Goal: Answer question/provide support: Share knowledge or assist other users

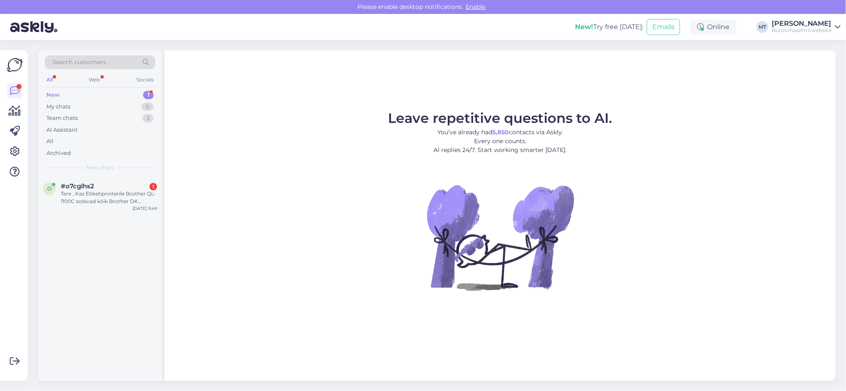
click at [52, 95] on div "New" at bounding box center [52, 95] width 13 height 8
click at [81, 198] on div "Tere , Kas Etiketiprinterile Brother QL-1100C sobivad kõik Brother DK Kleepkirj…" at bounding box center [109, 197] width 96 height 15
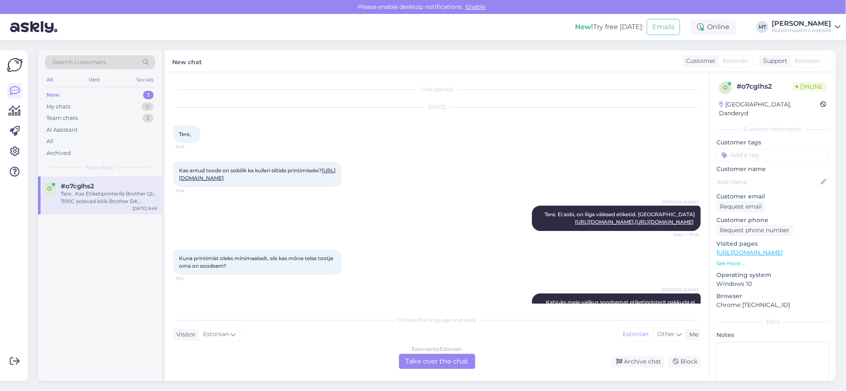
scroll to position [352, 0]
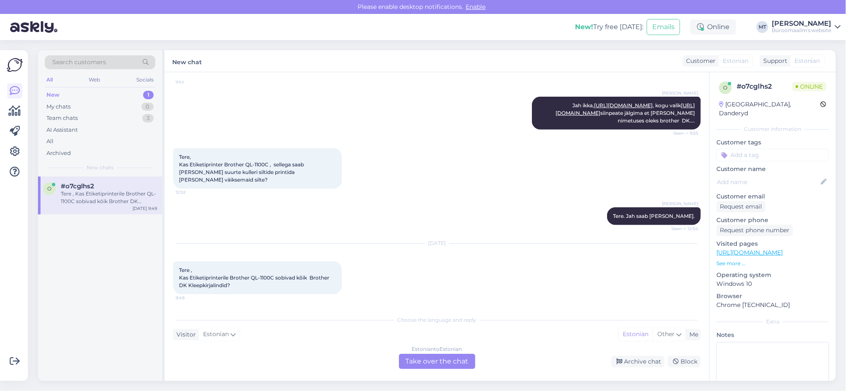
click at [429, 354] on div "Estonian to Estonian Take over the chat" at bounding box center [437, 361] width 76 height 15
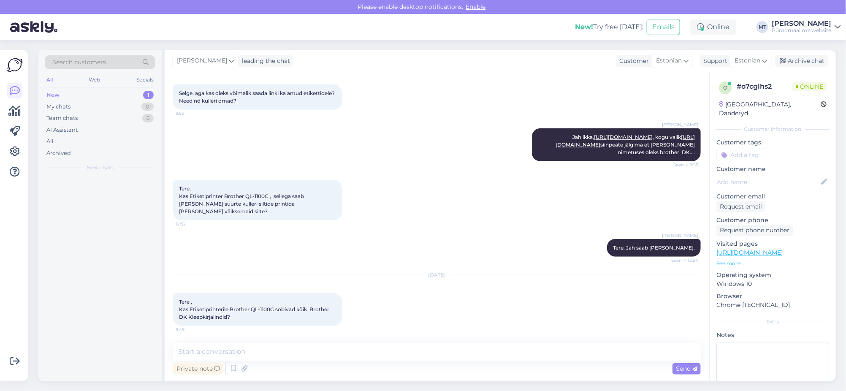
scroll to position [320, 0]
click at [255, 358] on textarea at bounding box center [437, 352] width 528 height 18
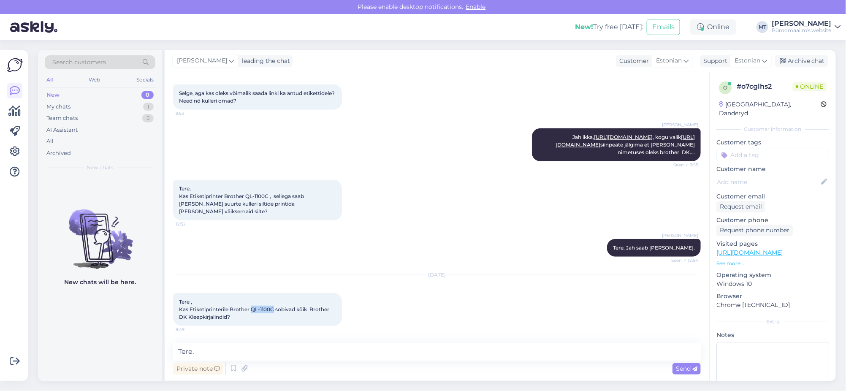
drag, startPoint x: 275, startPoint y: 308, endPoint x: 252, endPoint y: 311, distance: 23.0
click at [252, 311] on span "Tere , Kas Etiketiprinterile Brother QL-1100C sobivad kõik Brother DK Kleepkirj…" at bounding box center [255, 310] width 152 height 22
copy span "QL-1100C"
click at [267, 354] on textarea "Tere." at bounding box center [437, 352] width 528 height 18
paste textarea "Sobivad kuni 103.6 mm laiused teibid"
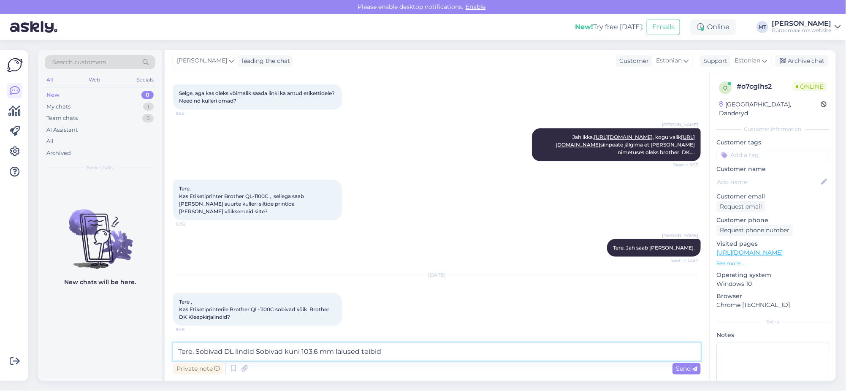
click at [237, 349] on textarea "Tere. Sobivad DL lindid Sobivad kuni 103.6 mm laiused teibid" at bounding box center [437, 352] width 528 height 18
click at [258, 352] on textarea "Tere. Sobivad DL lindid Sobivad kuni 103.6 mm laiused teibid" at bounding box center [437, 352] width 528 height 18
drag, startPoint x: 367, startPoint y: 353, endPoint x: 332, endPoint y: 354, distance: 35.1
click at [332, 354] on textarea "Tere. Sobivad DL lindid kuni 103.6 mm laiused teibid" at bounding box center [437, 352] width 528 height 18
click at [233, 350] on textarea "Tere. Sobivad DL lindid kuni 103.6 mm laiused." at bounding box center [437, 352] width 528 height 18
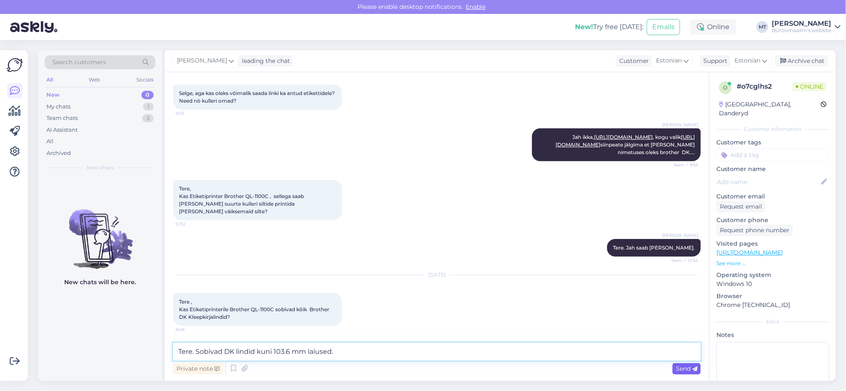
type textarea "Tere. Sobivad DK lindid kuni 103.6 mm laiused."
click at [676, 369] on span "Send" at bounding box center [687, 369] width 22 height 8
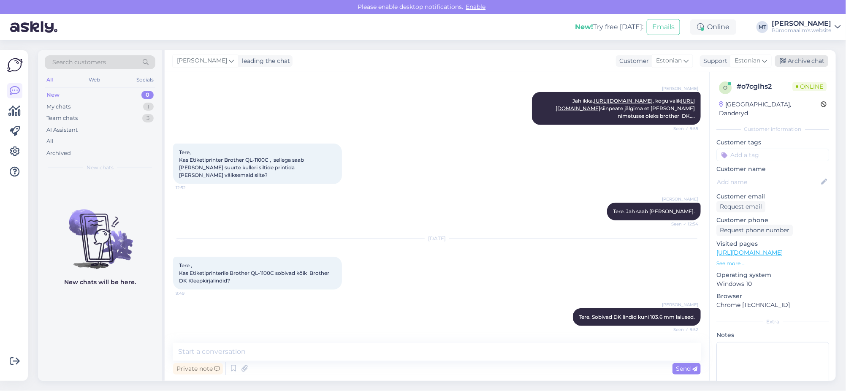
click at [795, 57] on div "Archive chat" at bounding box center [801, 60] width 53 height 11
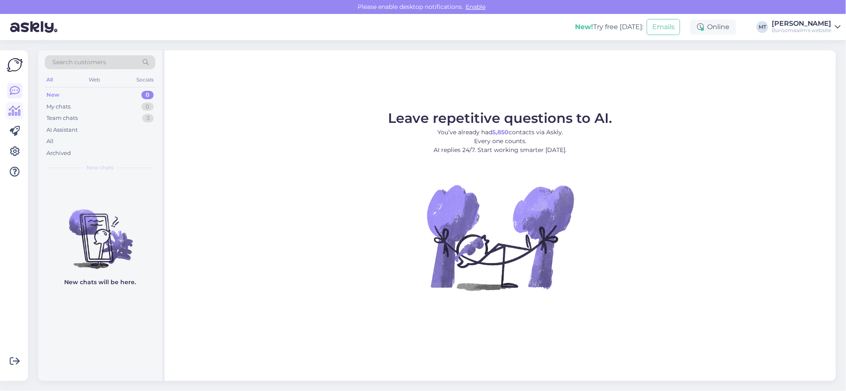
click at [16, 111] on icon at bounding box center [15, 111] width 12 height 10
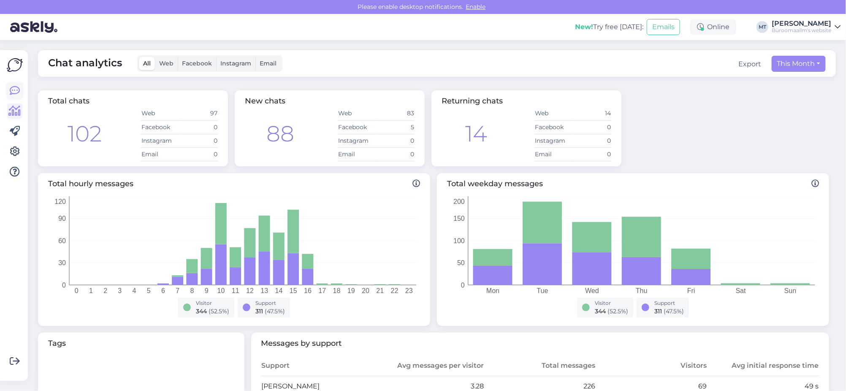
click at [13, 89] on icon at bounding box center [15, 91] width 10 height 10
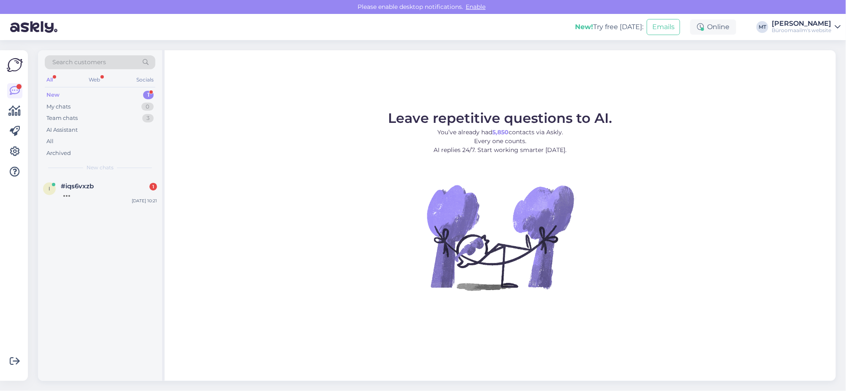
click at [55, 94] on div "New" at bounding box center [52, 95] width 13 height 8
click at [74, 196] on div "Tere, Soovin infot paberpurustajate kohta. Millist teie soovitate:" at bounding box center [109, 197] width 96 height 15
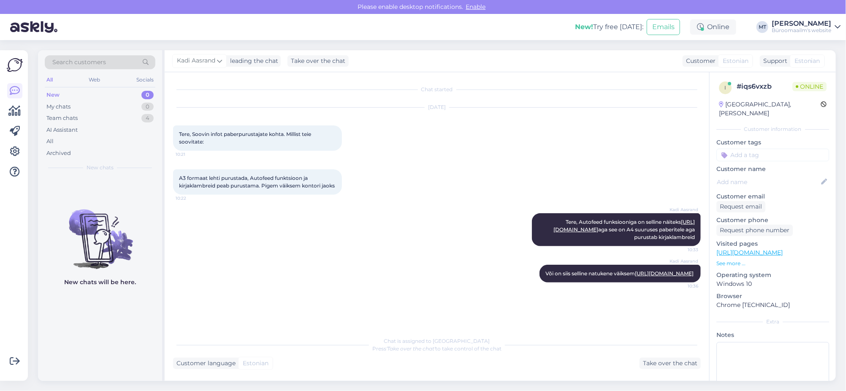
scroll to position [19, 0]
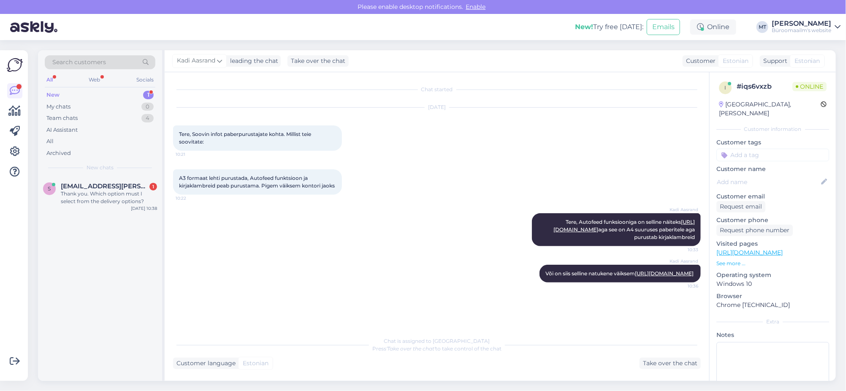
click at [52, 93] on div "New" at bounding box center [52, 95] width 13 height 8
click at [96, 190] on div "Thank you. Which option must I select from the delivery options?" at bounding box center [109, 197] width 96 height 15
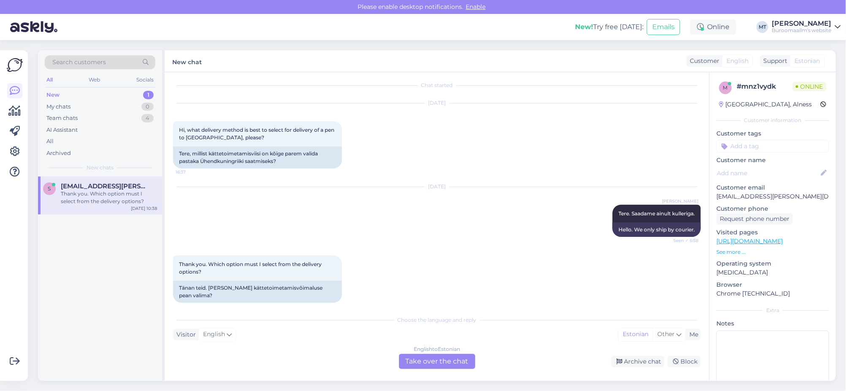
click at [441, 364] on div "English to Estonian Take over the chat" at bounding box center [437, 361] width 76 height 15
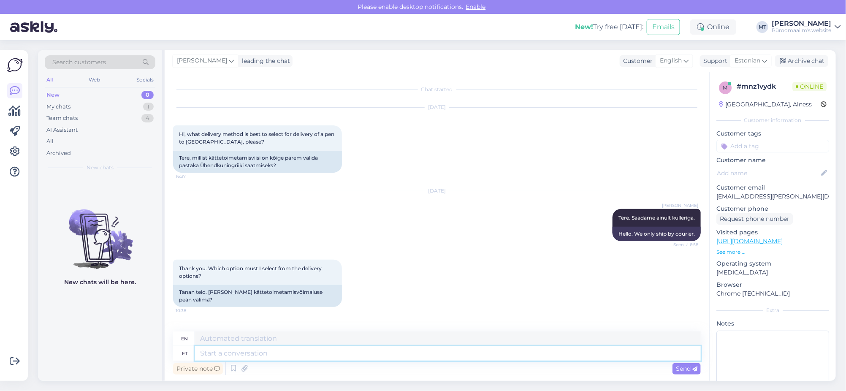
click at [225, 356] on textarea at bounding box center [448, 353] width 506 height 14
type textarea "Tere."
type textarea "Hello."
type textarea "Tere. Kättetoimetamine"
type textarea "Hello. Delivery"
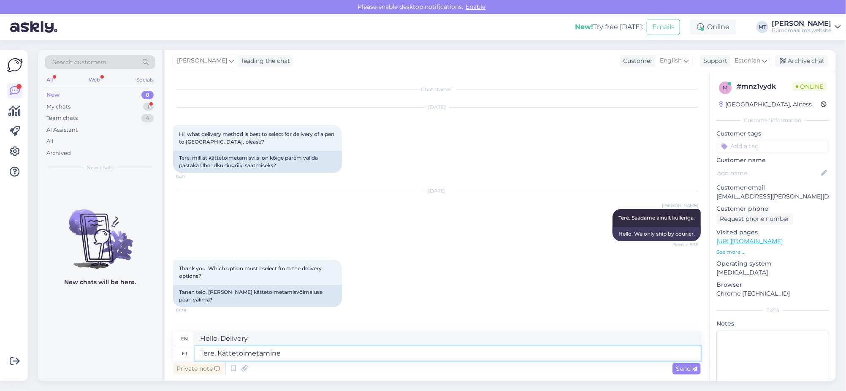
scroll to position [88, 0]
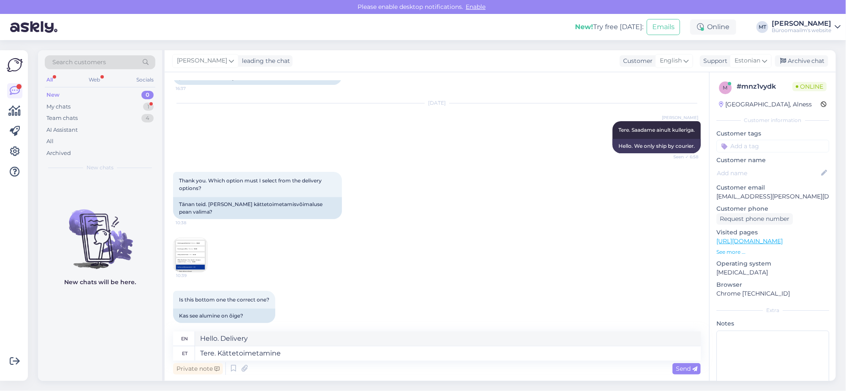
click at [496, 370] on div "Private note Send" at bounding box center [437, 369] width 528 height 16
click at [543, 285] on div "Is this bottom one the correct one? 10:39 Kas see alumine on õige?" at bounding box center [437, 307] width 528 height 51
click at [189, 249] on img at bounding box center [191, 255] width 34 height 34
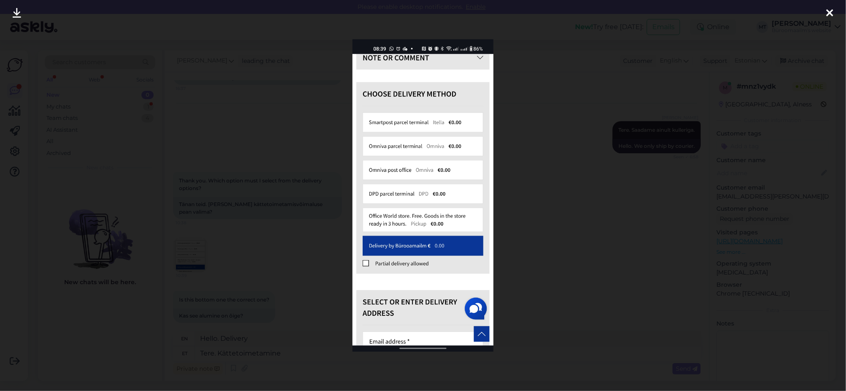
click at [828, 11] on icon at bounding box center [830, 13] width 7 height 11
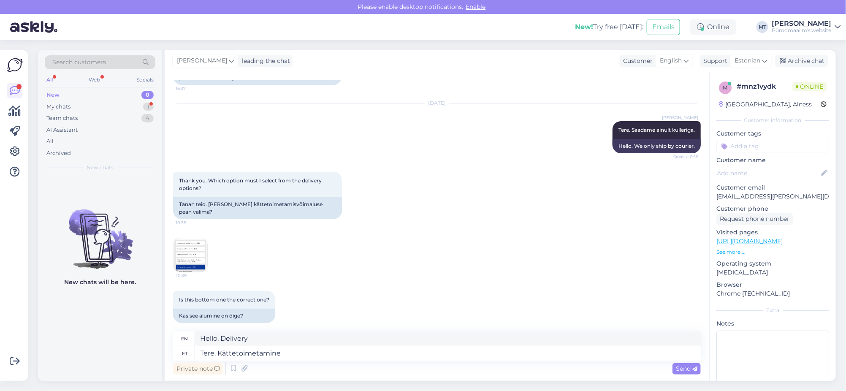
click at [218, 266] on div "10:39" at bounding box center [437, 254] width 528 height 53
click at [192, 257] on img at bounding box center [191, 255] width 34 height 34
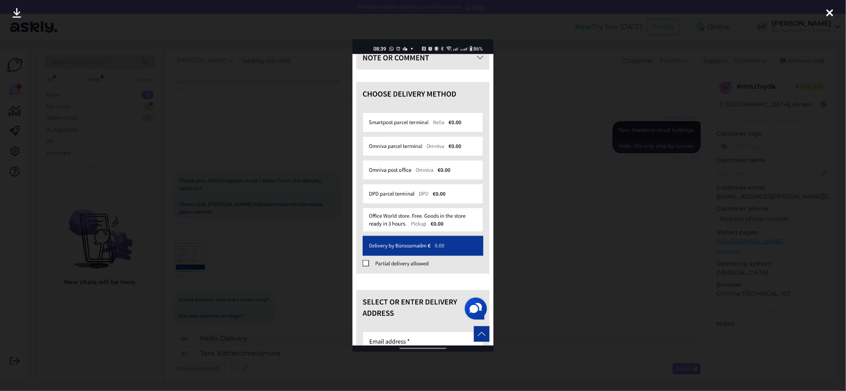
click at [401, 376] on div at bounding box center [423, 195] width 846 height 391
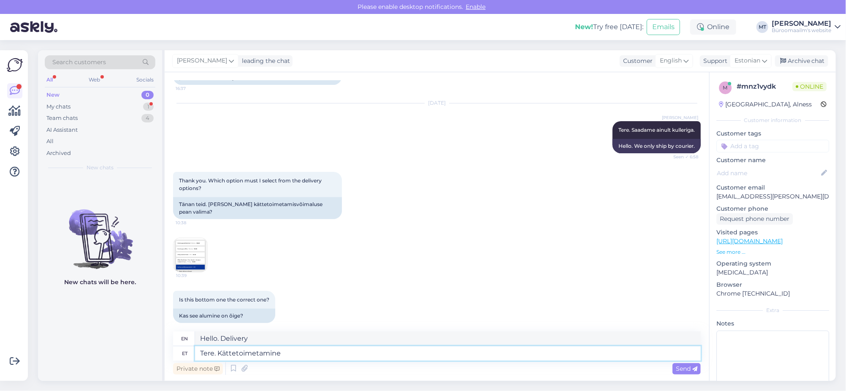
click at [308, 355] on textarea "Tere. Kättetoimetamine" at bounding box center [448, 353] width 506 height 14
type textarea "Tere. Kättetoimetamine bürooo"
type textarea "Hello. Delivery to the office."
type textarea "Tere. Kättetoimetamine büro"
type textarea "Hello. Delivery office"
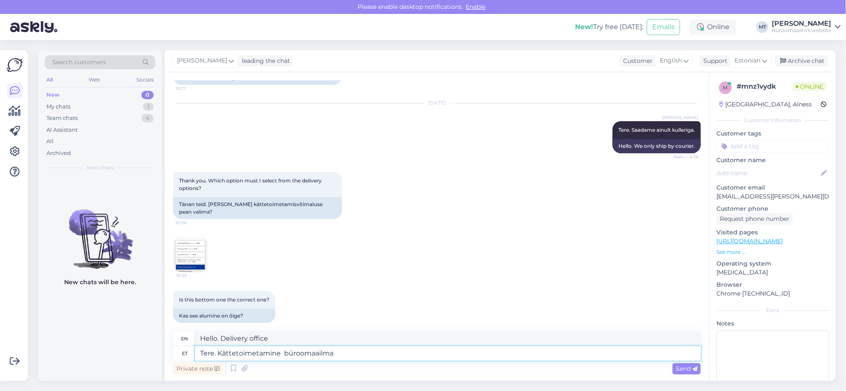
type textarea "Tere. Kättetoimetamine büroomaailma"
type textarea "Hello. Delivery to the office world"
type textarea "Tere. Kättetoimetamine büroomaailma poolt"
type textarea "Hello. Delivery by office world"
type textarea "Tere. Kättetoimetamine büroomaai"
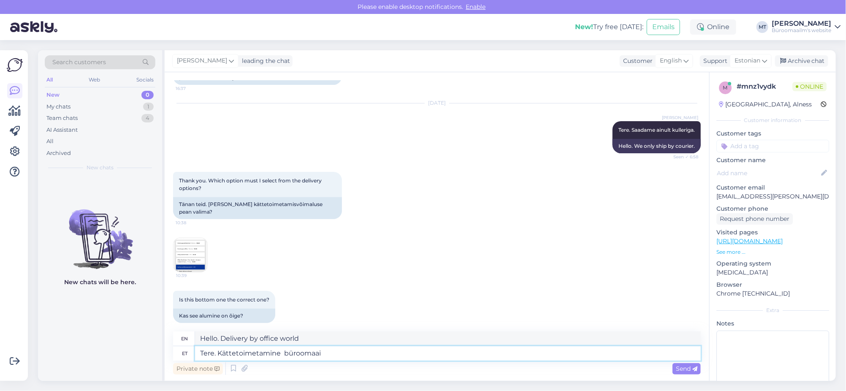
type textarea "Hello. Delivery to the office world"
type textarea "Tere. Kättetoimetami"
type textarea "Hello. Delivery"
type textarea "Tere."
type textarea "Hello."
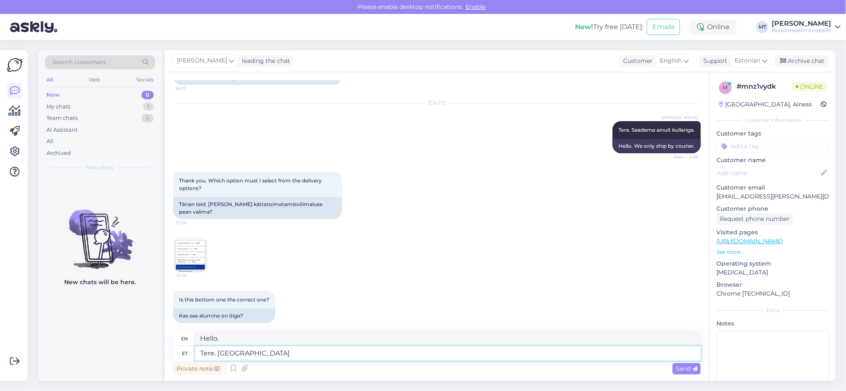
type textarea "Tere. Jah"
type textarea "Hello. Yes"
type textarea "Tere. Jah on"
type textarea "Hello. Yes it is."
type textarea "Tere. Jah on õige."
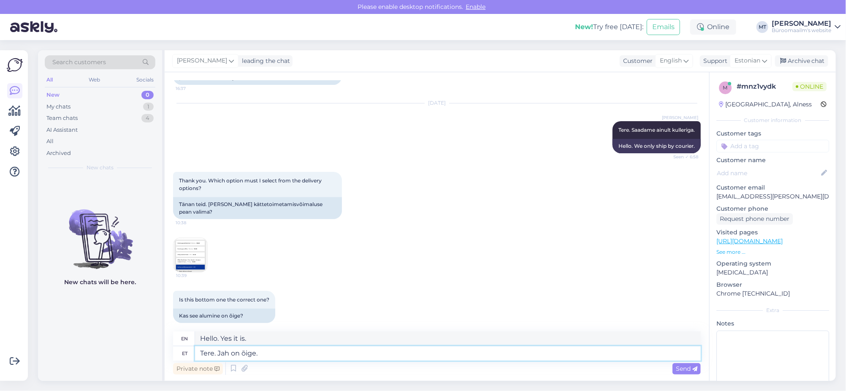
type textarea "Hello. Yes, that's right."
type textarea "Tere. Jah on õige. Aga"
type textarea "Hello. Yes, that's right. But"
type textarea "Tere. Jah on õige. Aga tellimusele"
type textarea "Hello. Yes that's right. But for the order"
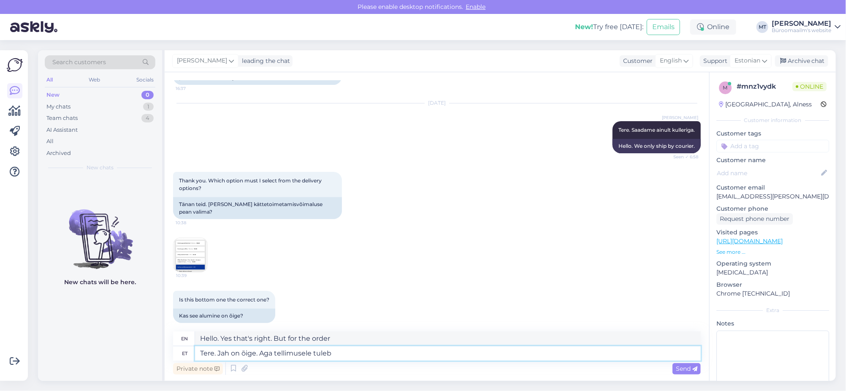
type textarea "Tere. Jah on õige. Aga tellimusele tuleb"
type textarea "Hello. Yes, that's correct. But the order must be"
type textarea "Tere. Jah on õige. Aga tellimusele tuleb juurde"
type textarea "Hello. Yes, that's correct. But there will be an additional charge for the orde…"
type textarea "Tere. Jah on õige. Aga tellimusele tuleb juurde trans"
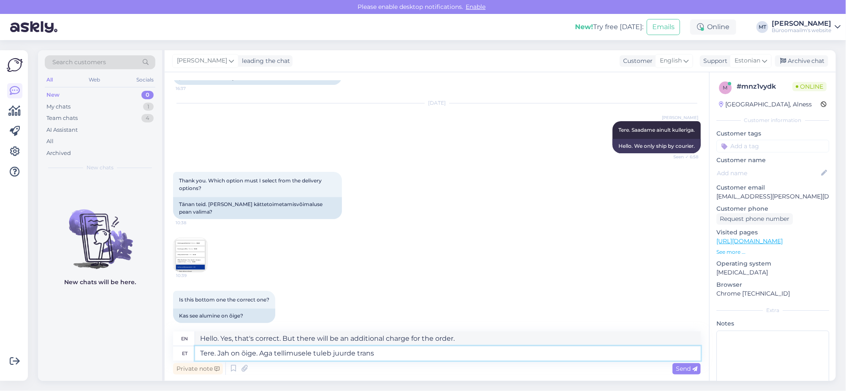
type textarea "Hello. Yes, that's correct. But the order will include additional shipping."
type textarea "Tere. Jah on õige. Aga tellimusele tuleb juurde transporditasu"
type textarea "Hello. Yes, that's correct. But there will be an additional shipping fee for th…"
type textarea "Tere. Jah on õige. Aga tellimusele tuleb juurde transporditasu Uk"
type textarea "Hello. Yes that is correct. But the order will have an additional shipping fee …"
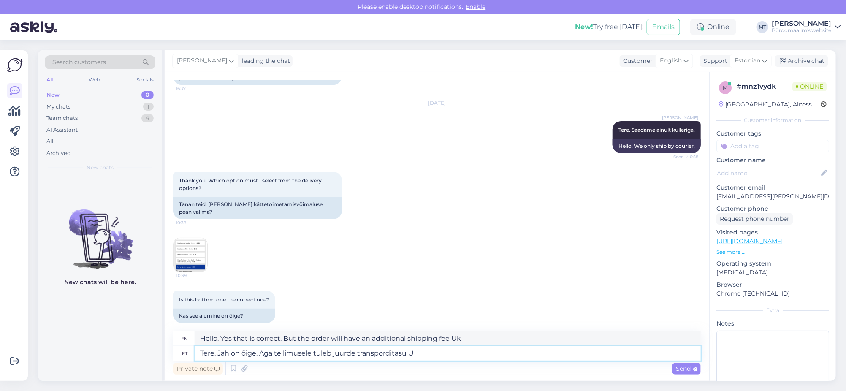
type textarea "Tere. Jah on õige. Aga tellimusele tuleb juurde transporditasu UK"
type textarea "Hello. Yes, that's correct. But there will be an additional shipping fee for th…"
type textarea "Tere. Jah on õige. Aga tellimusele tuleb juurde transporditasu UK"
type textarea "Hello. Yes that is correct. But the order will be subject to a UK shipping fee."
type textarea "Tere. Jah on õige. Aga tellimusele tuleb juurde transporditasu UK ,"
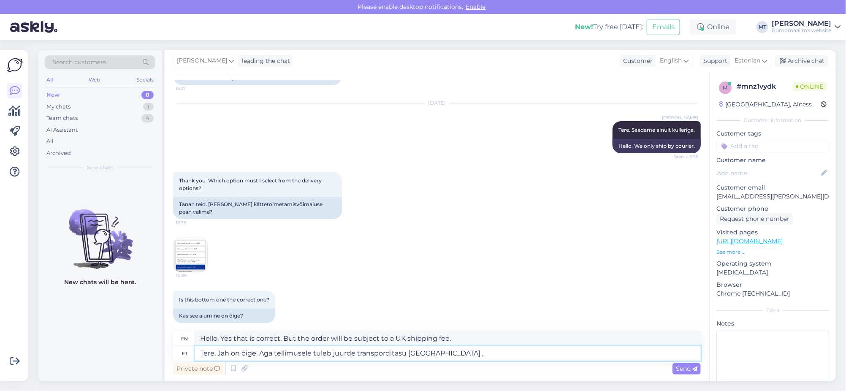
type textarea "Hello. Yes, that's correct. But the order will be subject to a UK shipping fee,"
type textarea "Tere. Jah on õige. Aga tellimusele tuleb juurde transporditasu UK , v"
type textarea "Hello. Yes, that's correct. But the order will be subject to a shipping fee of …"
type textarea "Tere. Jah on õige. Aga tellimusele tuleb juurde transporditasu UK ,"
type textarea "Hello. Yes, that's correct. But the order will be subject to a UK shipping fee,"
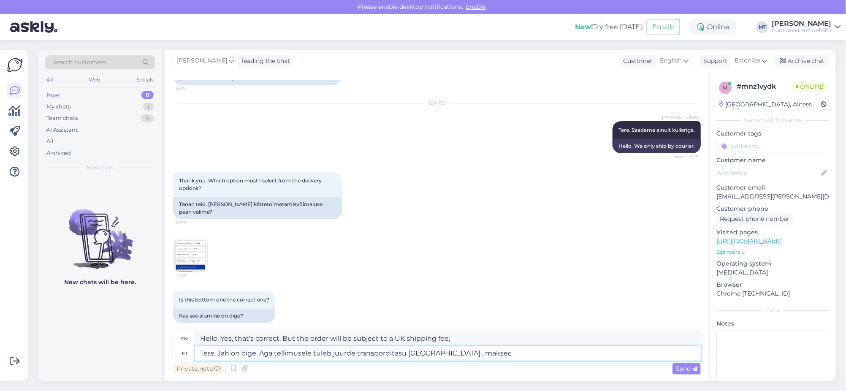
type textarea "Tere. Jah on õige. Aga tellimusele tuleb juurde transporditasu UK , makse"
type textarea "Hello. Yes, that's correct. But the order will be subject to a UK shipping fee,…"
type textarea "Tere. Jah on õige. Aga tellimusele tuleb juurde transporditasu UK , makseviisiks"
type textarea "Hello. Yes, that's correct. But the order will be subject to a UK shipping fee,…"
type textarea "Tere. Jah on õige. Aga tellimusele tuleb juurde transporditasu UK , makseviisik…"
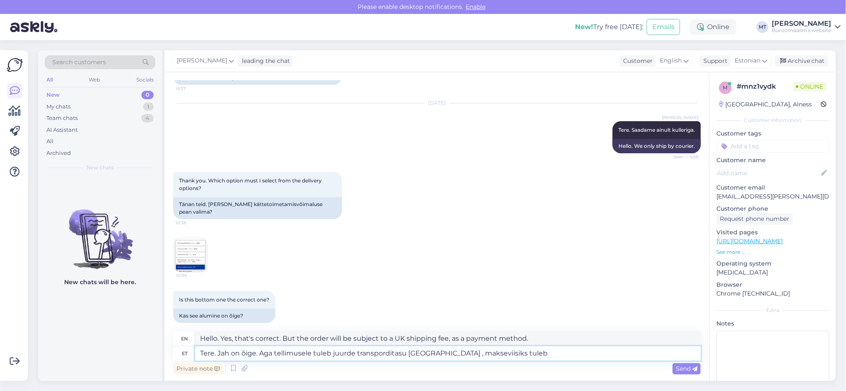
type textarea "Hello. Yes, that's correct. But the order will be subject to a UK shipping fee,…"
type textarea "Tere. Jah on õige. Aga tellimusele tuleb juurde transporditasu UK , makseviisik…"
type textarea "Hello. Yes, that's correct. But the order will be subject to a UK shipping fee,…"
type textarea "Tere. Jah on õige. Aga tellimusele tuleb juurde transporditasu UK , makseviisik…"
type textarea "Hello. Yes, that's correct. But the order will be subject to a UK shipping fee,…"
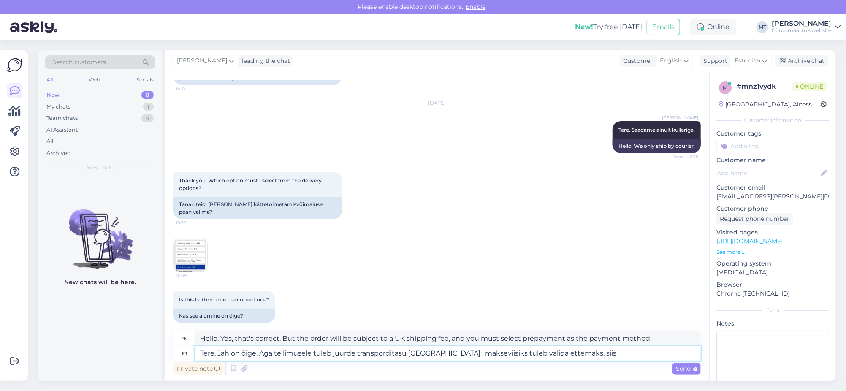
type textarea "Tere. Jah on õige. Aga tellimusele tuleb juurde transporditasu UK , makseviisik…"
type textarea "Hello. Yes, that's correct. But the order will be subject to a UK shipping fee,…"
type textarea "Tere. Jah on õige. Aga tellimusele tuleb juurde transporditasu UK , makseviisik…"
type textarea "Hello. Yes, that's correct. But the order will be subject to a UK shipping fee,…"
type textarea "Tere. Jah on õige. Aga tellimusele tuleb juurde transporditasu UK , makseviisik…"
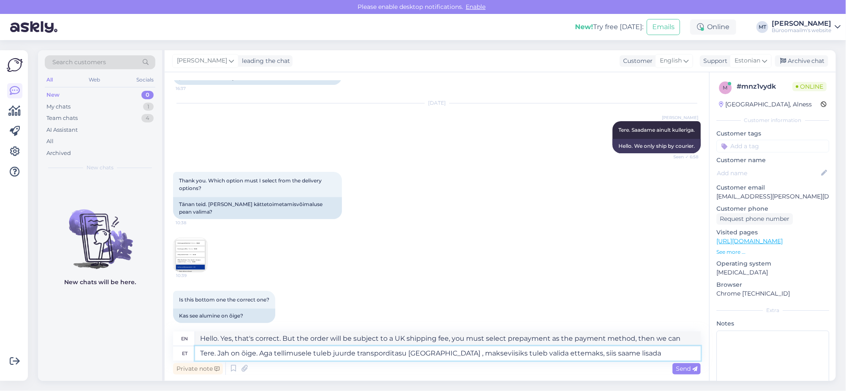
type textarea "Hello. Yes, that's correct. But the order will be charged a UK shipping fee, yo…"
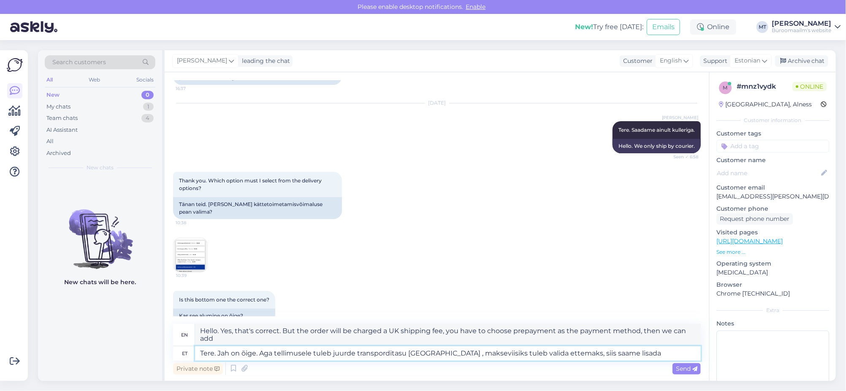
scroll to position [96, 0]
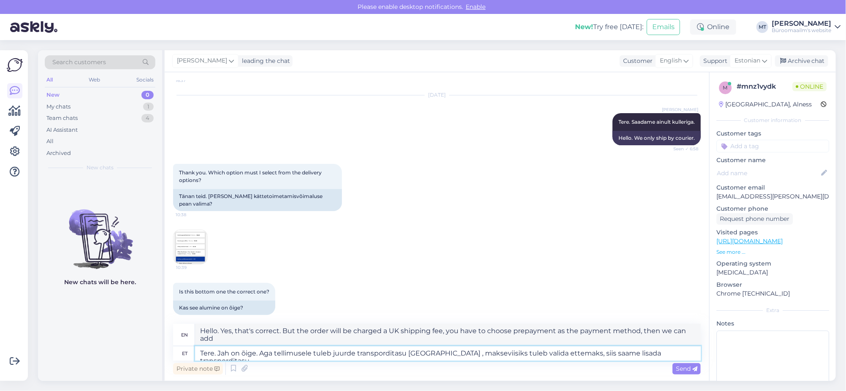
type textarea "Tere. Jah on õige. Aga tellimusele tuleb juurde transporditasu UK , makseviisik…"
type textarea "Hello. Yes, that's correct. But the order will be charged a shipping fee to the…"
type textarea "Tere. Jah on õige. Aga tellimusele tuleb juurde transporditasu UK , makseviisik…"
type textarea "Hello. Yes, that's correct. But the order will be charged a shipping fee to the…"
type textarea "Tere. Jah on õige. Aga tellimusele tuleb juurde transporditasu UK , makseviisik…"
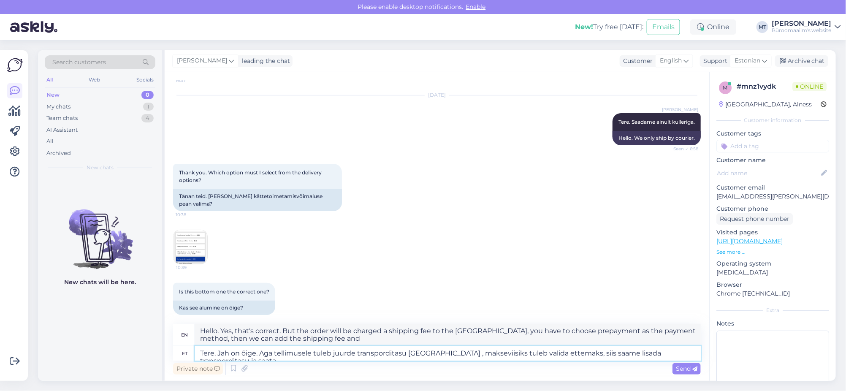
type textarea "Hello. Yes, that's correct. But the order will be charged a shipping fee to the…"
type textarea "Tere. Jah on õige. Aga tellimusele tuleb juurde transporditasu UK , makseviisik…"
type textarea "Hello. Yes, that's correct. But the order will be charged a shipping fee to the…"
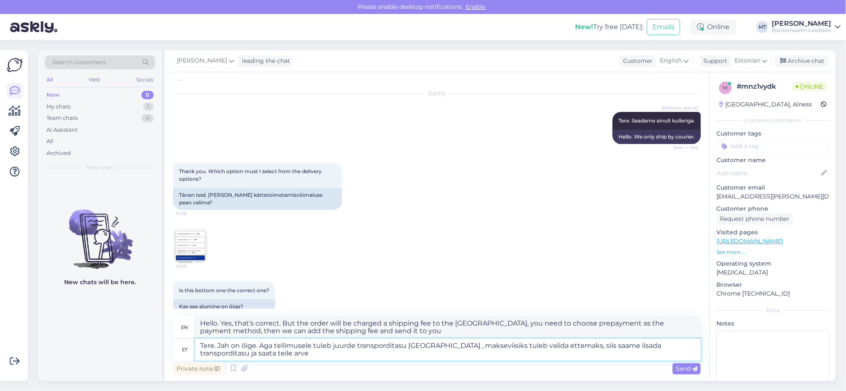
type textarea "Tere. Jah on õige. Aga tellimusele tuleb juurde transporditasu UK , makseviisik…"
type textarea "Hello. Yes, that's correct. But the order will be charged a shipping fee to the…"
type textarea "Tere. Jah on õige. Aga tellimusele tuleb juurde transporditasu UK , makseviisik…"
type textarea "Hello. Yes, that's correct. But the order will include a UK shipping fee, you n…"
type textarea "Tere. Jah on õige. Aga tellimusele tuleb juurde transporditasu UK , makseviisik…"
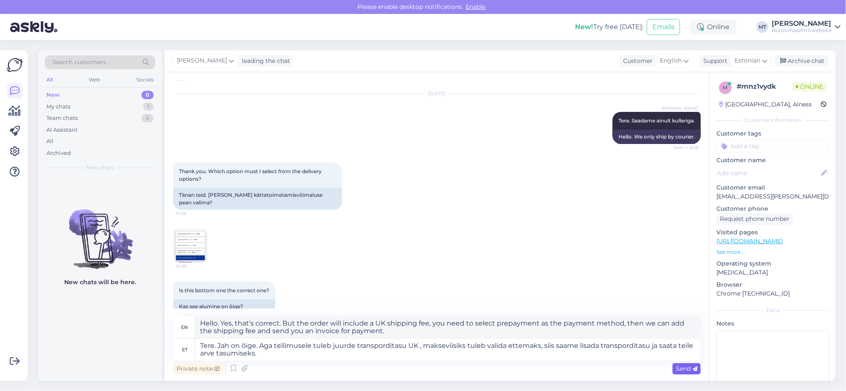
click at [683, 366] on span "Send" at bounding box center [687, 369] width 22 height 8
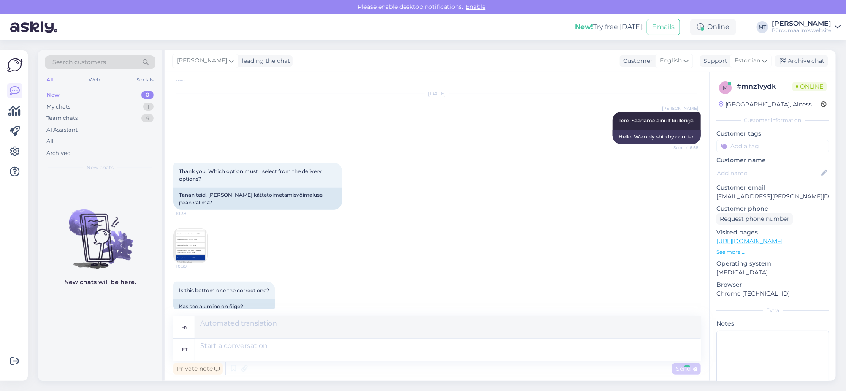
scroll to position [176, 0]
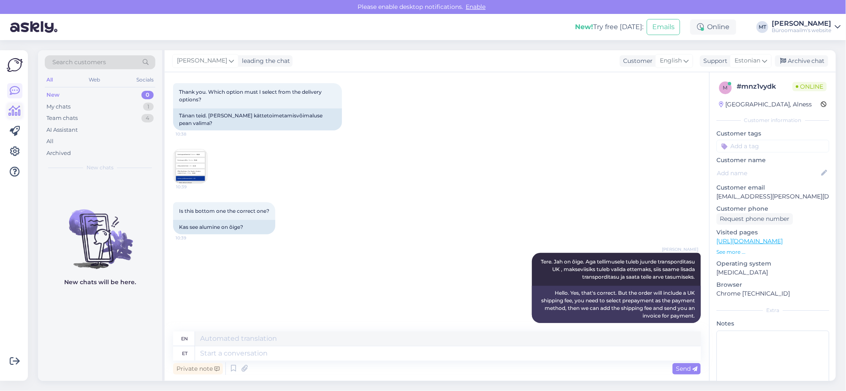
click at [15, 109] on icon at bounding box center [15, 111] width 12 height 10
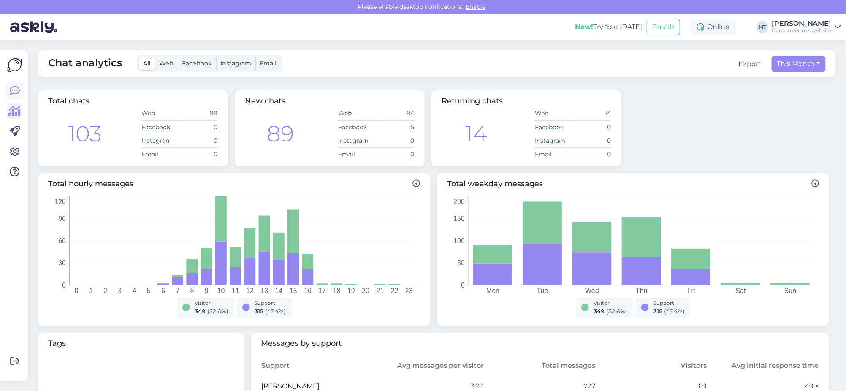
click at [12, 89] on icon at bounding box center [15, 91] width 10 height 10
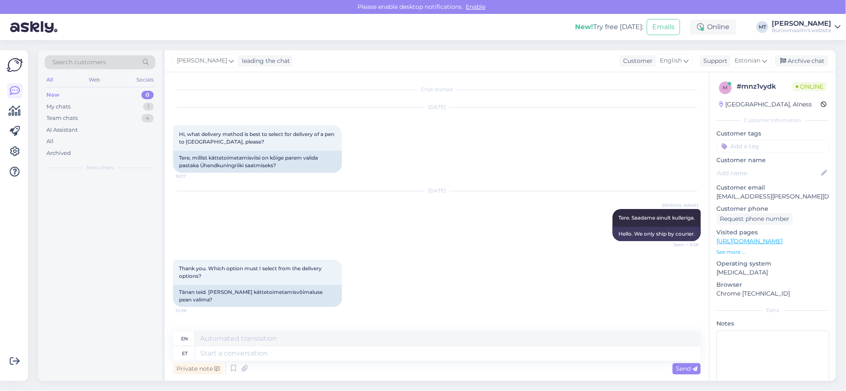
scroll to position [169, 0]
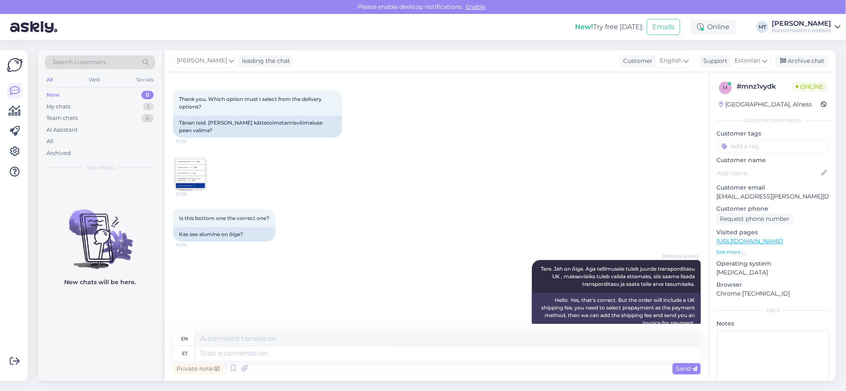
click at [194, 164] on img at bounding box center [191, 174] width 34 height 34
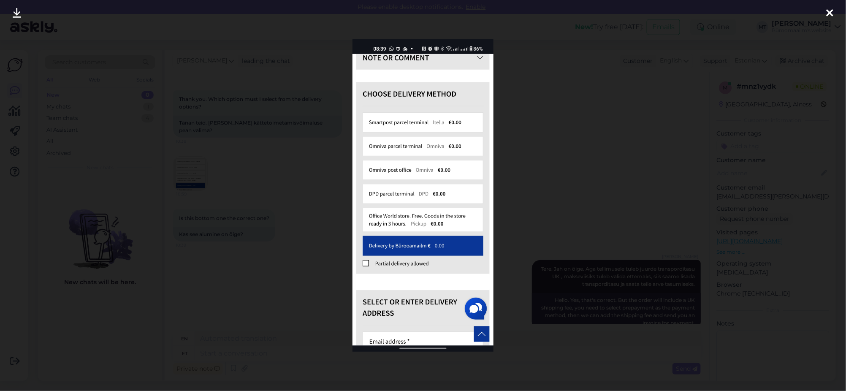
click at [831, 15] on icon at bounding box center [830, 13] width 7 height 11
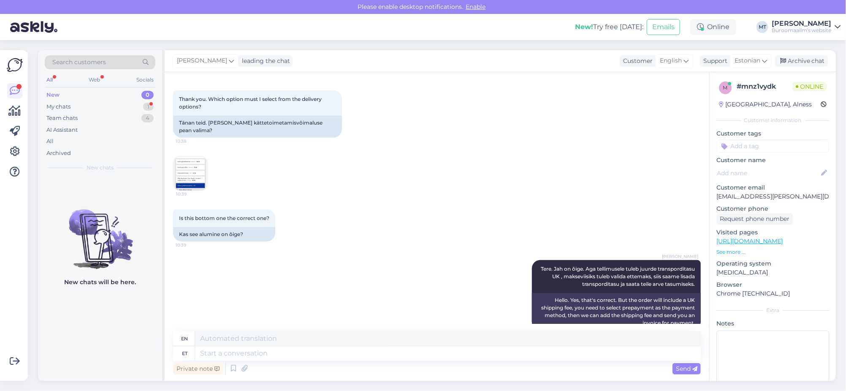
scroll to position [227, 0]
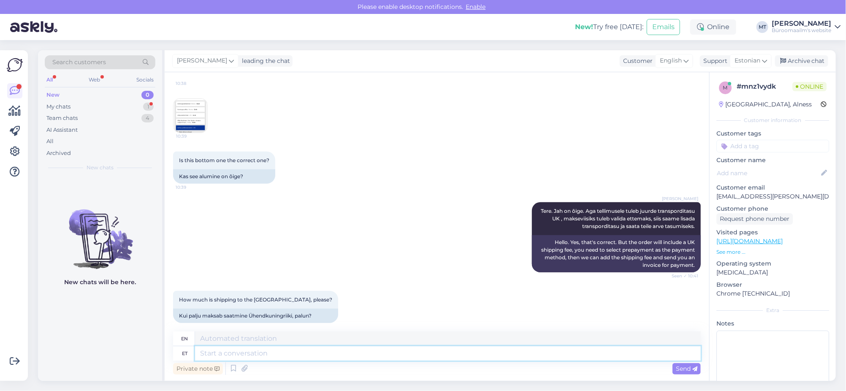
click at [299, 356] on textarea at bounding box center [448, 353] width 506 height 14
type textarea "Üks"
type textarea "One"
type textarea "Üks monent"
type textarea "One moment"
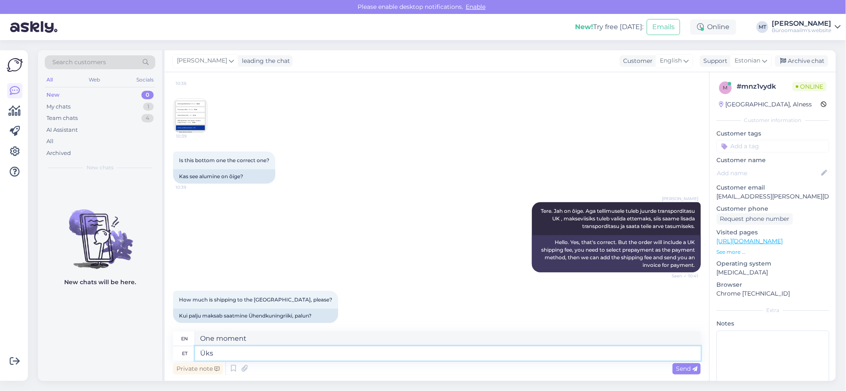
type textarea "Üks"
type textarea "One"
type textarea "Ü"
type textarea "Saan v"
type textarea "I can"
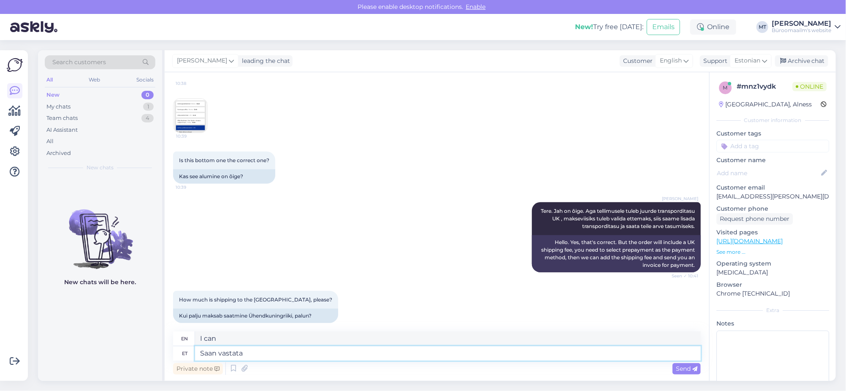
type textarea "Saan vastata m"
type textarea "I can answer."
type textarea "Saan vastata meilil"
type textarea "I can answer by email."
type textarea "Saan vastata meilile,"
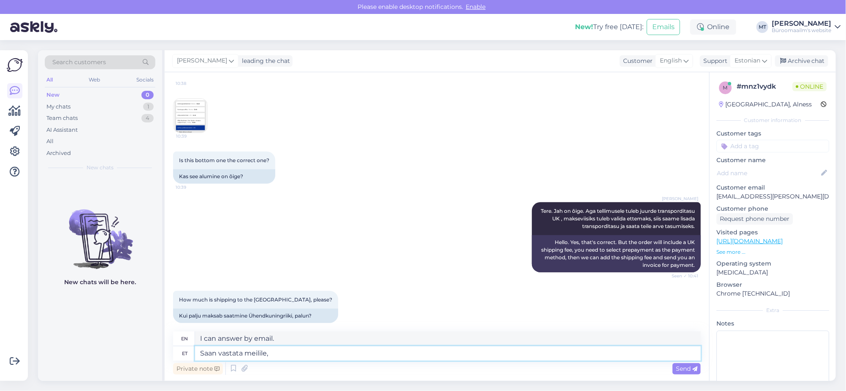
type textarea "I can answer the email,"
type textarea "Saan vastata meilile, vaja o"
type textarea "I can answer the email, if necessary."
type textarea "Saan vastata meilile, vaja on te"
type textarea "I can answer the email, if needed."
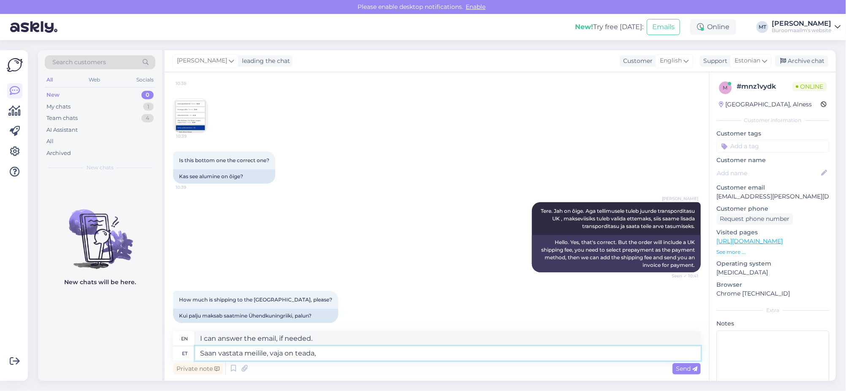
type textarea "Saan vastata meilile, vaja on teada,"
type textarea "I can answer the email, I need to know,"
type textarea "Saan vastata meilile, vaja on teada, mi"
type textarea "I can answer the email, I need to know what"
type textarea "Saan vastata meilile, vaja on teada, mida soovite"
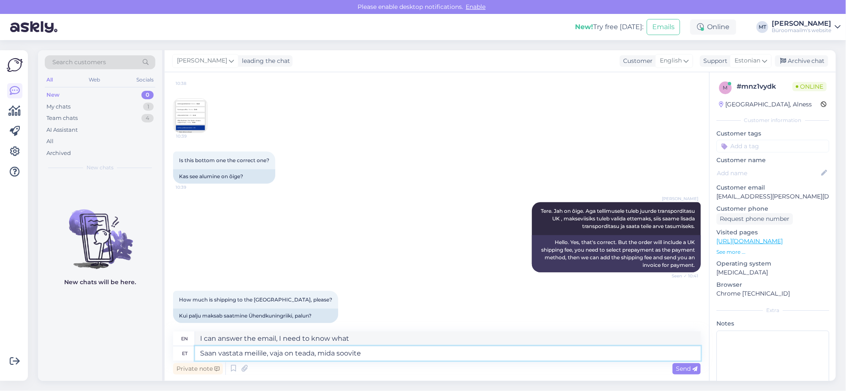
type textarea "I can answer your email, I need to know what you want."
type textarea "Saan vastata meilile, vaja on teada, mida soovite osta,"
type textarea "I can answer your email, I need to know what you want to buy,"
type textarea "Saan vastata meilile, vaja on teada, mida soovite osta, tasu"
type textarea "I can answer your email, I need to know what you want to buy, payment"
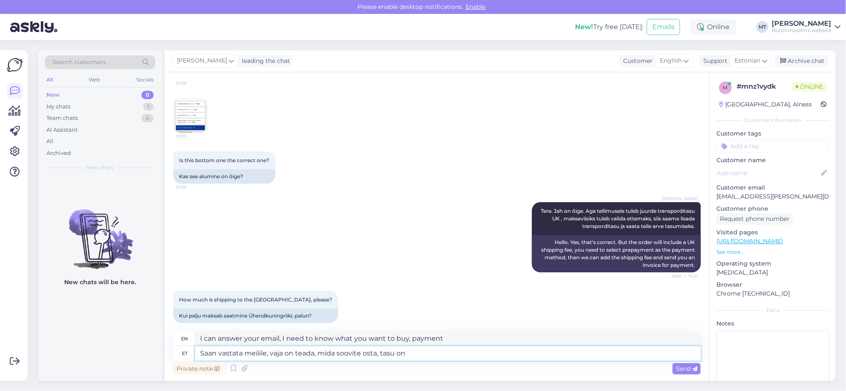
type textarea "Saan vastata meilile, vaja on teada, mida soovite osta, tasu on"
type textarea "I can answer your email, I need to know what you want to buy, the fee is"
type textarea "Saan vastata meilile, vaja on teada, mida soovite osta, tasu"
type textarea "I can answer your email, I need to know what you want to buy, payment"
type textarea "Saan vastata meilile, vaja on teada, mida soovite osta, tasu sõltub"
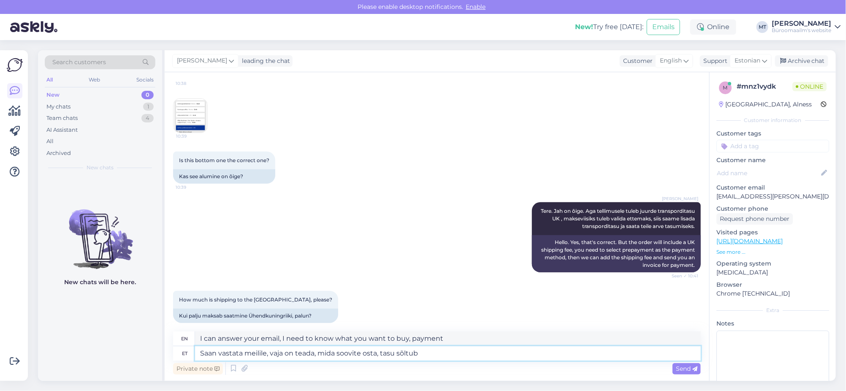
type textarea "I can answer your email, I need to know what you want to buy, the fee depends"
type textarea "Saan vastata meilile, vaja on teada, mida soovite osta, tasu sõltub kauba k"
type textarea "I can answer your email, I need to know what you want to buy, the fee depends o…"
type textarea "Saan vastata meilile, vaja on teada, mida soovite osta, tasu sõltub kauba kaalu…"
type textarea "I can answer your email, I need to know what you want to buy, the fee depends o…"
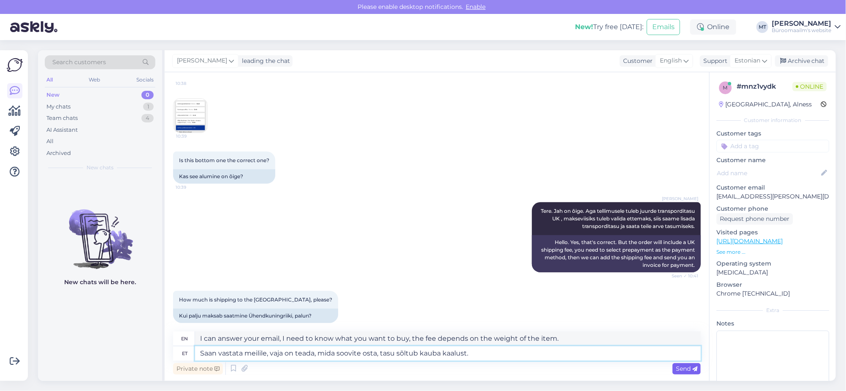
type textarea "Saan vastata meilile, vaja on teada, mida soovite osta, tasu sõltub kauba kaalu…"
click at [677, 368] on span "Send" at bounding box center [687, 369] width 22 height 8
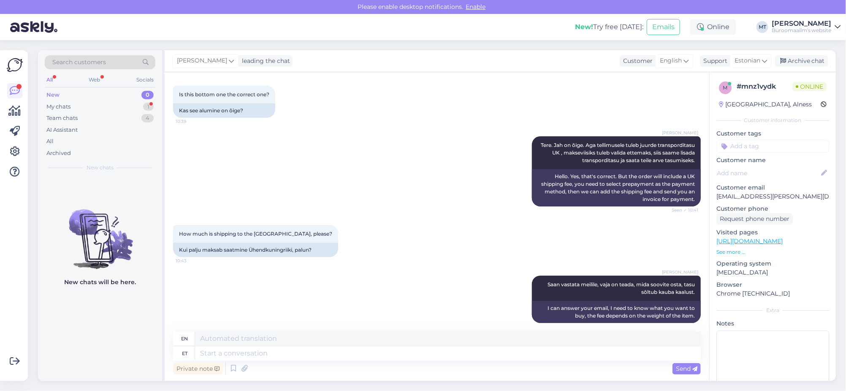
scroll to position [374, 0]
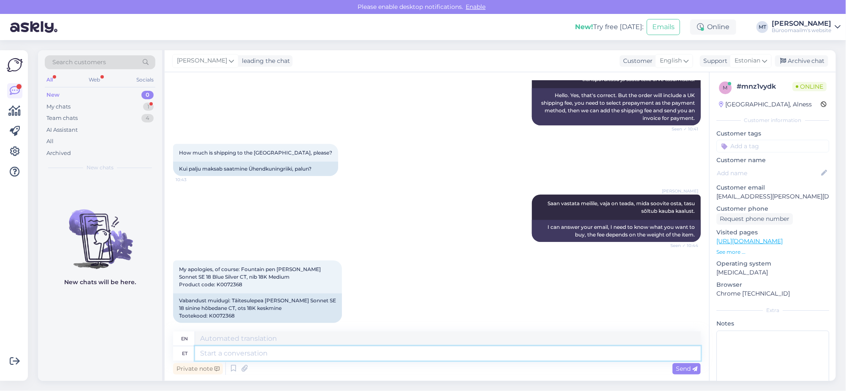
click at [221, 349] on textarea at bounding box center [448, 353] width 506 height 14
type textarea "Aitäh,"
type textarea "Thank you,"
type textarea "Aitäh, vastusega"
type textarea "Thank you for the answer."
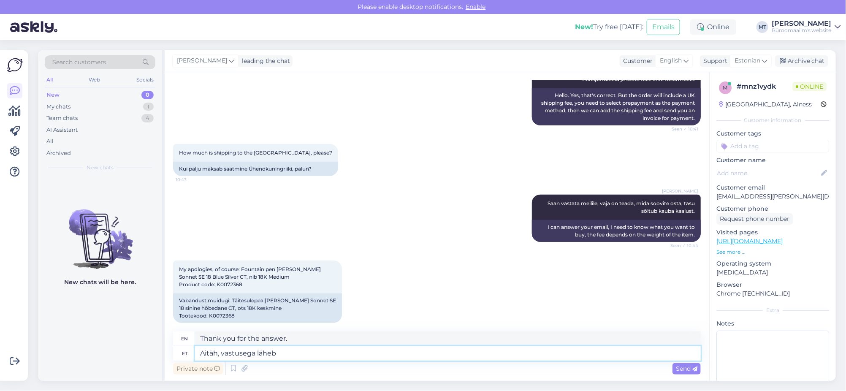
type textarea "Aitäh, vastusega läheb a"
type textarea "Thanks, the answer works."
type textarea "Aitäh, vastusega läheb aega."
type textarea "Thanks, it's taking a while to respond."
type textarea "Aitäh, vastusega läheb aega."
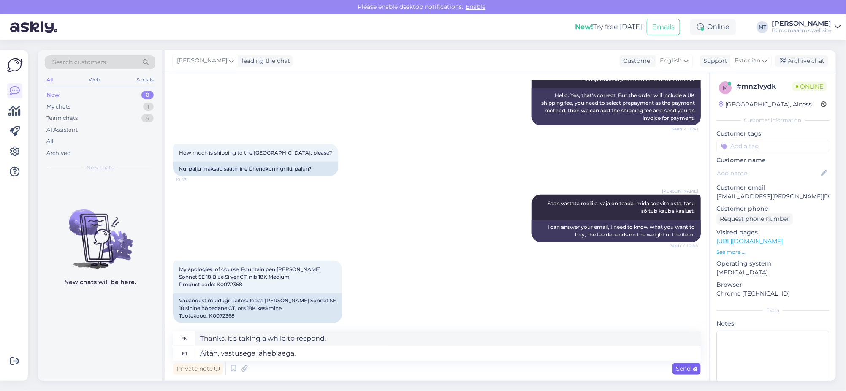
click at [689, 369] on span "Send" at bounding box center [687, 369] width 22 height 8
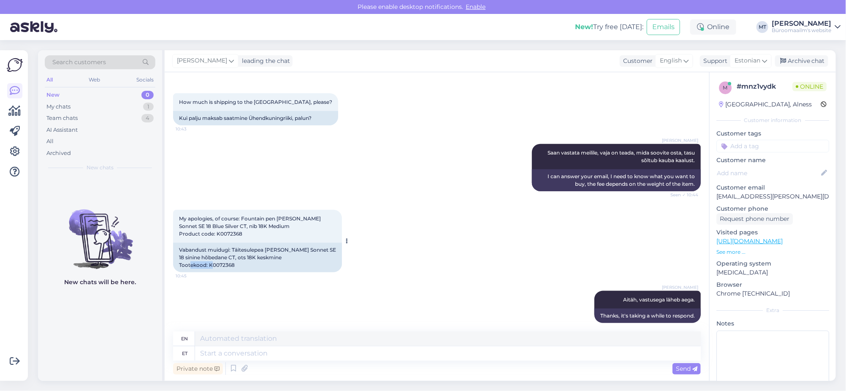
drag, startPoint x: 240, startPoint y: 258, endPoint x: 208, endPoint y: 260, distance: 32.1
click at [208, 260] on div "Vabandust muidugi: Täitesulepea PARKER Sonnet SE 18 sinine hõbedane CT, ots 18K…" at bounding box center [257, 258] width 169 height 30
copy div "K0072368"
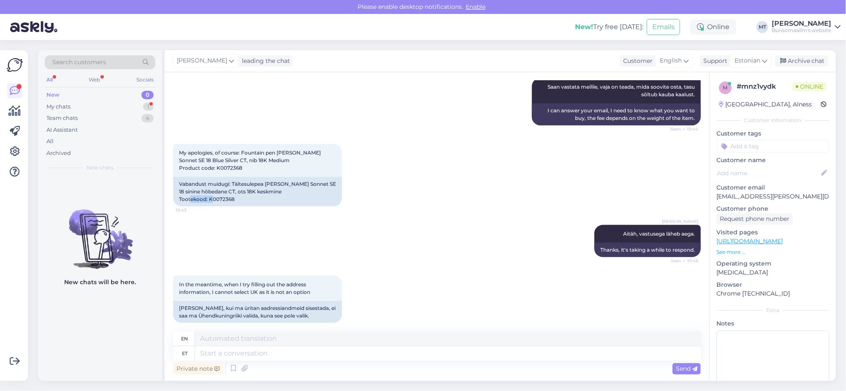
scroll to position [544, 0]
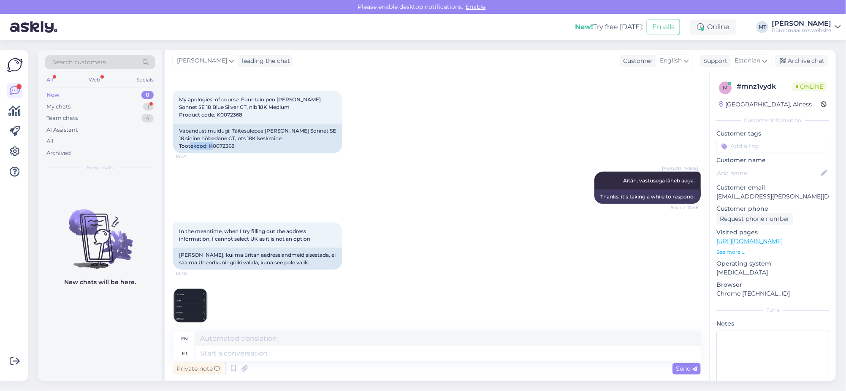
click at [194, 307] on img at bounding box center [191, 306] width 34 height 34
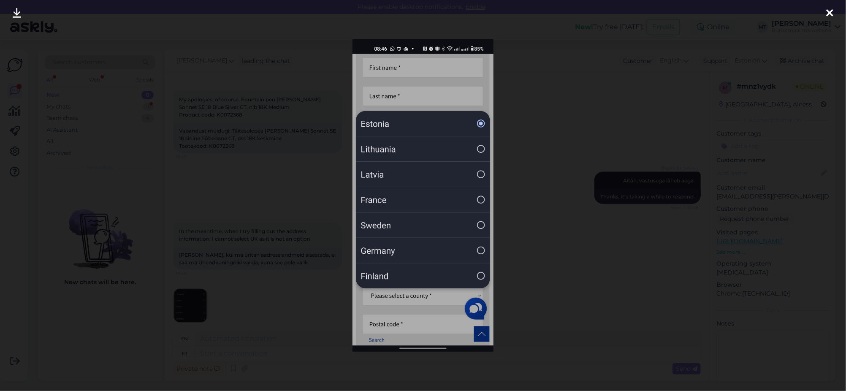
click at [830, 10] on icon at bounding box center [830, 13] width 7 height 11
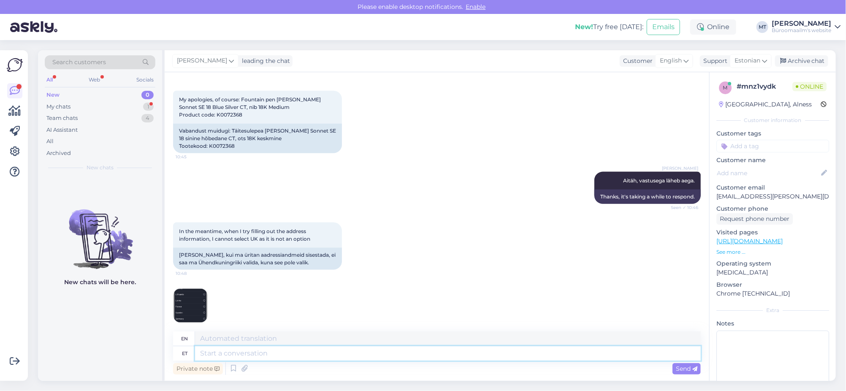
click at [239, 354] on textarea at bounding box center [448, 353] width 506 height 14
type textarea "Saame v"
type textarea "We can"
type textarea "Saame vormistada t"
type textarea "We can formalize"
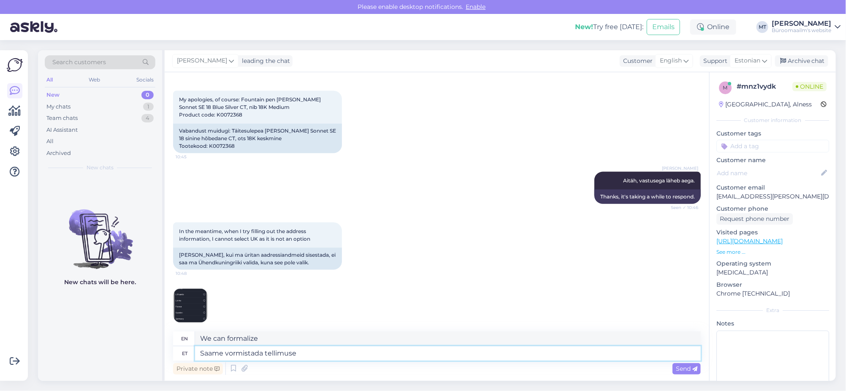
type textarea "Saame vormistada tellimuse"
type textarea "We can place an order."
type textarea "Saame vormistada tellimuse ise."
type textarea "We can place the order ourselves."
type textarea "Saame vormistada tellimuse ise. Saatke"
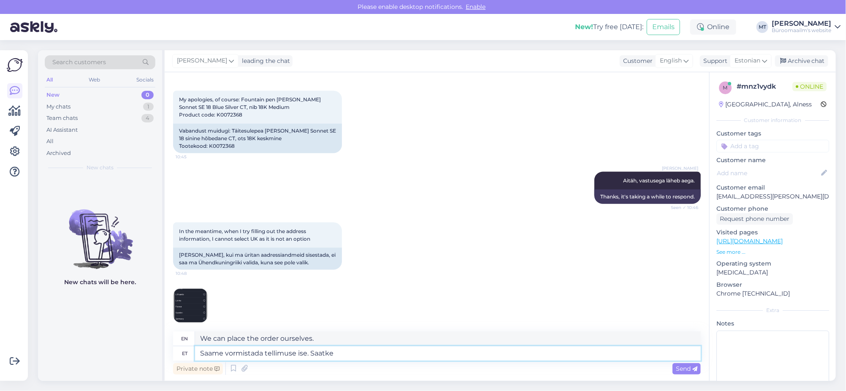
type textarea "We can place the order ourselves. Send"
type textarea "Saame vormistada tellimuse ise. Saatke ingo"
type textarea "We can place the order ourselves. Send ingo"
type textarea "Saame vormistada tellimuse ise. Saatke i"
type textarea "We can place the order ourselves. Send an"
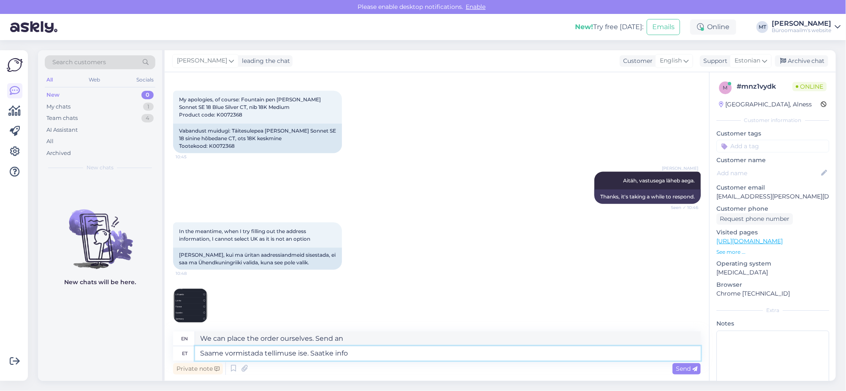
type textarea "Saame vormistada tellimuse ise. Saatke info"
type textarea "We can place the order ourselves. Send information"
type textarea "Saame vormistada tellimuse ise. Saatke info meil"
type textarea "We can place the order ourselves. Send us the information by email."
type textarea "Saame vormistada tellimuse ise. Saatke info meile"
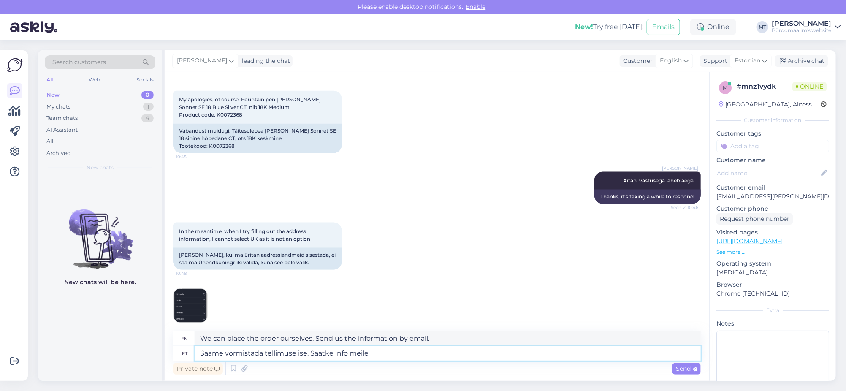
type textarea "We can place the order ourselves. Send us the information."
type textarea "Saame vormistada tellimuse ise. Saatke info meile marje.tamm"
type textarea "We can place the order ourselves. Send us the information marje.tamm"
type textarea "Saame vormistada tellimuse ise. Saatke info meile marje.tamm@byroomaailm.ee,"
type textarea "We can place the order ourselves. Send us the information marje.tamm@byroomaail…"
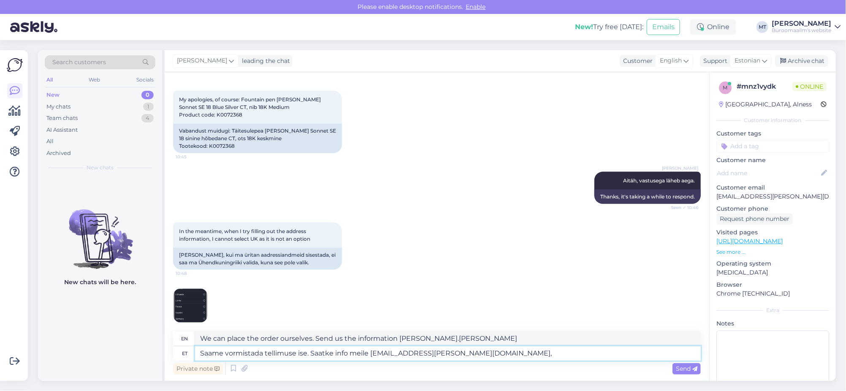
type textarea "Saame vormistada tellimuse ise. Saatke info meile marje.tamm@byroomaailm.ee,"
type textarea "We can place the order ourselves. Send us the information marje.tamm@byroomaail…"
type textarea "Saame vormistada tellimuse ise. Saatke info meile marje.tamm@byroomaailm.ee, ta…"
type textarea "We can place the order ourselves. Send us the information marje.tamm@byroomaail…"
type textarea "Saame vormistada tellimuse ise. Saatke info meile marje.tamm@byroomaailm.ee, ta…"
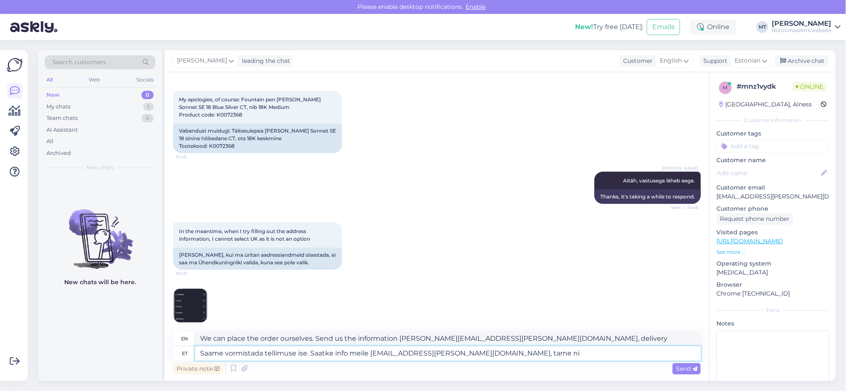
type textarea "We can process the order ourselves. Send us the information marje.tamm@byroomaa…"
type textarea "Saame vormistada tellimuse ise. Saatke info meile marje.tamm@byroomaailm.ee, ta…"
type textarea "We can place the order ourselves. Send us the information marje.tamm@byroomaail…"
type textarea "Saame vormistada tellimuse ise. Saatke info meile marje.tamm@byroomaailm.ee"
type textarea "We can place the order ourselves. Send us the information marje.tamm@byroomaail…"
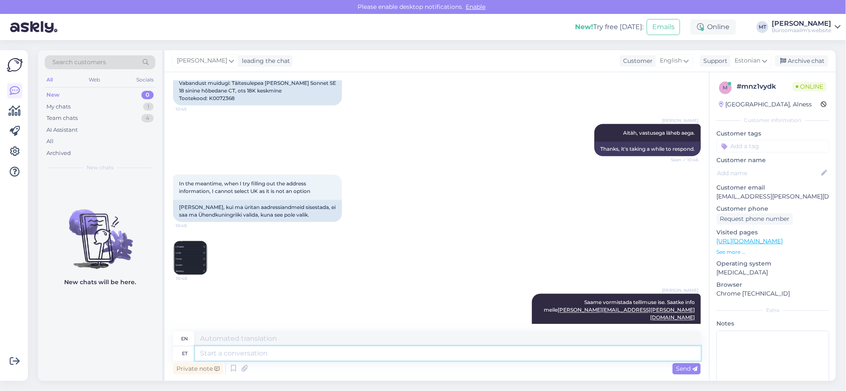
scroll to position [610, 0]
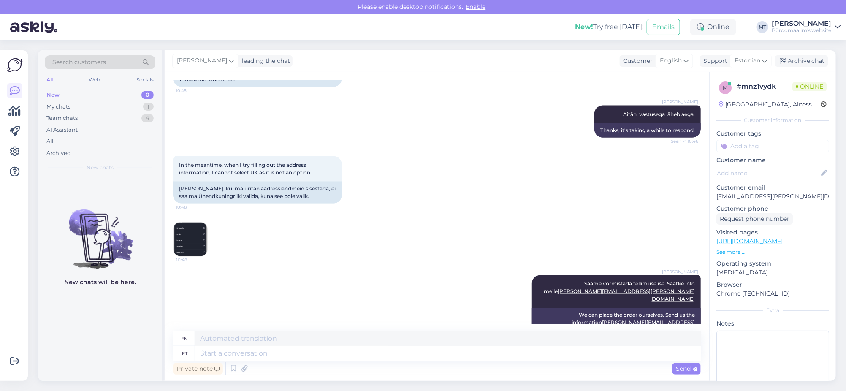
click at [195, 239] on img at bounding box center [191, 240] width 34 height 34
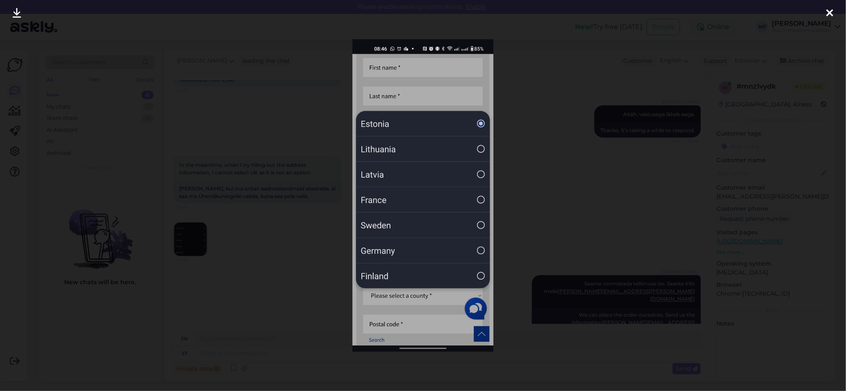
drag, startPoint x: 837, startPoint y: 11, endPoint x: 779, endPoint y: 9, distance: 58.3
click at [836, 11] on div at bounding box center [830, 13] width 17 height 27
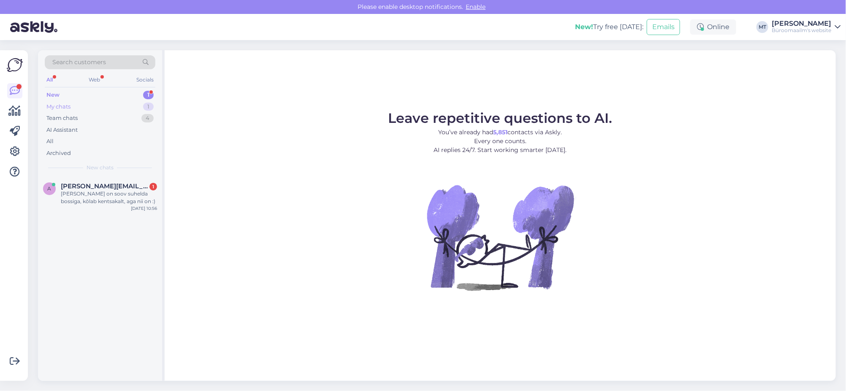
click at [52, 106] on div "My chats" at bounding box center [58, 107] width 24 height 8
click at [78, 192] on div "Saame vormistada tellimuse ise. Saatke info meile marje.tamm@byroomaailm.ee" at bounding box center [109, 197] width 96 height 15
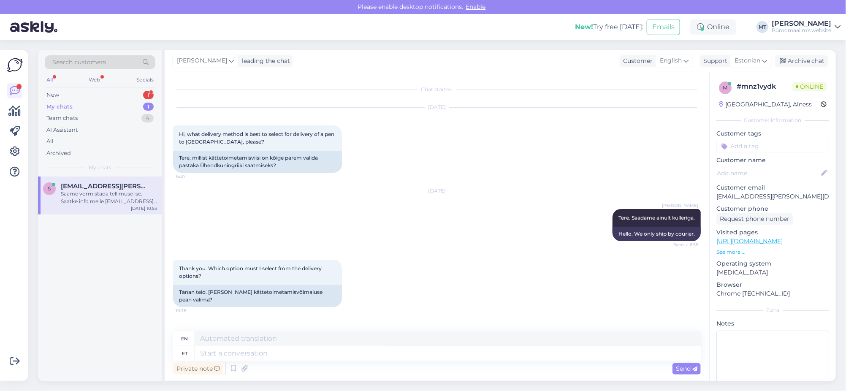
scroll to position [610, 0]
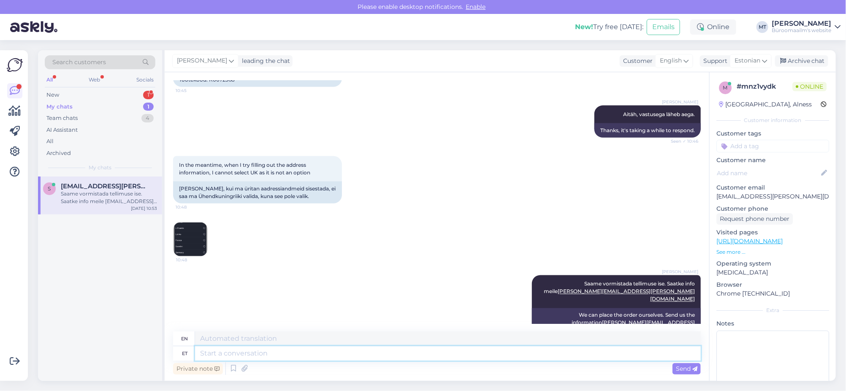
click at [252, 355] on textarea at bounding box center [448, 353] width 506 height 14
type textarea "Transpordi"
type textarea "Transportation"
type textarea "Transpordi hind"
type textarea "Transportation price"
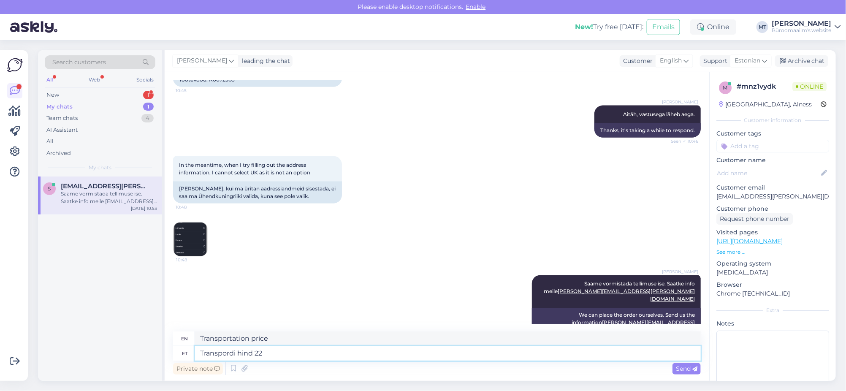
type textarea "Transpordi hind 22"
type textarea "Transportation cost 22"
type textarea "Transpordi hind 22 €"
type textarea "Shipping cost 22 €"
type textarea "Transpordi hind 22 €"
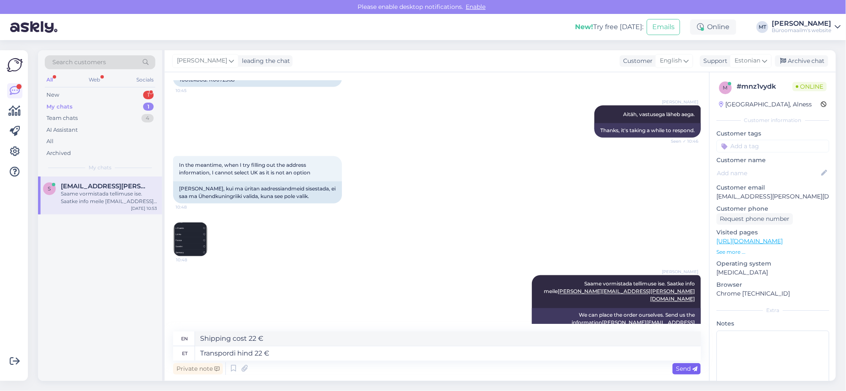
click at [682, 366] on span "Send" at bounding box center [687, 369] width 22 height 8
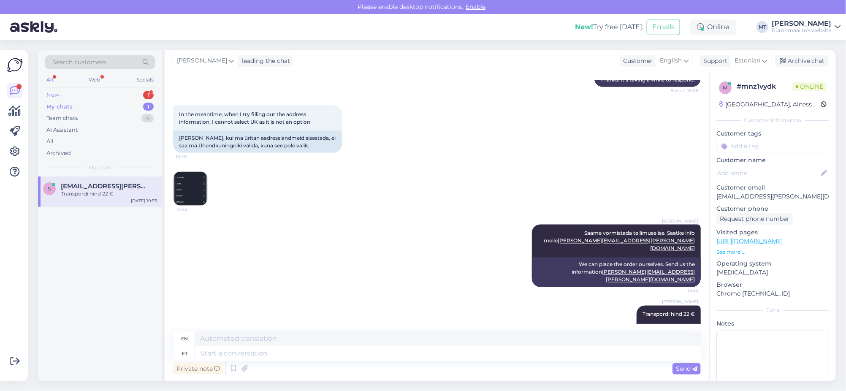
click at [53, 92] on div "New 1" at bounding box center [100, 95] width 111 height 12
click at [78, 190] on div "Tere - kui on soov suhelda bossiga, kõlab kentsakalt, aga nii on :)" at bounding box center [109, 197] width 96 height 15
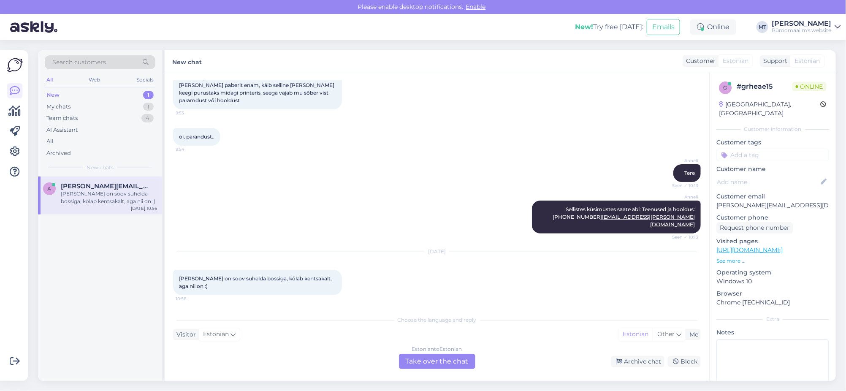
scroll to position [0, 0]
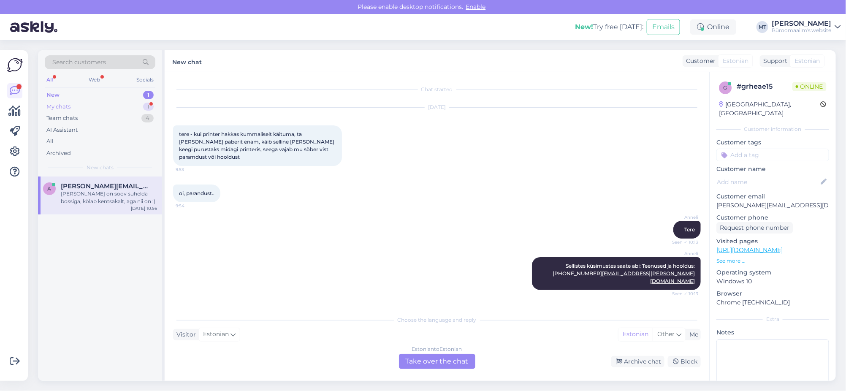
click at [56, 103] on div "My chats" at bounding box center [58, 107] width 24 height 8
click at [84, 193] on div "Thank you. Last question, what payment options do you have for making the payme…" at bounding box center [109, 197] width 96 height 15
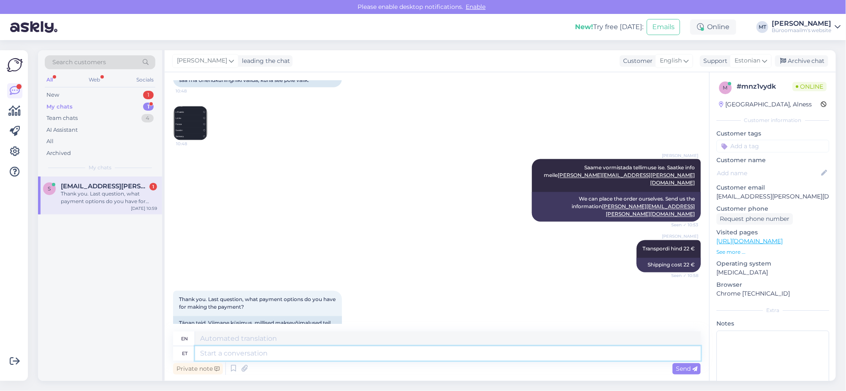
click at [240, 351] on textarea at bounding box center [448, 353] width 506 height 14
type textarea "Sate"
type textarea "Sat"
type textarea "Sate tasu"
type textarea "Sat fee"
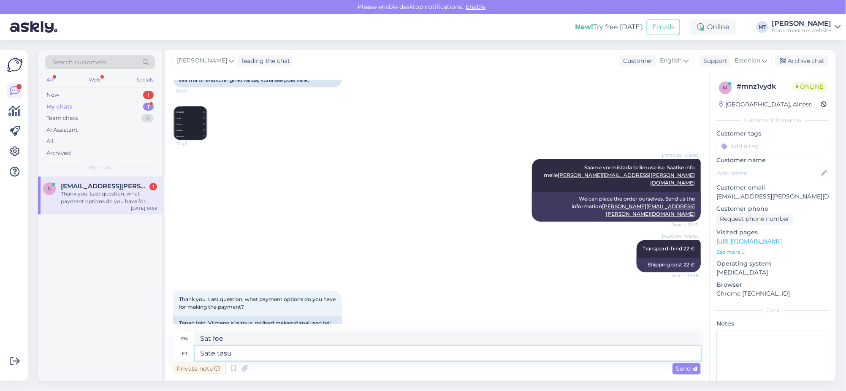
type textarea "Sate tasud"
type textarea "Sat fees"
type textarea "Sate tasuda"
type textarea "You have to pay."
type textarea "Sate"
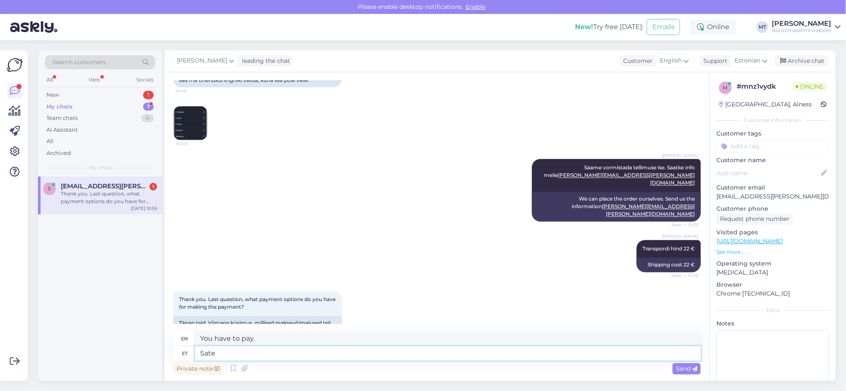
type textarea "Sat"
type textarea "S"
type textarea "Saame"
type textarea "We can"
type textarea "Saame sat"
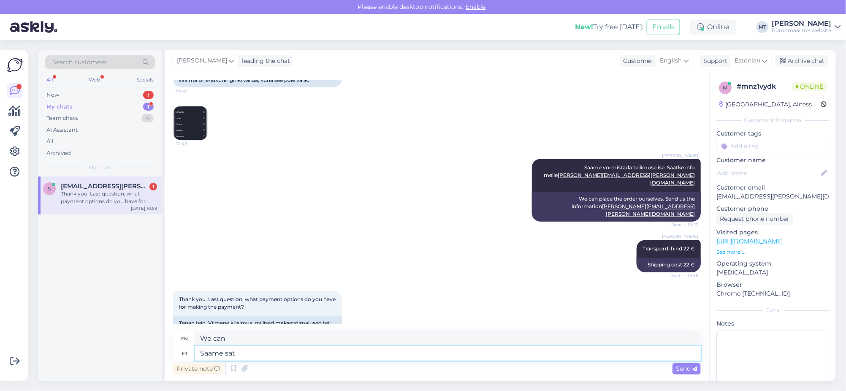
type textarea "We can get it."
type textarea "Saame saata t"
type textarea "We can send"
type textarea "Saame saata teile"
type textarea "We can send you"
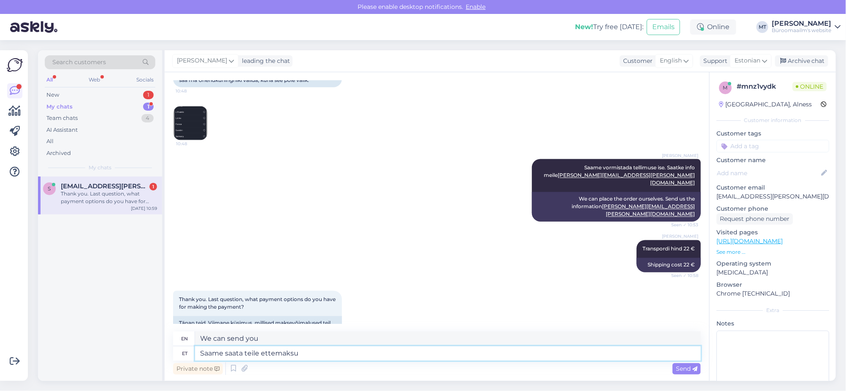
type textarea "Saame saata teile ettemaksua"
type textarea "We can send you an advance payment."
type textarea "Saame saata teile ettemaksuarve"
type textarea "We can send you a prepayment invoice."
type textarea "Saame saata teile ettemaksuarve tasumiseks."
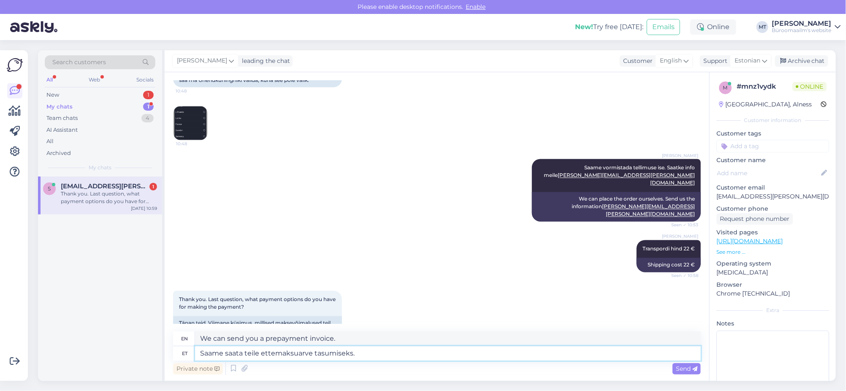
type textarea "We can send you a prepayment invoice for payment."
type textarea "Saame saata teile ettemaksuarve tasumiseks."
click at [689, 367] on span "Send" at bounding box center [687, 369] width 22 height 8
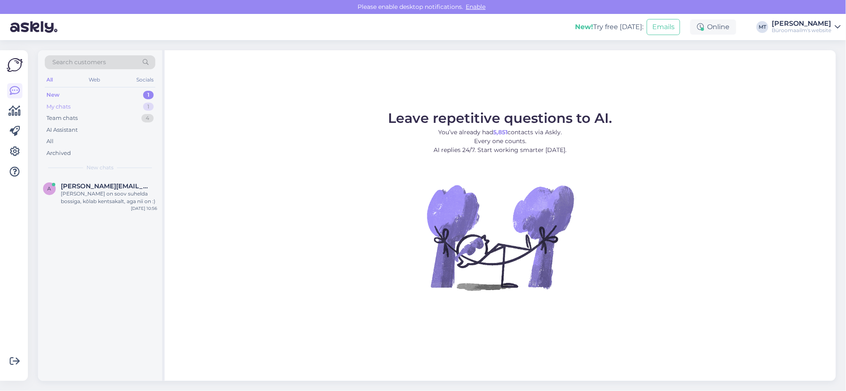
click at [59, 104] on div "My chats" at bounding box center [58, 107] width 24 height 8
click at [79, 196] on div "Saame saata teile ettemaksuarve tasumiseks." at bounding box center [109, 197] width 96 height 15
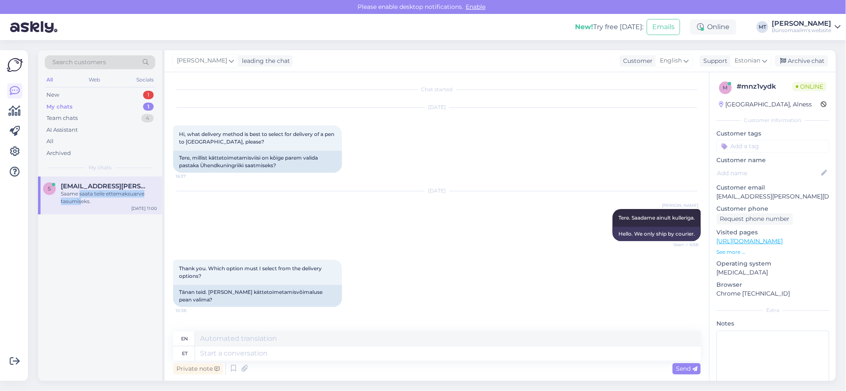
scroll to position [777, 0]
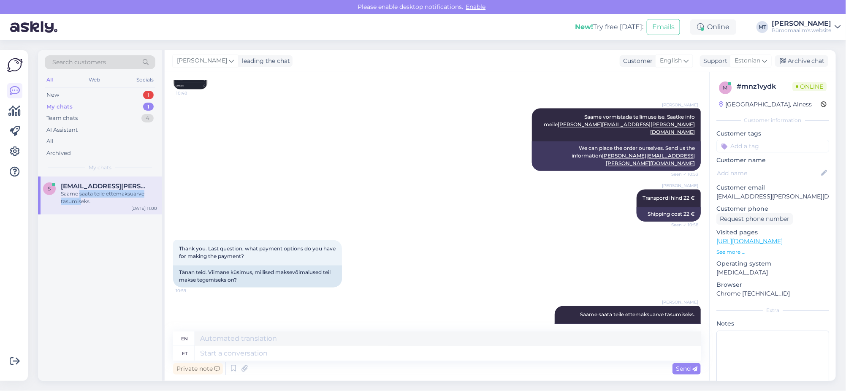
click at [55, 95] on div "New" at bounding box center [52, 95] width 13 height 8
click at [82, 193] on div "Tere - kui on soov suhelda bossiga, kõlab kentsakalt, aga nii on :)" at bounding box center [109, 197] width 96 height 15
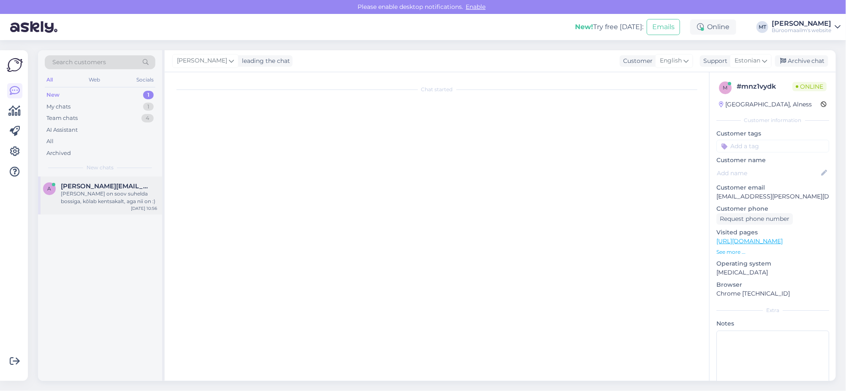
scroll to position [57, 0]
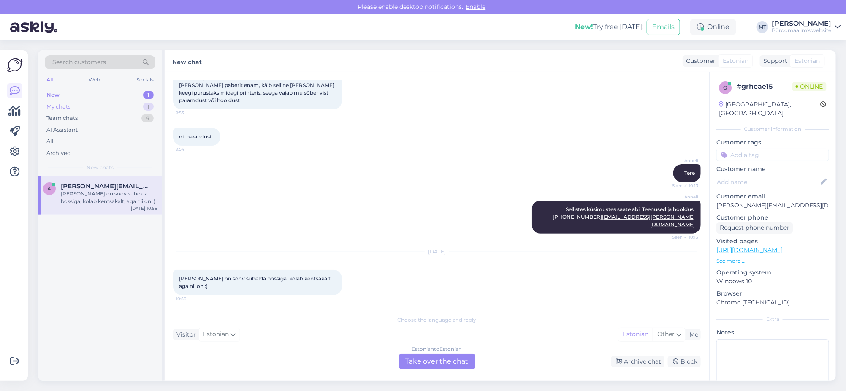
click at [62, 104] on div "My chats" at bounding box center [58, 107] width 24 height 8
click at [72, 196] on div "Saame saata teile ettemaksuarve tasumiseks." at bounding box center [109, 197] width 96 height 15
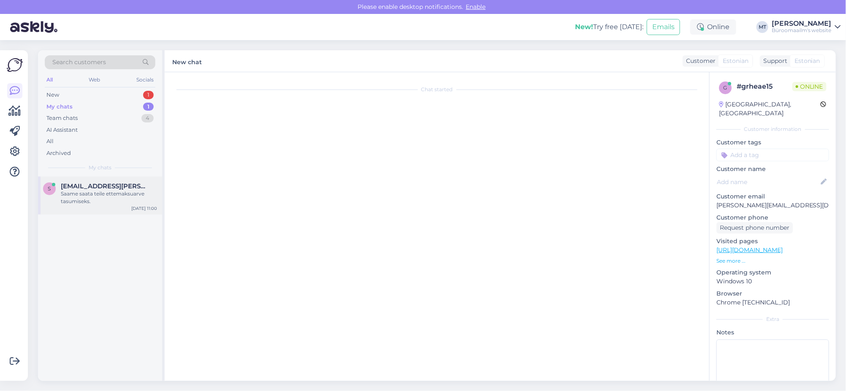
scroll to position [777, 0]
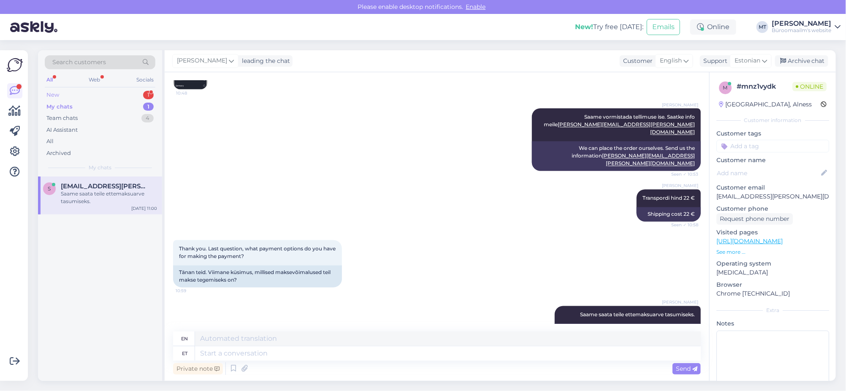
click at [54, 92] on div "New" at bounding box center [52, 95] width 13 height 8
click at [58, 108] on div "My chats" at bounding box center [58, 107] width 24 height 8
click at [93, 191] on div "Saame saata teile ettemaksuarve tasumiseks." at bounding box center [109, 197] width 96 height 15
click at [59, 105] on div "My chats" at bounding box center [59, 107] width 26 height 8
drag, startPoint x: 62, startPoint y: 114, endPoint x: 65, endPoint y: 117, distance: 4.8
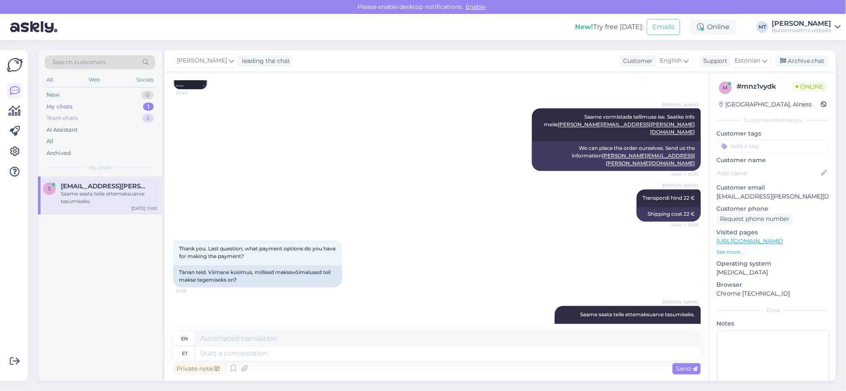
click at [61, 114] on div "Team chats" at bounding box center [61, 118] width 31 height 8
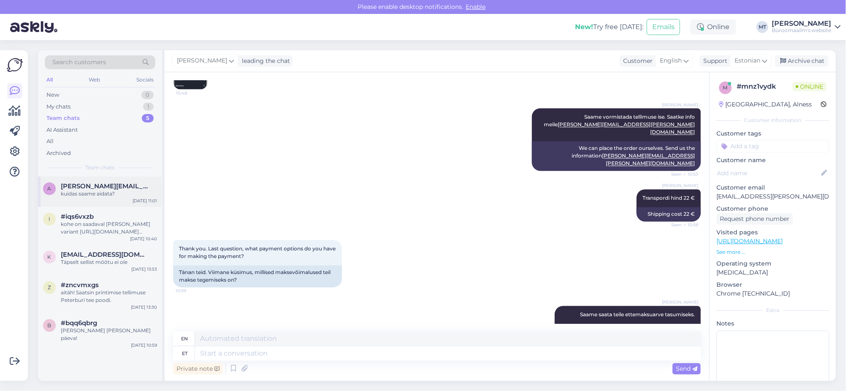
click at [71, 188] on span "anne@isk-refleks.ee" at bounding box center [105, 186] width 88 height 8
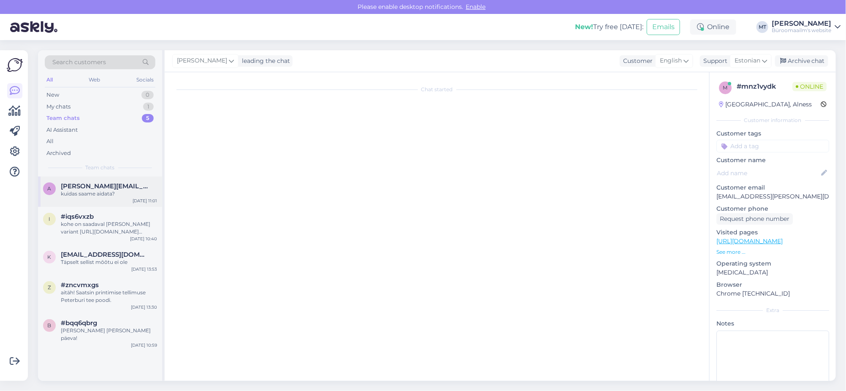
scroll to position [145, 0]
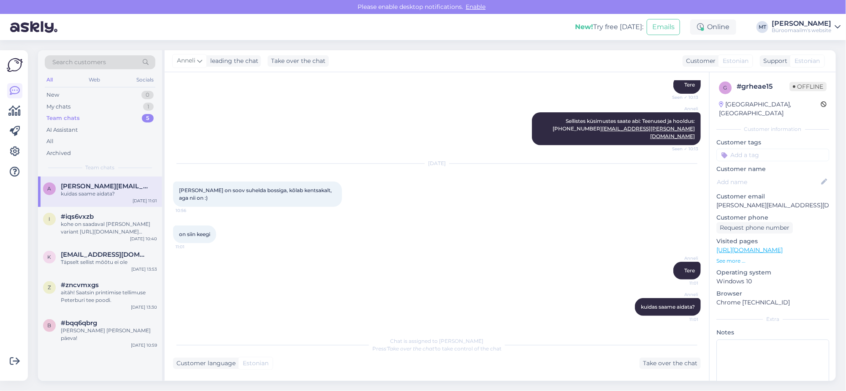
click at [52, 120] on div "Team chats" at bounding box center [62, 118] width 33 height 8
click at [60, 107] on div "My chats" at bounding box center [58, 107] width 24 height 8
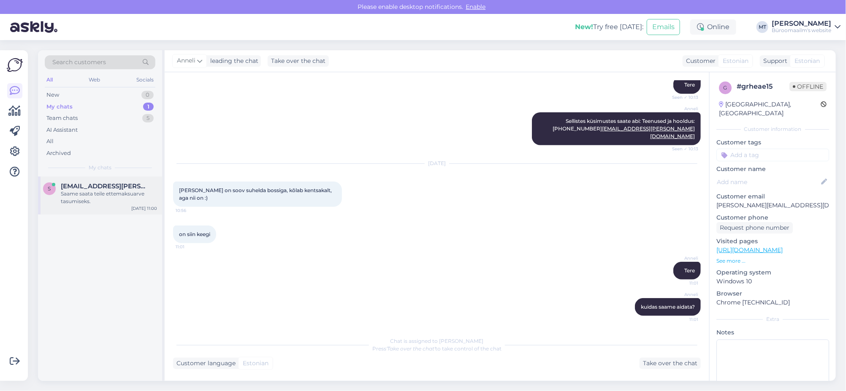
click at [74, 190] on div "Saame saata teile ettemaksuarve tasumiseks." at bounding box center [109, 197] width 96 height 15
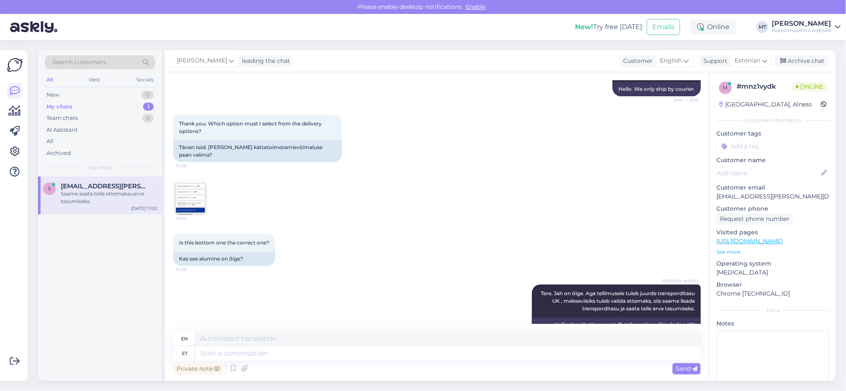
scroll to position [777, 0]
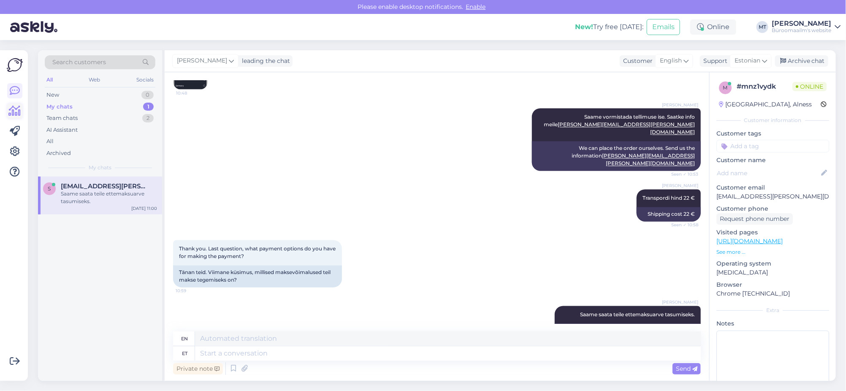
click at [13, 109] on icon at bounding box center [15, 111] width 12 height 10
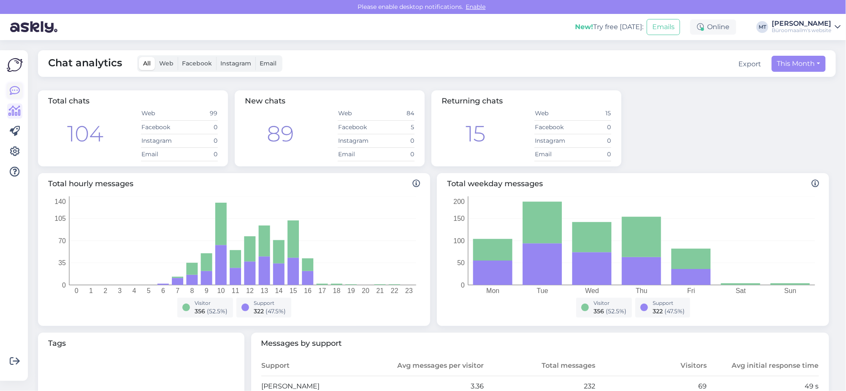
click at [18, 92] on icon at bounding box center [15, 91] width 10 height 10
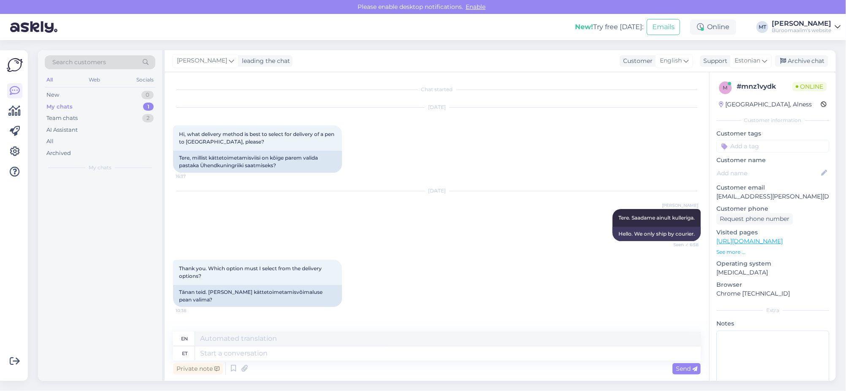
scroll to position [777, 0]
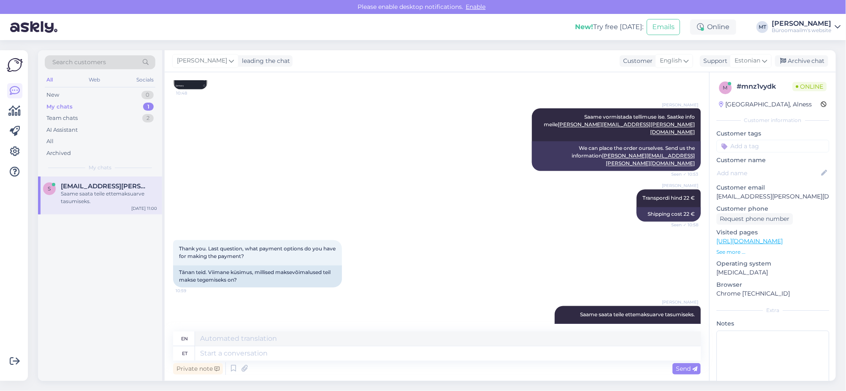
click at [54, 103] on div "My chats" at bounding box center [59, 107] width 26 height 8
click at [64, 196] on div "Saame saata teile ettemaksuarve tasumiseks." at bounding box center [109, 197] width 96 height 15
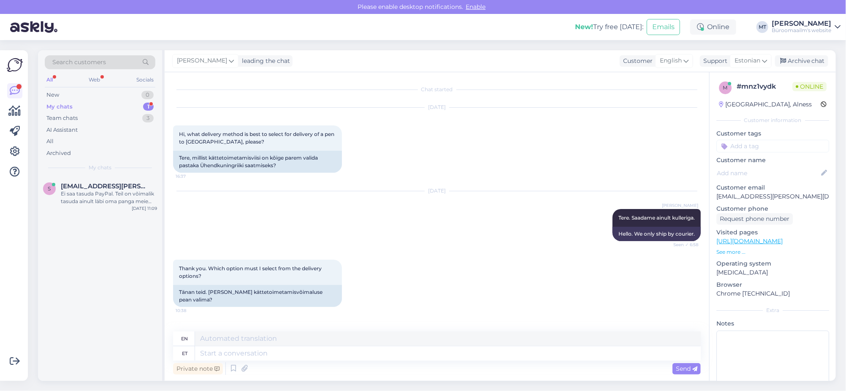
scroll to position [909, 0]
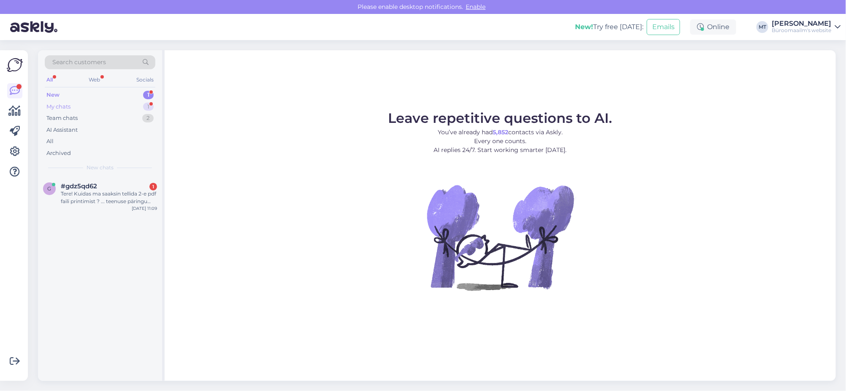
click at [59, 107] on div "My chats" at bounding box center [58, 107] width 24 height 8
click at [73, 185] on span "sue.bryan@gmail.com" at bounding box center [105, 186] width 88 height 8
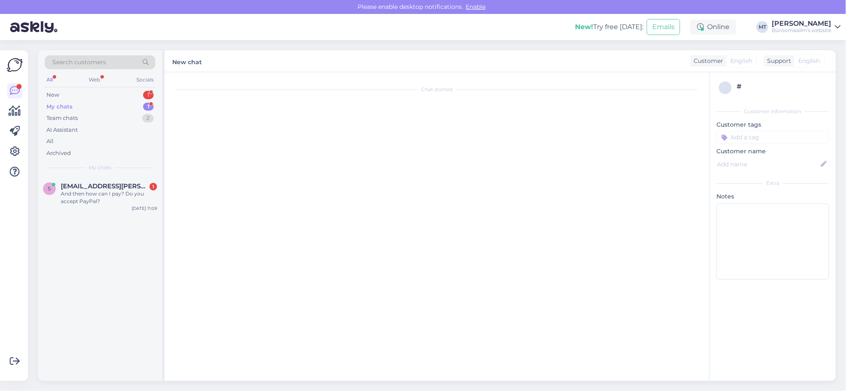
scroll to position [828, 0]
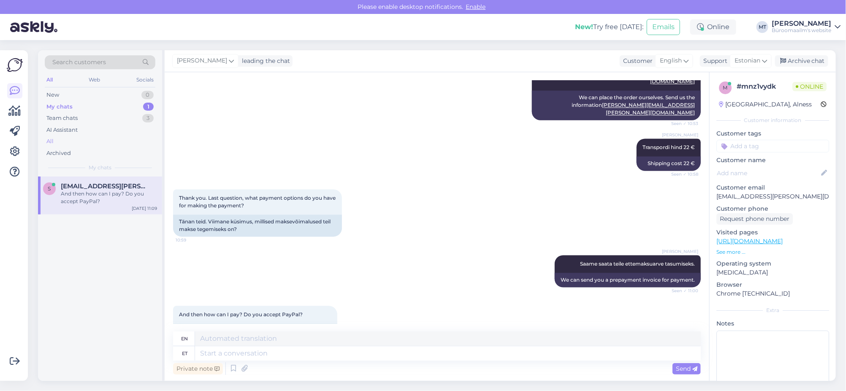
drag, startPoint x: 64, startPoint y: 117, endPoint x: 67, endPoint y: 144, distance: 26.8
click at [64, 117] on div "Team chats" at bounding box center [61, 118] width 31 height 8
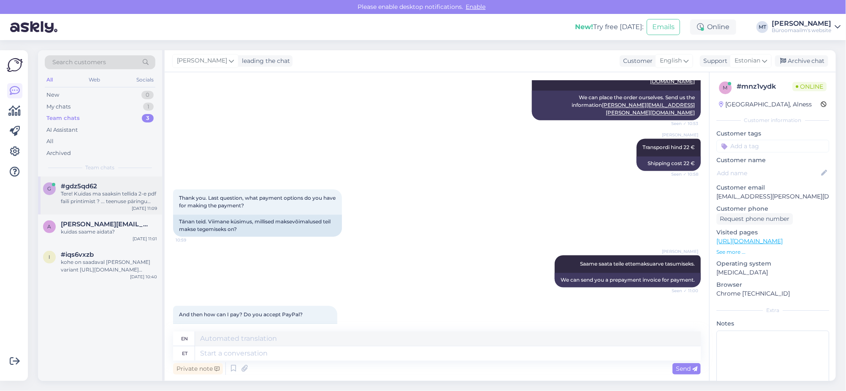
click at [74, 193] on div "Tere! Kuidas ma saaksin tellida 2-e pdf faili printimist ? ... teenuse päringu …" at bounding box center [109, 197] width 96 height 15
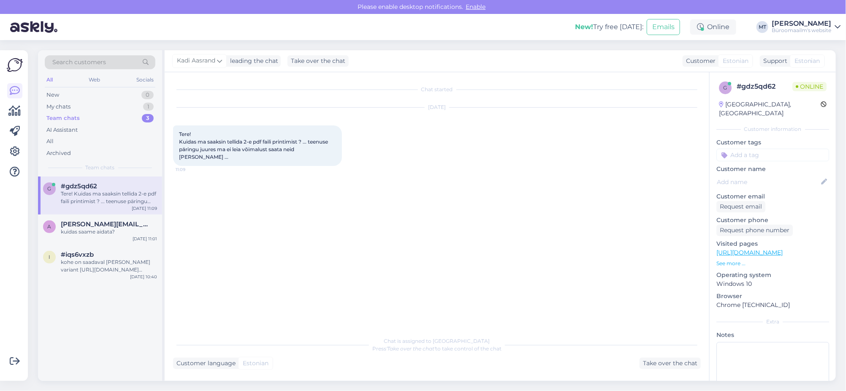
scroll to position [0, 0]
click at [58, 106] on div "My chats" at bounding box center [58, 107] width 24 height 8
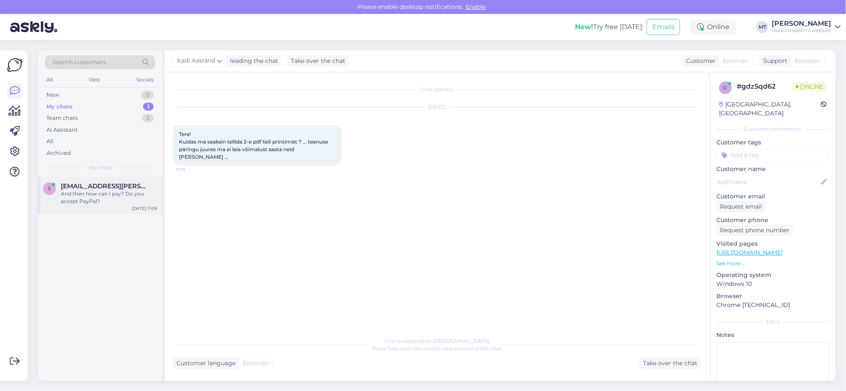
click at [89, 189] on span "sue.bryan@gmail.com" at bounding box center [105, 186] width 88 height 8
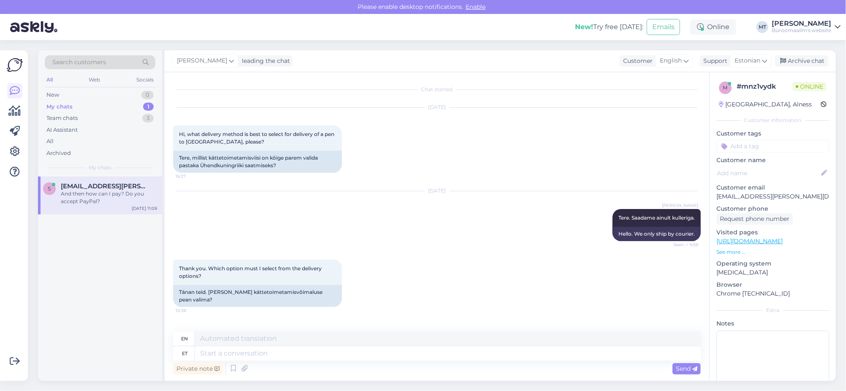
scroll to position [828, 0]
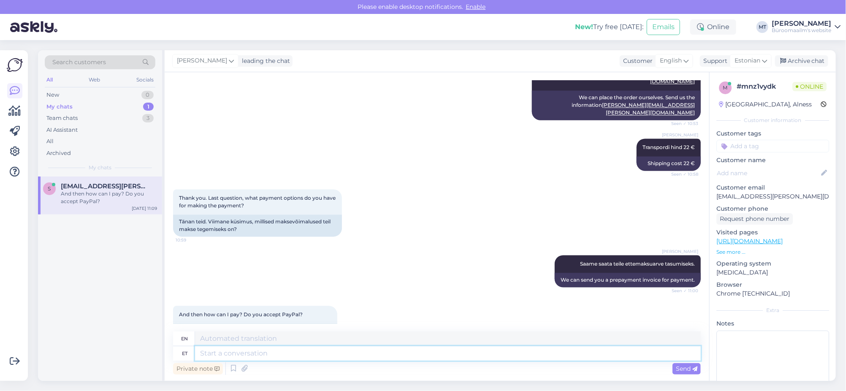
click at [277, 358] on textarea at bounding box center [448, 353] width 506 height 14
type textarea "Ei"
type textarea "No"
type textarea "Ei saa t"
type textarea "Can't"
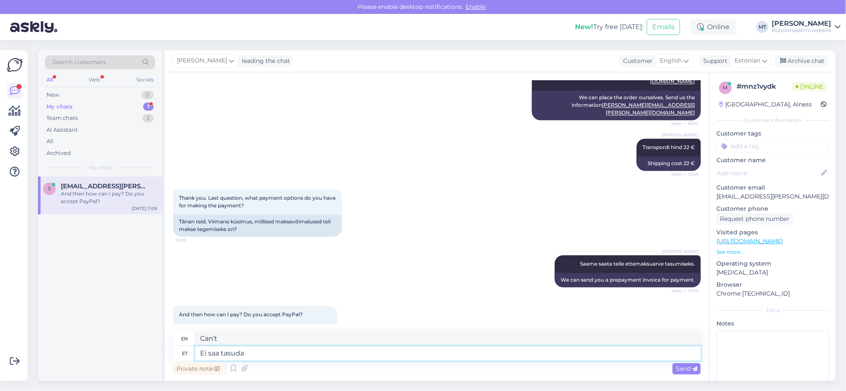
type textarea "Ei saa tasuda"
type textarea "Unable to pay"
type textarea "Ei saa tasuda pay"
type textarea "Unable to pay"
type textarea "Ei saa tasuda Pay"
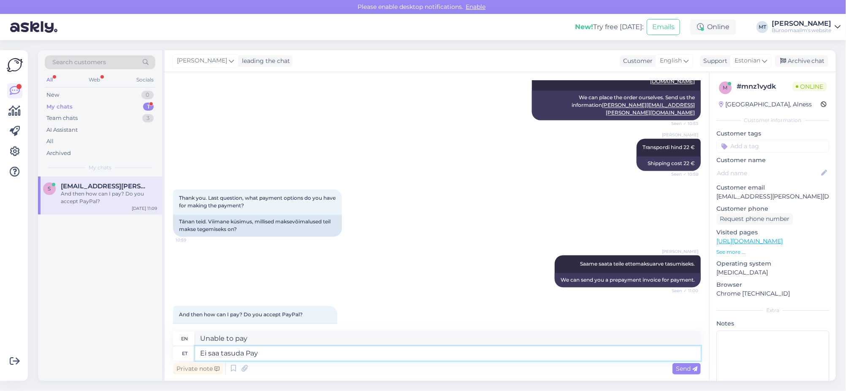
type textarea "Can't pay with Pay"
type textarea "Ei saa tasuda PayPal."
type textarea "Cannot pay with PayPal."
type textarea "Ei saa tasuda PayPal. Teil"
type textarea "You cannot pay with PayPal."
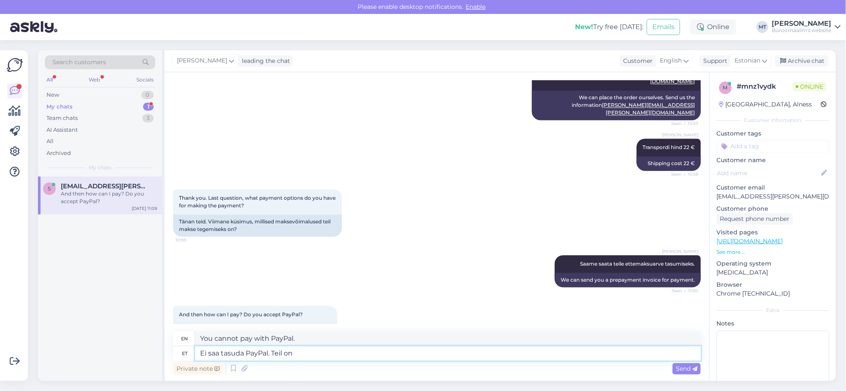
type textarea "Ei saa tasuda PayPal. Teil on"
type textarea "Unable to pay with PayPal. You have"
type textarea "Ei saa tasuda PayPal. Teil on võimalik"
type textarea "Unable to pay with PayPal. You can"
type textarea "Ei saa tasuda PayPal. Teil on võimalik tasuda a"
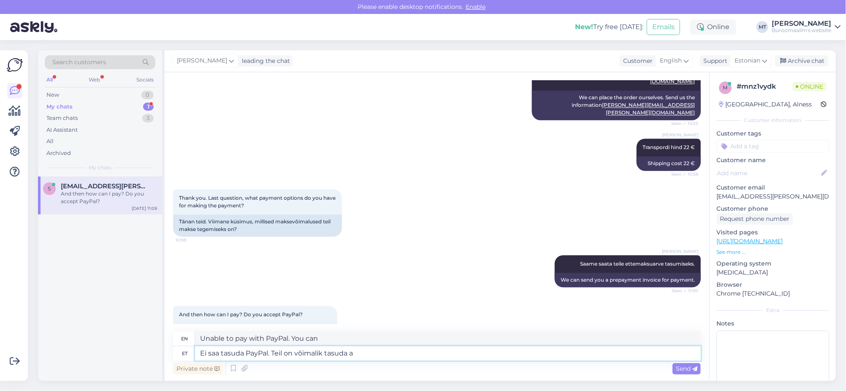
type textarea "Unable to pay with PayPal. You can pay with"
type textarea "Ei saa tasuda PayPal. Teil on võimalik tasuda ainult"
type textarea "Cannot pay with PayPal. You can only pay with"
type textarea "Ei saa tasuda PayPal. Teil on võimalik tasuda ainult läbi o"
type textarea "Cannot pay with PayPal. You can only pay through"
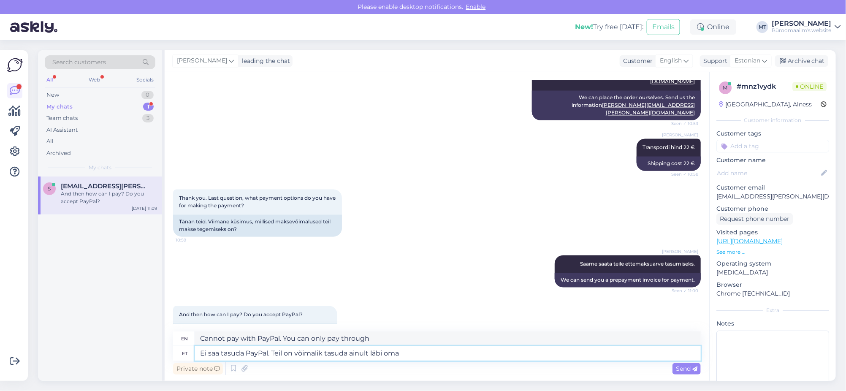
type textarea "Ei saa tasuda PayPal. Teil on võimalik tasuda ainult läbi oma"
type textarea "Cannot pay with PayPal. You can only pay through your"
type textarea "Ei saa tasuda PayPal. Teil on võimalik tasuda ainult läbi oma pan"
type textarea "Cannot pay with PayPal. You can only pay through your bank."
type textarea "Ei saa tasuda PayPal. Teil on võimalik tasuda ainult läbi oma panga As"
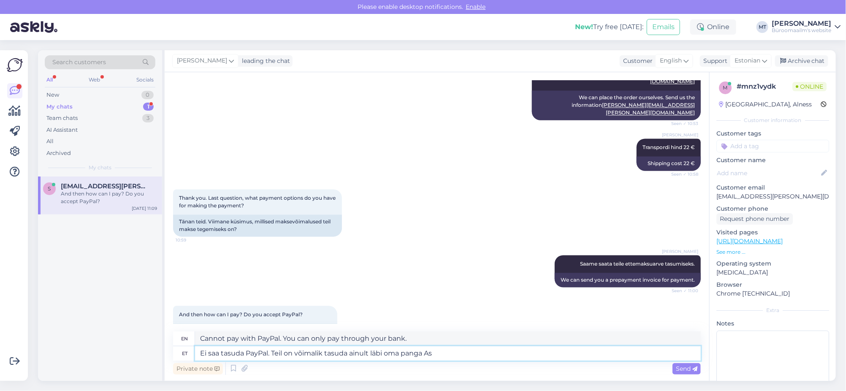
type textarea "Cannot pay via PayPal. You can only pay through your bank As"
type textarea "Ei saa tasuda PayPal. Teil on võimalik tasuda ainult läbi oma panga"
type textarea "Cannot pay with PayPal. You can only pay through your bank."
type textarea "Ei saa tasuda PayPal. Teil on võimalik tasuda ainult läbi oma panga mei"
type textarea "You cannot pay with PayPal. You can only pay through your bank."
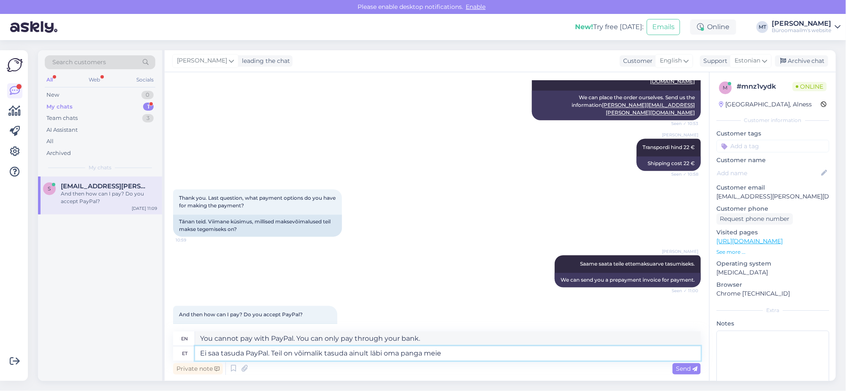
type textarea "Ei saa tasuda PayPal. Teil on võimalik tasuda ainult läbi oma panga meie"
type textarea "You cannot pay with PayPal. You can only pay through your bank with us."
type textarea "Ei saa tasuda PayPal. Teil on võimalik tasuda ainult läbi oma panga meie arveld…"
type textarea "Payment cannot be made via PayPal. You can only pay through your bank to our ba…"
type textarea "Ei saa tasuda PayPal. Teil on võimalik tasuda ainult läbi oma panga meie arveld…"
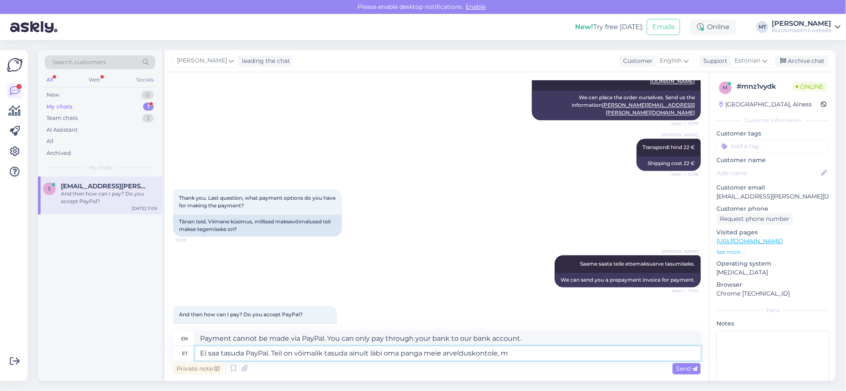
type textarea "You cannot pay with PayPal. You can only pay through your bank to our bank acco…"
type textarea "Ei saa tasuda PayPal. Teil on võimalik tasuda ainult läbi oma panga meie arveld…"
type textarea "You cannot pay with PayPal. You can only pay through your bank to our bank acco…"
type textarea "Ei saa tasuda PayPal. Teil on võimalik tasuda ainult läbi oma panga meie arveld…"
type textarea "You cannot pay with PayPal. You can only pay through your bank to our bank acco…"
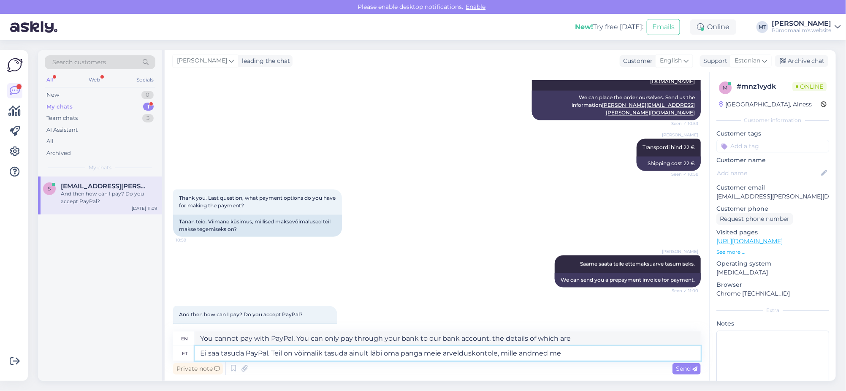
type textarea "Ei saa tasuda PayPal. Teil on võimalik tasuda ainult läbi oma panga meie arveld…"
type textarea "You cannot pay with PayPal. You can only pay through your bank to our bank acco…"
type textarea "Ei saa tasuda PayPal. Teil on võimalik tasuda ainult läbi oma panga meie arveld…"
type textarea "You cannot pay with PayPal. You can only pay through your bank to our bank acco…"
type textarea "Ei saa tasuda PayPal. Teil on võimalik tasuda ainult läbi oma panga meie arveld…"
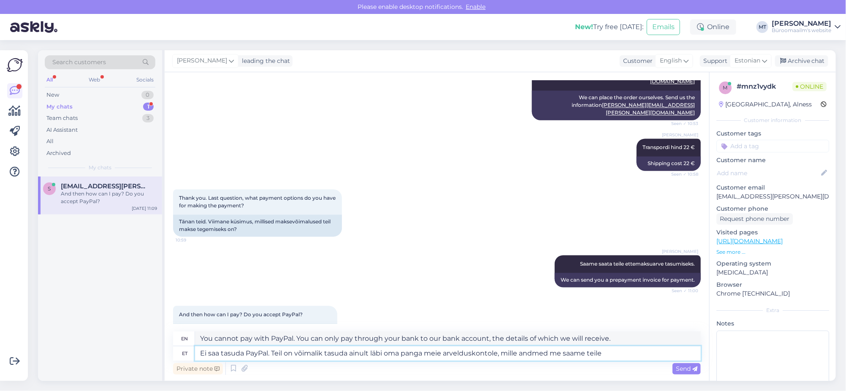
type textarea "You cannot pay with PayPal. You can only pay through your bank to our bank acco…"
type textarea "Ei saa tasuda PayPal. Teil on võimalik tasuda ainult läbi oma panga meie arveld…"
type textarea "Payment cannot be made via PayPal. You can only pay through your bank to our ba…"
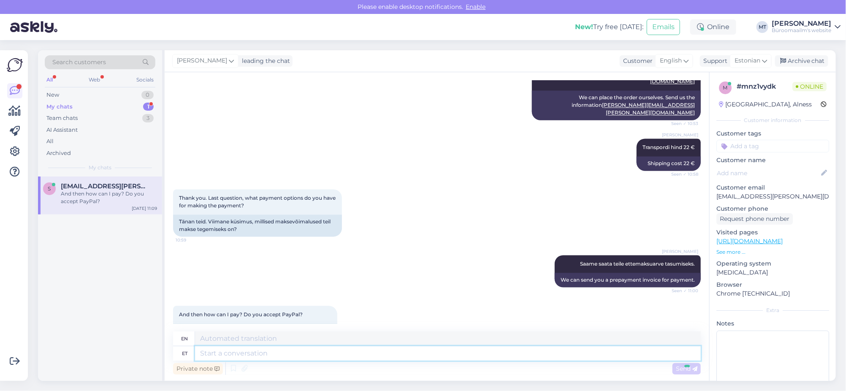
scroll to position [909, 0]
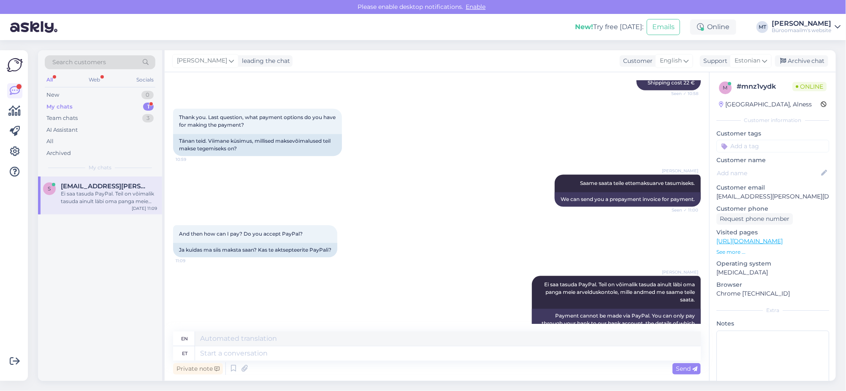
click at [55, 107] on div "My chats" at bounding box center [59, 107] width 26 height 8
click at [75, 196] on div "Ei saa tasuda PayPal. Teil on võimalik tasuda ainult läbi oma panga meie arveld…" at bounding box center [109, 197] width 96 height 15
click at [59, 99] on div "New 0" at bounding box center [100, 95] width 111 height 12
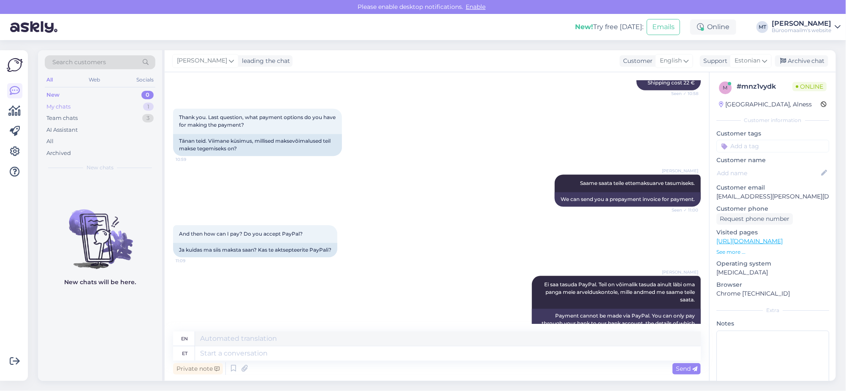
click at [58, 104] on div "My chats" at bounding box center [58, 107] width 24 height 8
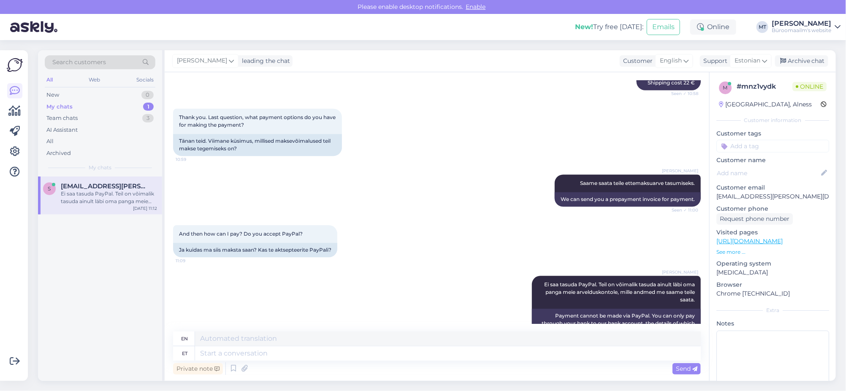
click at [84, 196] on div "Ei saa tasuda PayPal. Teil on võimalik tasuda ainult läbi oma panga meie arveld…" at bounding box center [109, 197] width 96 height 15
click at [62, 117] on div "Team chats" at bounding box center [61, 118] width 31 height 8
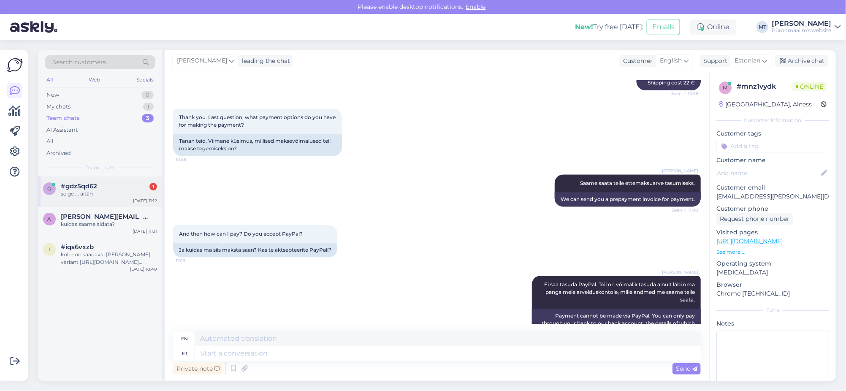
click at [72, 187] on span "#gdz5qd62" at bounding box center [79, 186] width 36 height 8
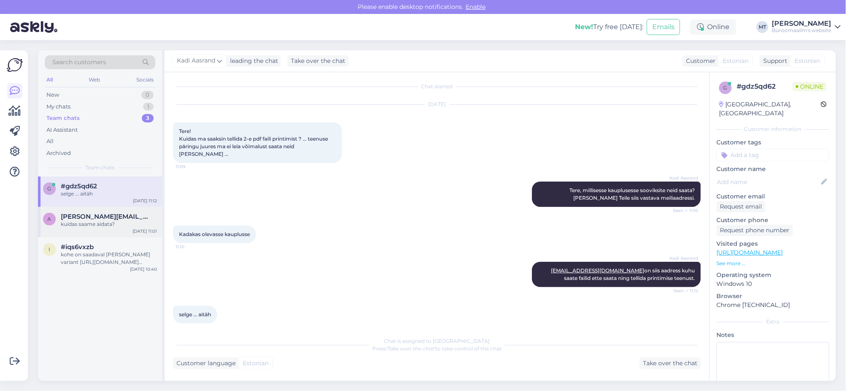
click at [78, 220] on div "kuidas saame aidata?" at bounding box center [109, 224] width 96 height 8
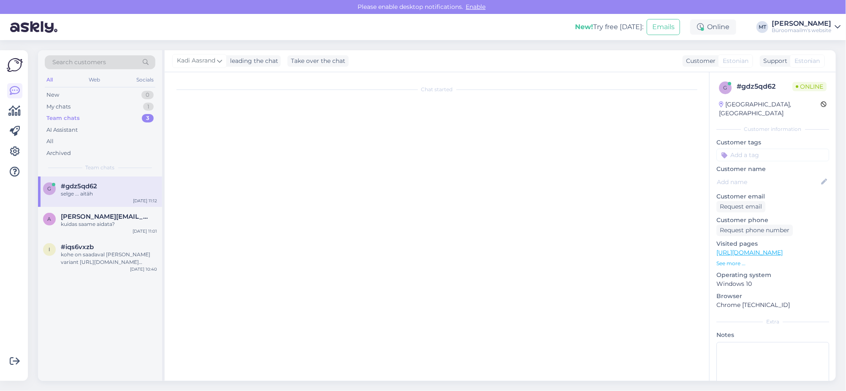
scroll to position [145, 0]
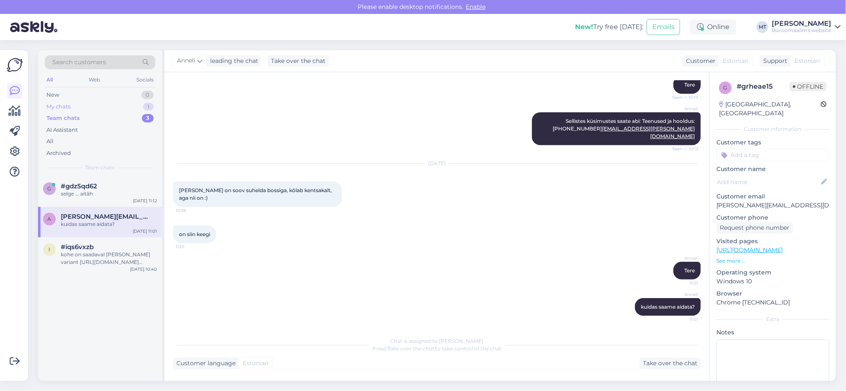
click at [57, 104] on div "My chats" at bounding box center [58, 107] width 24 height 8
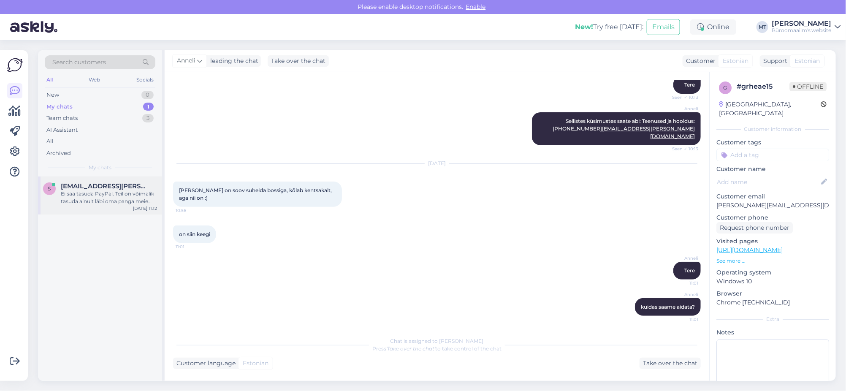
click at [88, 198] on div "Ei saa tasuda PayPal. Teil on võimalik tasuda ainult läbi oma panga meie arveld…" at bounding box center [109, 197] width 96 height 15
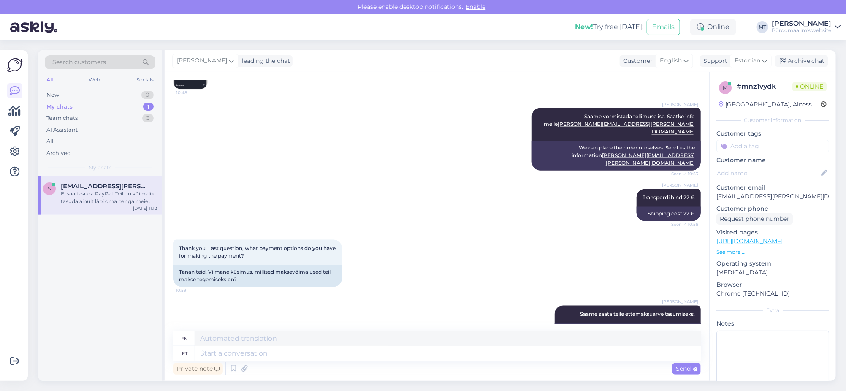
scroll to position [909, 0]
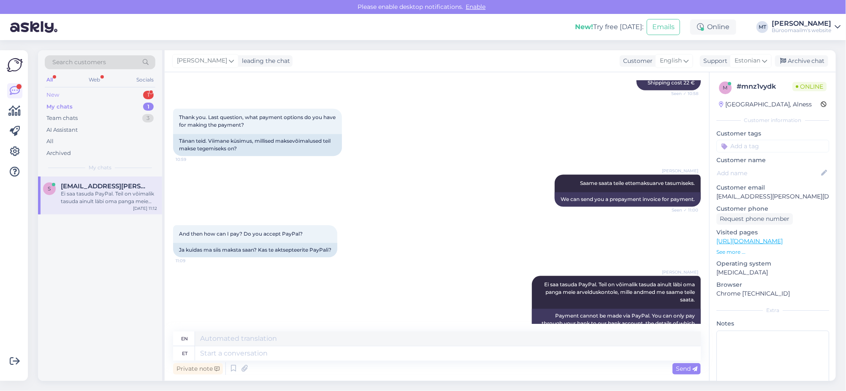
click at [53, 92] on div "New" at bounding box center [52, 95] width 13 height 8
click at [89, 190] on div "https://www.byroomaailm.ee/klaviatuur-hiir-dell-silent-keyboard-and-mouse-km555…" at bounding box center [109, 194] width 96 height 8
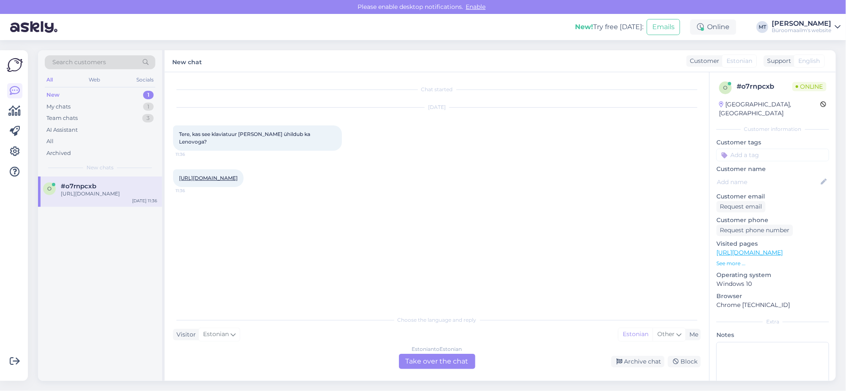
scroll to position [0, 0]
click at [238, 181] on link "https://www.byroomaailm.ee/klaviatuur-hiir-dell-silent-keyboard-and-mouse-km555…" at bounding box center [208, 178] width 59 height 6
drag, startPoint x: 448, startPoint y: 354, endPoint x: 369, endPoint y: 332, distance: 81.7
click at [447, 353] on div "Choose the language and reply Visitor Estonian Me Estonian Other Estonian to Es…" at bounding box center [437, 340] width 528 height 58
click at [431, 362] on div "Estonian to Estonian Take over the chat" at bounding box center [437, 361] width 76 height 15
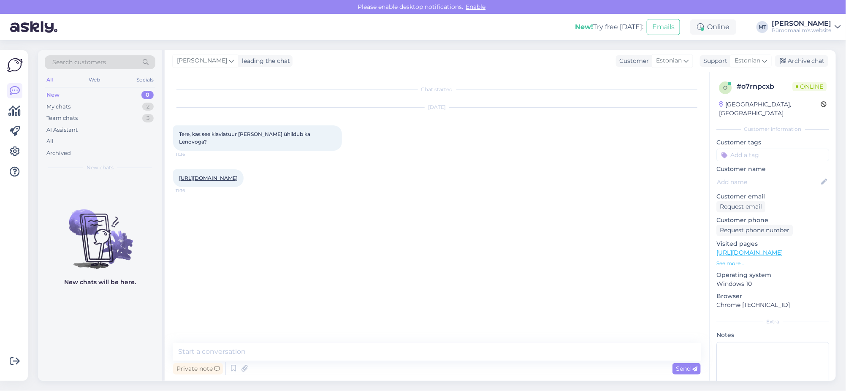
click at [229, 361] on div "Private note Send" at bounding box center [437, 369] width 528 height 16
click at [233, 353] on textarea at bounding box center [437, 352] width 528 height 18
click at [261, 352] on textarea "Tere." at bounding box center [437, 352] width 528 height 18
type textarea "Tere. Jah, ühildub ikka."
click at [238, 181] on link "https://www.byroomaailm.ee/klaviatuur-hiir-dell-silent-keyboard-and-mouse-km555…" at bounding box center [208, 178] width 59 height 6
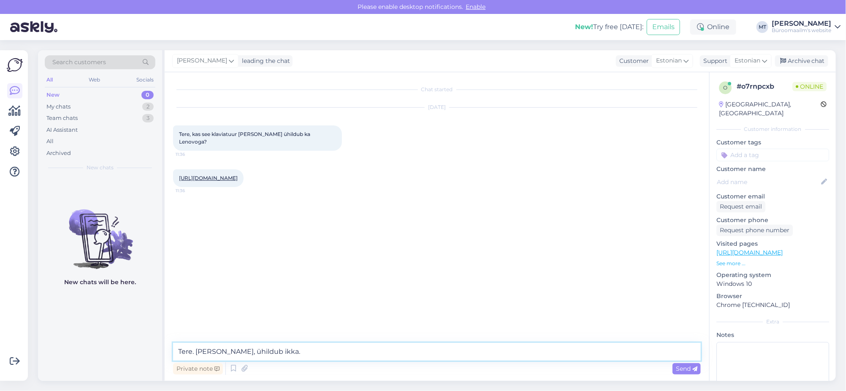
click at [293, 350] on textarea "Tere. Jah, ühildub ikka." at bounding box center [437, 352] width 528 height 18
click at [238, 181] on link "https://www.byroomaailm.ee/klaviatuur-hiir-dell-silent-keyboard-and-mouse-km555…" at bounding box center [208, 178] width 59 height 6
click at [22, 109] on div at bounding box center [15, 215] width 16 height 317
click at [21, 109] on icon at bounding box center [15, 111] width 12 height 10
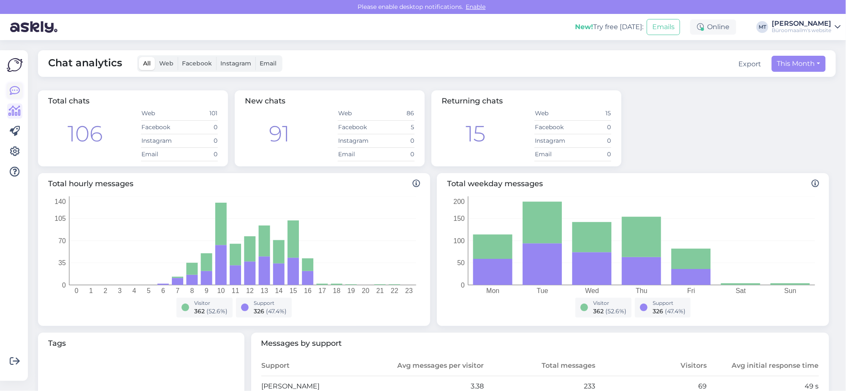
click at [14, 94] on icon at bounding box center [15, 91] width 10 height 10
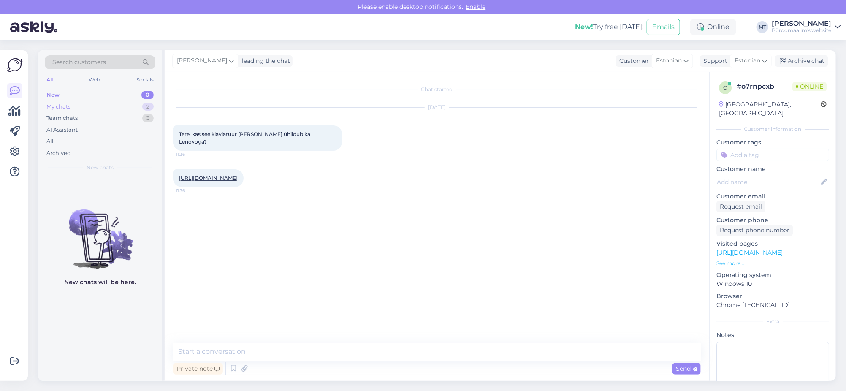
click at [57, 108] on div "My chats" at bounding box center [58, 107] width 24 height 8
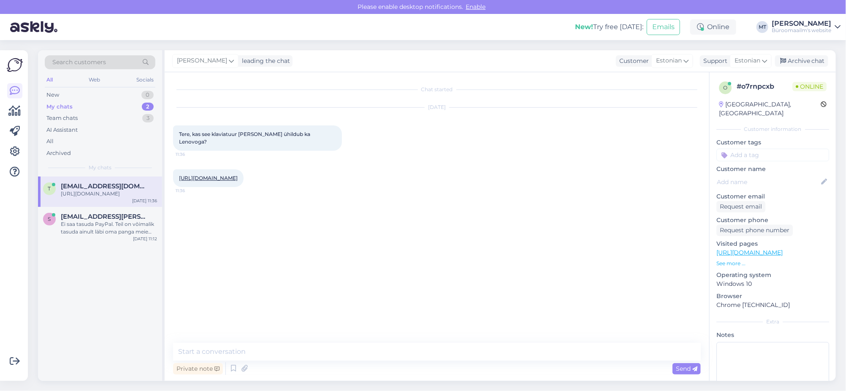
click at [97, 187] on span "tiina.prants@coffeeaddress.ee" at bounding box center [105, 186] width 88 height 8
drag, startPoint x: 264, startPoint y: 341, endPoint x: 265, endPoint y: 347, distance: 5.9
click at [263, 342] on div "Chat started Sep 15 2025 Tere, kas see klaviatuur ja hiir ühildub ka Lenovoga? …" at bounding box center [437, 226] width 545 height 309
click at [262, 354] on textarea at bounding box center [437, 352] width 528 height 18
type textarea "t"
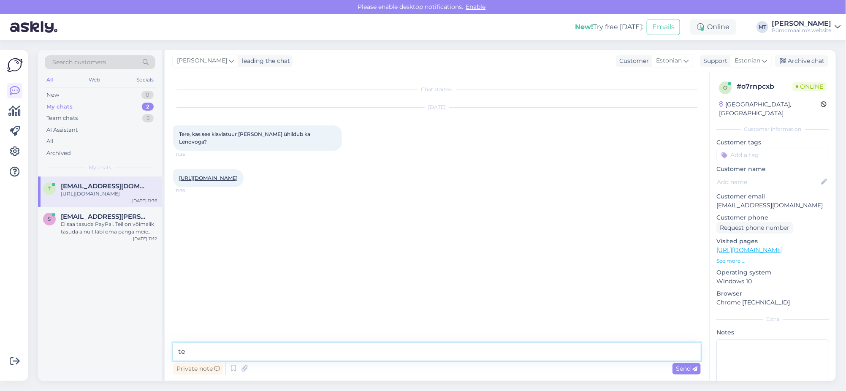
type textarea "t"
type textarea "Tere, Jah ühildub."
click at [676, 362] on div "Private note Send" at bounding box center [437, 369] width 528 height 16
click at [683, 365] on span "Send" at bounding box center [687, 369] width 22 height 8
click at [799, 63] on div "Archive chat" at bounding box center [801, 60] width 53 height 11
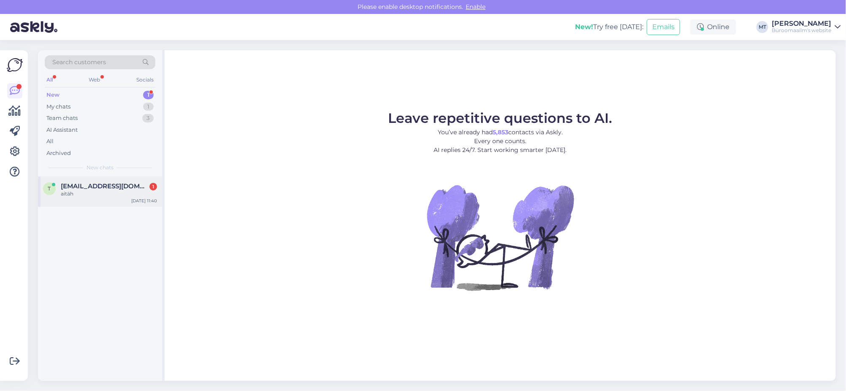
click at [77, 183] on span "[EMAIL_ADDRESS][DOMAIN_NAME]" at bounding box center [105, 186] width 88 height 8
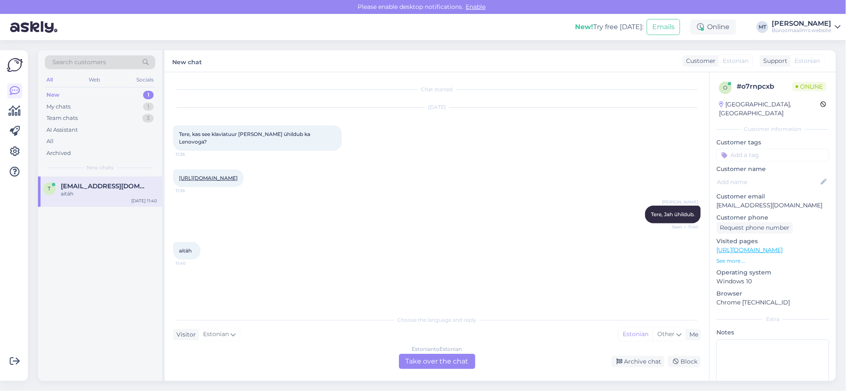
click at [440, 365] on div "Estonian to Estonian Take over the chat" at bounding box center [437, 361] width 76 height 15
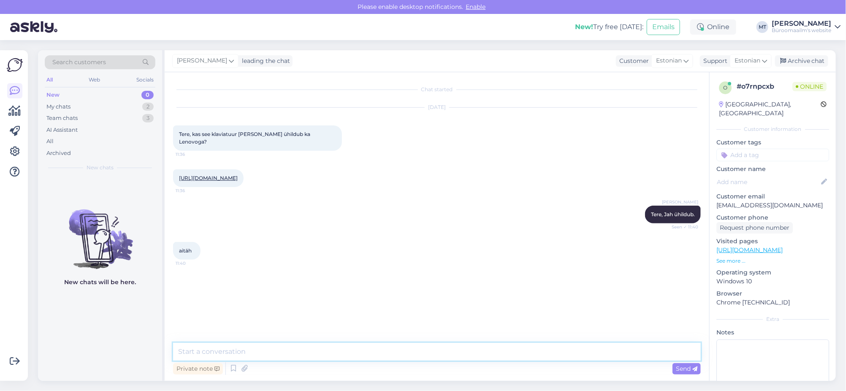
click at [250, 359] on textarea at bounding box center [437, 352] width 528 height 18
type textarea "Aitäh."
click at [676, 369] on span "Send" at bounding box center [687, 369] width 22 height 8
click at [809, 58] on div "Archive chat" at bounding box center [801, 60] width 53 height 11
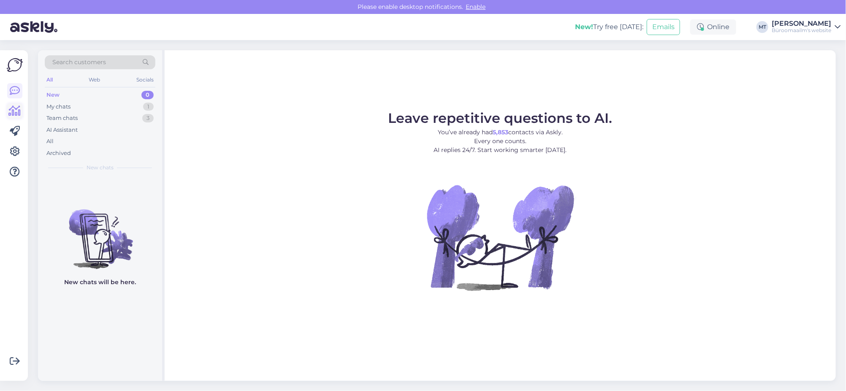
click at [16, 114] on icon at bounding box center [15, 111] width 12 height 10
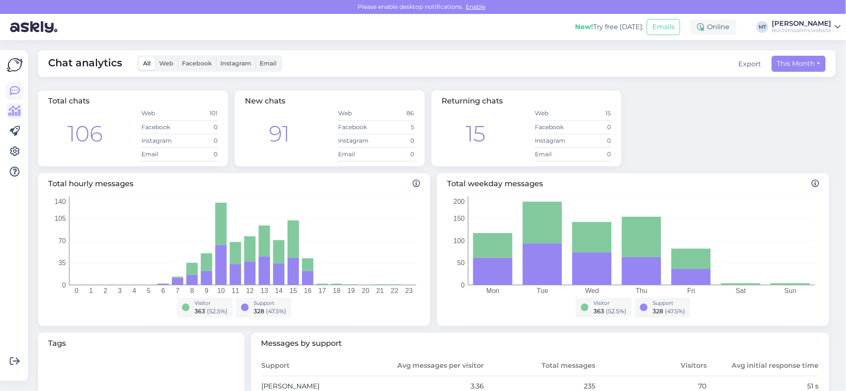
click at [14, 90] on icon at bounding box center [15, 91] width 10 height 10
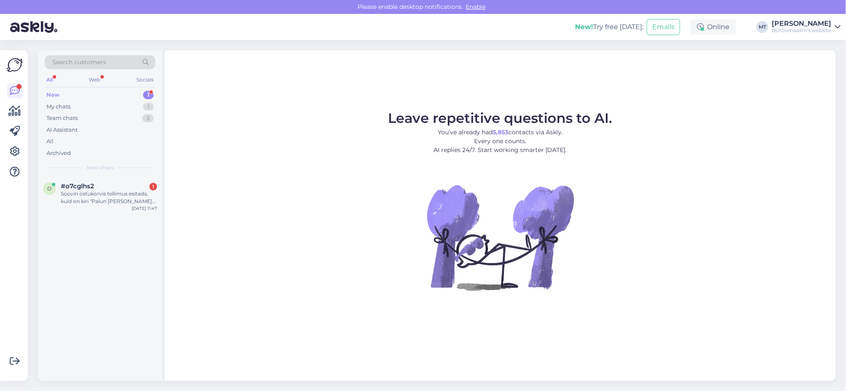
click at [54, 92] on div "New" at bounding box center [52, 95] width 13 height 8
click at [63, 198] on div "Soovin ostukorvis tellimus esitada, kuid on kiri "Palun [PERSON_NAME] asukoht"" at bounding box center [109, 197] width 96 height 15
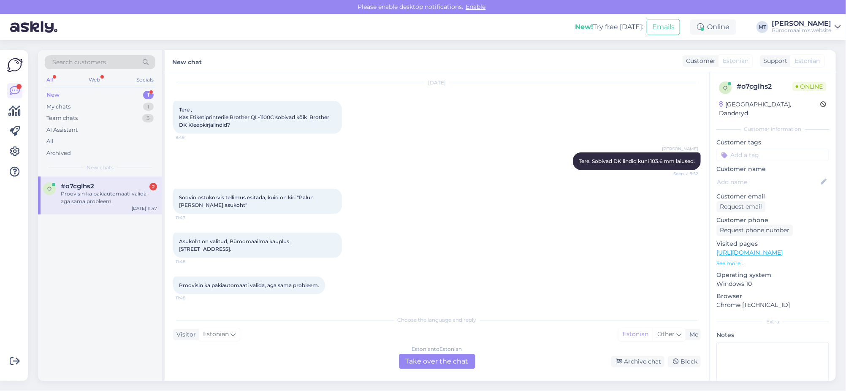
scroll to position [505, 0]
click at [449, 356] on div "Estonian to Estonian Take over the chat" at bounding box center [437, 361] width 76 height 15
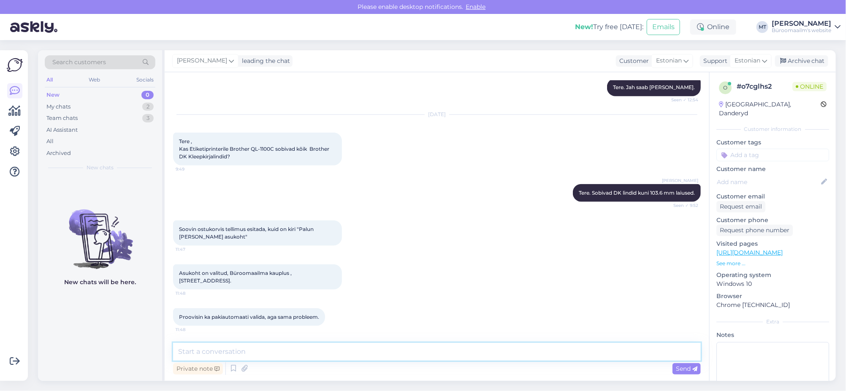
click at [258, 351] on textarea at bounding box center [437, 352] width 528 height 18
type textarea "Tere. Milliselt meiliaadressilet tellimust teete? Ei oska öelda, milles on asi.…"
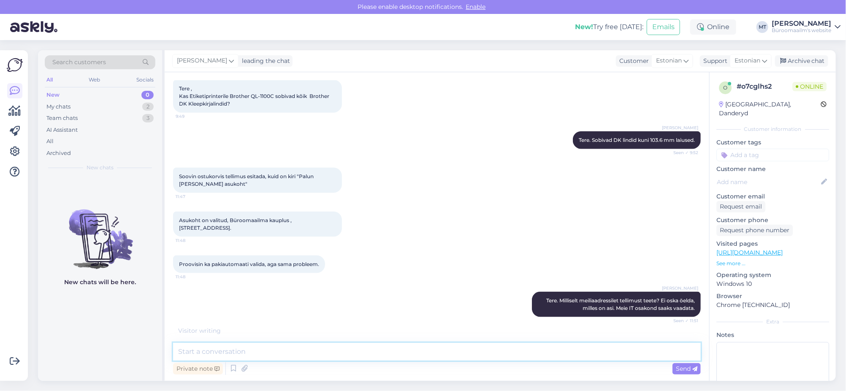
scroll to position [527, 0]
click at [17, 112] on icon at bounding box center [15, 111] width 12 height 10
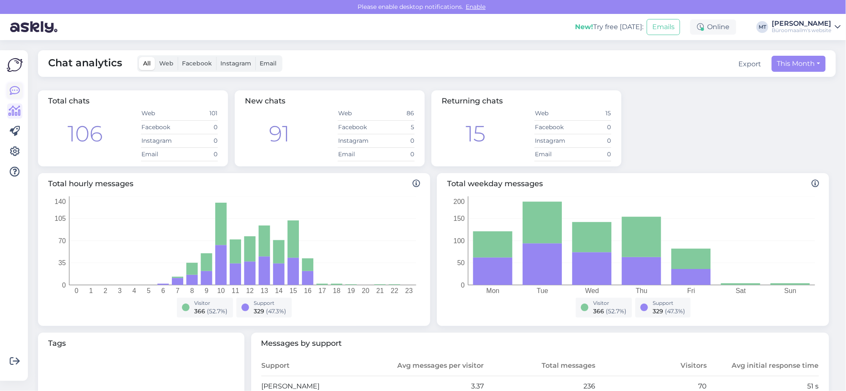
click at [16, 90] on icon at bounding box center [15, 91] width 10 height 10
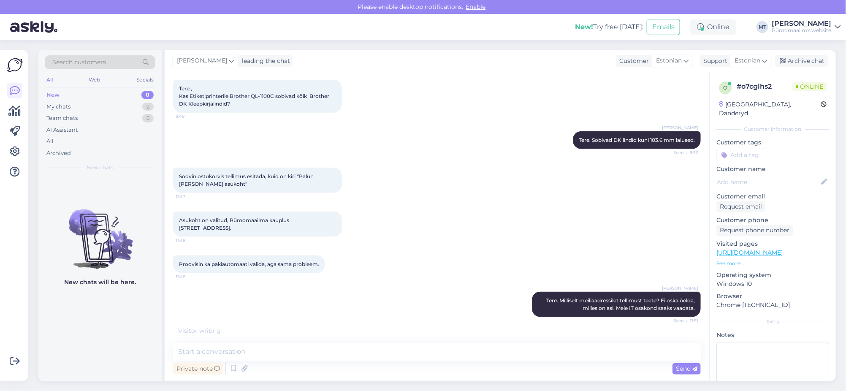
scroll to position [576, 0]
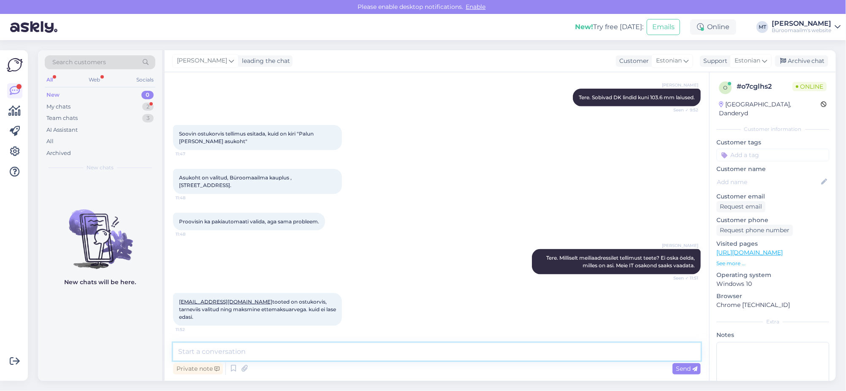
click at [248, 356] on textarea at bounding box center [437, 352] width 528 height 18
drag, startPoint x: 244, startPoint y: 294, endPoint x: 177, endPoint y: 298, distance: 66.4
click at [177, 298] on div "raiking.est@gmail.com tooted on ostukorvis, tarneviis valitud ning maksmine ett…" at bounding box center [257, 309] width 169 height 33
copy link "raiking.est@gmail.com"
click at [237, 349] on textarea at bounding box center [437, 352] width 528 height 18
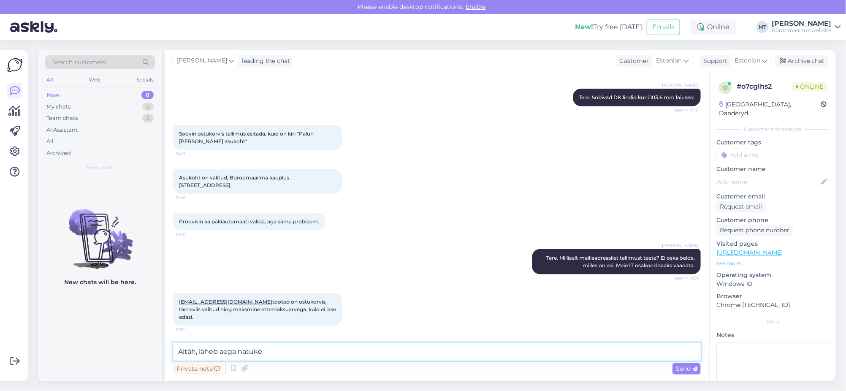
type textarea "Aitäh, läheb aega natuke."
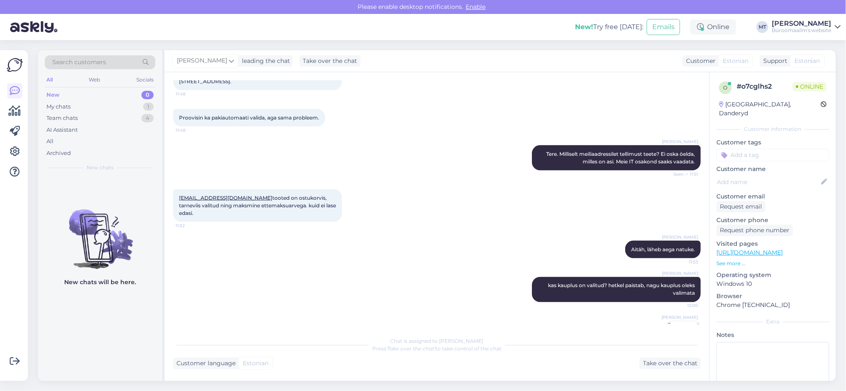
scroll to position [779, 0]
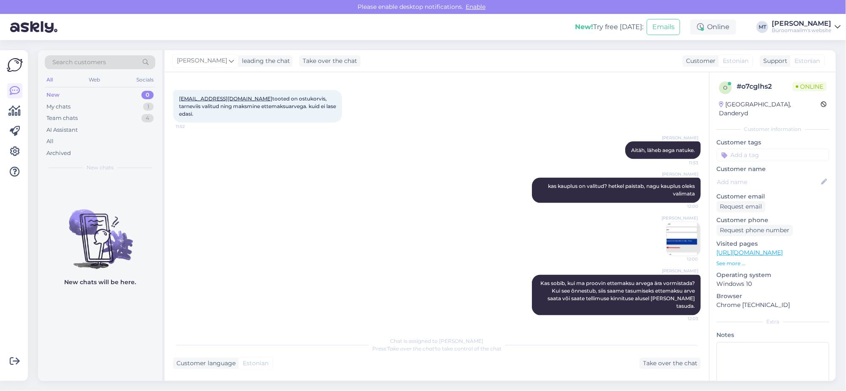
click at [678, 239] on img at bounding box center [684, 239] width 34 height 34
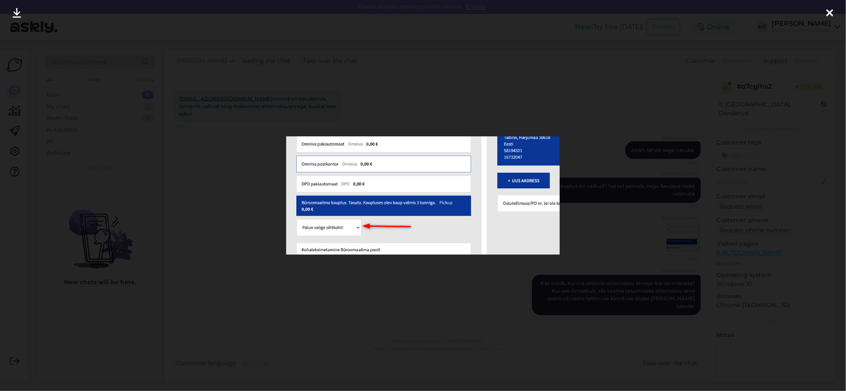
click at [828, 11] on icon at bounding box center [830, 13] width 7 height 11
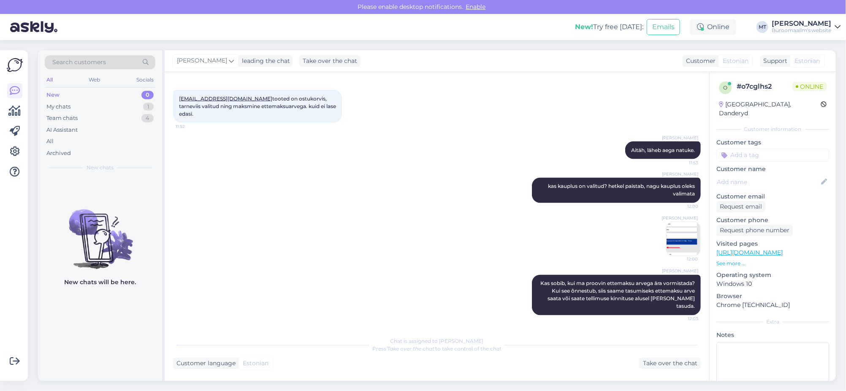
scroll to position [41, 0]
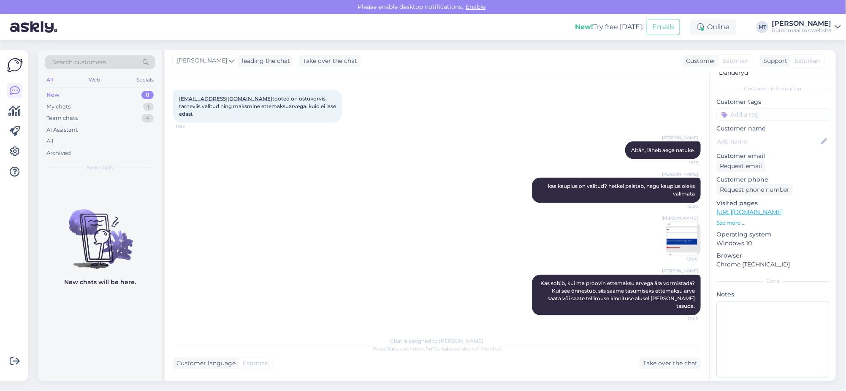
click at [372, 253] on div "Mait Kutser kas kauplus on valitud? hetkel paistab, nagu kauplus oleks valimata…" at bounding box center [437, 216] width 528 height 97
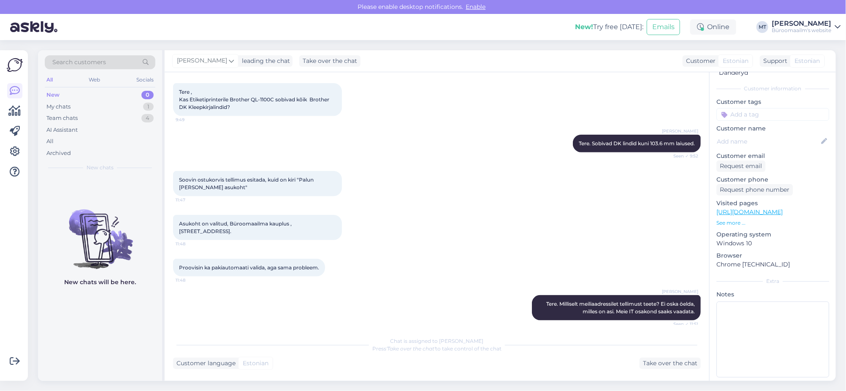
scroll to position [305, 0]
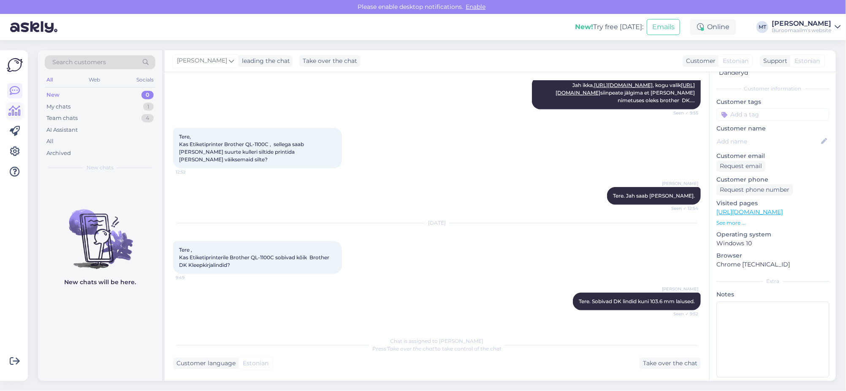
click at [18, 107] on icon at bounding box center [15, 111] width 12 height 10
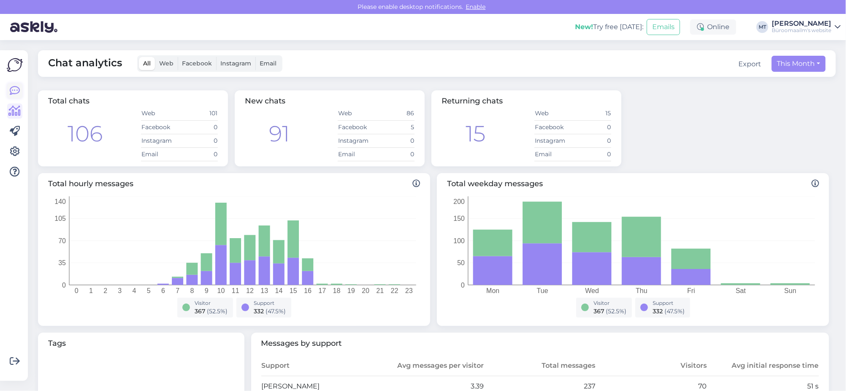
click at [14, 89] on icon at bounding box center [15, 91] width 10 height 10
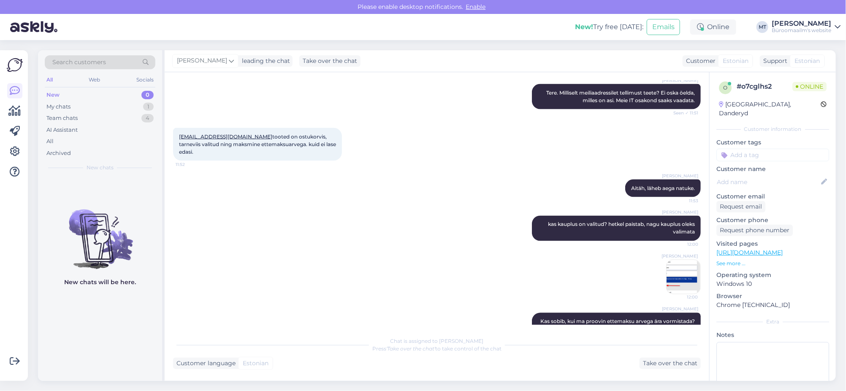
scroll to position [779, 0]
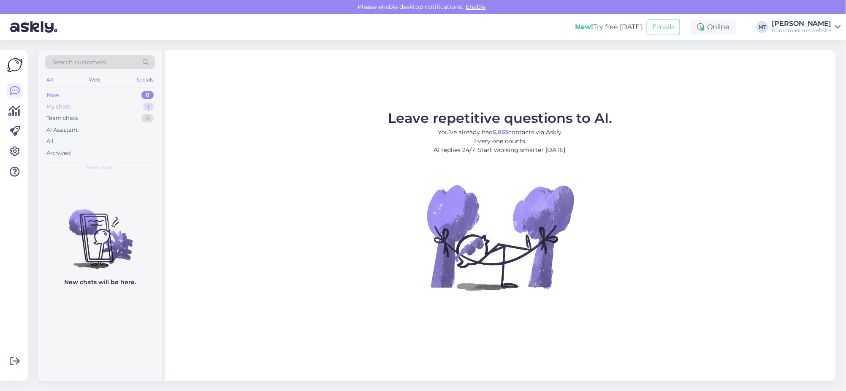
click at [51, 104] on div "My chats" at bounding box center [58, 107] width 24 height 8
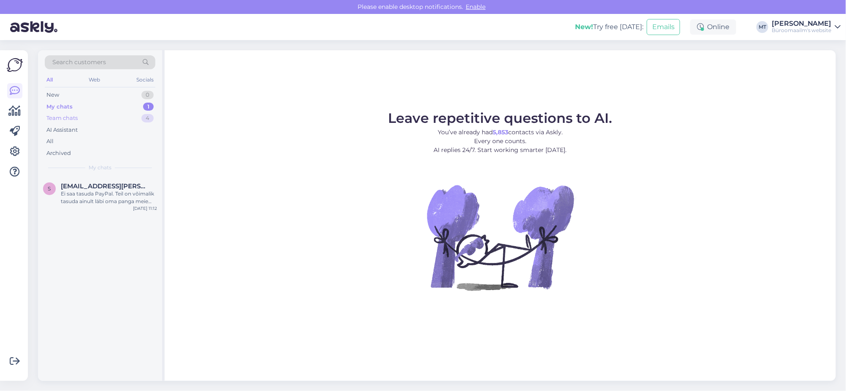
click at [65, 114] on div "Team chats" at bounding box center [61, 118] width 31 height 8
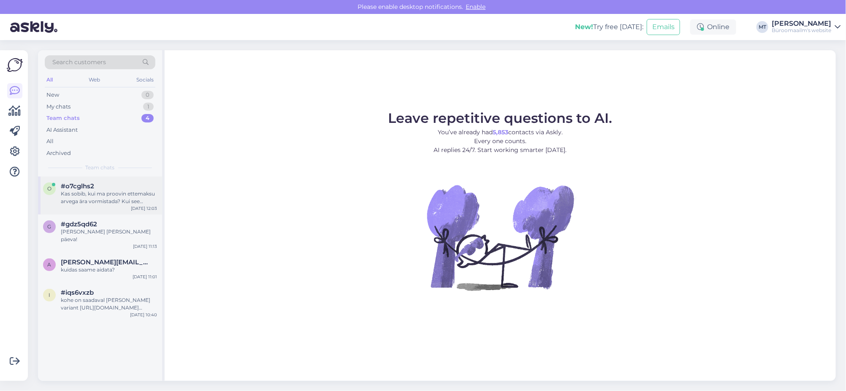
click at [77, 193] on div "Kas sobib, kui ma proovin ettemaksu arvega ära vormistada? Kui see õnnestub, si…" at bounding box center [109, 197] width 96 height 15
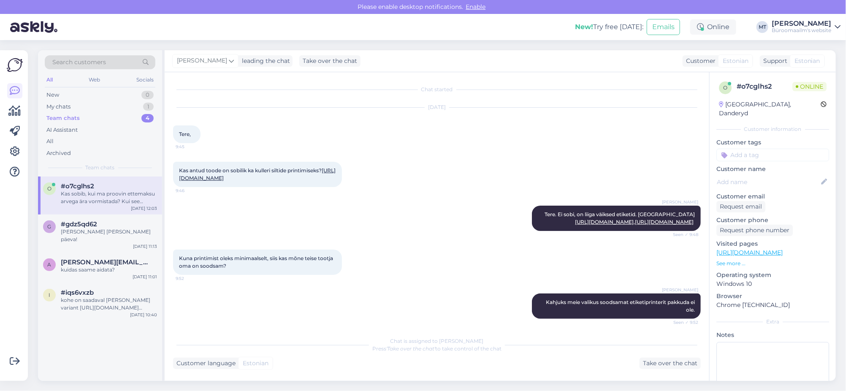
scroll to position [779, 0]
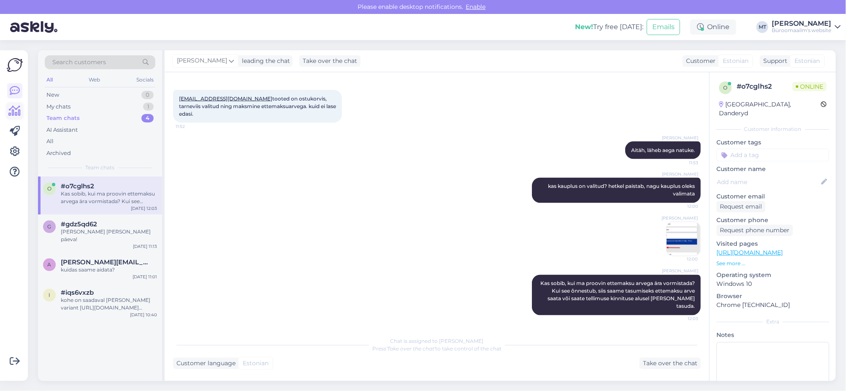
click at [15, 110] on icon at bounding box center [15, 111] width 12 height 10
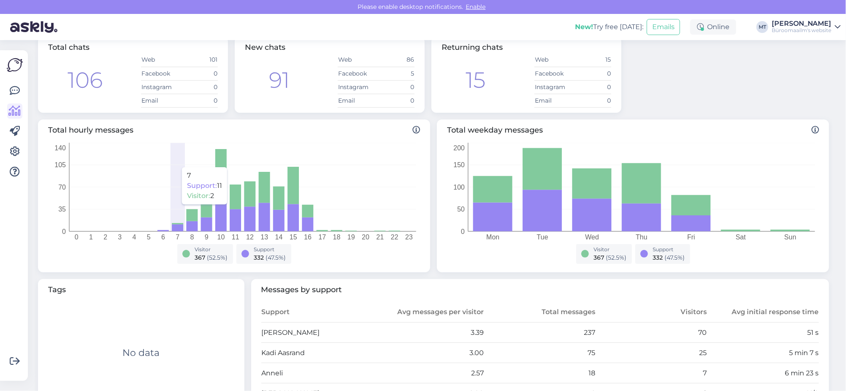
scroll to position [106, 0]
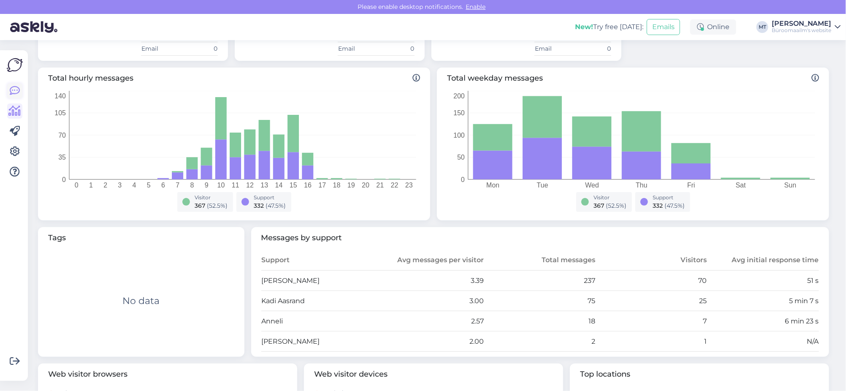
click at [15, 82] on div at bounding box center [15, 215] width 16 height 317
click at [14, 90] on icon at bounding box center [15, 91] width 10 height 10
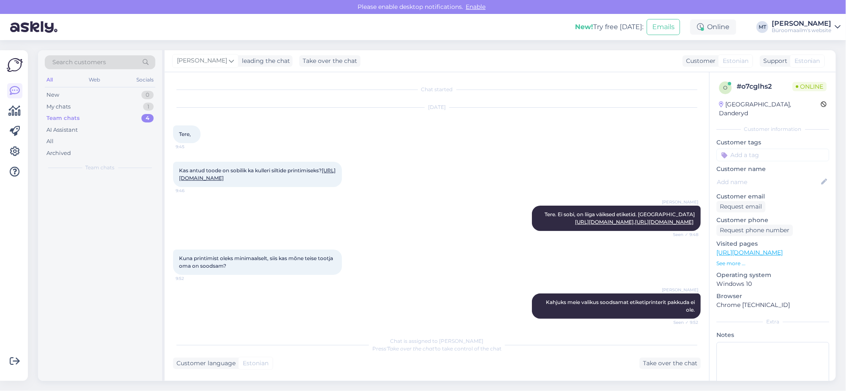
scroll to position [779, 0]
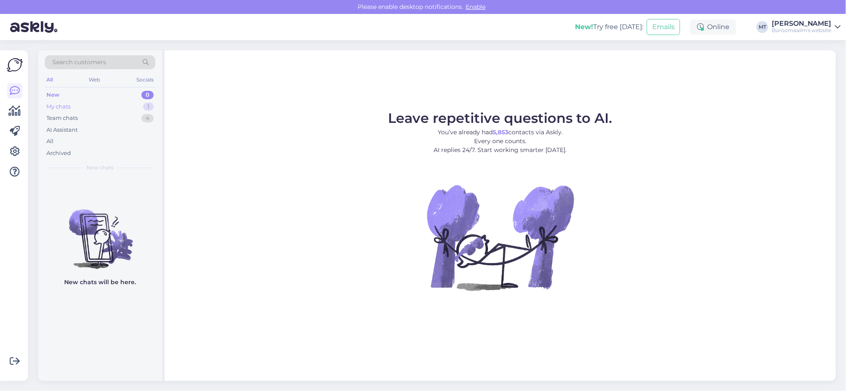
click at [56, 106] on div "My chats" at bounding box center [58, 107] width 24 height 8
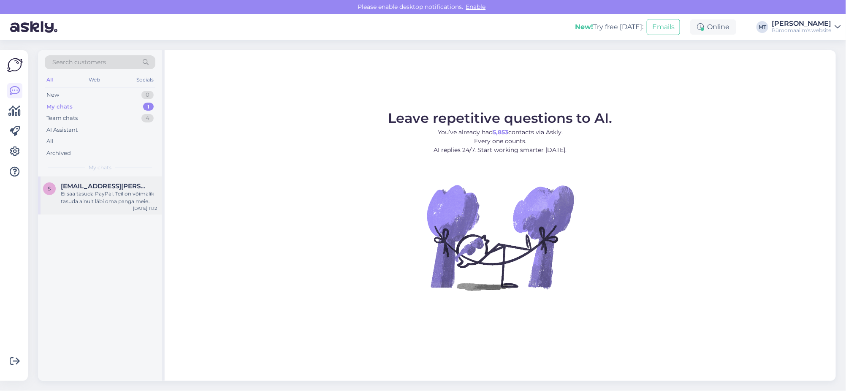
click at [98, 200] on div "Ei saa tasuda PayPal. Teil on võimalik tasuda ainult läbi oma panga meie arveld…" at bounding box center [109, 197] width 96 height 15
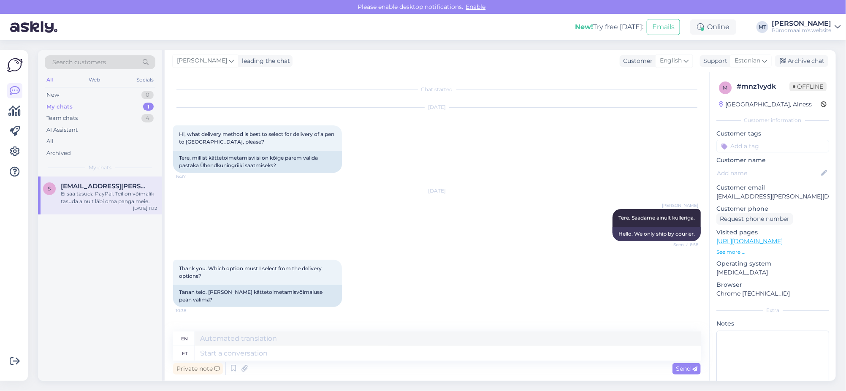
scroll to position [909, 0]
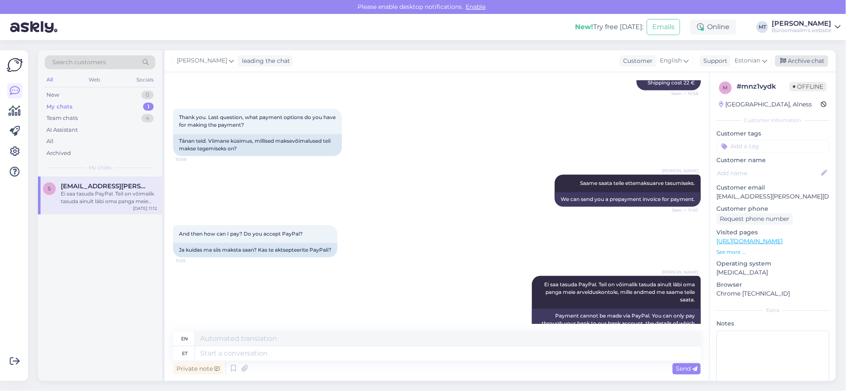
click at [804, 60] on div "Archive chat" at bounding box center [801, 60] width 53 height 11
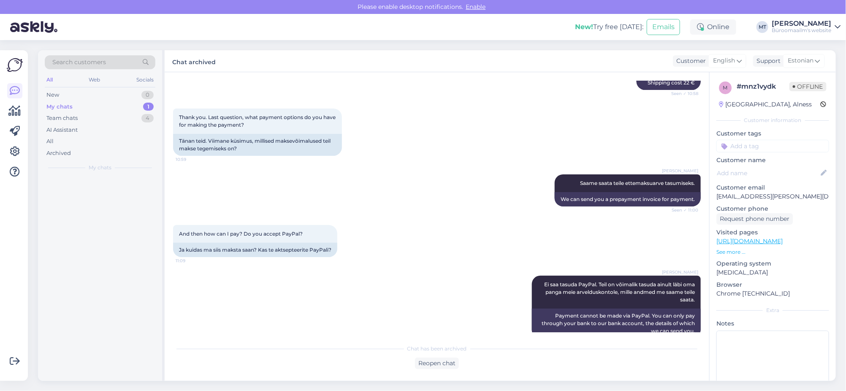
scroll to position [900, 0]
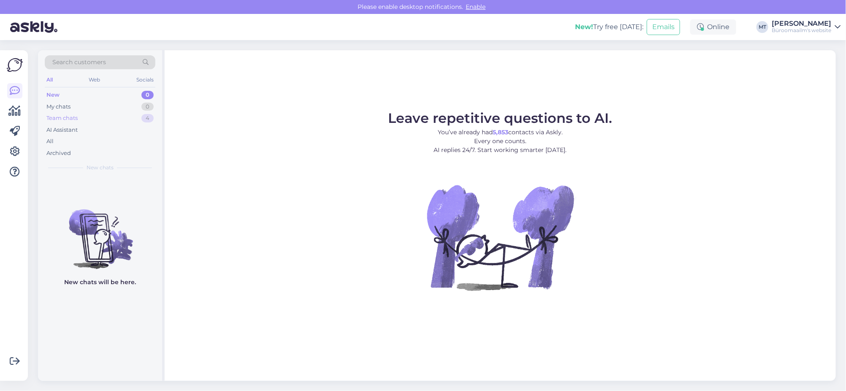
click at [63, 122] on div "Team chats" at bounding box center [61, 118] width 31 height 8
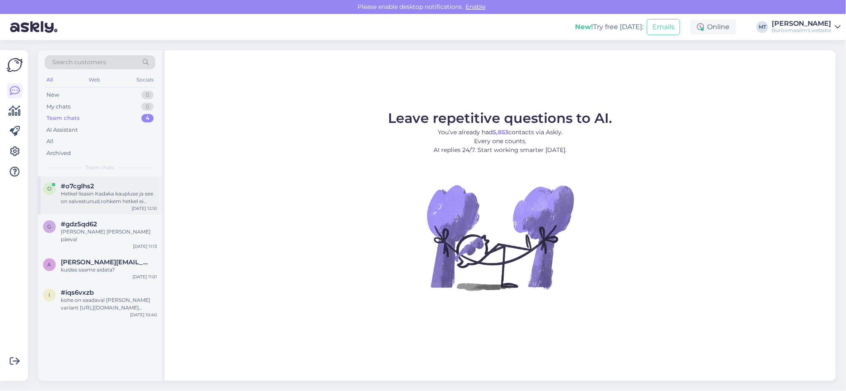
click at [71, 201] on div "Hetkel lisasin Kadaka kaupluse ja see on salvestunud.rohkem hetkel ei muuda.." at bounding box center [109, 197] width 96 height 15
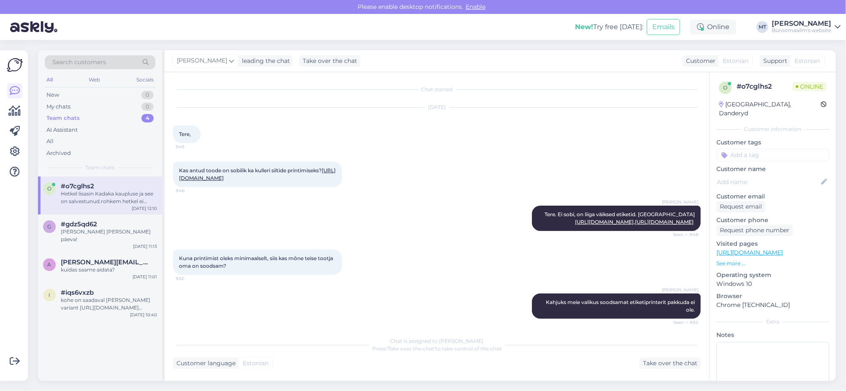
scroll to position [877, 0]
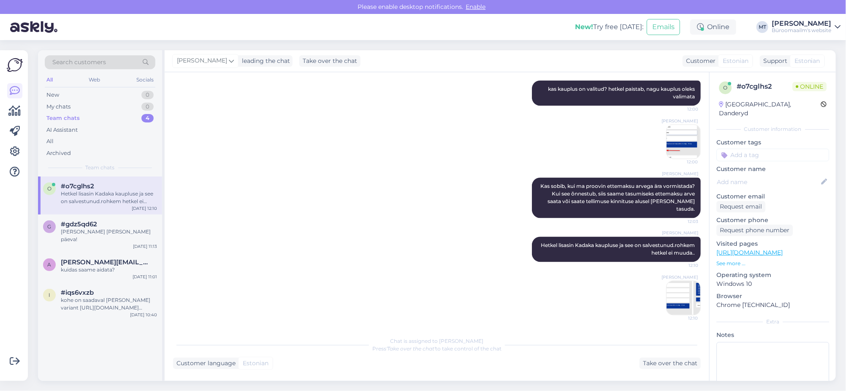
click at [673, 301] on img at bounding box center [684, 298] width 34 height 34
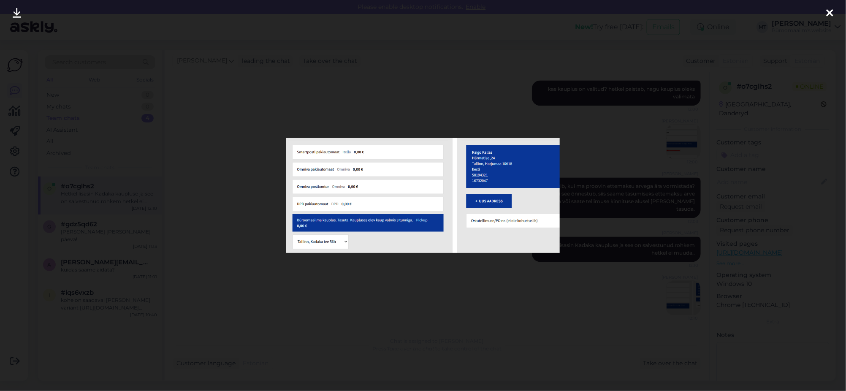
click at [830, 14] on div at bounding box center [830, 13] width 17 height 27
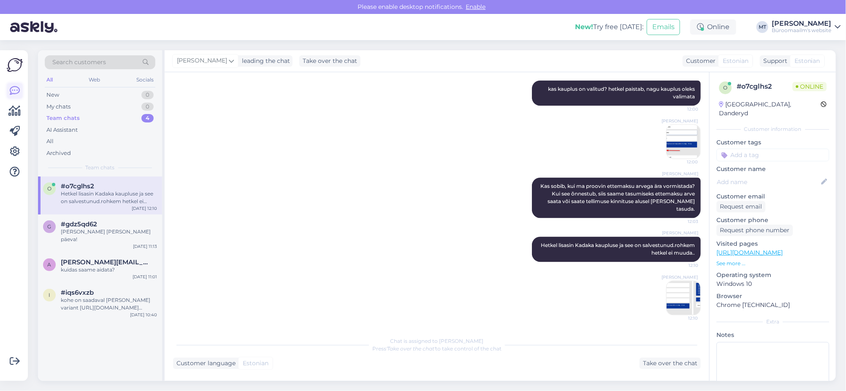
click at [16, 94] on icon at bounding box center [15, 91] width 10 height 10
click at [13, 87] on icon at bounding box center [15, 91] width 10 height 10
click at [14, 115] on icon at bounding box center [15, 111] width 12 height 10
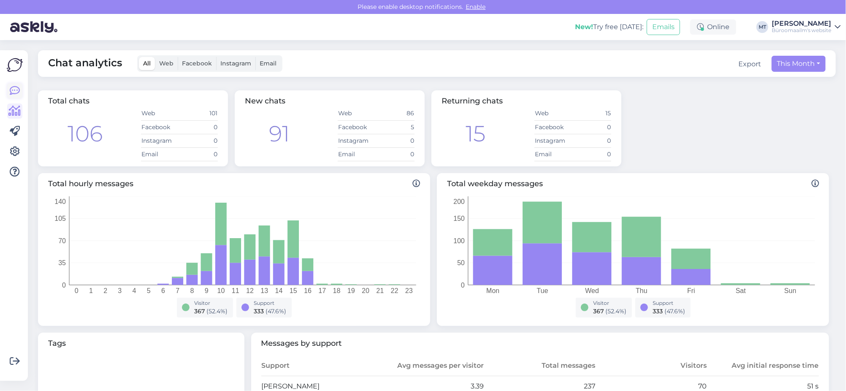
click at [14, 91] on icon at bounding box center [15, 91] width 10 height 10
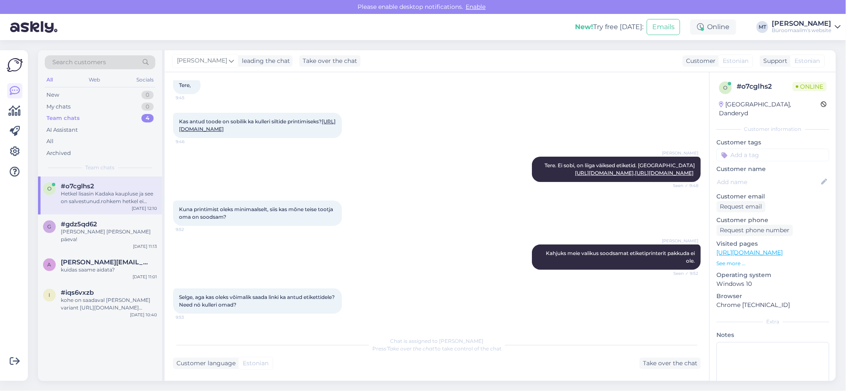
scroll to position [32, 0]
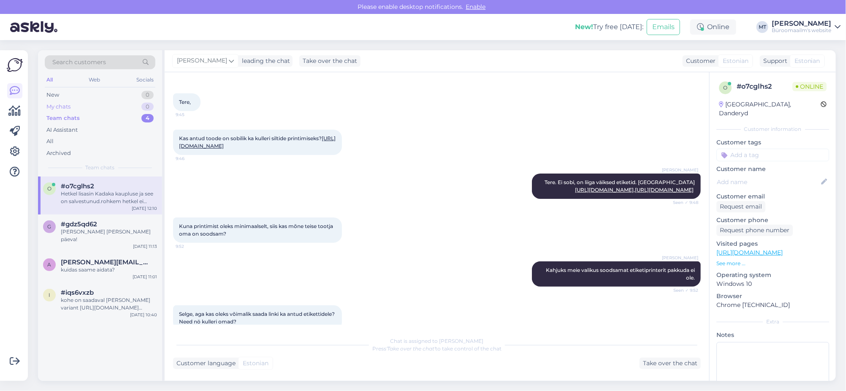
click at [57, 104] on div "My chats" at bounding box center [58, 107] width 24 height 8
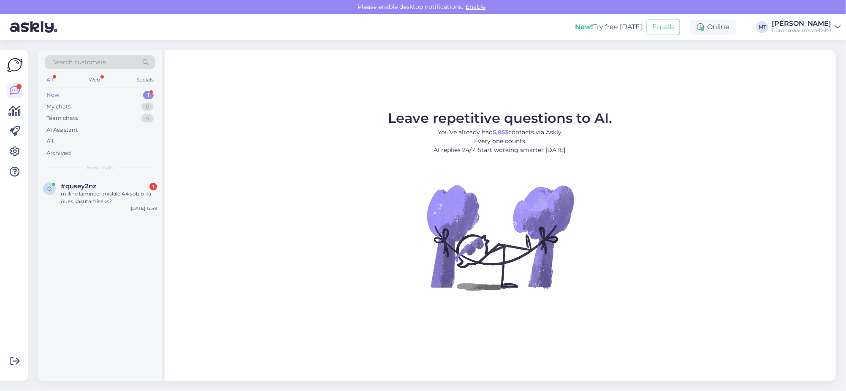
click at [54, 92] on div "New" at bounding box center [52, 95] width 13 height 8
click at [69, 190] on div "milline lamineerimiskile A4 sobib ka õues kasutamiseks?" at bounding box center [109, 197] width 96 height 15
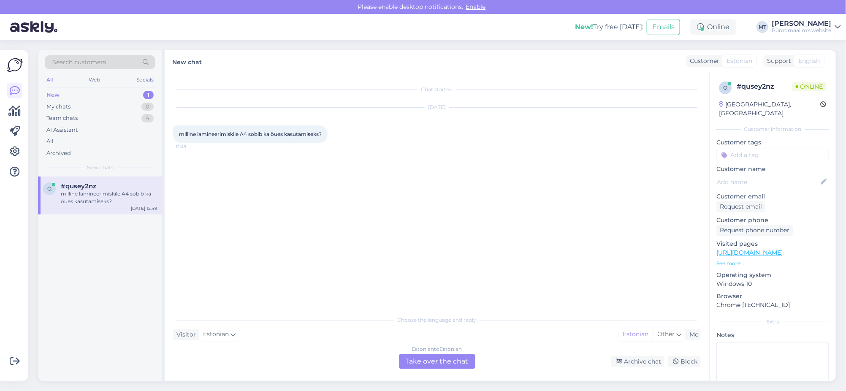
click at [442, 358] on div "Estonian to Estonian Take over the chat" at bounding box center [437, 361] width 76 height 15
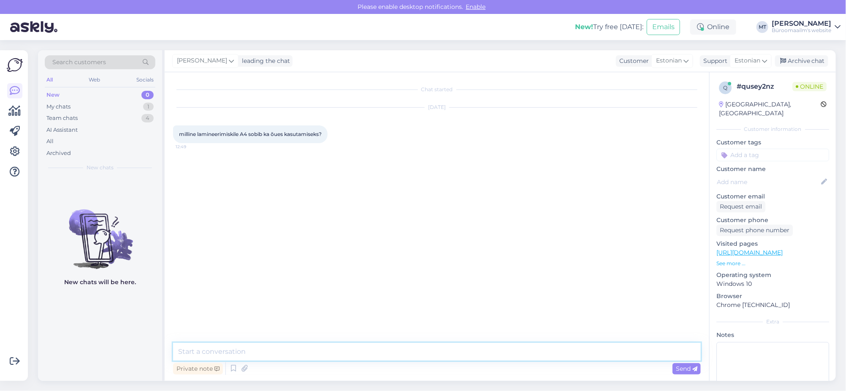
click at [319, 346] on textarea at bounding box center [437, 352] width 528 height 18
type textarea "Tere. Kõik lamineerimiskiled on kasutatavad õues. Kui lamineerite paberi ära, s…"
click at [682, 367] on span "Send" at bounding box center [687, 369] width 22 height 8
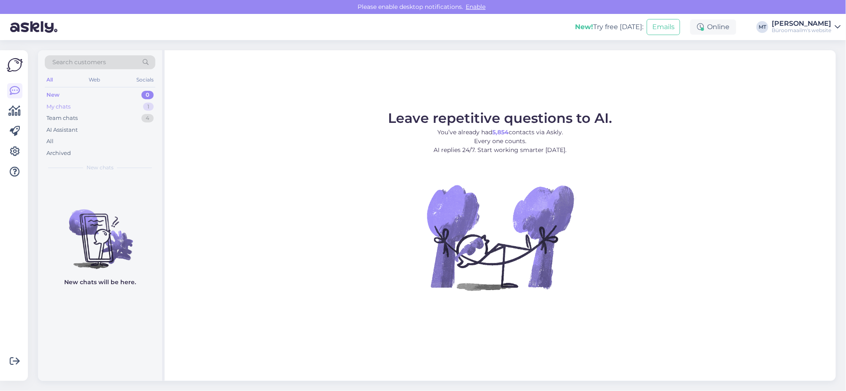
click at [48, 105] on div "My chats" at bounding box center [58, 107] width 24 height 8
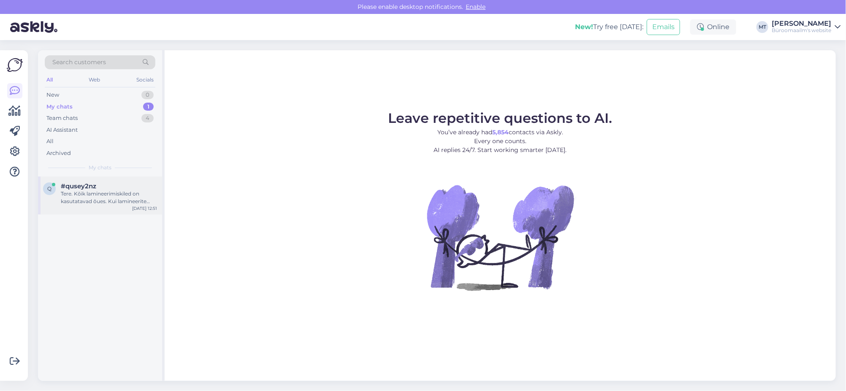
click at [82, 190] on div "Tere. Kõik lamineerimiskiled on kasutatavad õues. Kui lamineerite paberi ära, s…" at bounding box center [109, 197] width 96 height 15
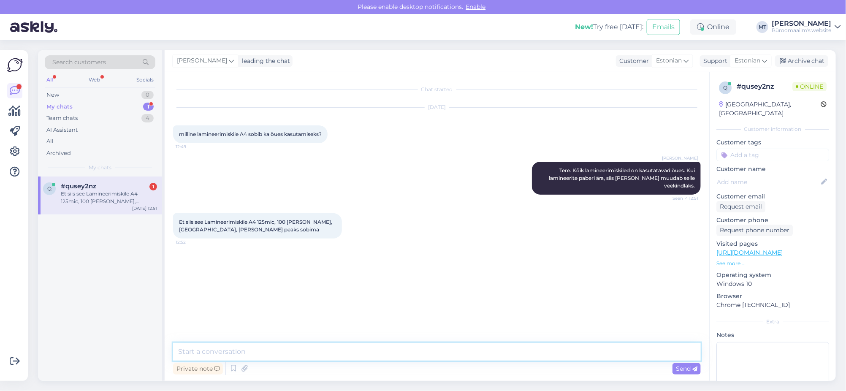
click at [232, 353] on textarea at bounding box center [437, 352] width 528 height 18
type textarea "Jah, sobib."
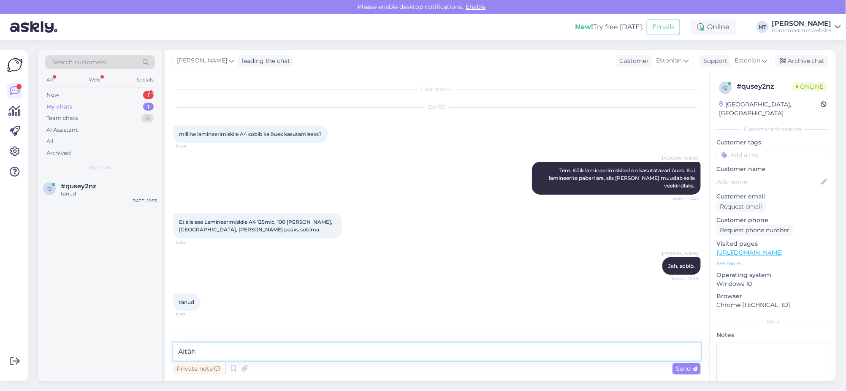
type textarea "Aitäh."
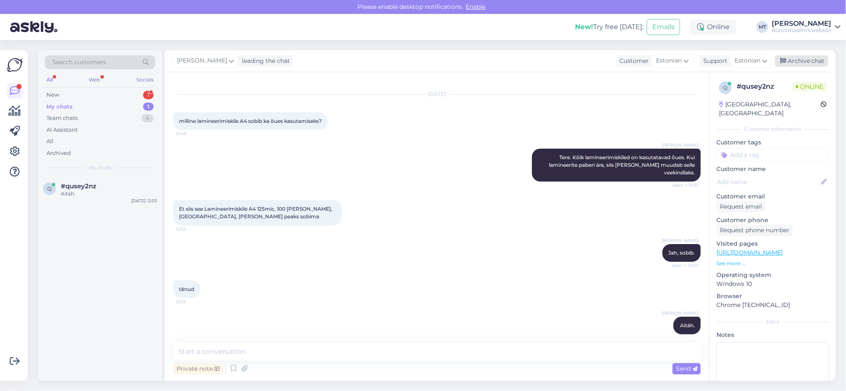
click at [797, 57] on div "Archive chat" at bounding box center [801, 60] width 53 height 11
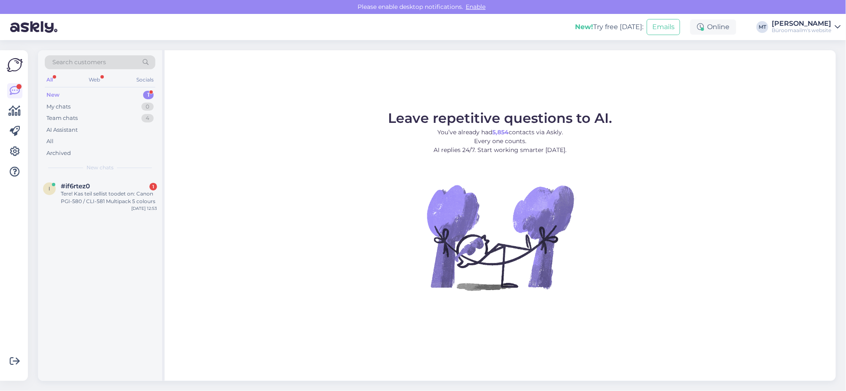
drag, startPoint x: 56, startPoint y: 92, endPoint x: 51, endPoint y: 94, distance: 5.7
click at [55, 92] on div "New" at bounding box center [52, 95] width 13 height 8
click at [81, 188] on span "#if6rtez0" at bounding box center [75, 186] width 29 height 8
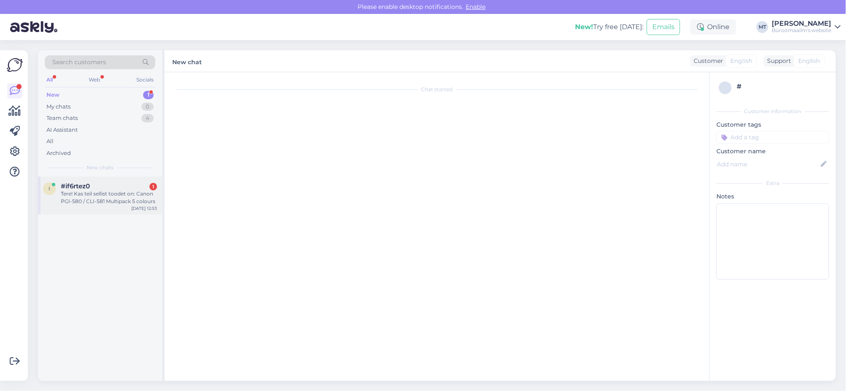
scroll to position [407, 0]
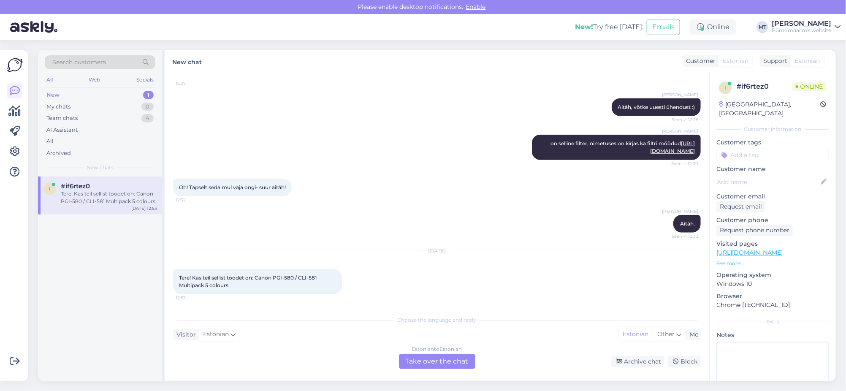
click at [431, 350] on div "Estonian to Estonian" at bounding box center [437, 349] width 50 height 8
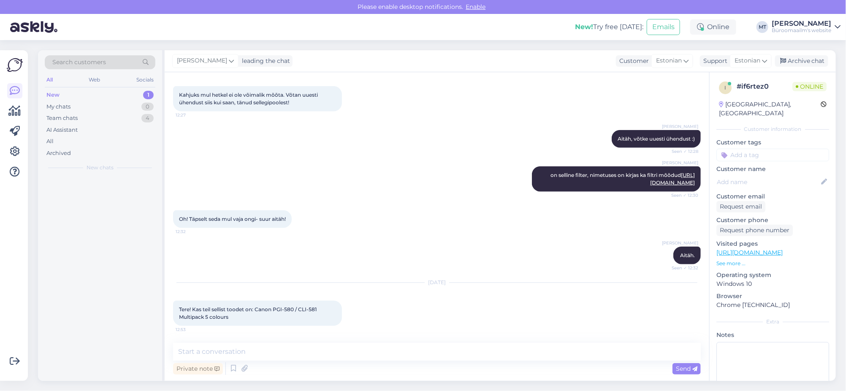
scroll to position [375, 0]
click at [254, 351] on textarea at bounding box center [437, 352] width 528 height 18
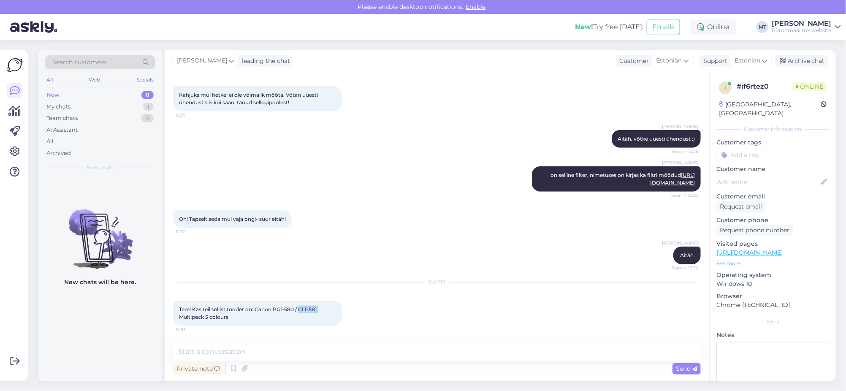
drag, startPoint x: 319, startPoint y: 309, endPoint x: 299, endPoint y: 312, distance: 20.0
click at [299, 312] on div "Tere! Kas teil sellist toodet on: Canon PGI‑580 / CLI‑581 Multipack 5 colours 1…" at bounding box center [257, 313] width 169 height 25
copy span "CLI‑581"
drag, startPoint x: 293, startPoint y: 309, endPoint x: 275, endPoint y: 312, distance: 18.4
click at [275, 312] on div "Tere! Kas teil sellist toodet on: Canon PGI‑580 / CLI‑581 Multipack 5 colours 1…" at bounding box center [257, 313] width 169 height 25
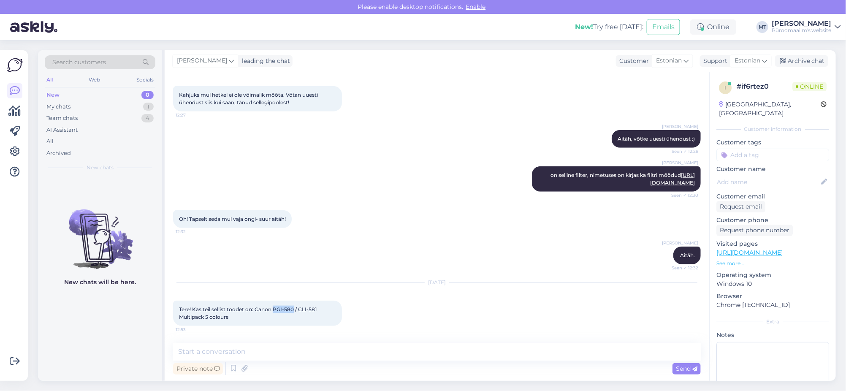
copy span "PGI‑580"
click at [230, 355] on textarea at bounding box center [437, 352] width 528 height 18
type textarea "t"
type textarea "Tere. Uurin kohe, vastusega läheba aega natuke."
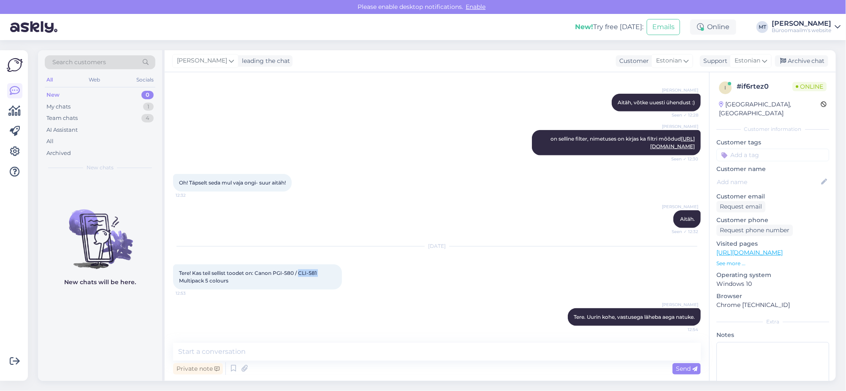
drag, startPoint x: 326, startPoint y: 274, endPoint x: 300, endPoint y: 277, distance: 26.8
click at [300, 277] on div "Tere! Kas teil sellist toodet on: Canon PGI‑580 / CLI‑581 Multipack 5 colours 1…" at bounding box center [257, 276] width 169 height 25
copy span "CLI‑581"
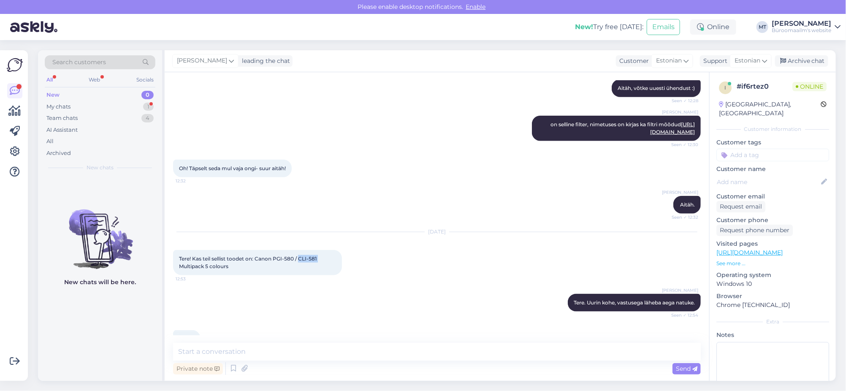
scroll to position [448, 0]
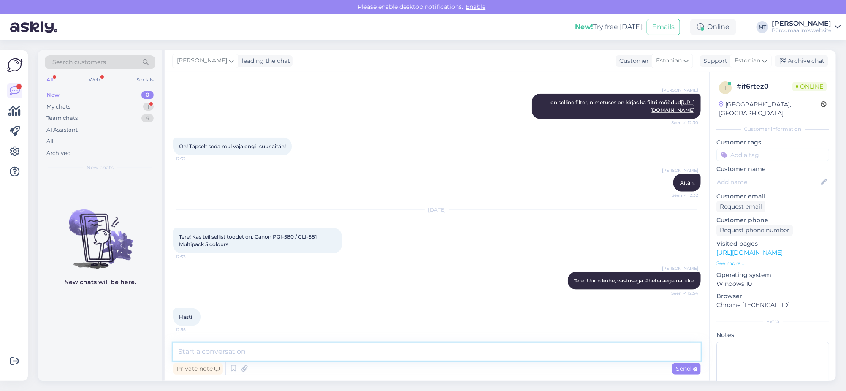
drag, startPoint x: 228, startPoint y: 348, endPoint x: 229, endPoint y: 353, distance: 4.7
click at [227, 351] on textarea at bounding box center [437, 352] width 528 height 18
paste textarea "[URL][DOMAIN_NAME]"
type textarea "On olemas https://www.byroomaailm.ee/tint-canon-cli-581-cmyk-multipack-pixma-tr…"
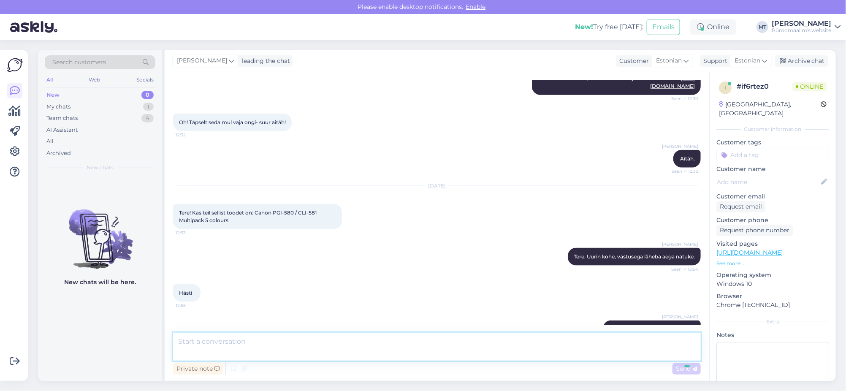
scroll to position [507, 0]
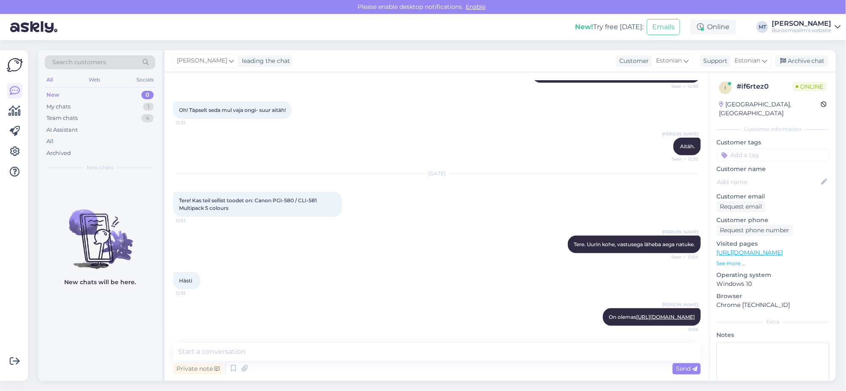
drag, startPoint x: 23, startPoint y: 110, endPoint x: 14, endPoint y: 110, distance: 9.3
click at [21, 110] on div "Get more Your checklist to get more value from Askly. Close Connect FB and IG m…" at bounding box center [14, 215] width 28 height 331
click at [14, 110] on icon at bounding box center [15, 111] width 12 height 10
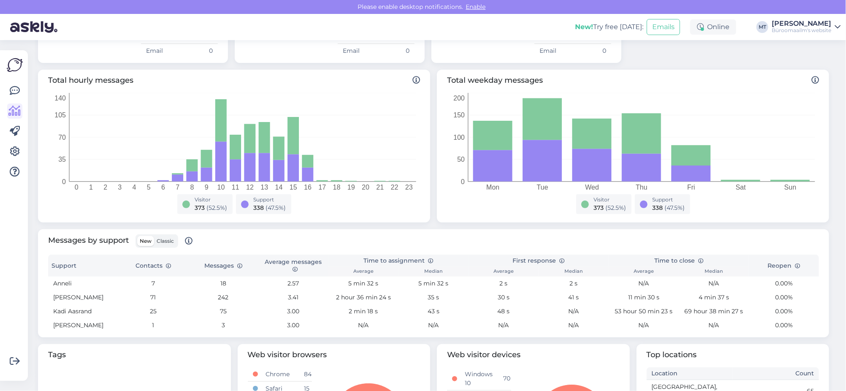
scroll to position [158, 0]
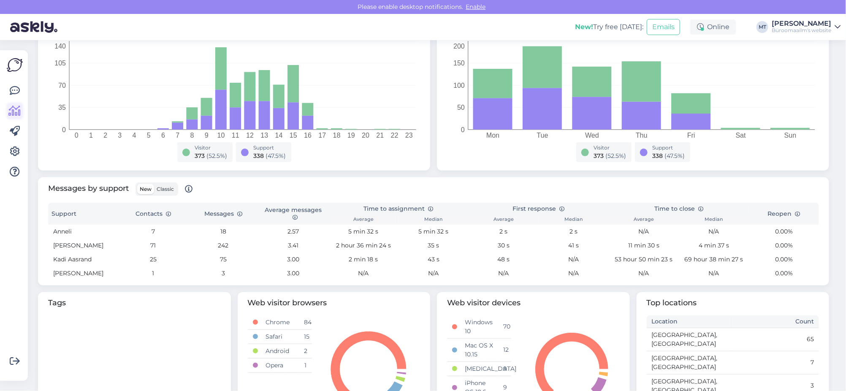
click at [11, 108] on icon at bounding box center [15, 111] width 12 height 10
click at [14, 90] on icon at bounding box center [15, 91] width 10 height 10
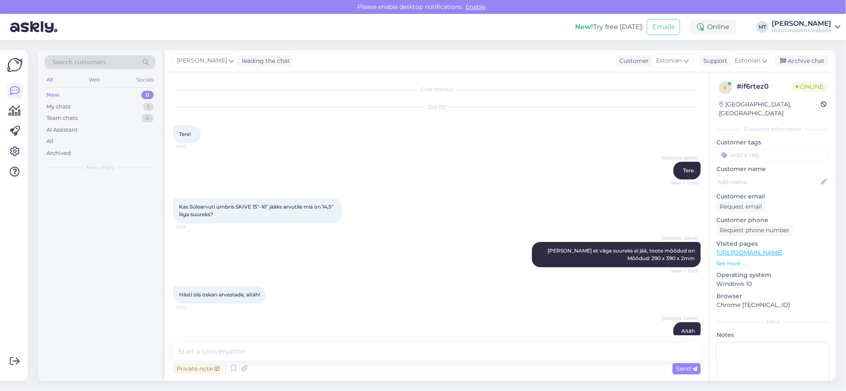
scroll to position [507, 0]
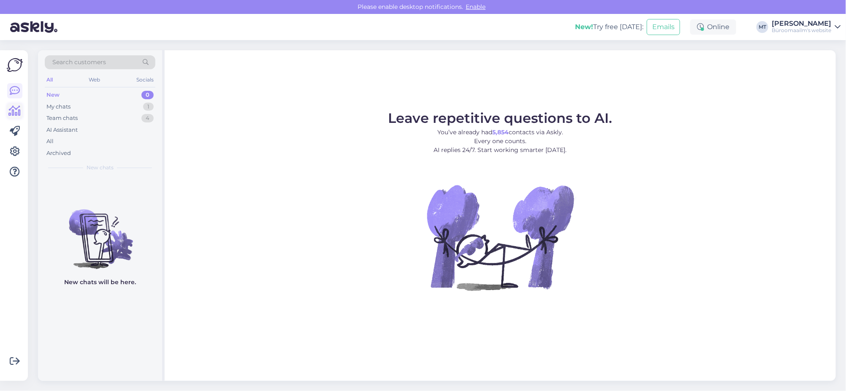
click at [12, 109] on icon at bounding box center [15, 111] width 12 height 10
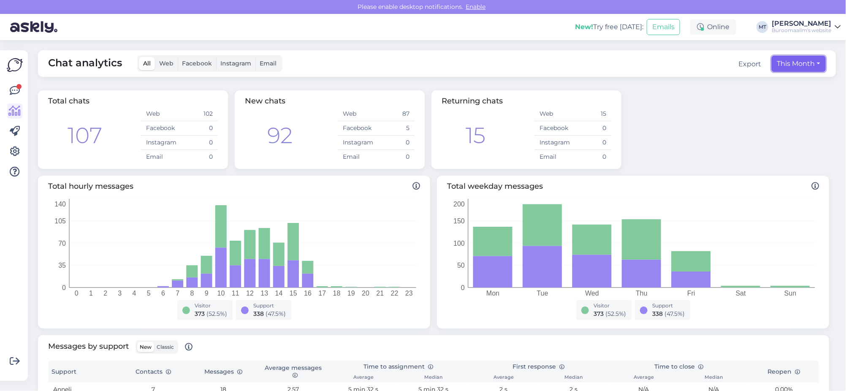
click at [795, 64] on button "This Month" at bounding box center [799, 64] width 54 height 16
select select "8"
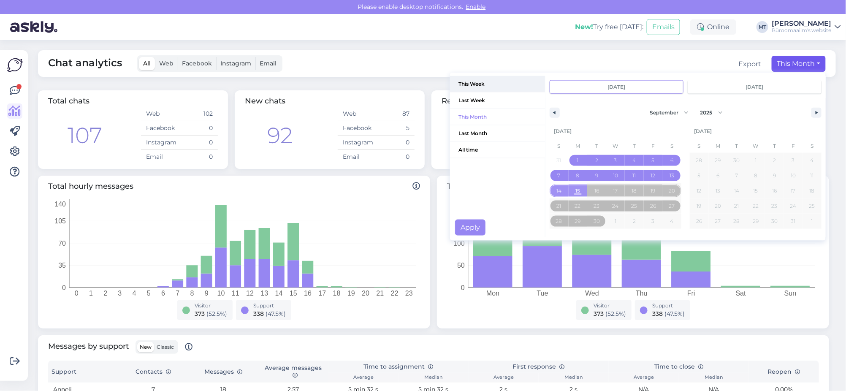
click at [465, 83] on span "This Week" at bounding box center [497, 84] width 95 height 16
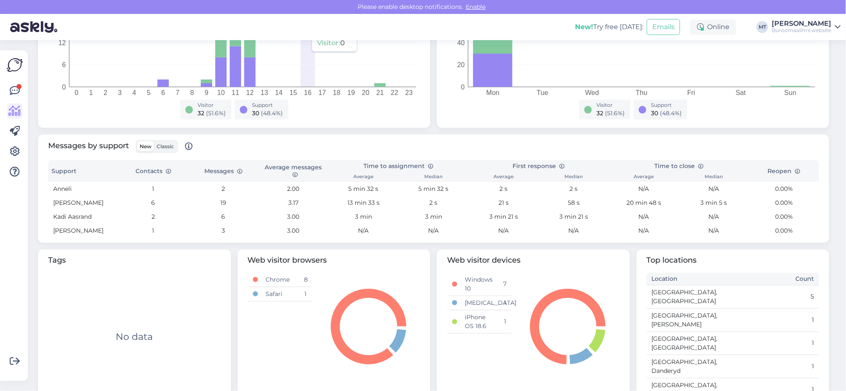
scroll to position [202, 0]
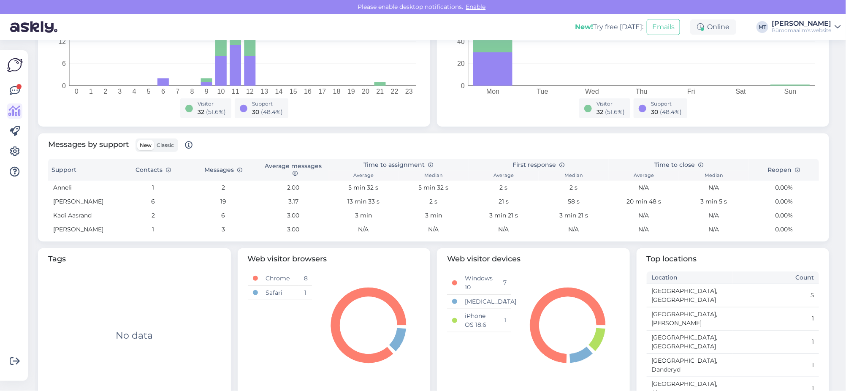
click at [169, 146] on span "Classic" at bounding box center [165, 145] width 17 height 6
click at [154, 140] on input "Classic" at bounding box center [154, 140] width 0 height 0
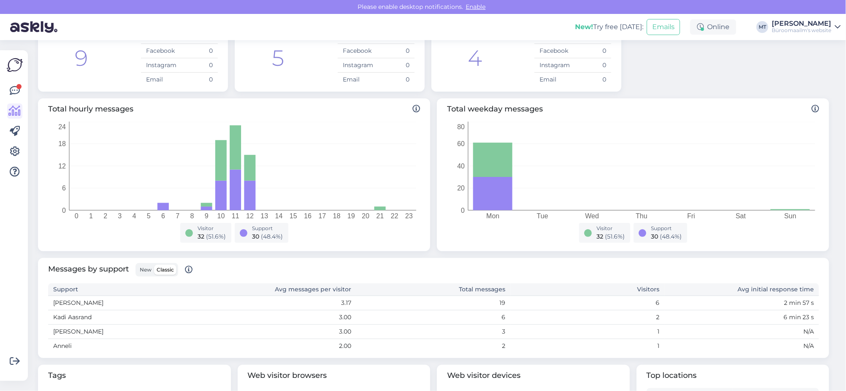
scroll to position [0, 0]
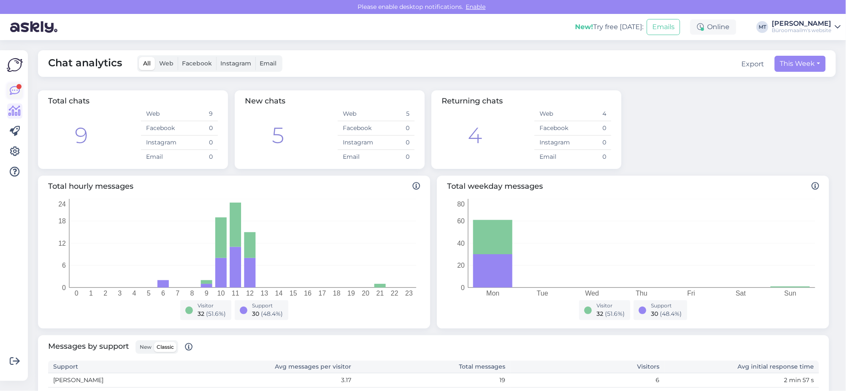
click at [10, 89] on icon at bounding box center [15, 91] width 10 height 10
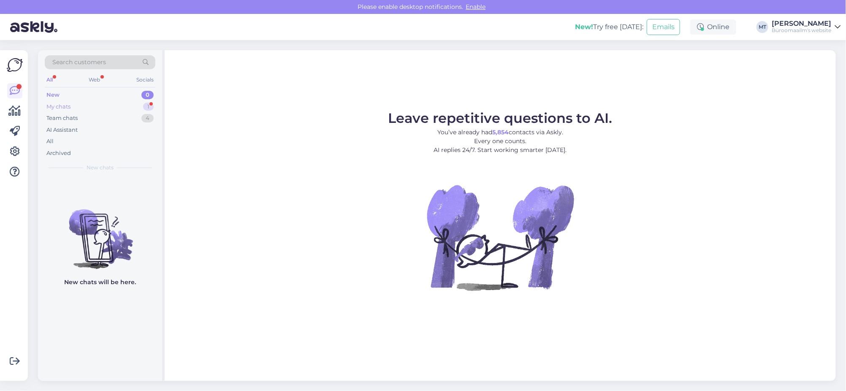
click at [55, 106] on div "My chats" at bounding box center [58, 107] width 24 height 8
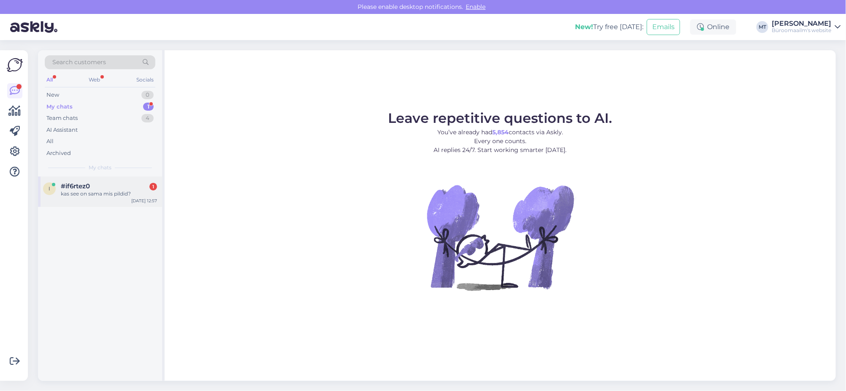
click at [76, 184] on span "#if6rtez0" at bounding box center [75, 186] width 29 height 8
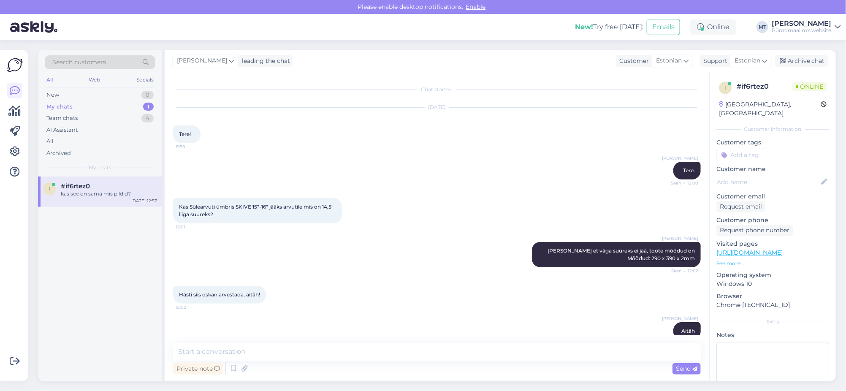
scroll to position [596, 0]
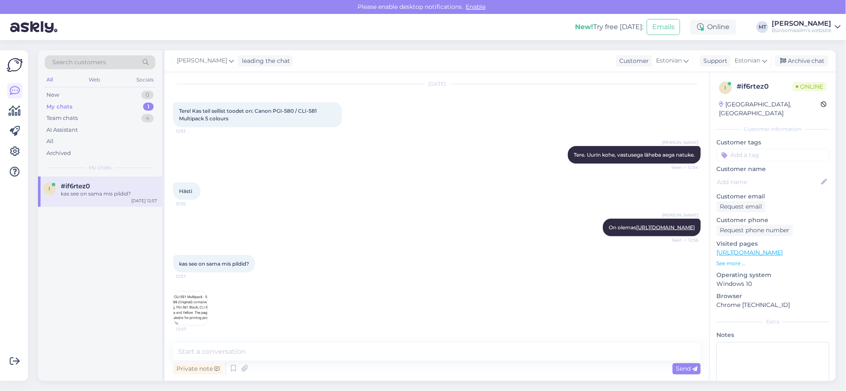
click at [190, 313] on img at bounding box center [191, 309] width 34 height 34
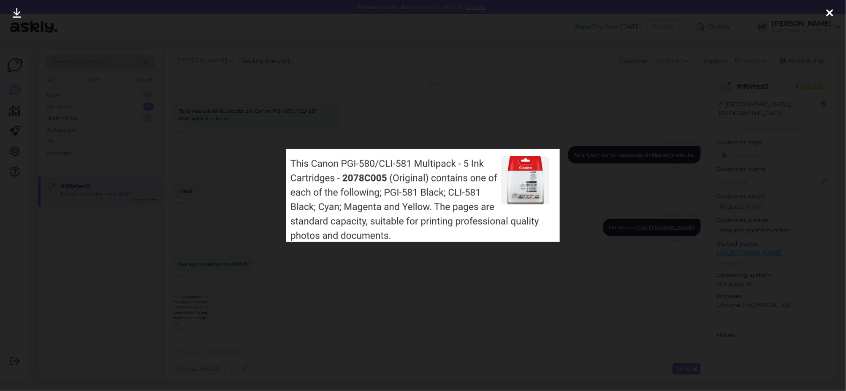
click at [196, 311] on div at bounding box center [423, 195] width 846 height 391
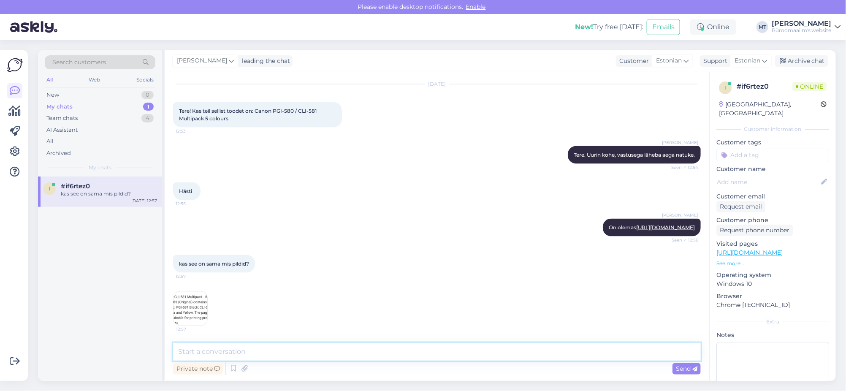
click at [232, 352] on textarea at bounding box center [437, 352] width 528 height 18
type textarea "Jah."
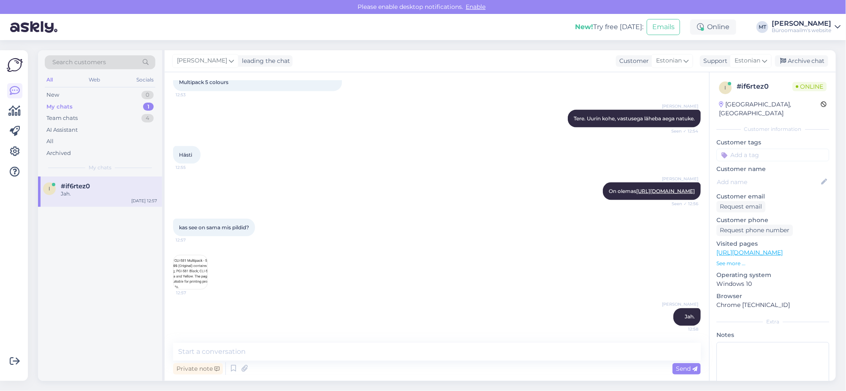
click at [183, 272] on img at bounding box center [191, 272] width 34 height 34
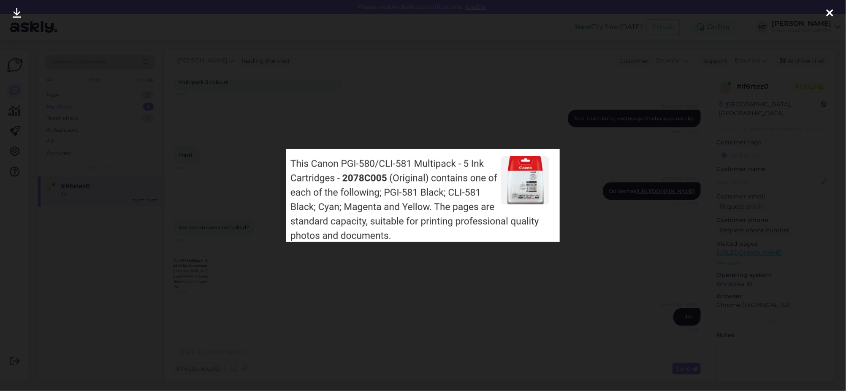
click at [526, 186] on img at bounding box center [423, 195] width 274 height 93
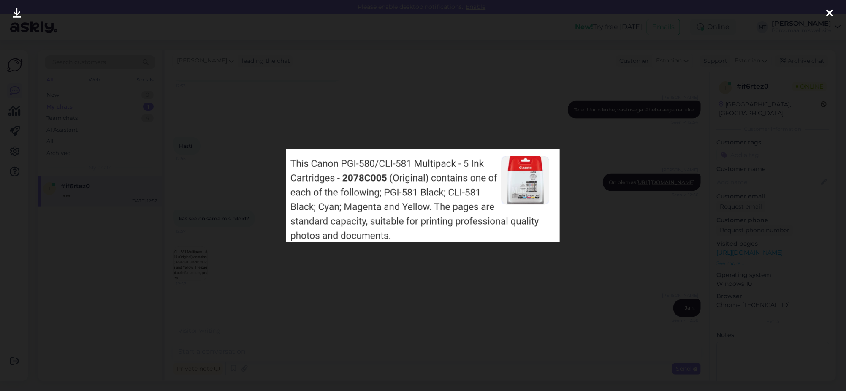
click at [386, 174] on img at bounding box center [423, 195] width 274 height 93
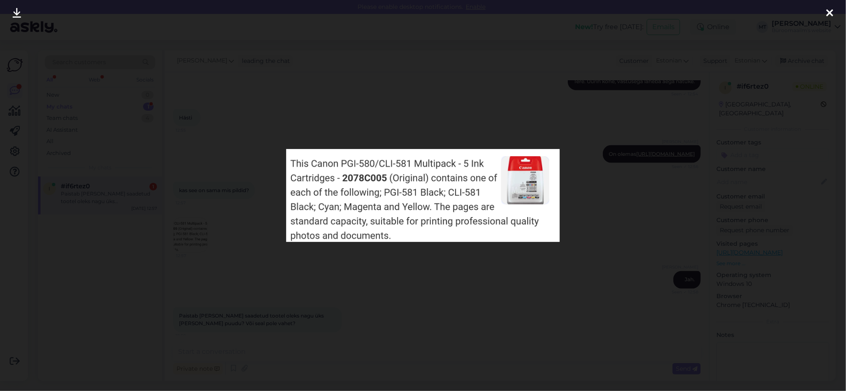
scroll to position [676, 0]
drag, startPoint x: 830, startPoint y: 11, endPoint x: 825, endPoint y: 13, distance: 5.3
click at [830, 11] on icon at bounding box center [830, 13] width 7 height 11
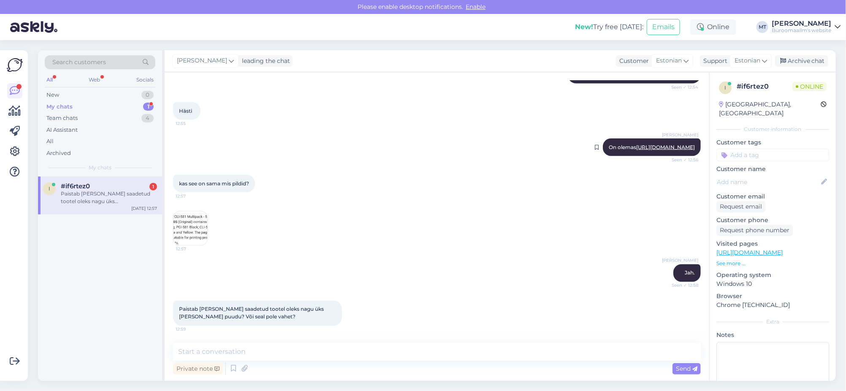
click at [668, 145] on link "https://www.byroomaailm.ee/tint-canon-cli-581-cmyk-multipack-pixma-tr8550-ts615…" at bounding box center [665, 147] width 59 height 6
click at [227, 350] on textarea at bounding box center [437, 352] width 528 height 18
click at [176, 238] on img at bounding box center [191, 229] width 34 height 34
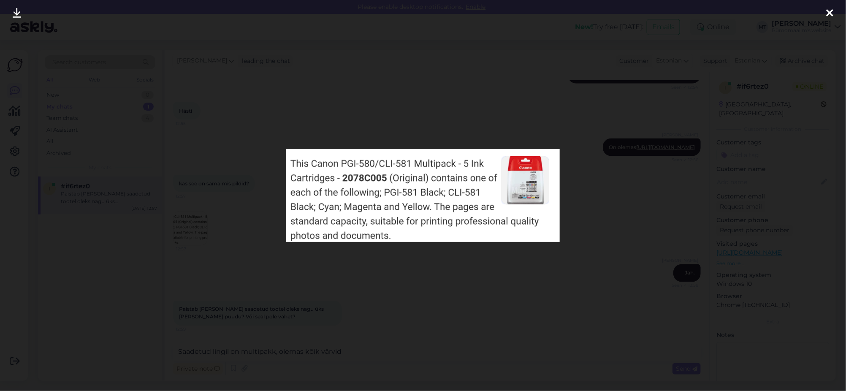
click at [833, 12] on div at bounding box center [830, 13] width 17 height 27
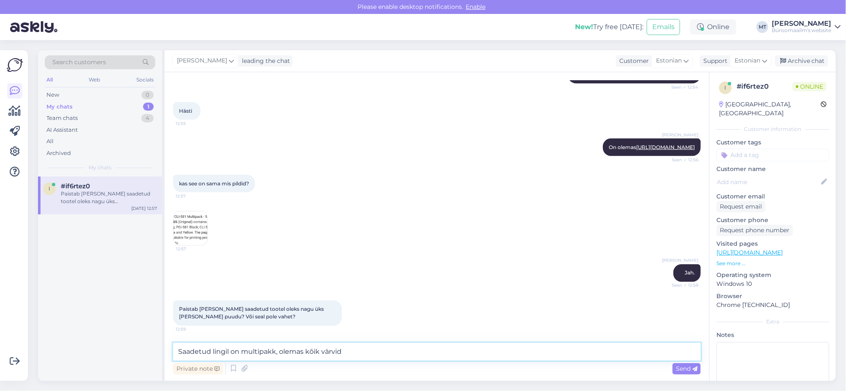
drag, startPoint x: 356, startPoint y: 352, endPoint x: 118, endPoint y: 366, distance: 238.1
click at [132, 361] on div "Search customers All Web Socials New 0 My chats 1 Team chats 4 AI Assistant All…" at bounding box center [437, 215] width 798 height 331
click at [185, 230] on img at bounding box center [191, 229] width 34 height 34
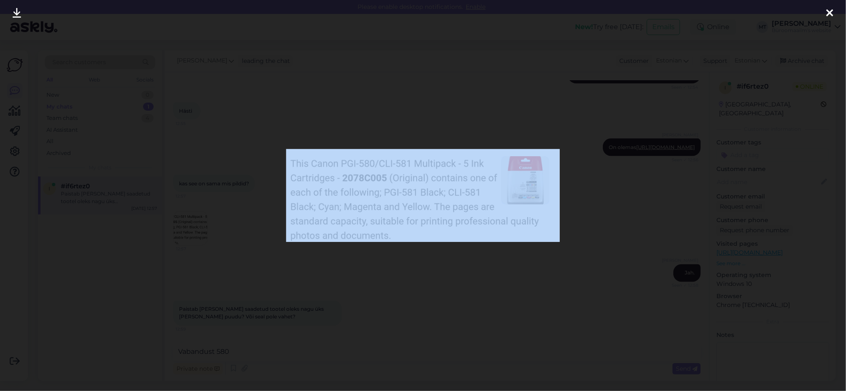
click at [185, 230] on div at bounding box center [423, 195] width 846 height 391
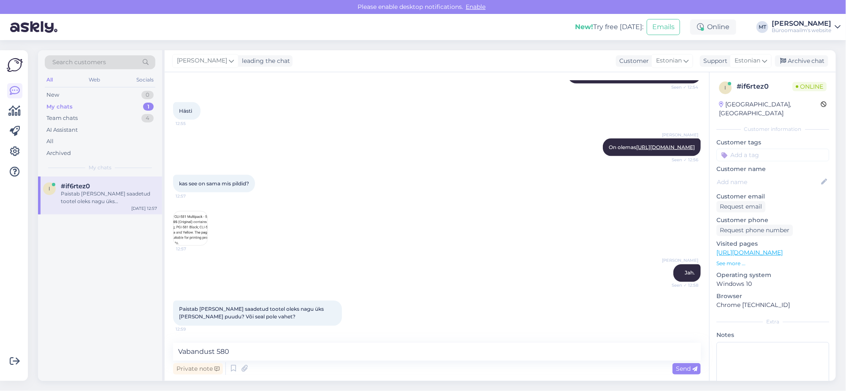
click at [205, 217] on img at bounding box center [191, 229] width 34 height 34
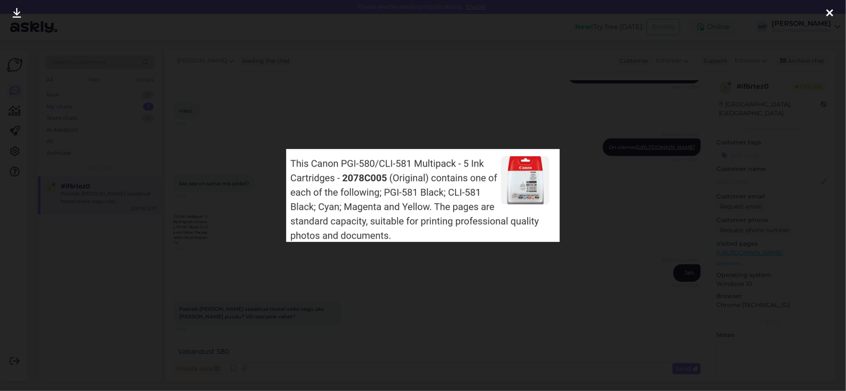
click at [513, 185] on img at bounding box center [423, 195] width 274 height 93
click at [525, 184] on img at bounding box center [423, 195] width 274 height 93
click at [407, 220] on img at bounding box center [423, 195] width 274 height 93
click at [835, 7] on div at bounding box center [830, 13] width 17 height 27
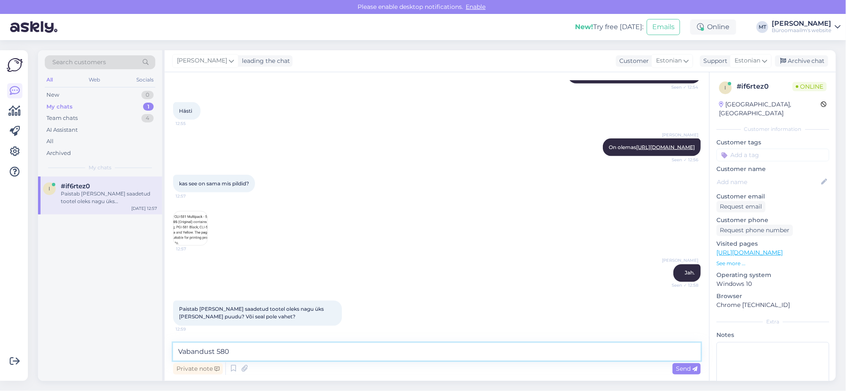
click at [255, 352] on textarea "Vabandust 580" at bounding box center [437, 352] width 528 height 18
type textarea "Vabandust 580 on puudu, uurin"
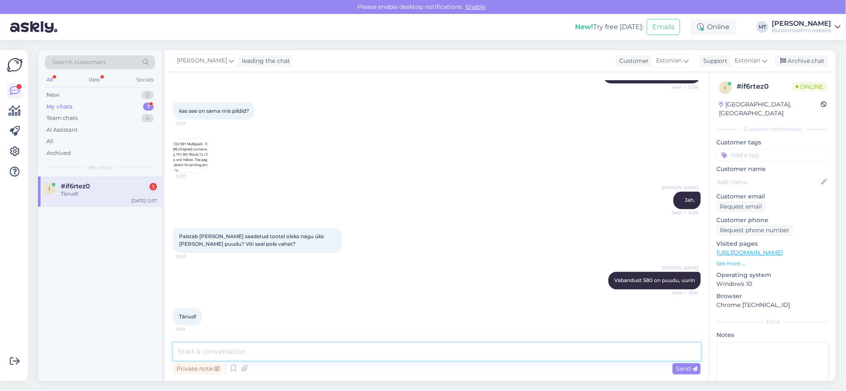
scroll to position [749, 0]
click at [225, 349] on textarea at bounding box center [437, 352] width 528 height 18
paste textarea "https://www.byroomaailm.ee/catalogsearch/result/?q=pgi-580"
type textarea "Ei ole sellist komplekti, must 580 on meil eraldi https://www.byroomaailm.ee/ca…"
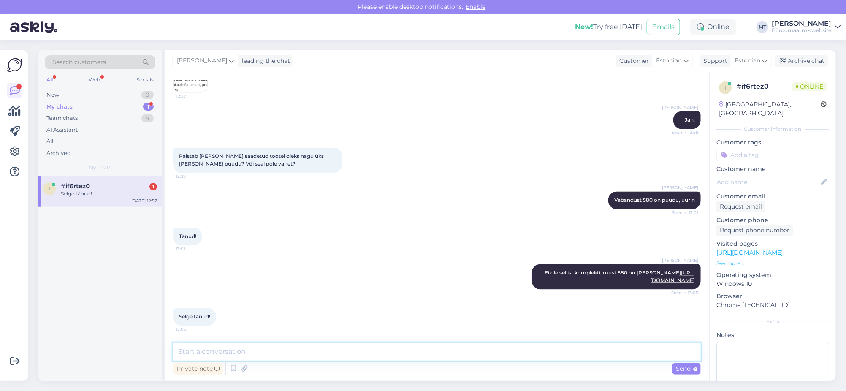
scroll to position [836, 0]
click at [205, 363] on div "Private note" at bounding box center [198, 368] width 50 height 11
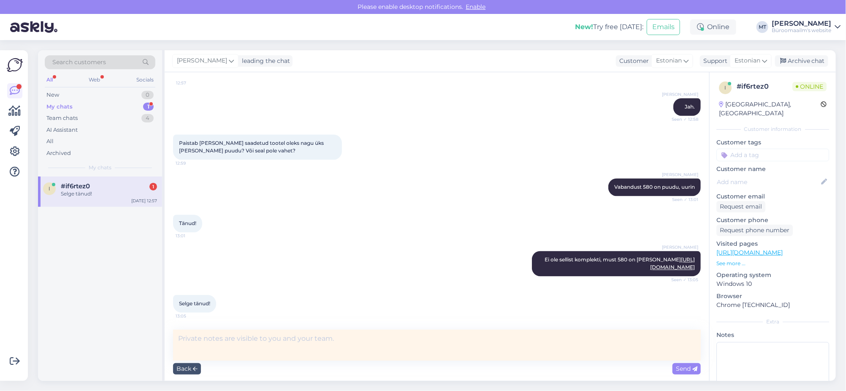
click at [286, 307] on div "Selge tänud! 13:05" at bounding box center [437, 304] width 528 height 36
click at [78, 194] on div "Selge tänud!" at bounding box center [109, 194] width 96 height 8
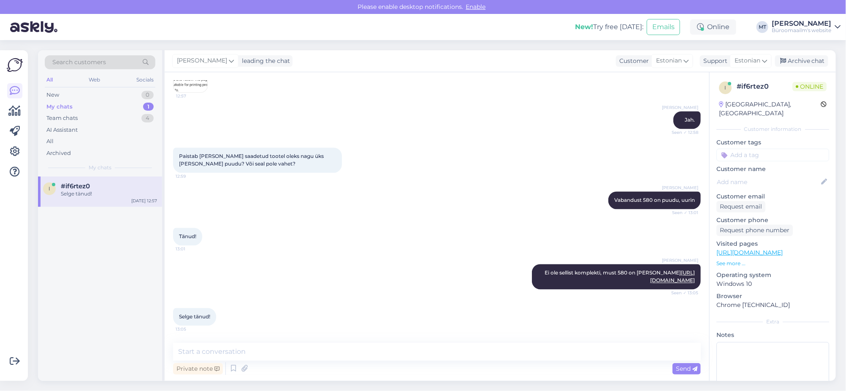
scroll to position [0, 0]
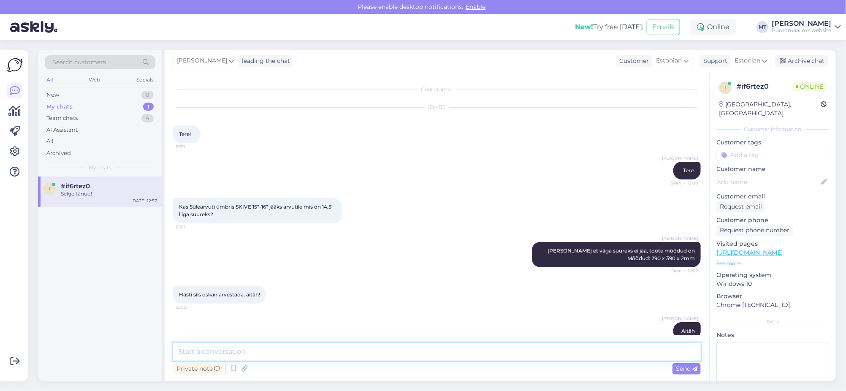
click at [213, 354] on textarea at bounding box center [437, 352] width 528 height 18
type textarea "Aitäh."
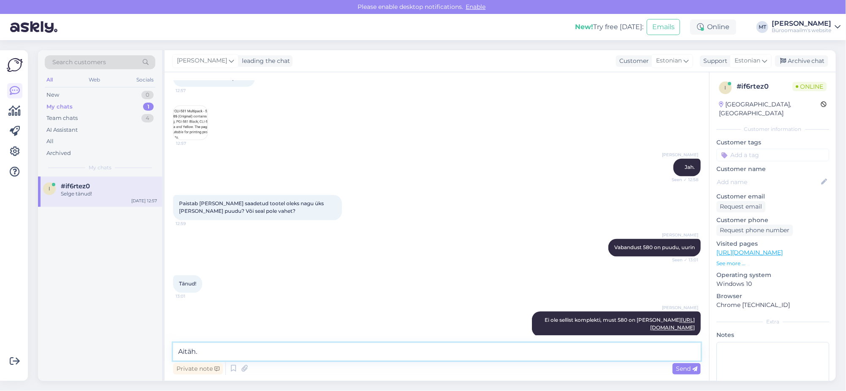
scroll to position [836, 0]
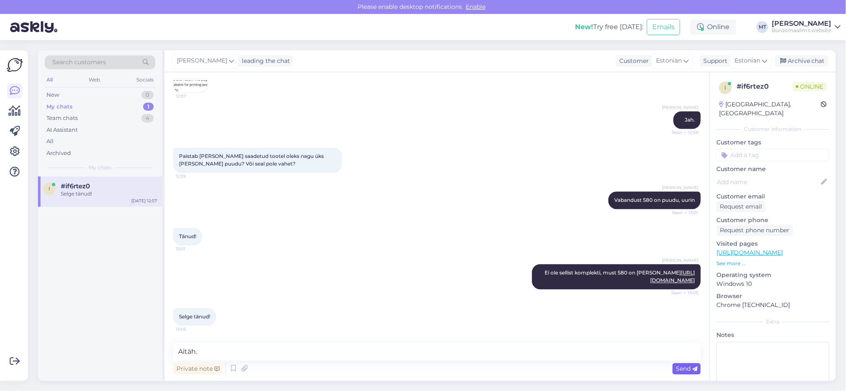
click at [688, 371] on span "Send" at bounding box center [687, 369] width 22 height 8
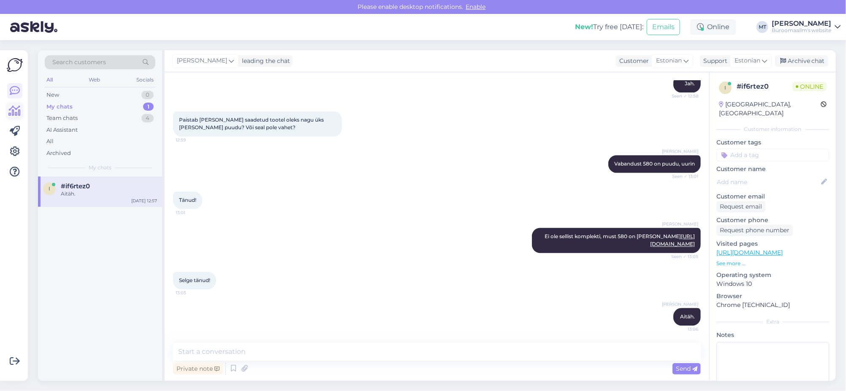
click at [13, 109] on icon at bounding box center [15, 111] width 12 height 10
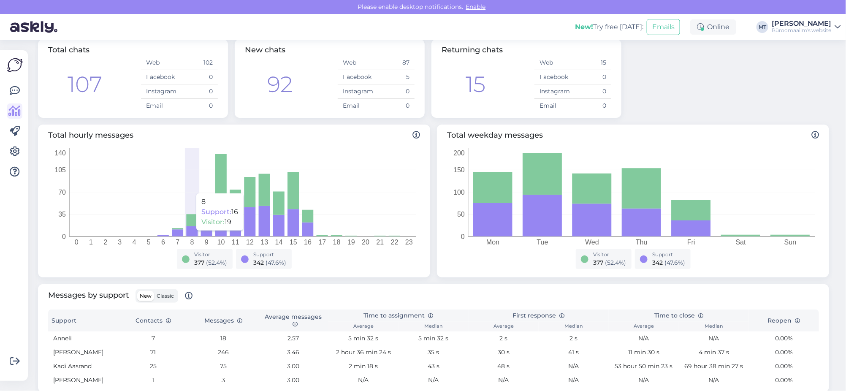
scroll to position [158, 0]
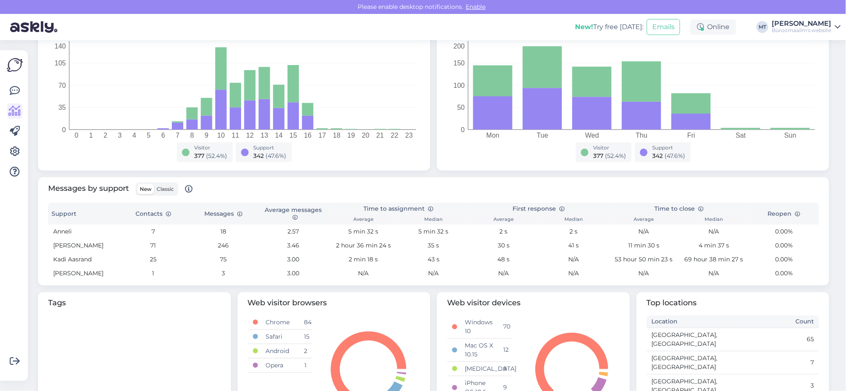
click at [161, 185] on label "Classic" at bounding box center [165, 189] width 22 height 10
click at [154, 184] on input "Classic" at bounding box center [154, 184] width 0 height 0
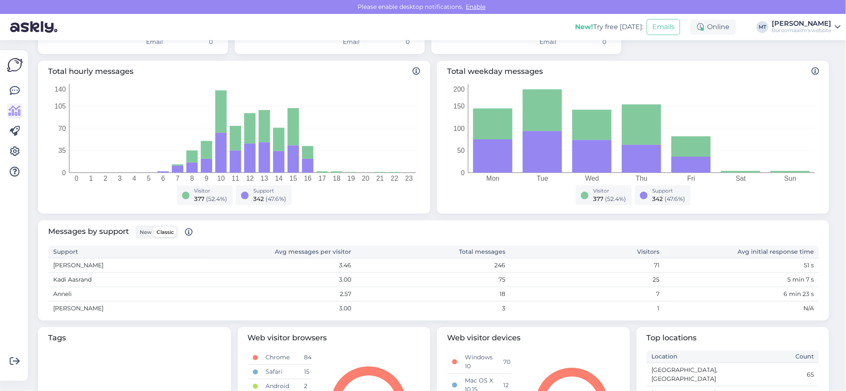
scroll to position [249, 0]
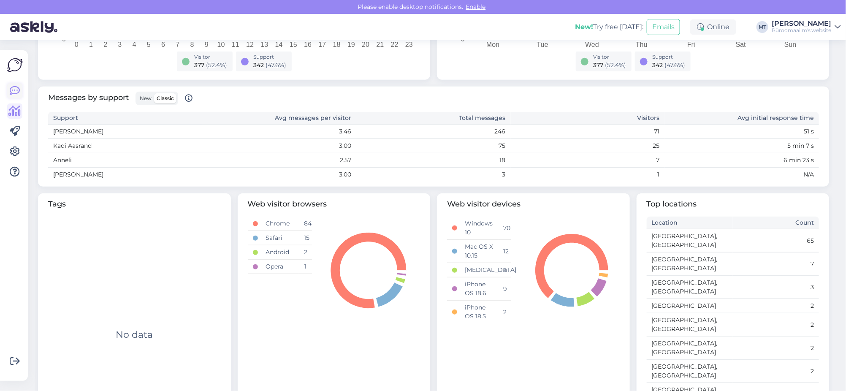
click at [16, 90] on icon at bounding box center [15, 91] width 10 height 10
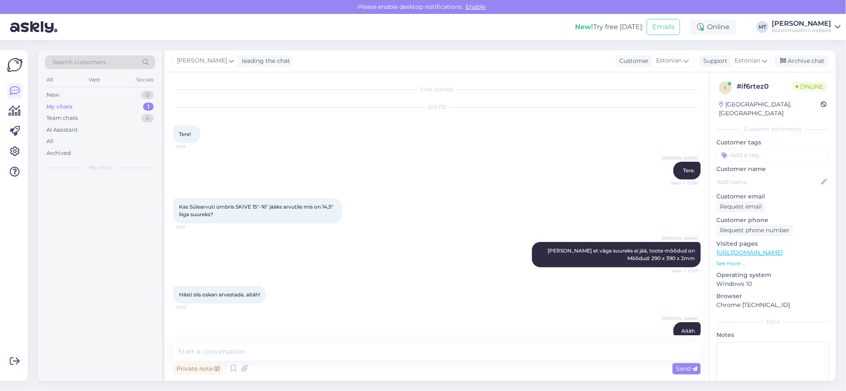
scroll to position [762, 0]
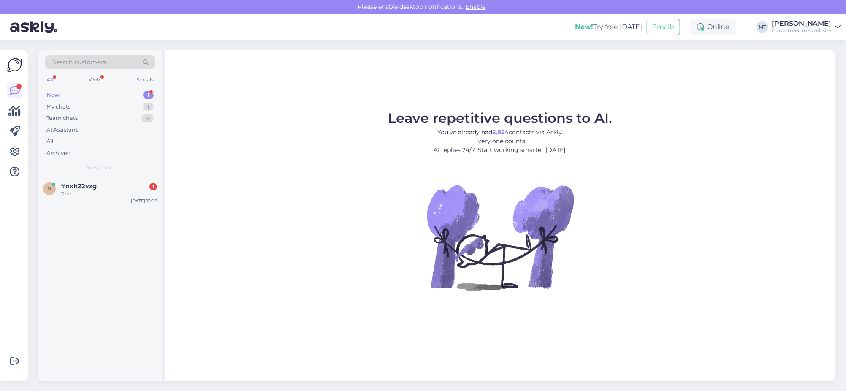
click at [46, 93] on div "New" at bounding box center [52, 95] width 13 height 8
click at [73, 186] on span "#nxh22vzg" at bounding box center [79, 186] width 36 height 8
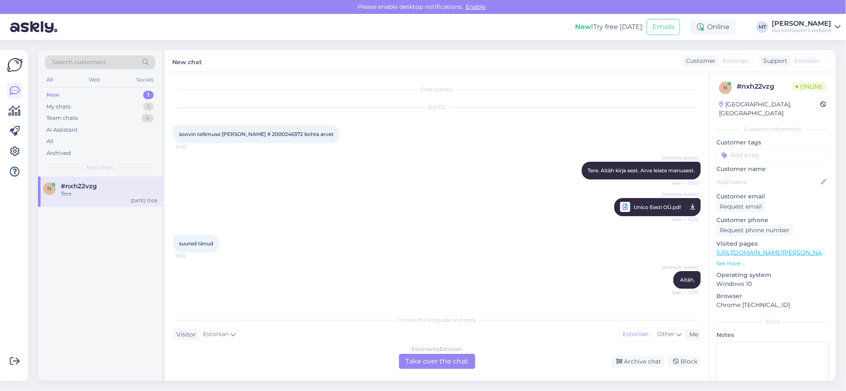
scroll to position [48, 0]
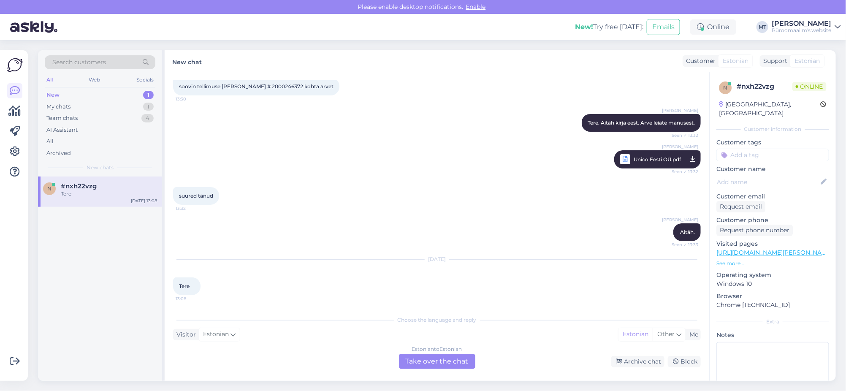
click at [447, 358] on div "Estonian to Estonian Take over the chat" at bounding box center [437, 361] width 76 height 15
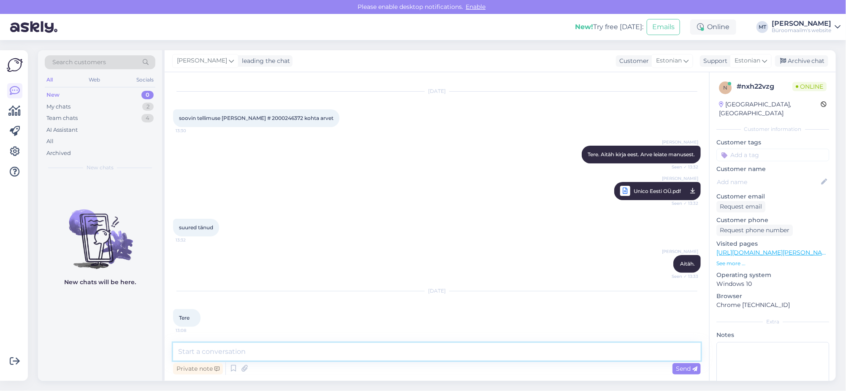
click at [240, 348] on textarea at bounding box center [437, 352] width 528 height 18
type textarea "Tere."
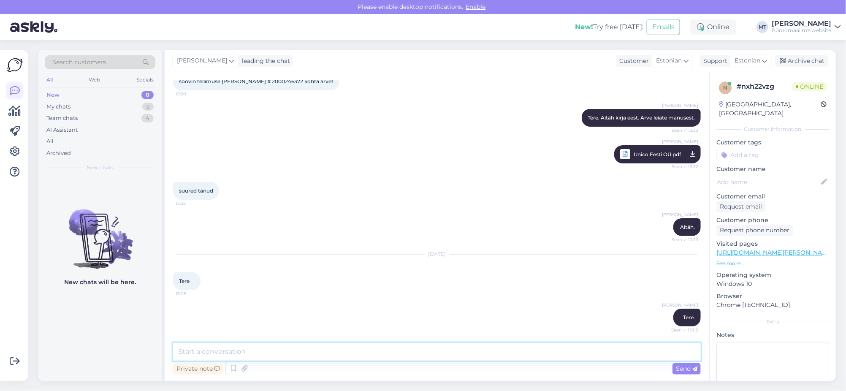
scroll to position [104, 0]
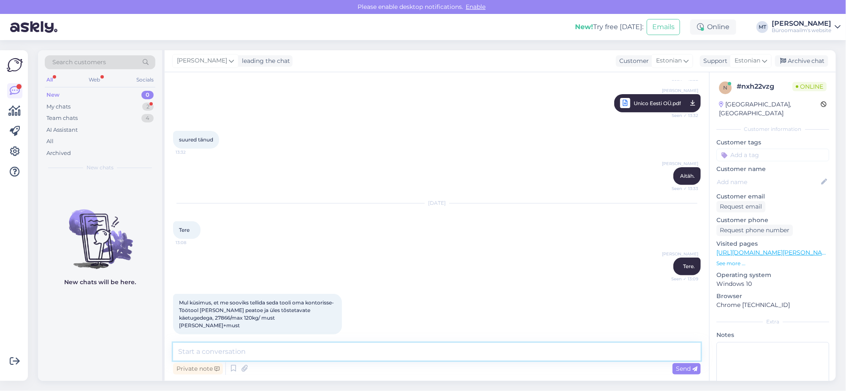
click at [287, 346] on textarea at bounding box center [437, 352] width 528 height 18
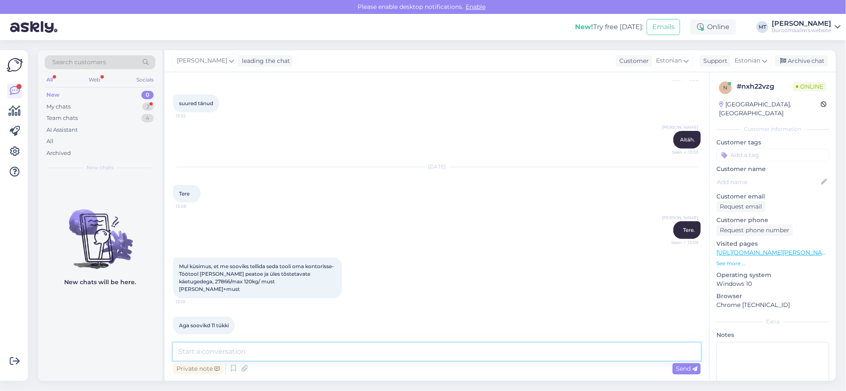
click at [212, 353] on textarea at bounding box center [437, 352] width 528 height 18
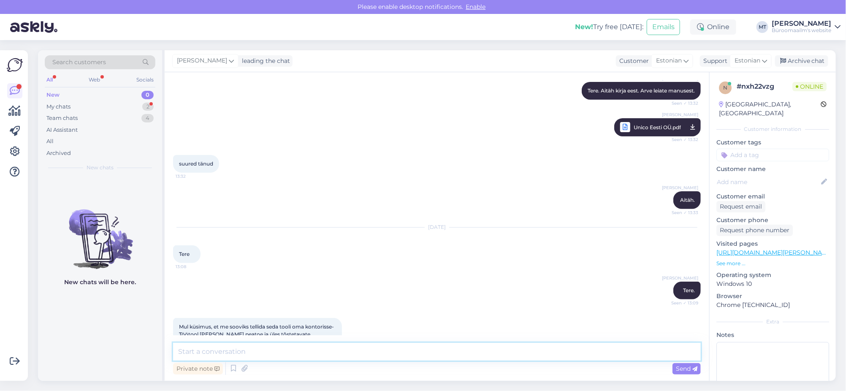
scroll to position [0, 0]
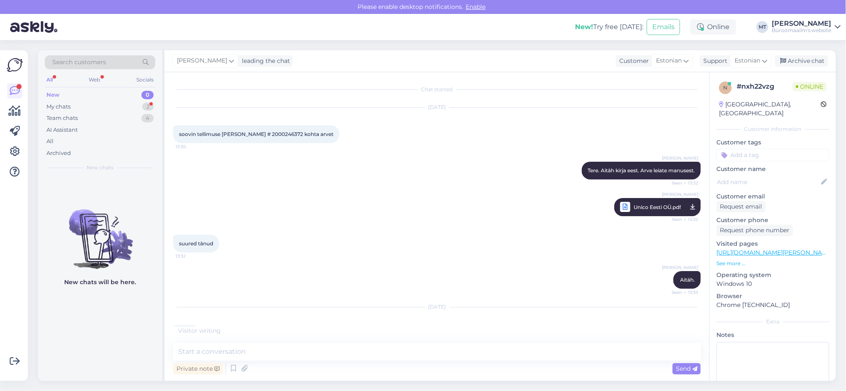
click at [268, 134] on span "soovin tellimuse [PERSON_NAME] # 2000246372 kohta arvet" at bounding box center [256, 134] width 155 height 6
copy span "2000246372"
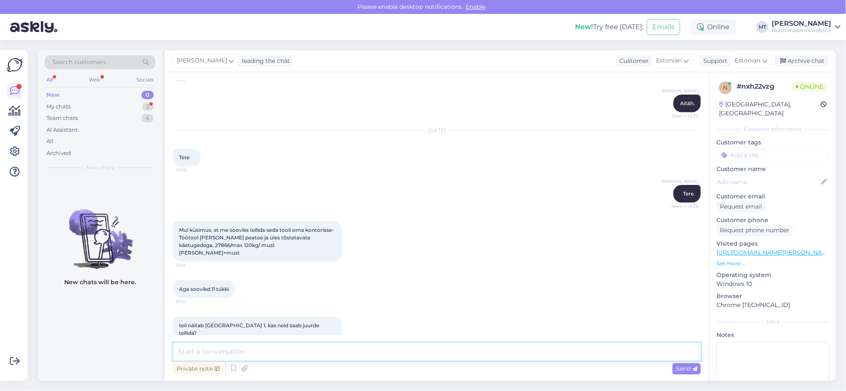
click at [247, 354] on textarea at bounding box center [437, 352] width 528 height 18
drag, startPoint x: 220, startPoint y: 237, endPoint x: 179, endPoint y: 239, distance: 40.6
click at [179, 239] on span "Mul küsimus, et me sooviks tellida seda tooli oma kontorisse-Töötool [PERSON_NA…" at bounding box center [256, 241] width 155 height 29
copy span "Töötool [PERSON_NAME]"
click at [230, 352] on textarea "peame" at bounding box center [437, 352] width 528 height 18
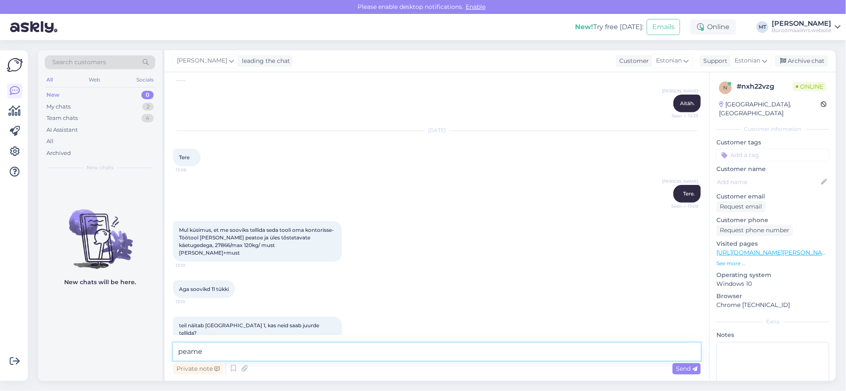
drag, startPoint x: 192, startPoint y: 354, endPoint x: 158, endPoint y: 356, distance: 33.4
click at [158, 356] on div "Search customers All Web Socials New 0 My chats 2 Team chats 4 AI Assistant All…" at bounding box center [437, 215] width 798 height 331
paste textarea "K0096103"
paste textarea "[URL][DOMAIN_NAME][PERSON_NAME][PERSON_NAME][PERSON_NAME]"
type textarea "Kas mõtlete seda tooli K0096103 [URL][DOMAIN_NAME][PERSON_NAME][PERSON_NAME][PE…"
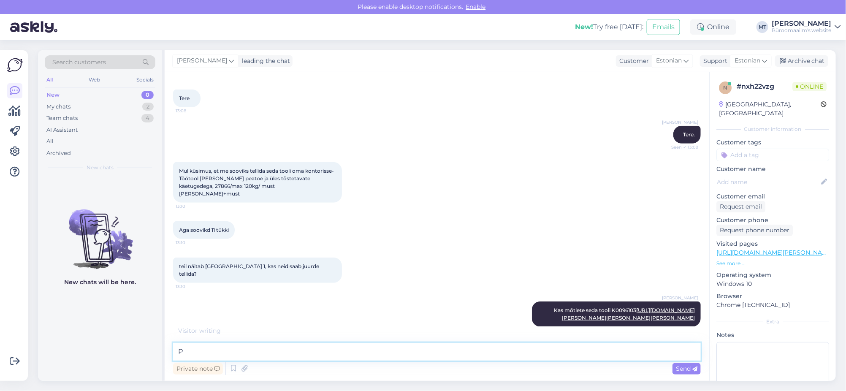
scroll to position [272, 0]
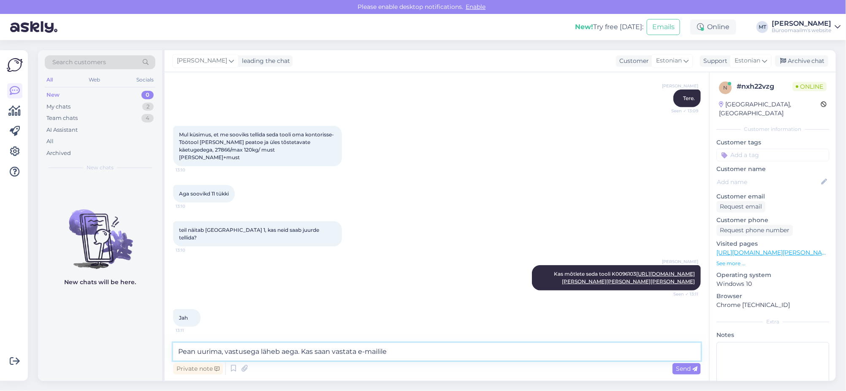
type textarea "Pean uurima, vastusega läheb aega. Kas saan vastata e-mailile ?"
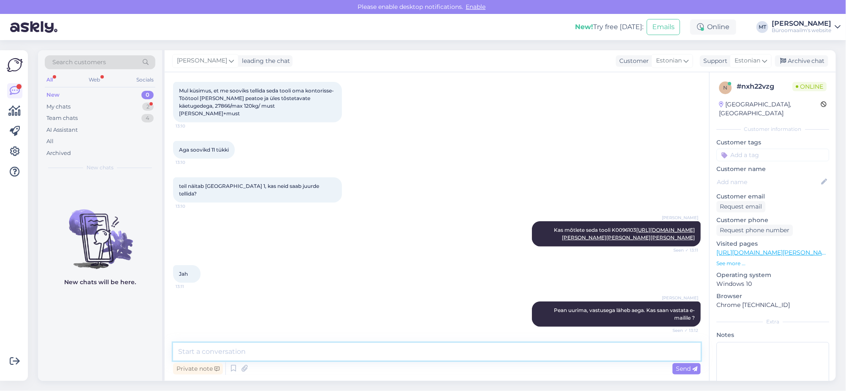
scroll to position [352, 0]
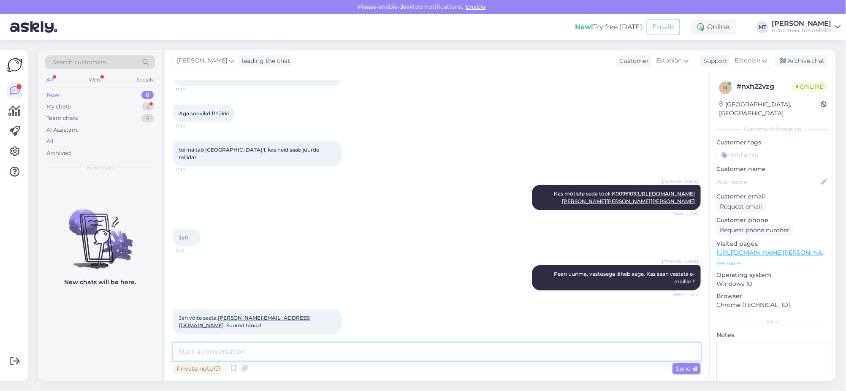
click at [220, 352] on textarea at bounding box center [437, 352] width 528 height 18
type textarea "Aitäh."
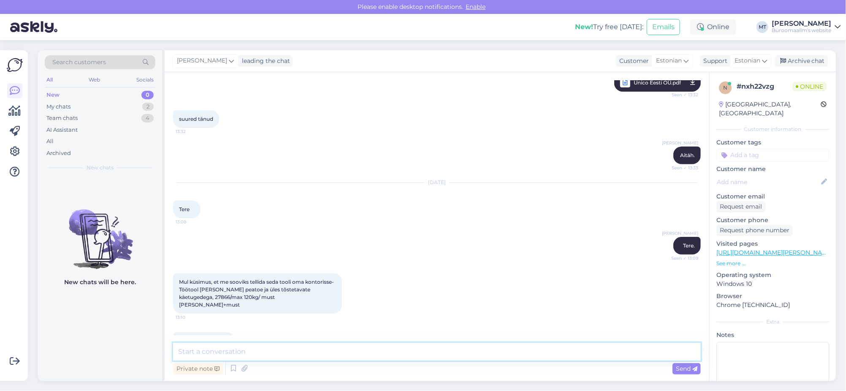
scroll to position [0, 0]
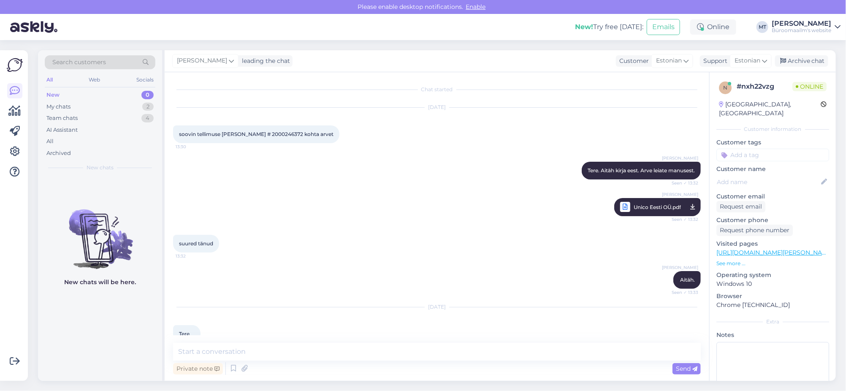
click at [263, 133] on span "soovin tellimuse [PERSON_NAME] # 2000246372 kohta arvet" at bounding box center [256, 134] width 155 height 6
click at [263, 132] on span "soovin tellimuse [PERSON_NAME] # 2000246372 kohta arvet" at bounding box center [256, 134] width 155 height 6
copy span "2000246372"
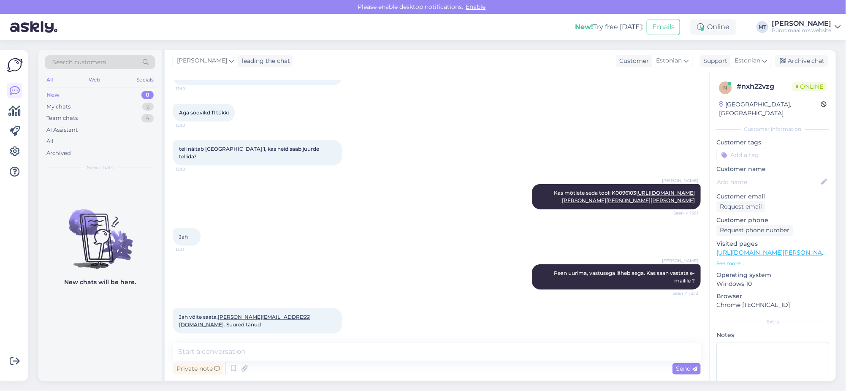
scroll to position [388, 0]
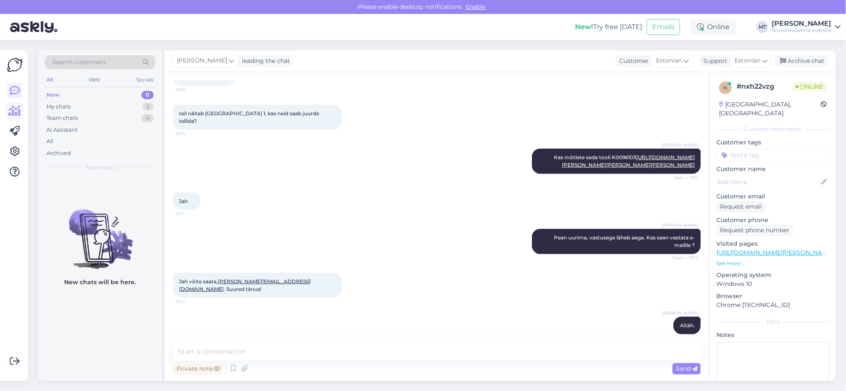
click at [16, 107] on icon at bounding box center [15, 111] width 12 height 10
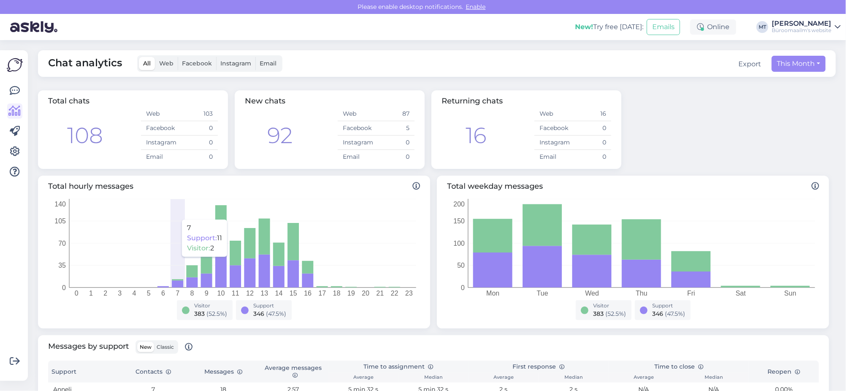
scroll to position [257, 0]
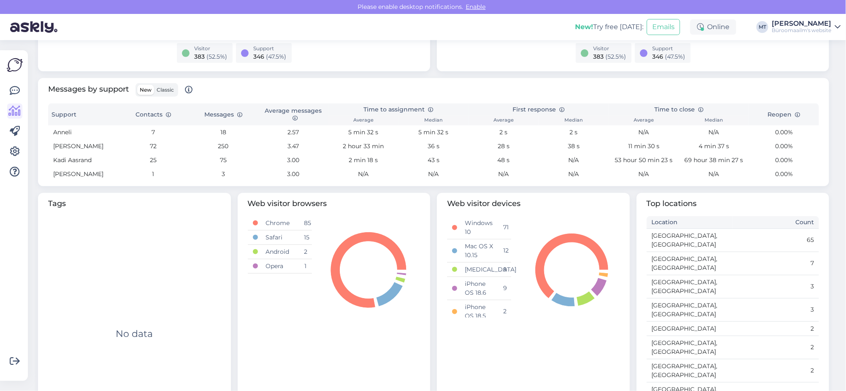
click at [168, 90] on span "Classic" at bounding box center [165, 90] width 17 height 6
click at [154, 85] on input "Classic" at bounding box center [154, 85] width 0 height 0
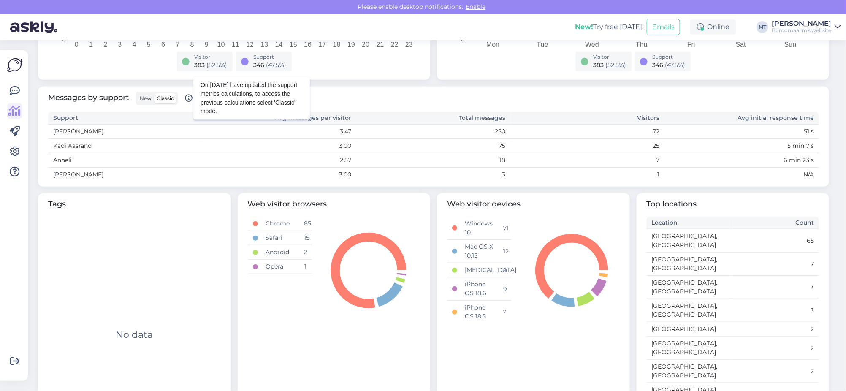
click at [189, 98] on icon at bounding box center [189, 99] width 8 height 8
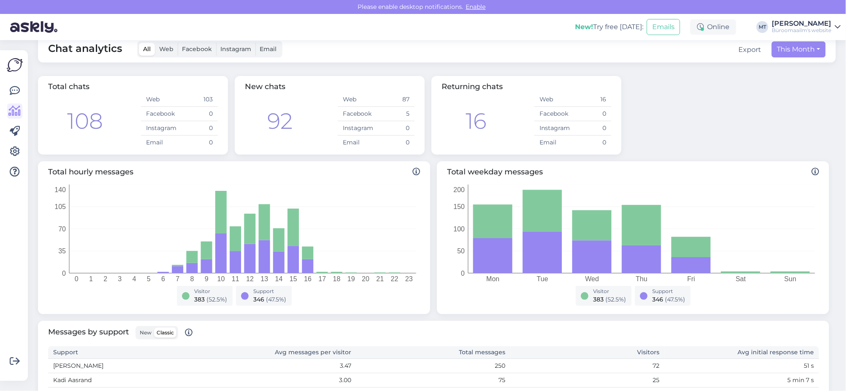
scroll to position [0, 0]
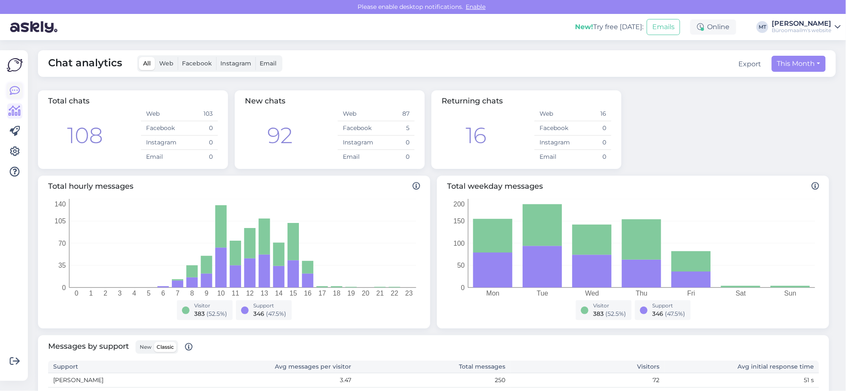
click at [14, 92] on icon at bounding box center [15, 91] width 10 height 10
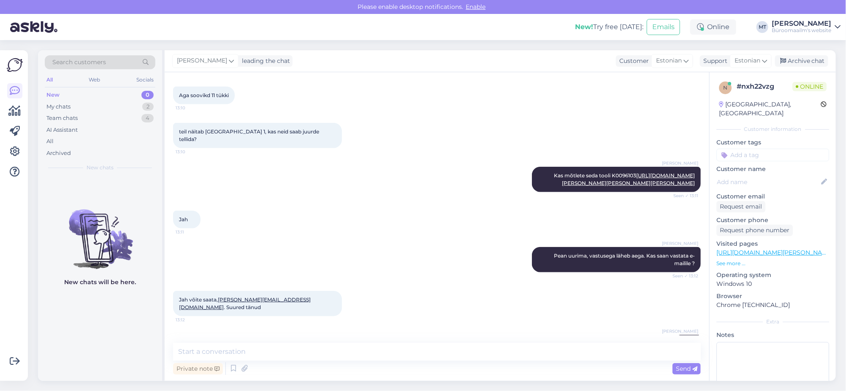
scroll to position [388, 0]
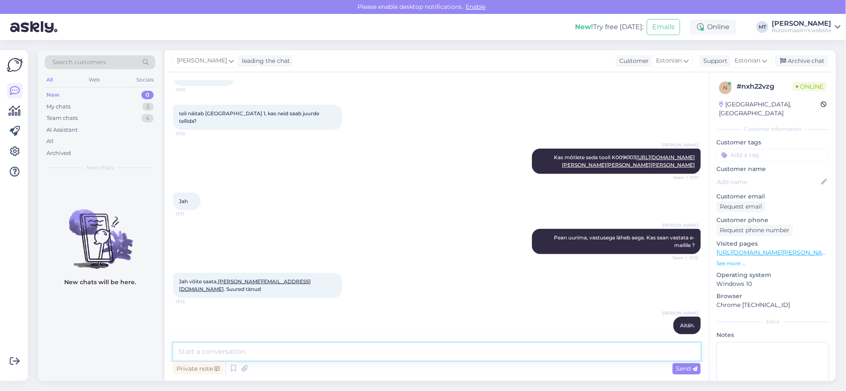
click at [203, 356] on textarea at bounding box center [437, 352] width 528 height 18
type textarea "T"
type textarea "Soovitud tooli saab tellida, jõuaksid meie lattu kolmapäevaks. Kas tellime ?"
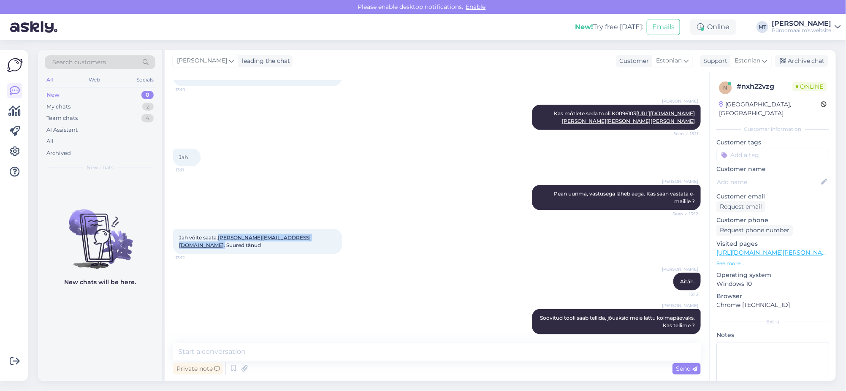
drag, startPoint x: 278, startPoint y: 235, endPoint x: 218, endPoint y: 239, distance: 60.1
click at [218, 239] on span "Jah võite saata, [PERSON_NAME][EMAIL_ADDRESS][DOMAIN_NAME] . Suured tänud" at bounding box center [245, 241] width 132 height 14
copy span "[PERSON_NAME][EMAIL_ADDRESS][DOMAIN_NAME] ."
click at [662, 119] on link "[URL][DOMAIN_NAME][PERSON_NAME][PERSON_NAME][PERSON_NAME]" at bounding box center [628, 117] width 133 height 14
click at [801, 55] on div "Archive chat" at bounding box center [801, 60] width 53 height 11
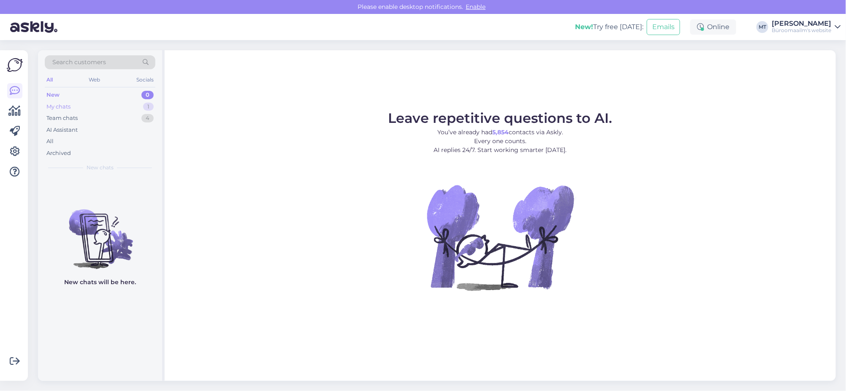
click at [51, 104] on div "My chats" at bounding box center [58, 107] width 24 height 8
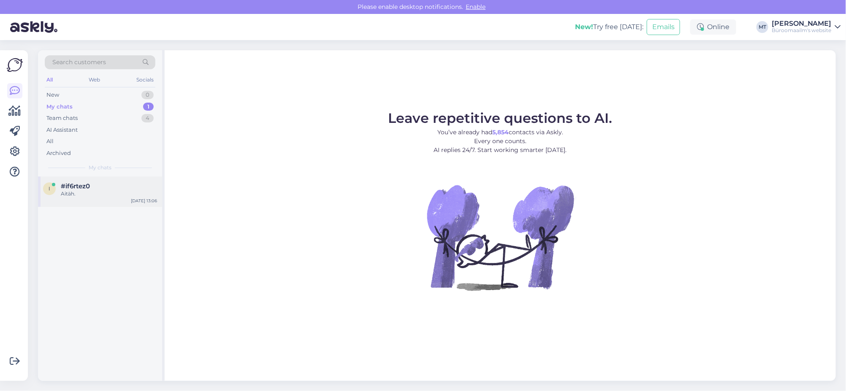
click at [68, 181] on div "i #if6rtez0 Aitäh. [DATE] 13:06" at bounding box center [100, 191] width 124 height 30
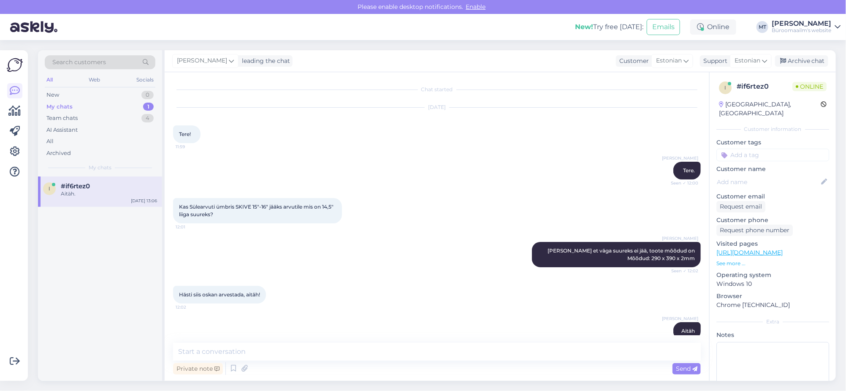
scroll to position [873, 0]
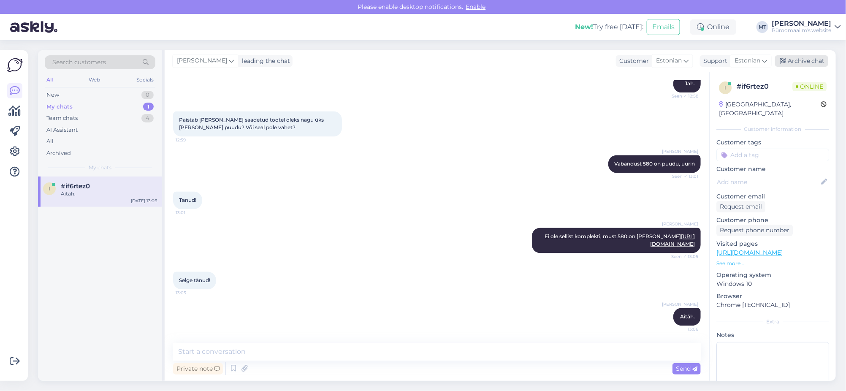
click at [805, 60] on div "Archive chat" at bounding box center [801, 60] width 53 height 11
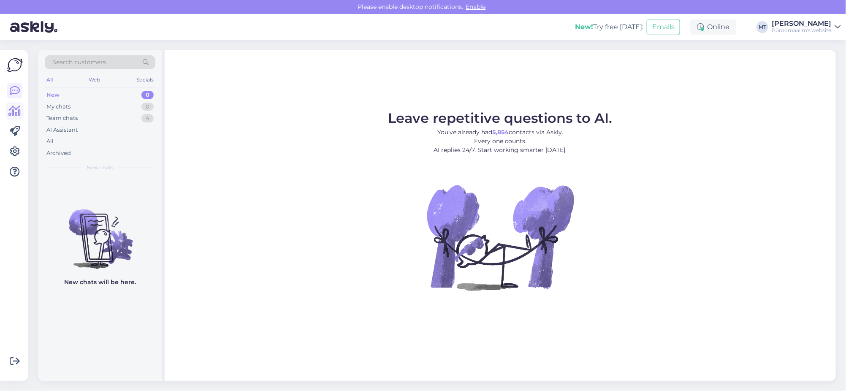
click at [16, 108] on icon at bounding box center [15, 111] width 12 height 10
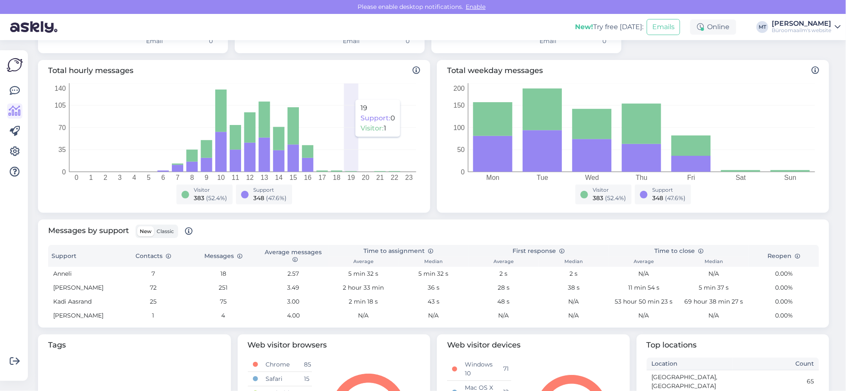
scroll to position [211, 0]
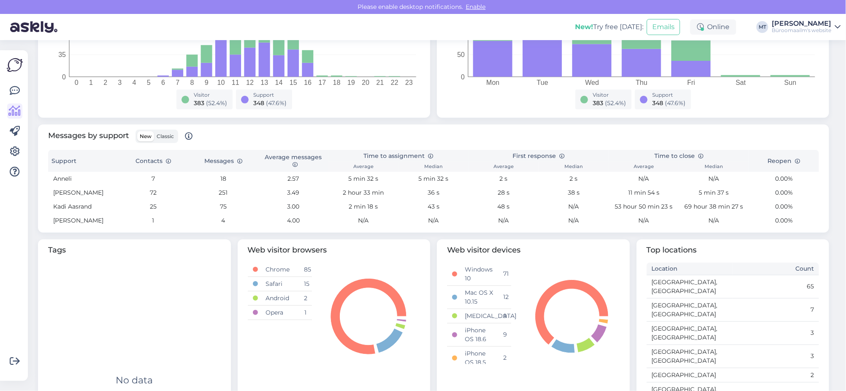
click at [164, 134] on span "Classic" at bounding box center [165, 136] width 17 height 6
click at [154, 131] on input "Classic" at bounding box center [154, 131] width 0 height 0
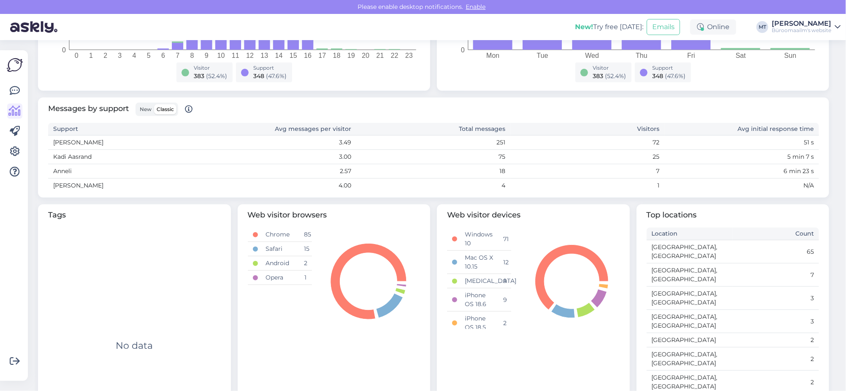
scroll to position [249, 0]
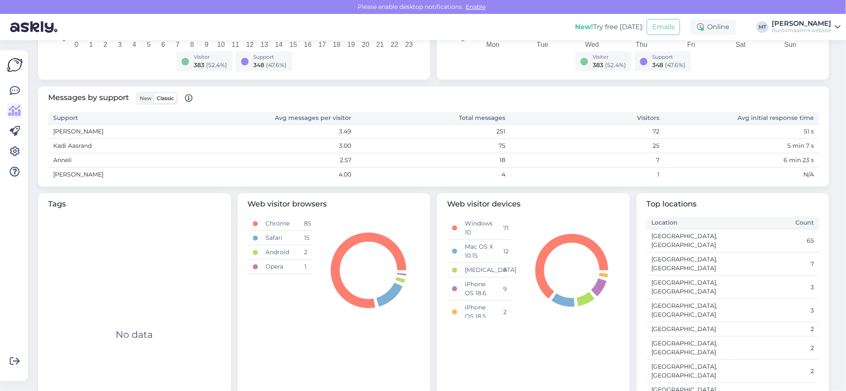
click at [141, 101] on span "New" at bounding box center [146, 98] width 12 height 6
click at [137, 93] on input "New" at bounding box center [137, 93] width 0 height 0
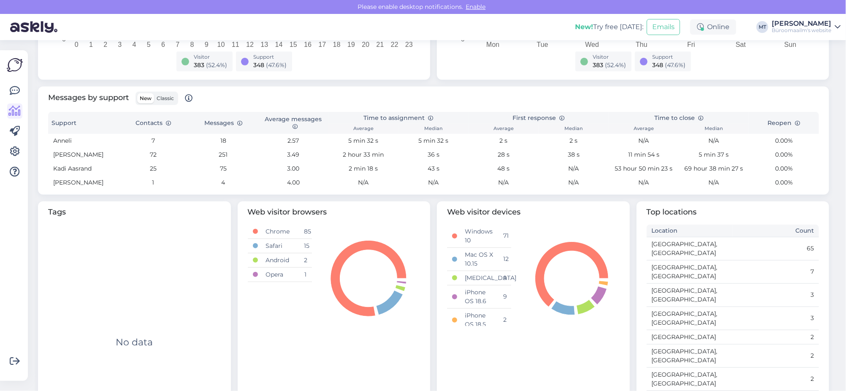
click at [165, 94] on label "Classic" at bounding box center [165, 98] width 22 height 10
click at [154, 93] on input "Classic" at bounding box center [154, 93] width 0 height 0
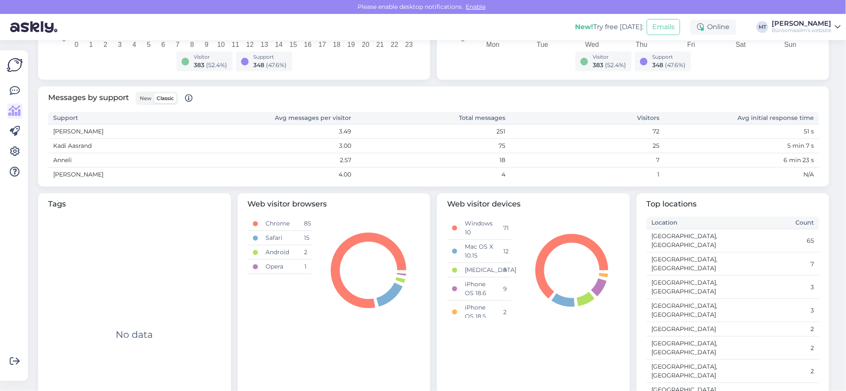
scroll to position [196, 0]
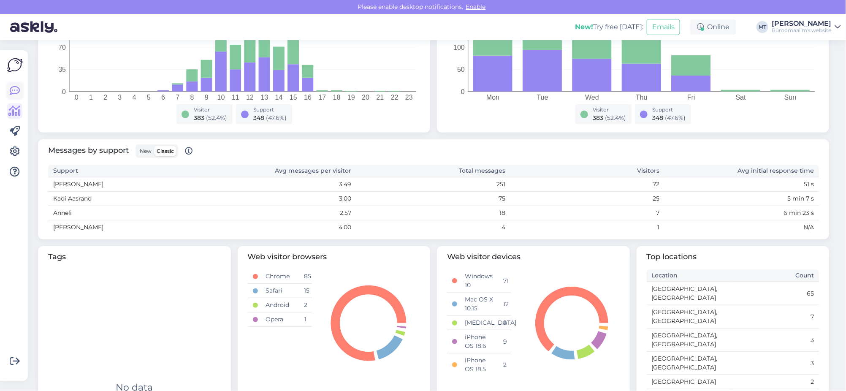
click at [12, 87] on icon at bounding box center [15, 91] width 10 height 10
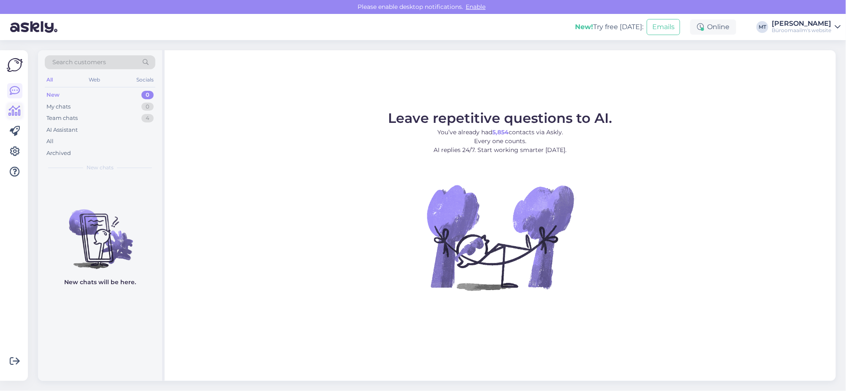
click at [14, 114] on icon at bounding box center [15, 111] width 12 height 10
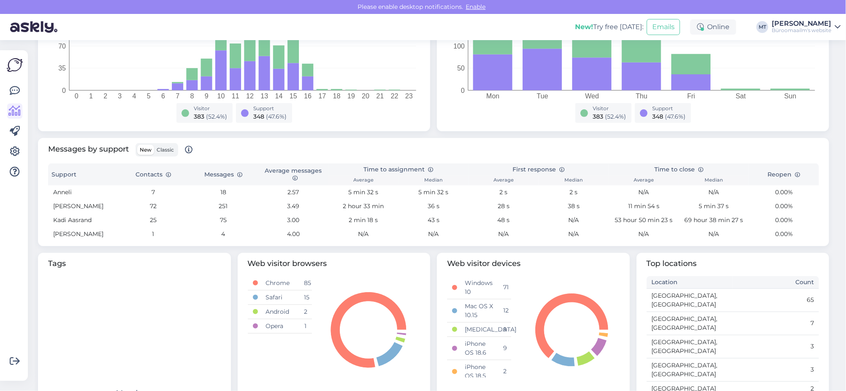
scroll to position [211, 0]
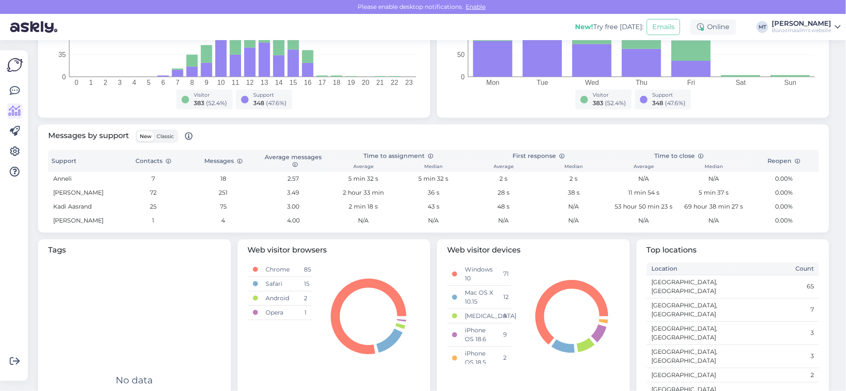
click at [160, 136] on span "Classic" at bounding box center [165, 136] width 17 height 6
click at [154, 131] on input "Classic" at bounding box center [154, 131] width 0 height 0
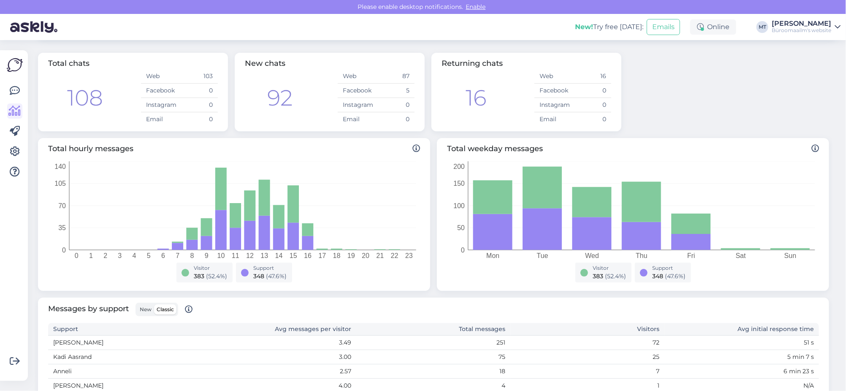
scroll to position [0, 0]
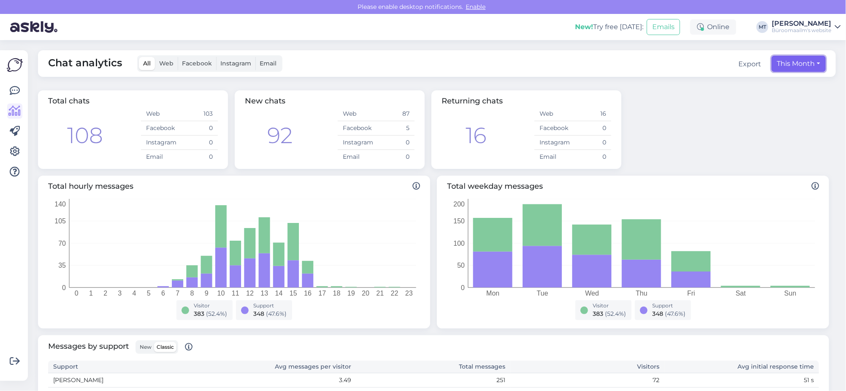
click at [789, 65] on button "This Month" at bounding box center [799, 64] width 54 height 16
select select "8"
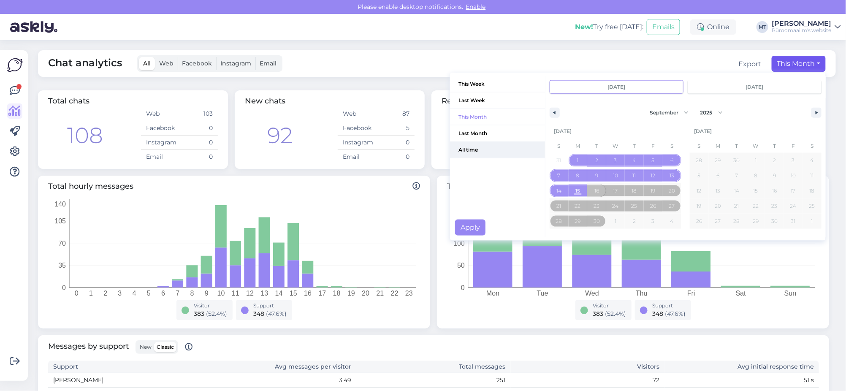
click at [459, 149] on span "All time" at bounding box center [497, 150] width 95 height 16
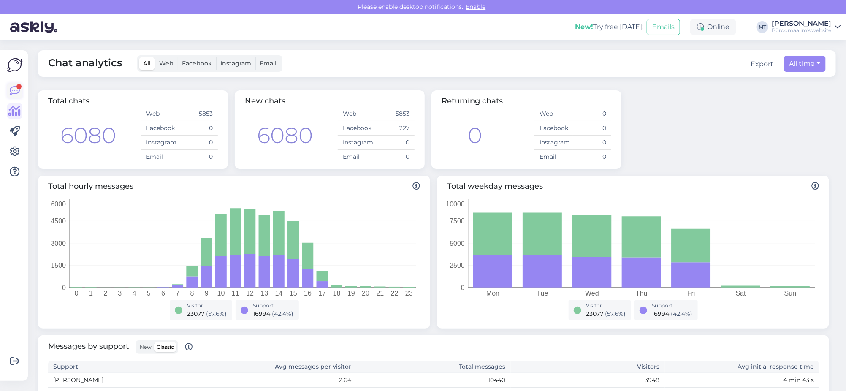
click at [14, 90] on icon at bounding box center [15, 91] width 10 height 10
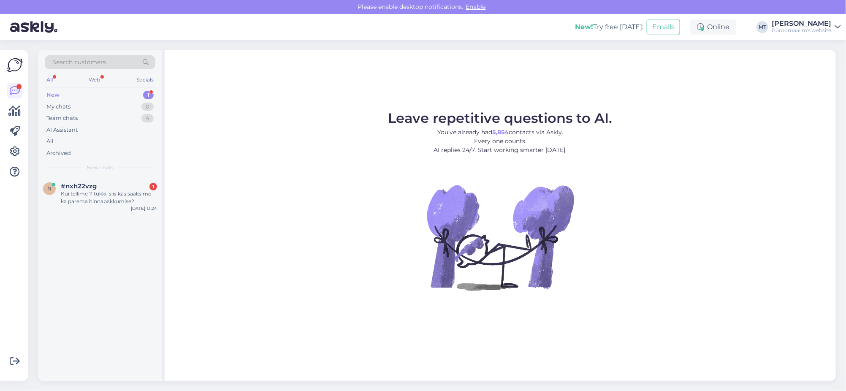
click at [50, 92] on div "New" at bounding box center [52, 95] width 13 height 8
click at [77, 192] on div "Kui tellime 11 tükki, siis kas saaksime ka parema hinnapakkumise?" at bounding box center [109, 197] width 96 height 15
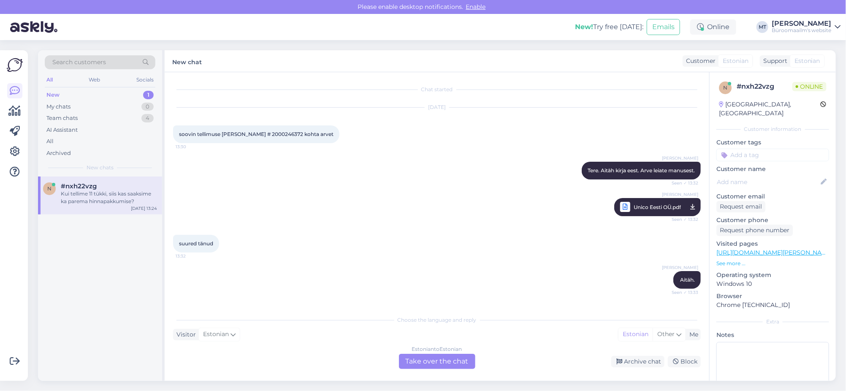
scroll to position [508, 0]
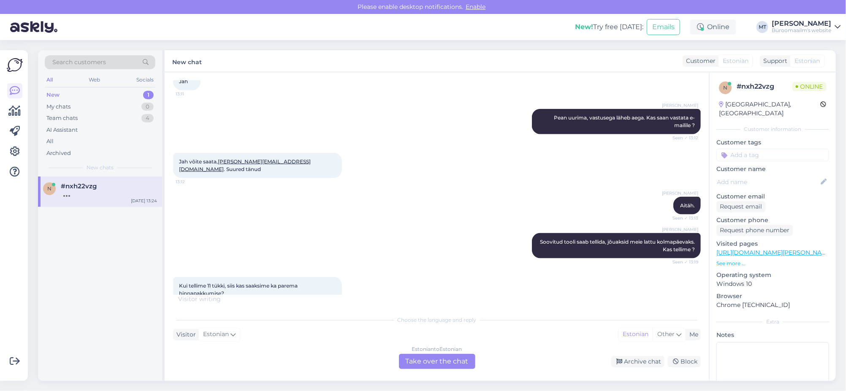
click at [438, 363] on div "Estonian to Estonian Take over the chat" at bounding box center [437, 361] width 76 height 15
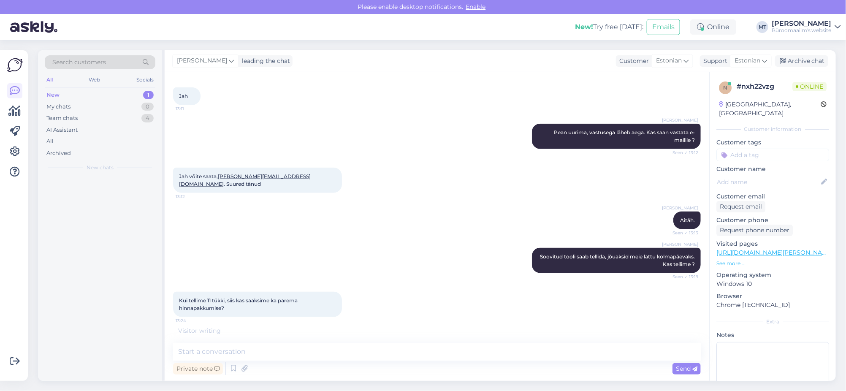
scroll to position [486, 0]
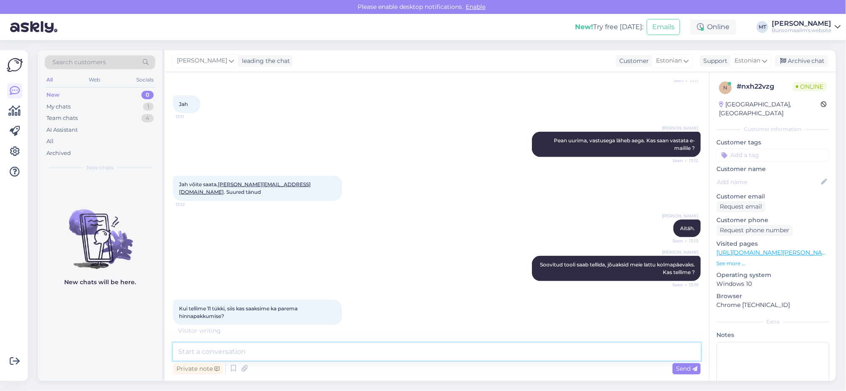
click at [276, 353] on textarea at bounding box center [437, 352] width 528 height 18
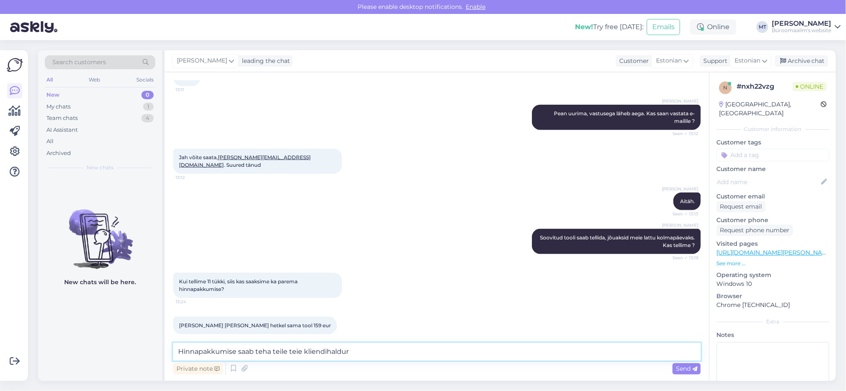
drag, startPoint x: 370, startPoint y: 357, endPoint x: 81, endPoint y: 359, distance: 289.2
click at [81, 359] on div "Search customers All Web Socials New 0 My chats 1 Team chats 4 AI Assistant All…" at bounding box center [437, 215] width 798 height 331
type textarea "Teeme teile pakkumise, läheb aega natuke."
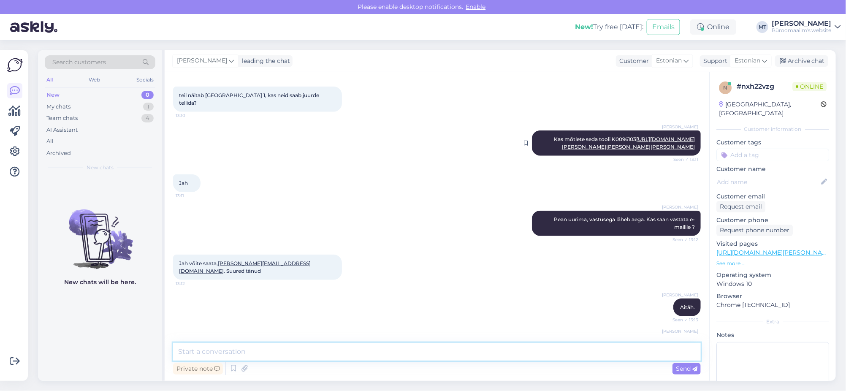
scroll to position [338, 0]
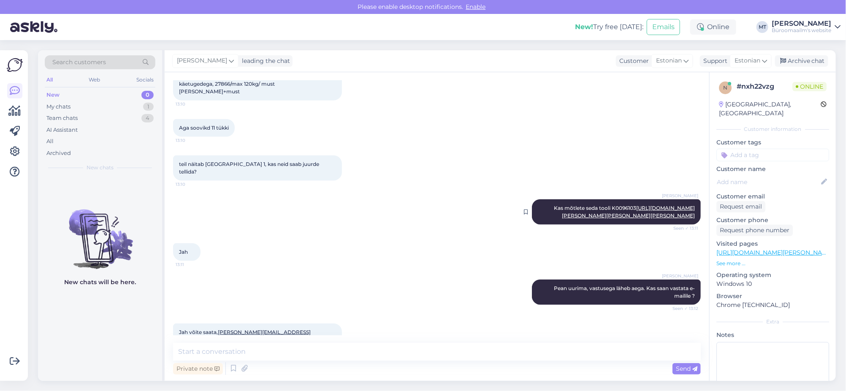
click at [659, 216] on link "https://www.byroomaailm.ee/tootool-miller-peatoe-ja-ules-tostetavate-kaetugedeg…" at bounding box center [628, 212] width 133 height 14
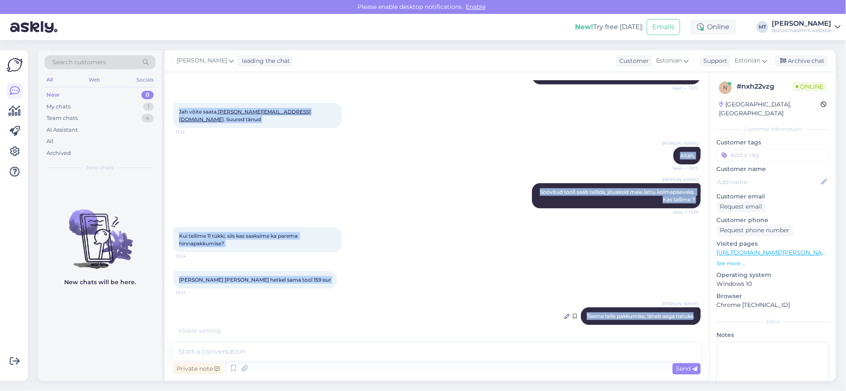
scroll to position [585, 0]
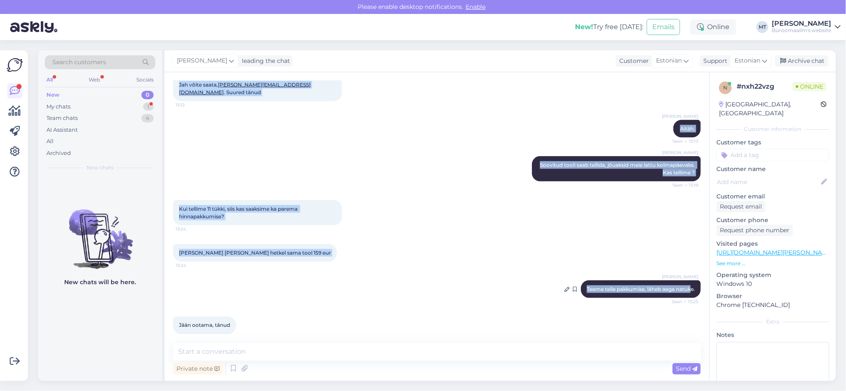
drag, startPoint x: 173, startPoint y: 98, endPoint x: 684, endPoint y: 279, distance: 542.2
click at [684, 279] on div "Chat started Mar 14 2025 soovin tellimuse Tellimus # 2000246372 kohta arvet 13:…" at bounding box center [440, 208] width 535 height 255
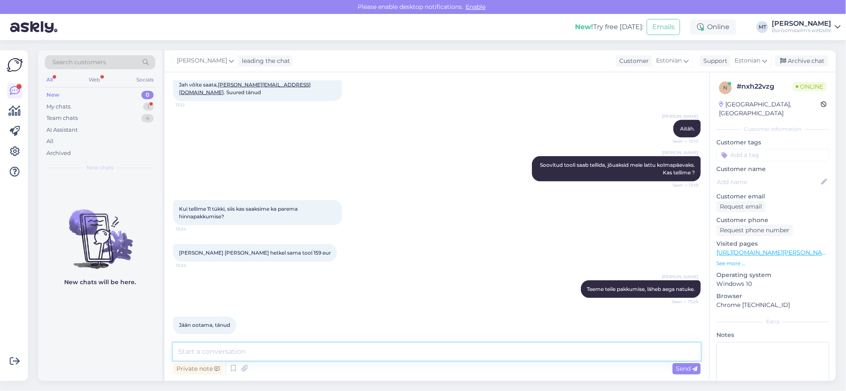
click at [235, 347] on textarea at bounding box center [437, 352] width 528 height 18
type textarea "Aitäh. Kas hind 159 € on koos käibemaksuga ?"
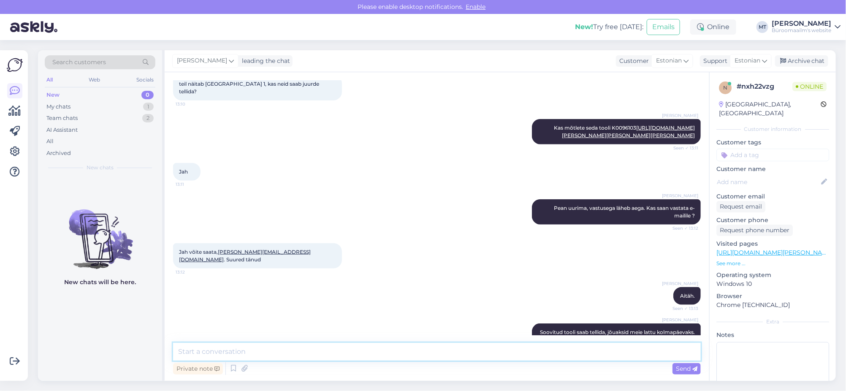
scroll to position [410, 0]
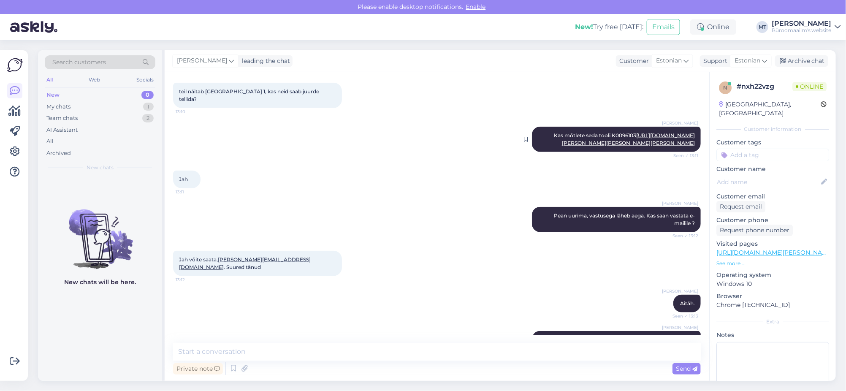
click at [648, 141] on link "https://www.byroomaailm.ee/tootool-miller-peatoe-ja-ules-tostetavate-kaetugedeg…" at bounding box center [628, 139] width 133 height 14
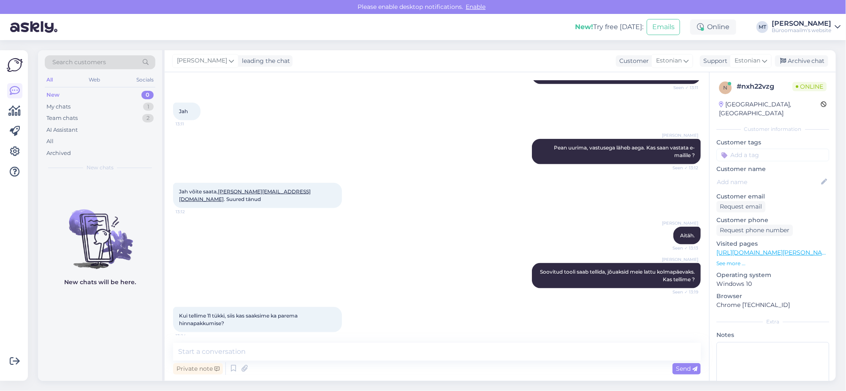
scroll to position [463, 0]
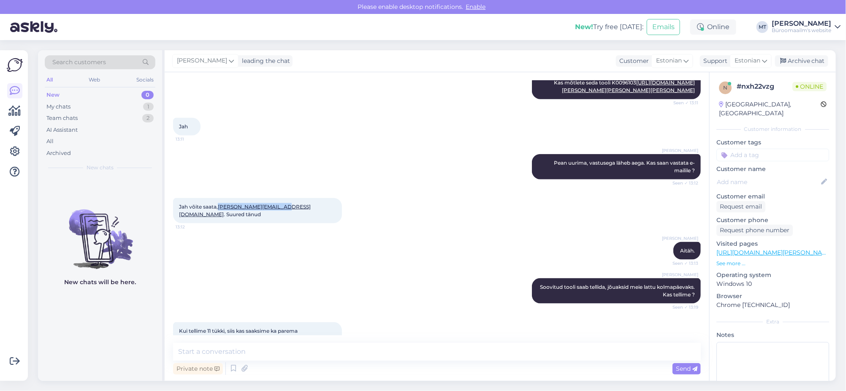
drag, startPoint x: 217, startPoint y: 208, endPoint x: 277, endPoint y: 213, distance: 59.3
click at [277, 213] on div "Jah võite saata, krista.noulik@unico.ee . Suured tänud 13:12" at bounding box center [257, 210] width 169 height 25
copy span "krista.noulik@unico.ee"
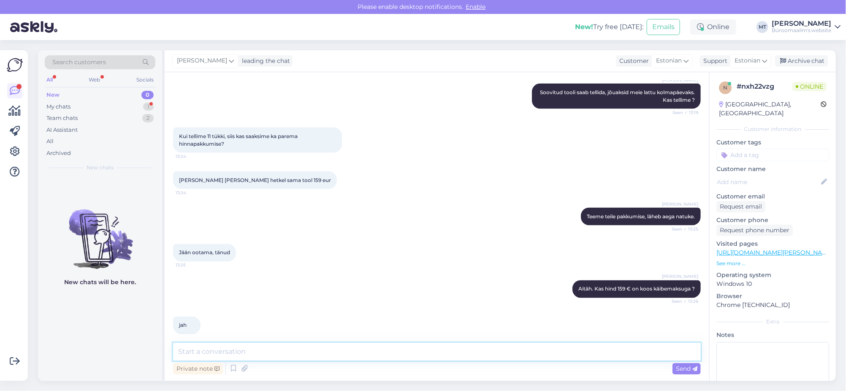
click at [236, 359] on textarea at bounding box center [437, 352] width 528 height 18
type textarea "Aitäh."
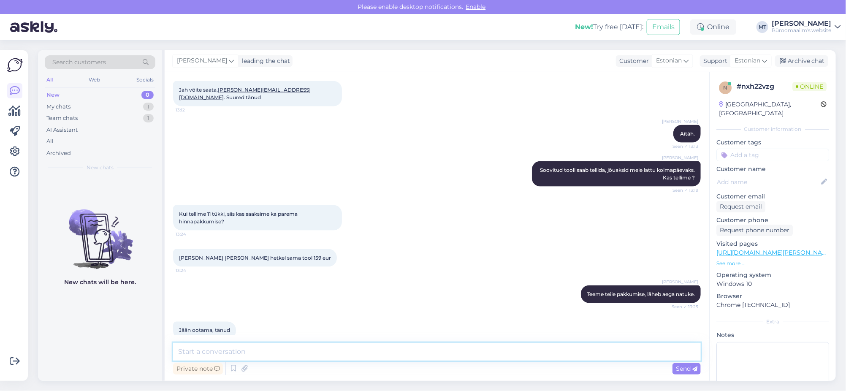
scroll to position [694, 0]
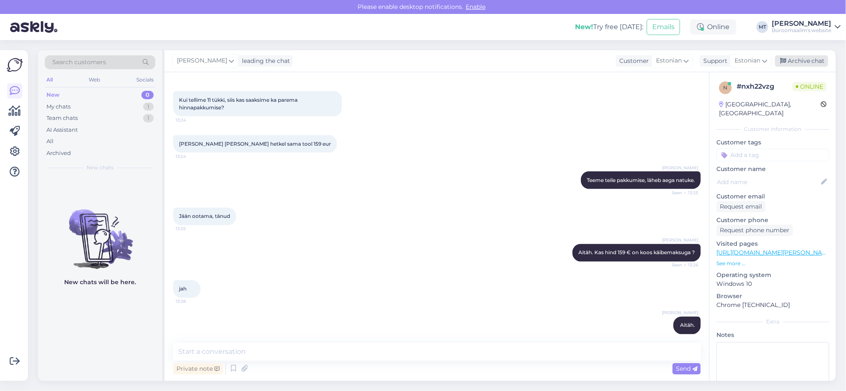
click at [793, 56] on div "Archive chat" at bounding box center [801, 60] width 53 height 11
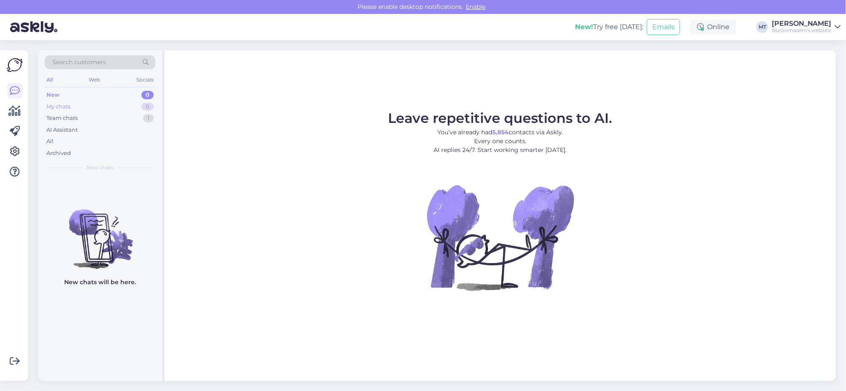
click at [56, 104] on div "My chats" at bounding box center [58, 107] width 24 height 8
click at [13, 112] on icon at bounding box center [15, 111] width 12 height 10
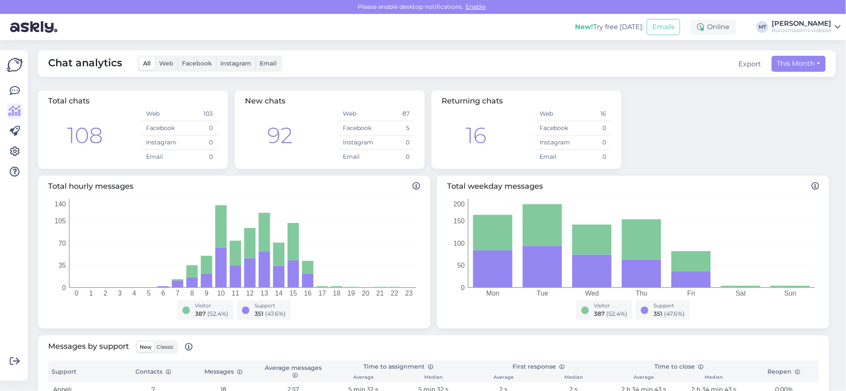
scroll to position [158, 0]
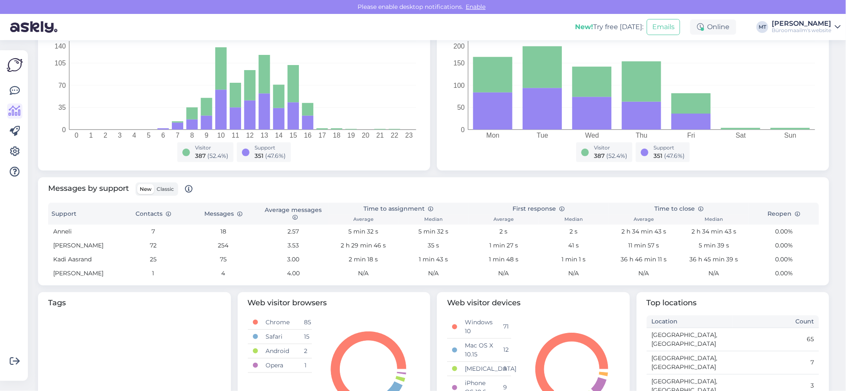
click at [163, 188] on span "Classic" at bounding box center [165, 189] width 17 height 6
click at [154, 184] on input "Classic" at bounding box center [154, 184] width 0 height 0
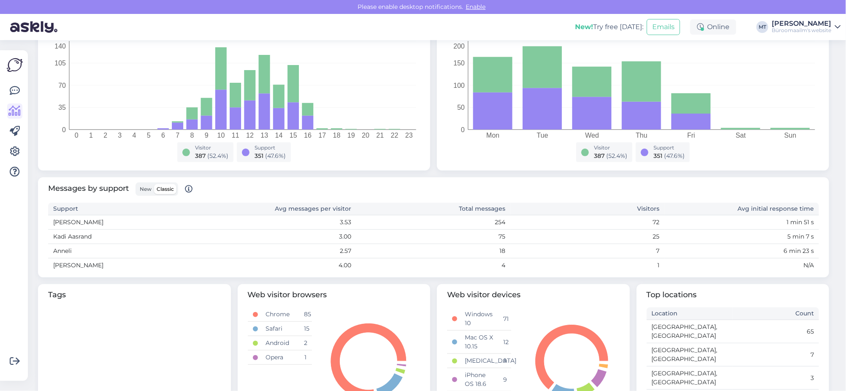
click at [166, 188] on span "Classic" at bounding box center [165, 189] width 17 height 6
click at [154, 184] on input "Classic" at bounding box center [154, 184] width 0 height 0
click at [166, 188] on span "Classic" at bounding box center [165, 189] width 17 height 6
click at [154, 184] on input "Classic" at bounding box center [154, 184] width 0 height 0
click at [143, 188] on span "New" at bounding box center [146, 189] width 12 height 6
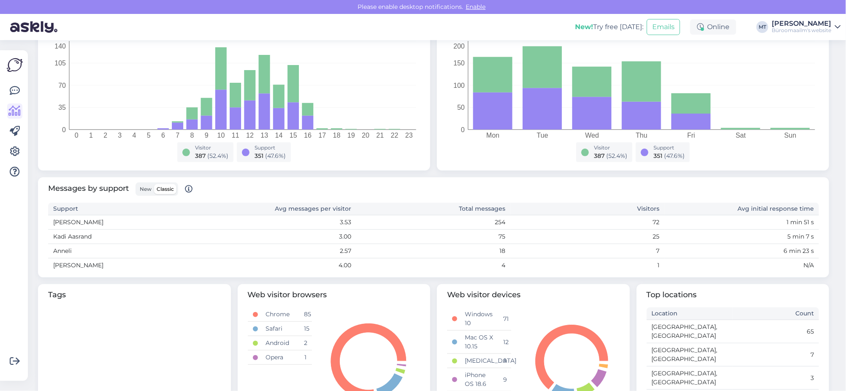
click at [137, 184] on input "New" at bounding box center [137, 184] width 0 height 0
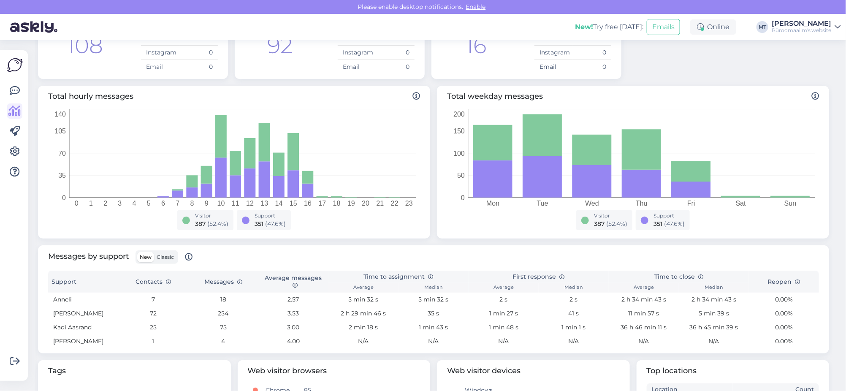
scroll to position [257, 0]
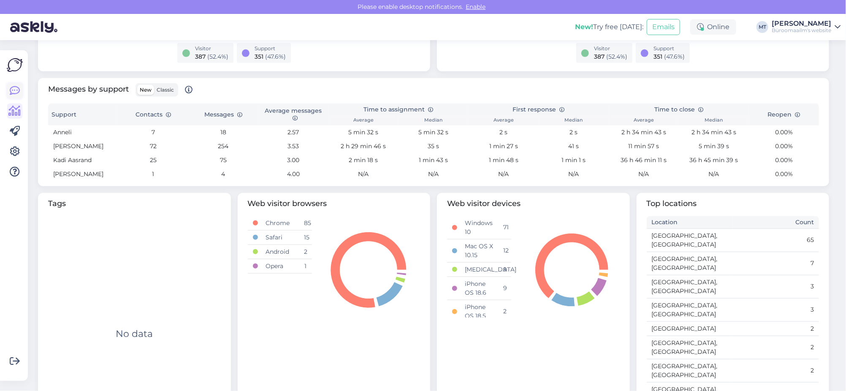
click at [11, 91] on icon at bounding box center [15, 91] width 10 height 10
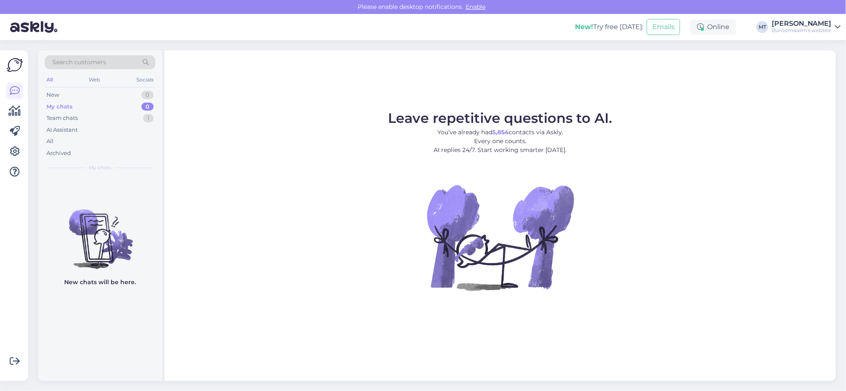
click at [14, 88] on icon at bounding box center [15, 91] width 10 height 10
click at [17, 116] on icon at bounding box center [15, 111] width 12 height 10
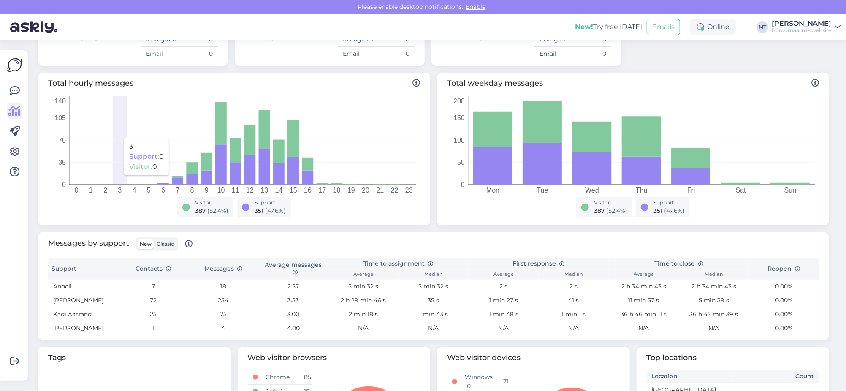
scroll to position [106, 0]
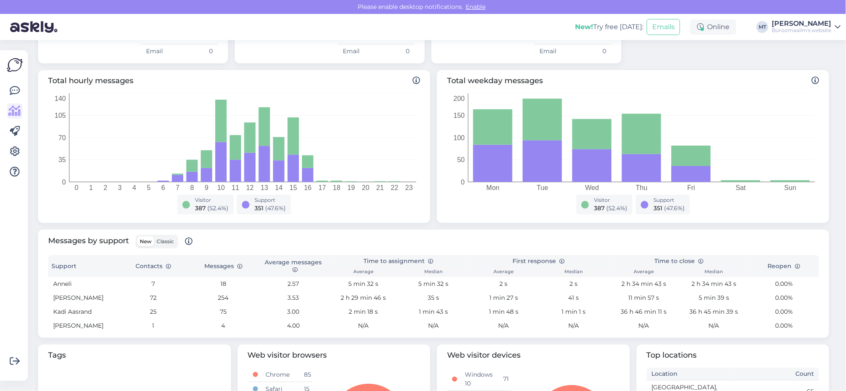
click at [157, 241] on span "Classic" at bounding box center [165, 241] width 17 height 6
click at [154, 236] on input "Classic" at bounding box center [154, 236] width 0 height 0
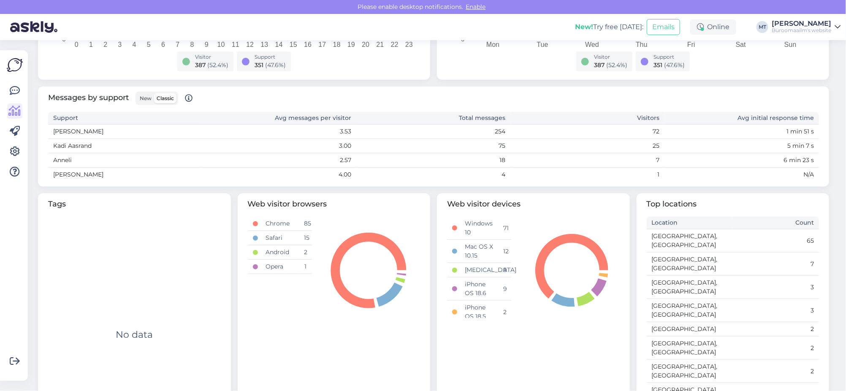
scroll to position [0, 0]
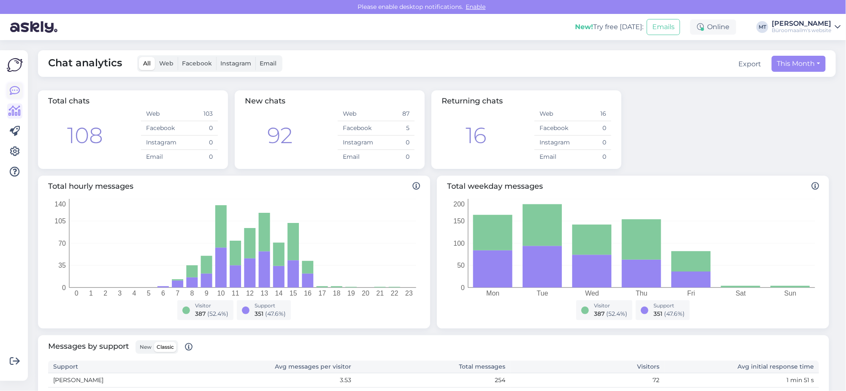
click at [14, 87] on icon at bounding box center [15, 91] width 10 height 10
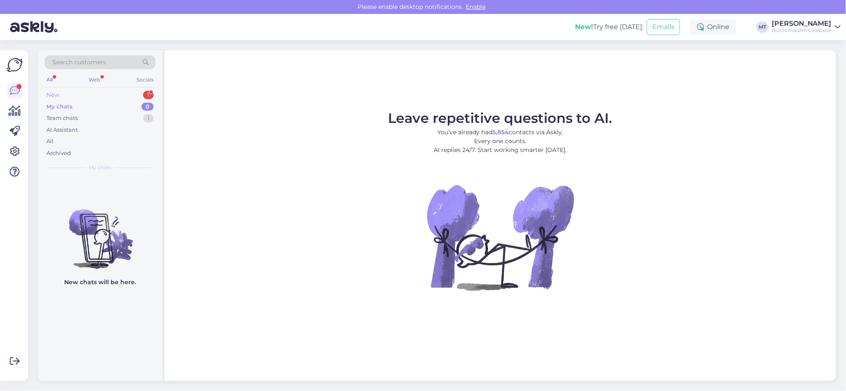
click at [52, 94] on div "New" at bounding box center [52, 95] width 13 height 8
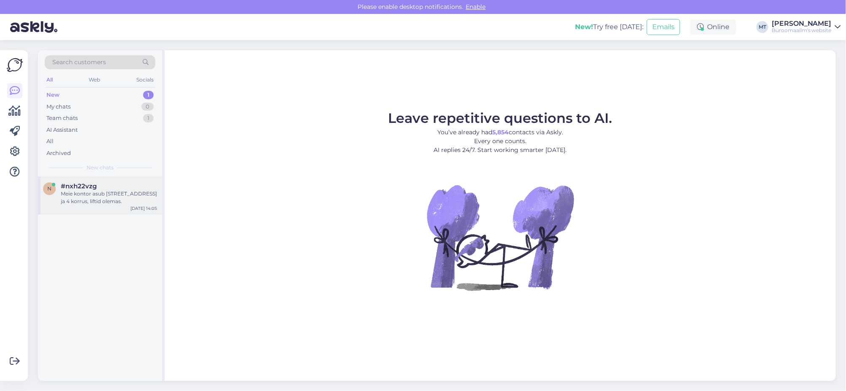
click at [77, 190] on div "Meie kontor asub Vesivärava 50 ja 4 korrus, liftid olemas." at bounding box center [109, 197] width 96 height 15
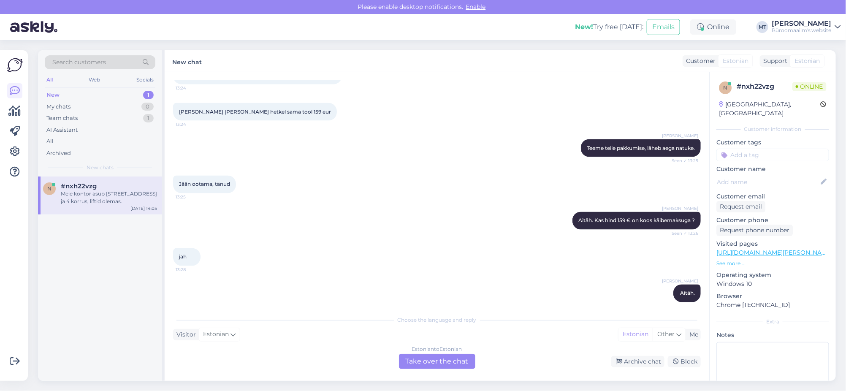
scroll to position [798, 0]
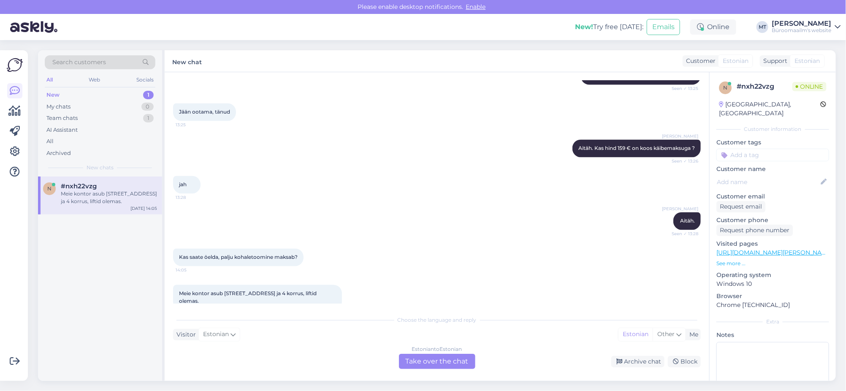
click at [439, 363] on div "Estonian to Estonian Take over the chat" at bounding box center [437, 361] width 76 height 15
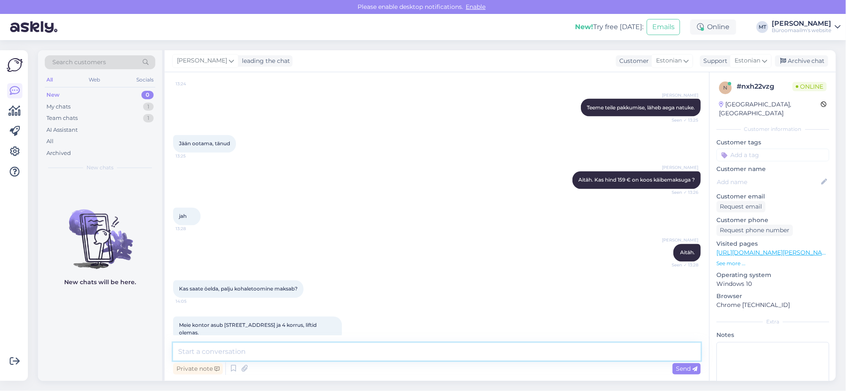
click at [279, 357] on textarea at bounding box center [437, 352] width 528 height 18
type textarea "Transport on tasuta, kui te ei soovi toolide kokkupanekut."
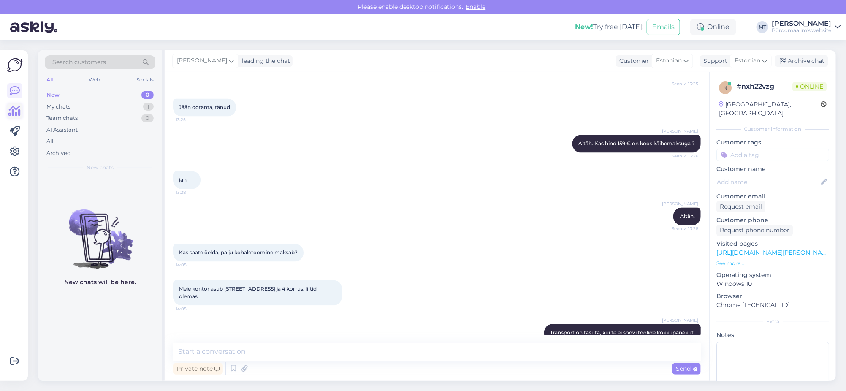
click at [12, 106] on icon at bounding box center [15, 111] width 12 height 10
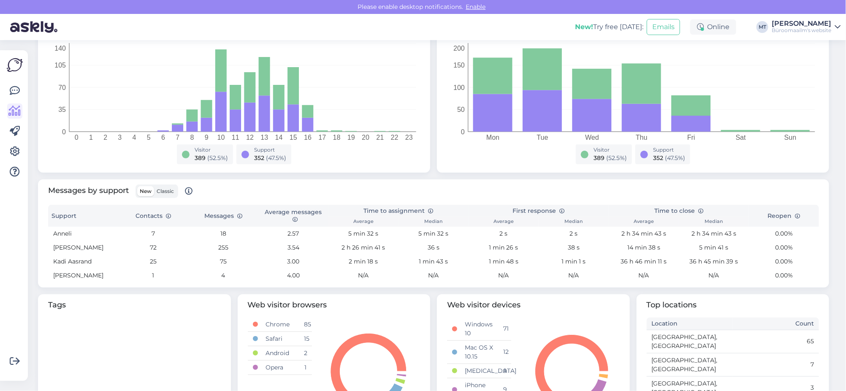
scroll to position [158, 0]
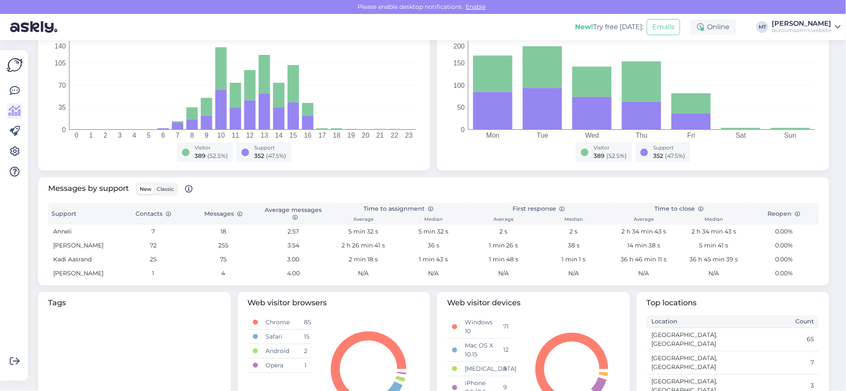
click at [166, 190] on span "Classic" at bounding box center [165, 189] width 17 height 6
click at [154, 184] on input "Classic" at bounding box center [154, 184] width 0 height 0
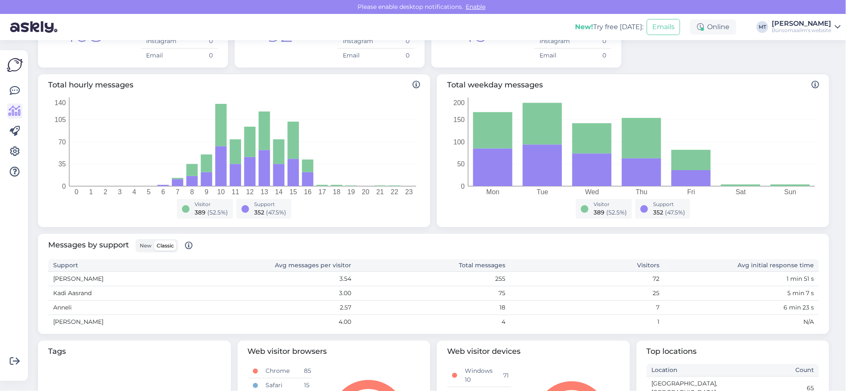
scroll to position [211, 0]
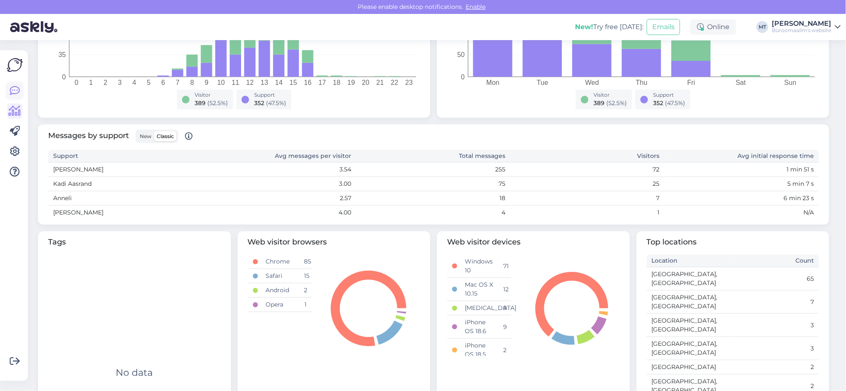
click at [15, 87] on icon at bounding box center [15, 91] width 10 height 10
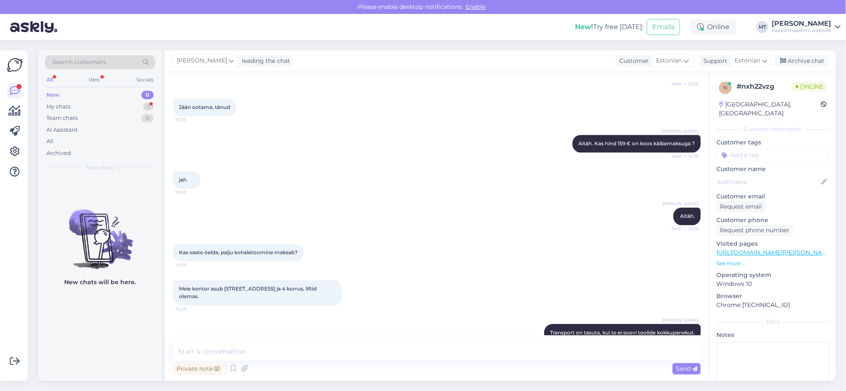
scroll to position [847, 0]
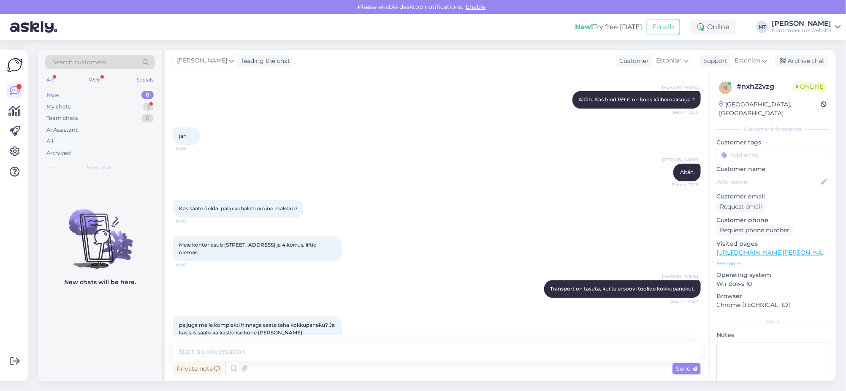
click at [266, 361] on div "Private note Send" at bounding box center [437, 369] width 528 height 16
click at [275, 351] on textarea at bounding box center [437, 352] width 528 height 18
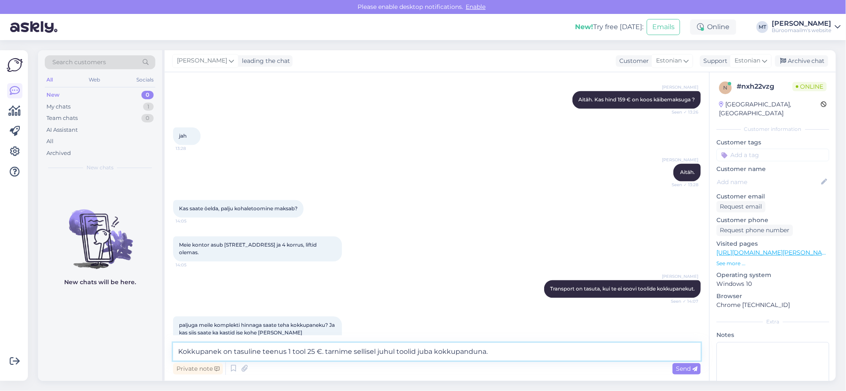
click at [327, 353] on textarea "Kokkupanek on tasuline teenus 1 tool 25 €. tarnime sellisel juhul toolid juba k…" at bounding box center [437, 352] width 528 height 18
type textarea "Kokkupanek on tasuline teenus 1 tool 25 €. Tarnime sellisel juhul toolid juba k…"
click at [687, 369] on span "Send" at bounding box center [687, 369] width 22 height 8
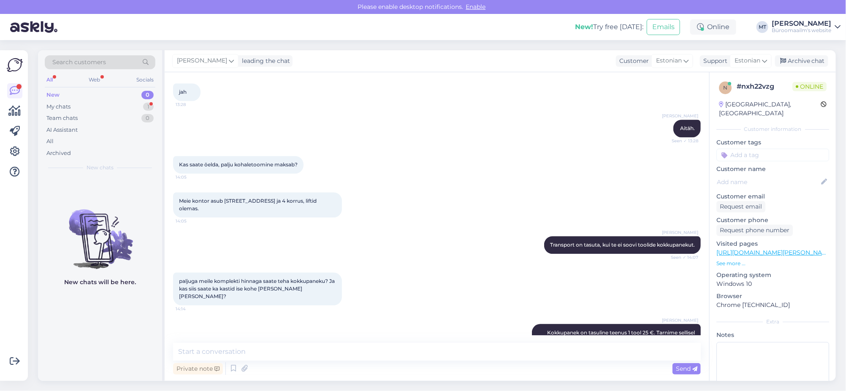
scroll to position [935, 0]
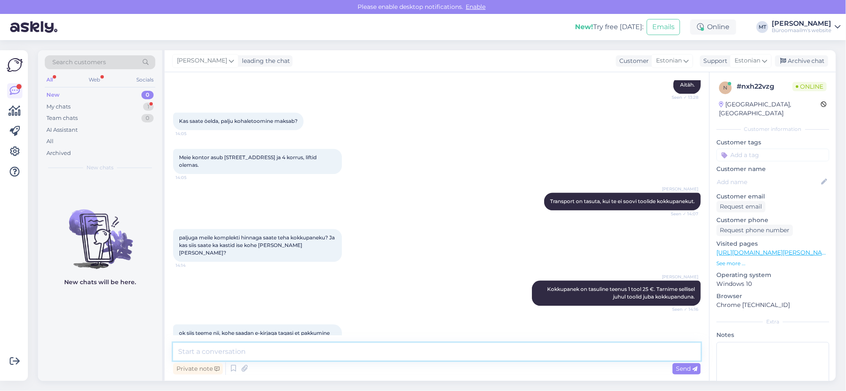
click at [249, 348] on textarea at bounding box center [437, 352] width 528 height 18
type textarea "Aitäh."
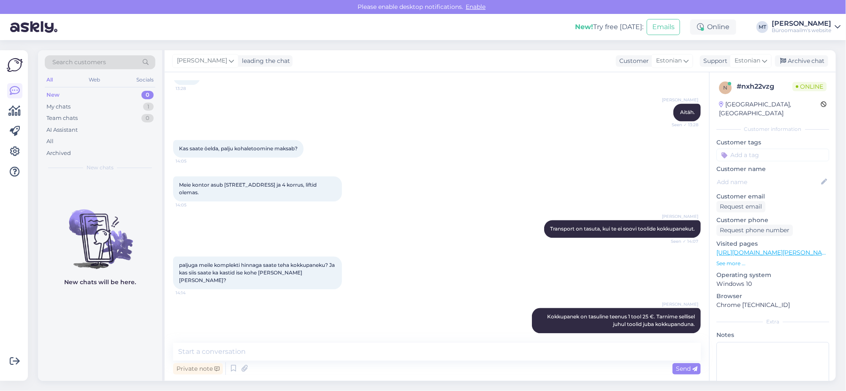
scroll to position [971, 0]
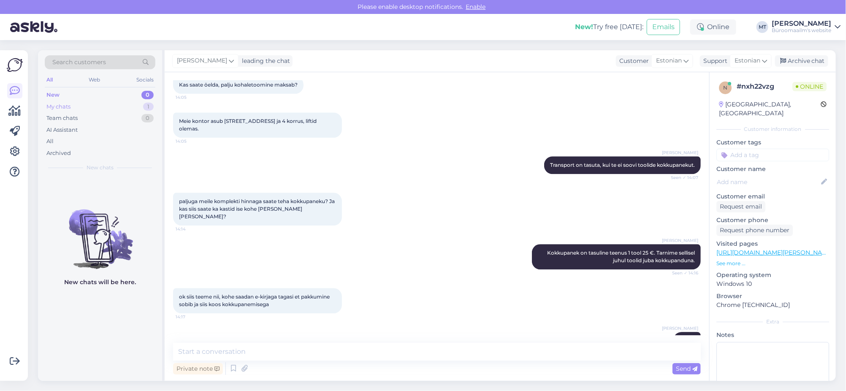
click at [55, 104] on div "My chats" at bounding box center [58, 107] width 24 height 8
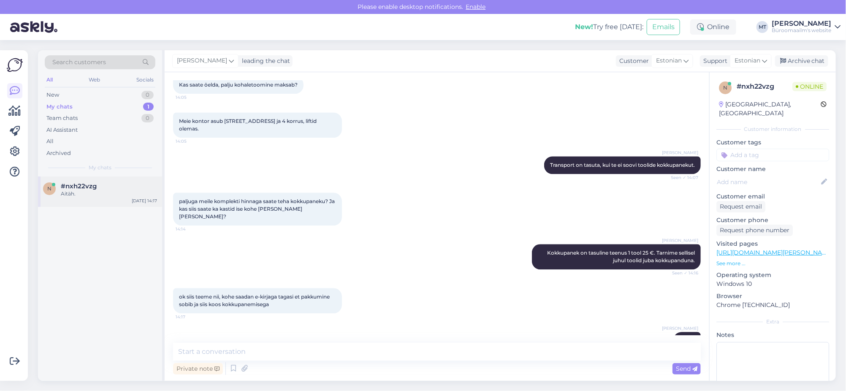
click at [76, 184] on span "#nxh22vzg" at bounding box center [79, 186] width 36 height 8
click at [792, 58] on div "Archive chat" at bounding box center [801, 60] width 53 height 11
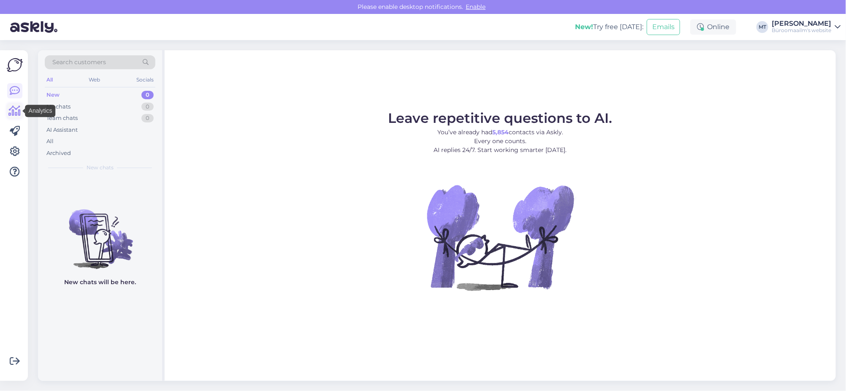
click at [11, 112] on icon at bounding box center [15, 111] width 12 height 10
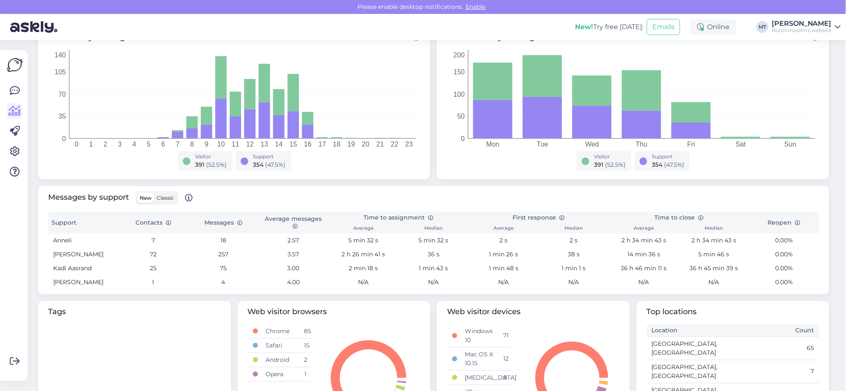
scroll to position [158, 0]
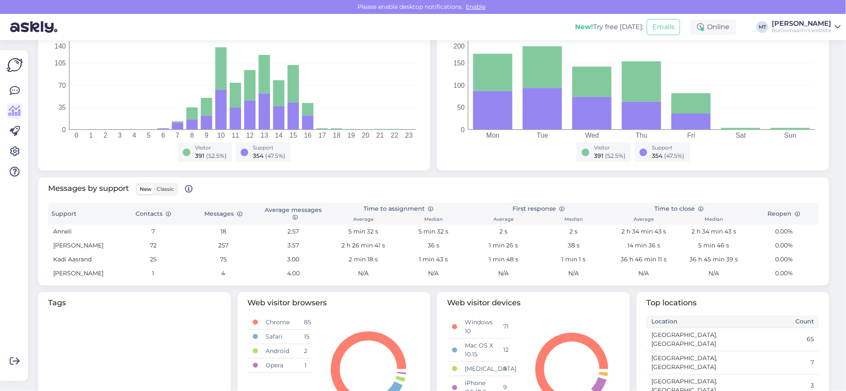
click at [171, 190] on span "Classic" at bounding box center [165, 189] width 17 height 6
click at [154, 184] on input "Classic" at bounding box center [154, 184] width 0 height 0
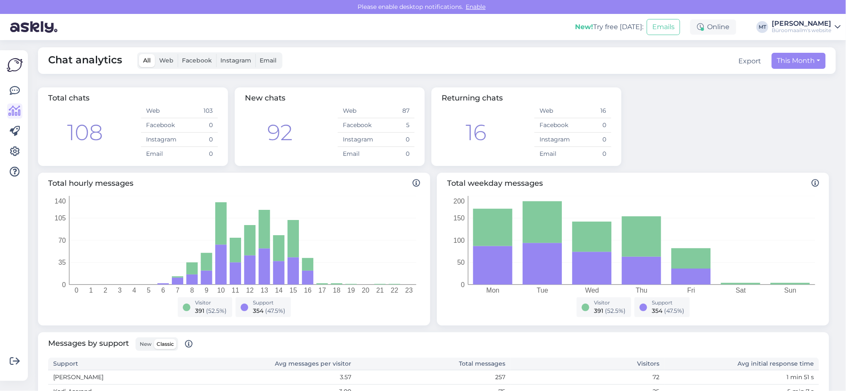
scroll to position [0, 0]
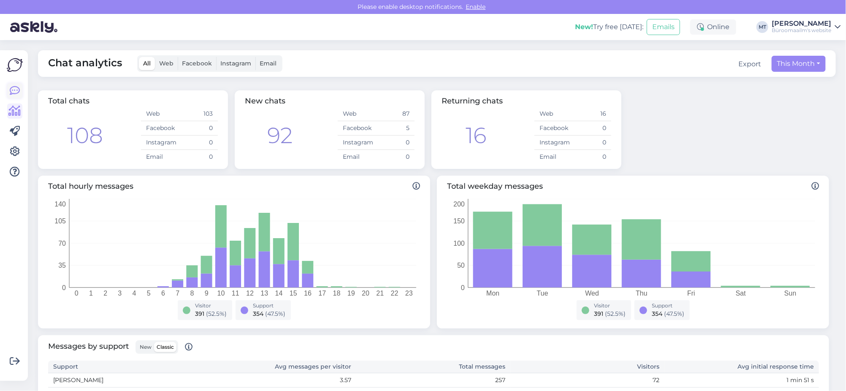
click at [11, 89] on icon at bounding box center [15, 91] width 10 height 10
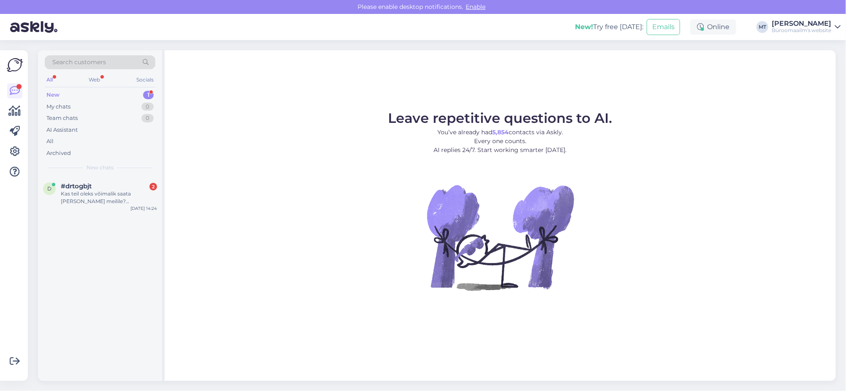
click at [49, 92] on div "New" at bounding box center [52, 95] width 13 height 8
click at [84, 195] on div "Kas teil oleks võimalik saata arve mulle meilile? Evelin@calidity.app" at bounding box center [109, 197] width 96 height 15
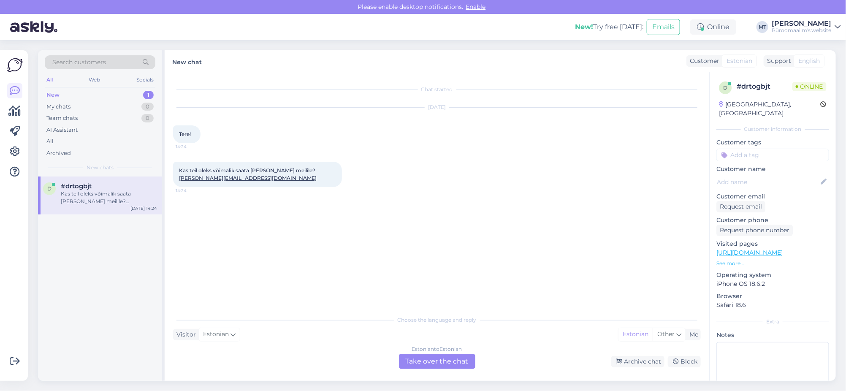
click at [445, 358] on div "Estonian to Estonian Take over the chat" at bounding box center [437, 361] width 76 height 15
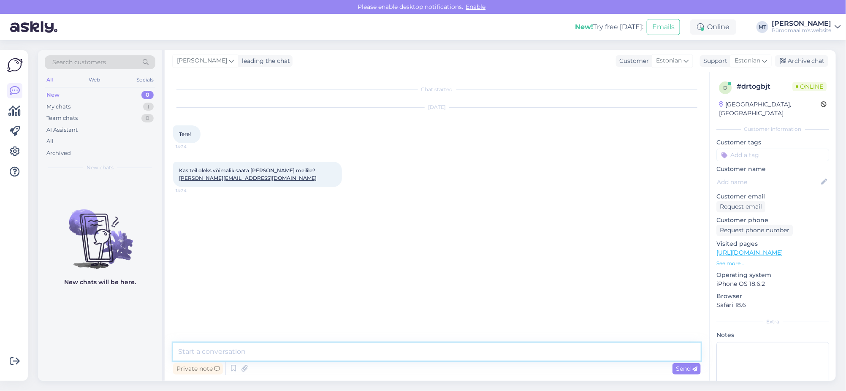
click at [202, 348] on textarea at bounding box center [437, 352] width 528 height 18
type textarea "t"
type textarea "Tere. Millist arvet soovite ?"
click at [14, 90] on icon at bounding box center [15, 91] width 10 height 10
click at [16, 115] on icon at bounding box center [15, 111] width 12 height 10
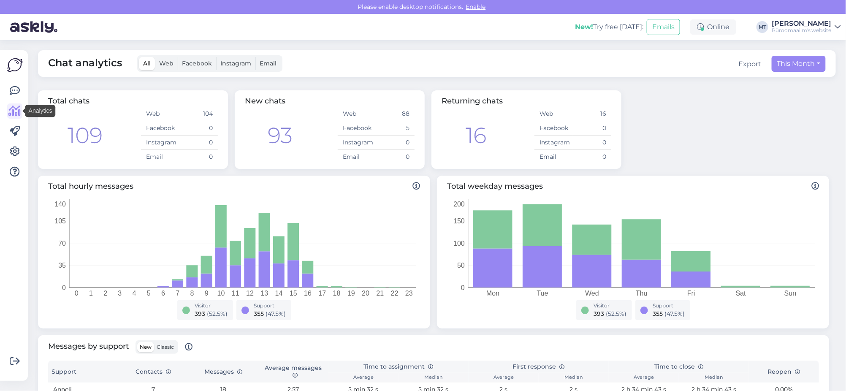
scroll to position [158, 0]
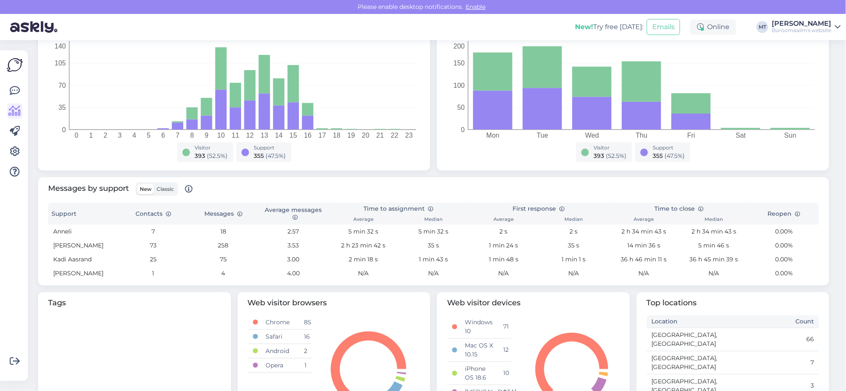
click at [167, 188] on span "Classic" at bounding box center [165, 189] width 17 height 6
click at [154, 184] on input "Classic" at bounding box center [154, 184] width 0 height 0
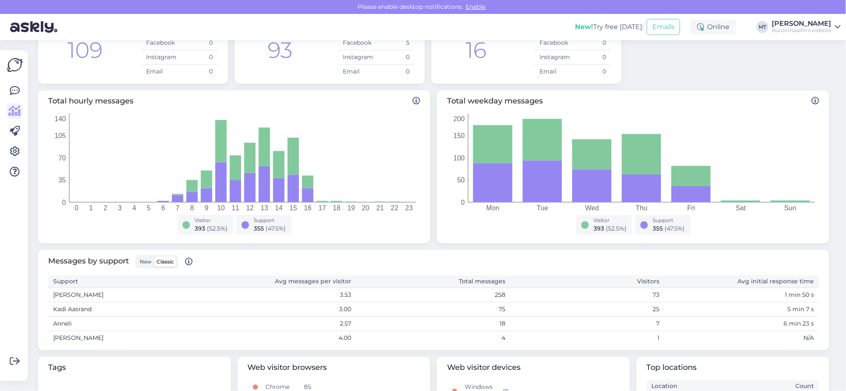
scroll to position [0, 0]
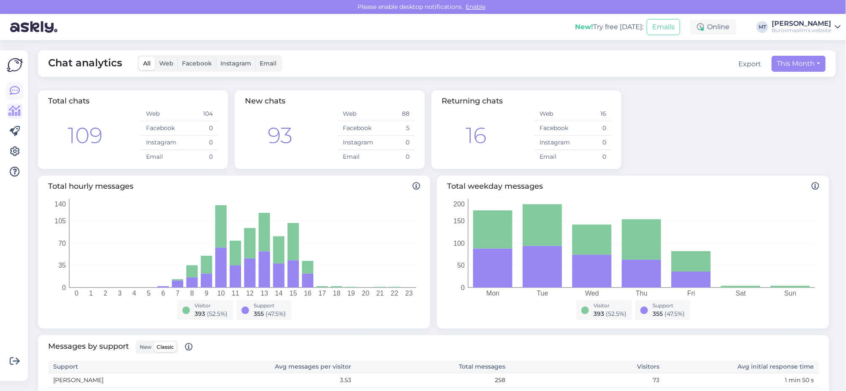
click at [16, 88] on icon at bounding box center [15, 91] width 10 height 10
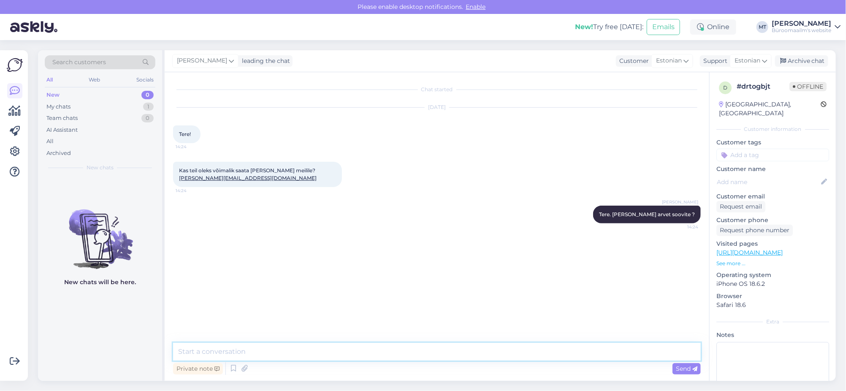
click at [250, 347] on textarea at bounding box center [437, 352] width 528 height 18
type textarea "Tellimuse/arve number ? või kellele tellimuse tegite ?"
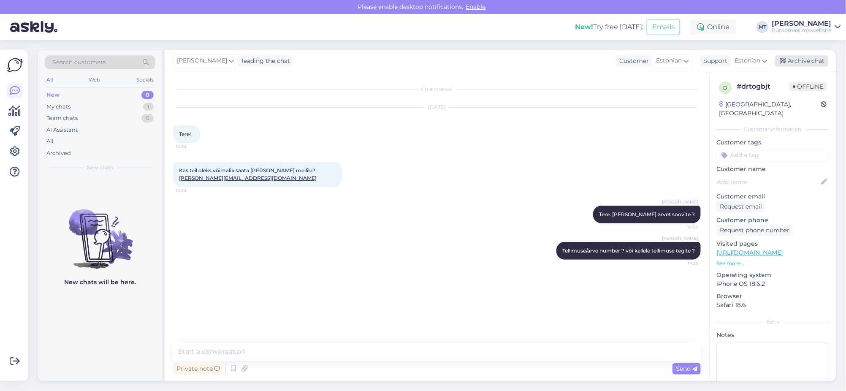
click at [811, 60] on div "Archive chat" at bounding box center [801, 60] width 53 height 11
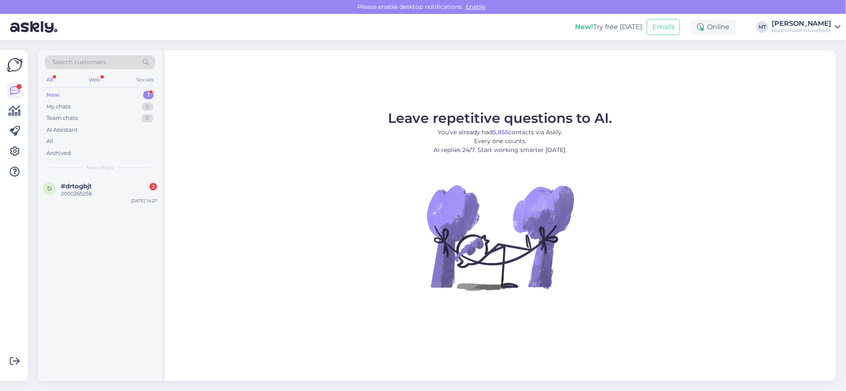
click at [55, 92] on div "New" at bounding box center [52, 95] width 13 height 8
click at [71, 187] on span "#drtogbjt" at bounding box center [76, 186] width 31 height 8
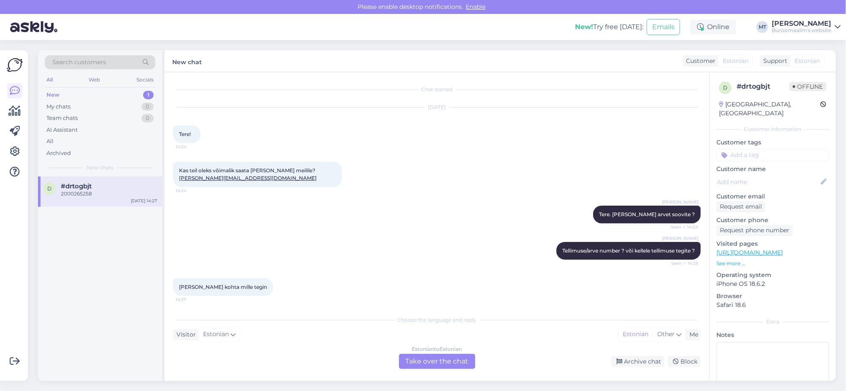
scroll to position [37, 0]
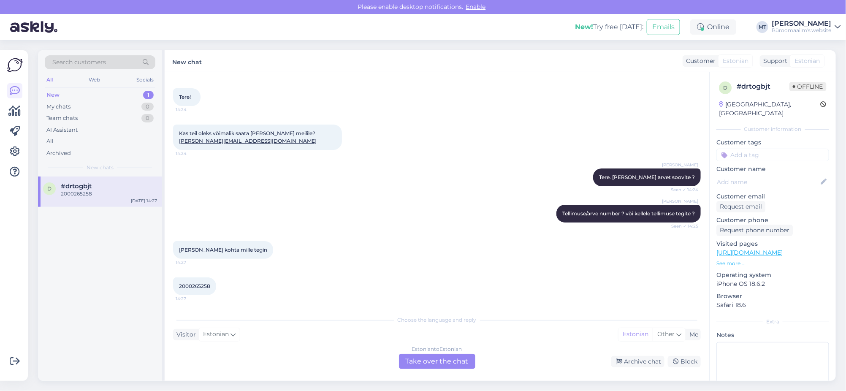
click at [442, 365] on div "Estonian to Estonian Take over the chat" at bounding box center [437, 361] width 76 height 15
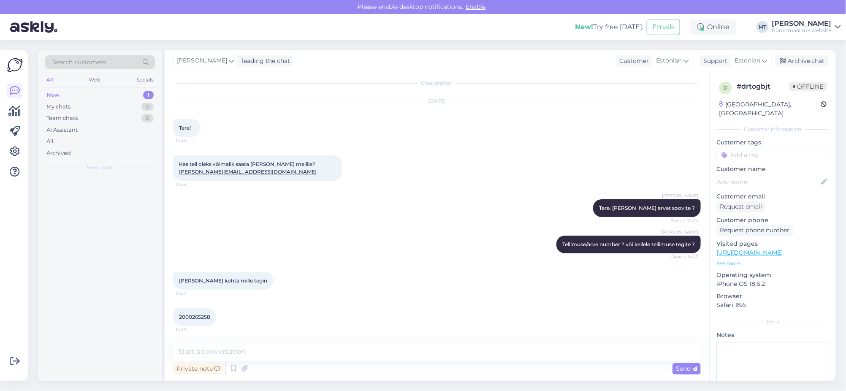
scroll to position [5, 0]
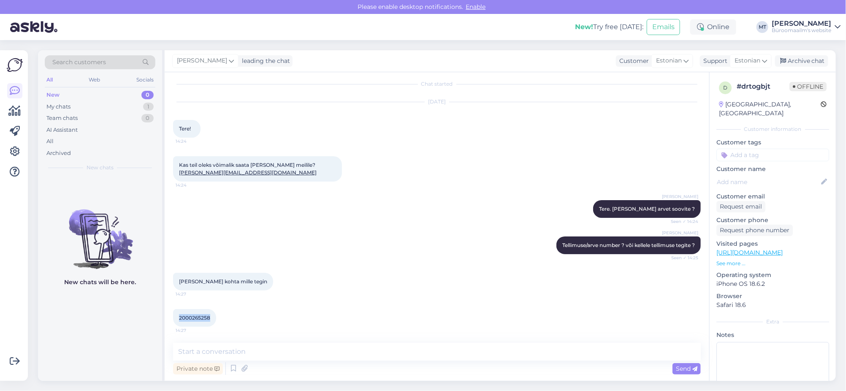
drag, startPoint x: 209, startPoint y: 316, endPoint x: 178, endPoint y: 321, distance: 31.3
click at [178, 321] on div "2000265258 14:27" at bounding box center [194, 318] width 43 height 18
copy span "2000265258"
click at [235, 352] on textarea at bounding box center [437, 352] width 528 height 18
type textarea "k"
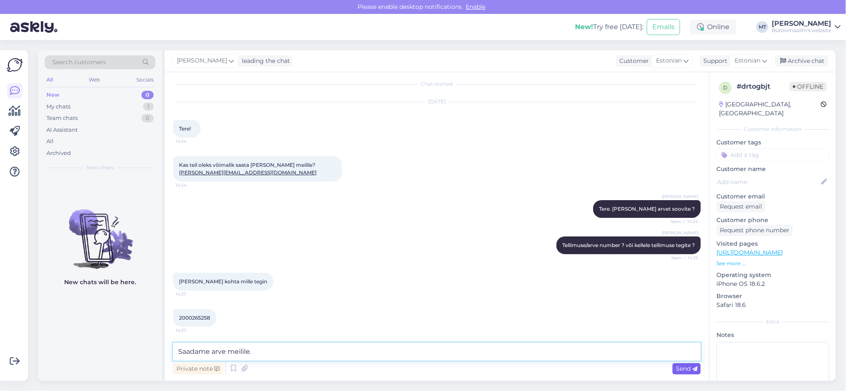
type textarea "Saadame arve meilile."
click at [694, 370] on icon at bounding box center [694, 368] width 5 height 5
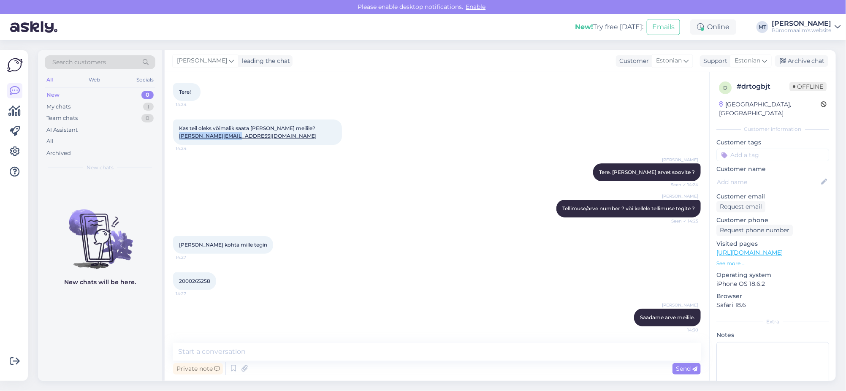
drag, startPoint x: 230, startPoint y: 138, endPoint x: 178, endPoint y: 138, distance: 51.9
click at [178, 138] on div "Kas teil oleks võimalik saata arve mulle meilile? Evelin@calidity.app 14:24" at bounding box center [257, 131] width 169 height 25
copy link "Evelin@calidity.app"
click at [805, 55] on div "Archive chat" at bounding box center [801, 60] width 53 height 11
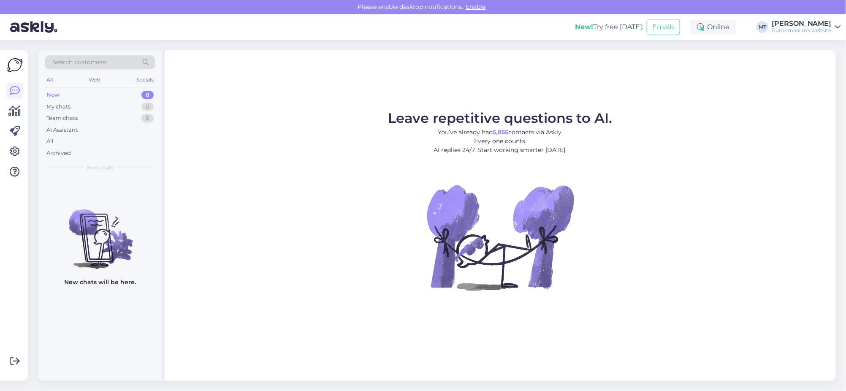
click at [15, 87] on icon at bounding box center [15, 91] width 10 height 10
click at [16, 111] on icon at bounding box center [15, 111] width 12 height 10
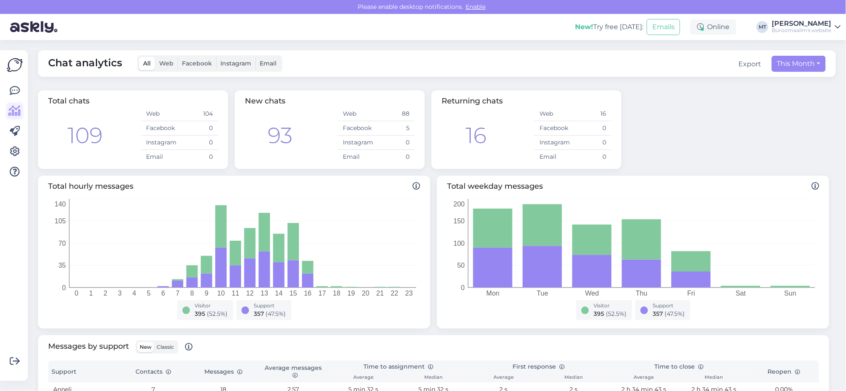
click at [18, 111] on icon at bounding box center [15, 111] width 12 height 10
click at [14, 94] on icon at bounding box center [15, 91] width 10 height 10
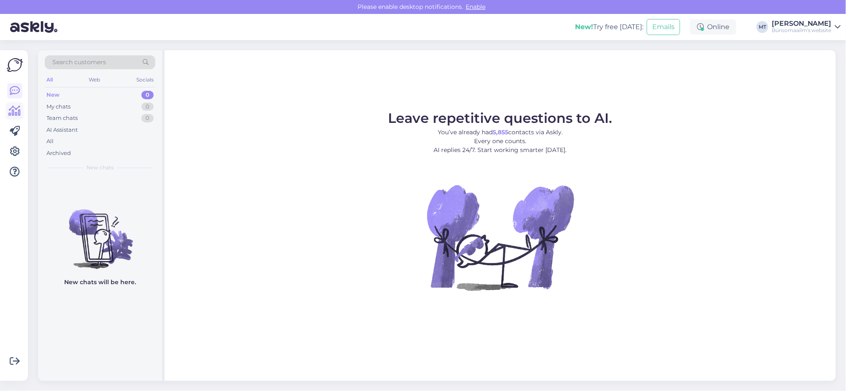
click at [13, 110] on icon at bounding box center [15, 111] width 12 height 10
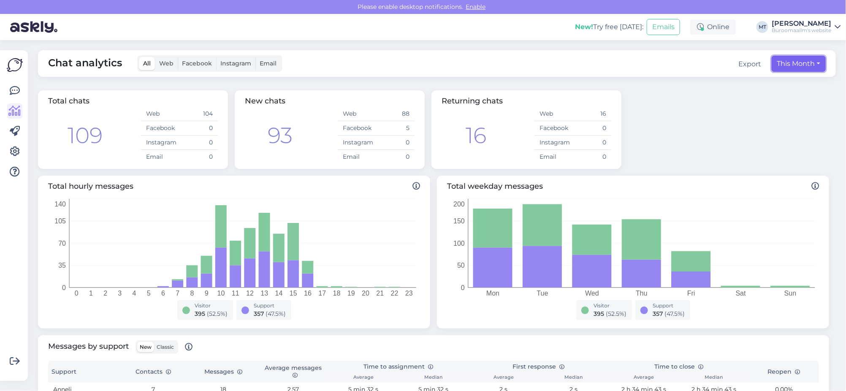
click at [779, 60] on button "This Month" at bounding box center [799, 64] width 54 height 16
select select "8"
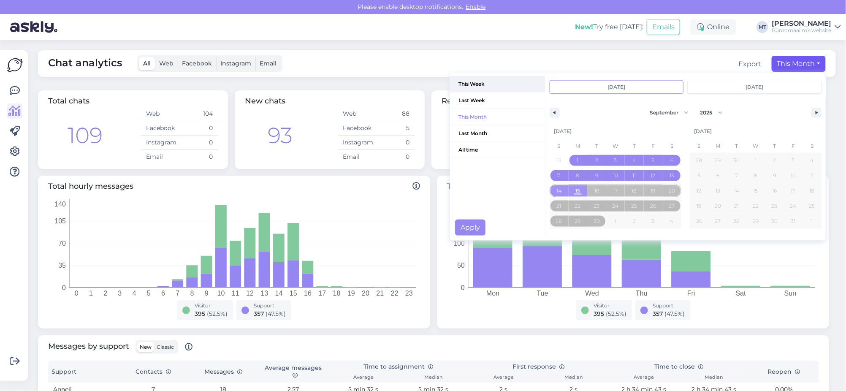
click at [468, 83] on span "This Week" at bounding box center [497, 84] width 95 height 16
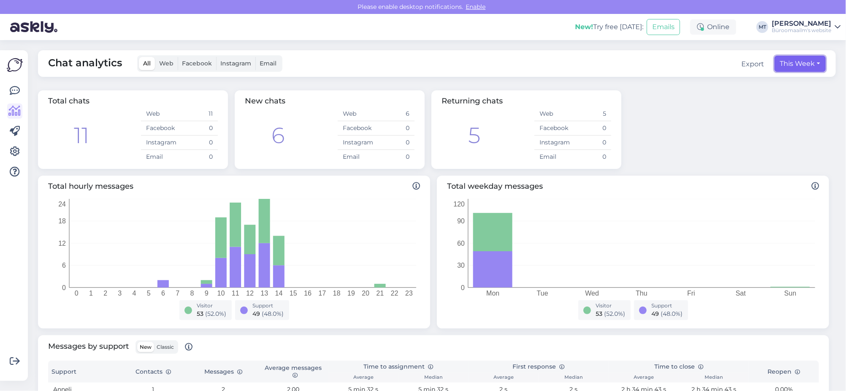
click at [788, 64] on button "This Week" at bounding box center [800, 64] width 51 height 16
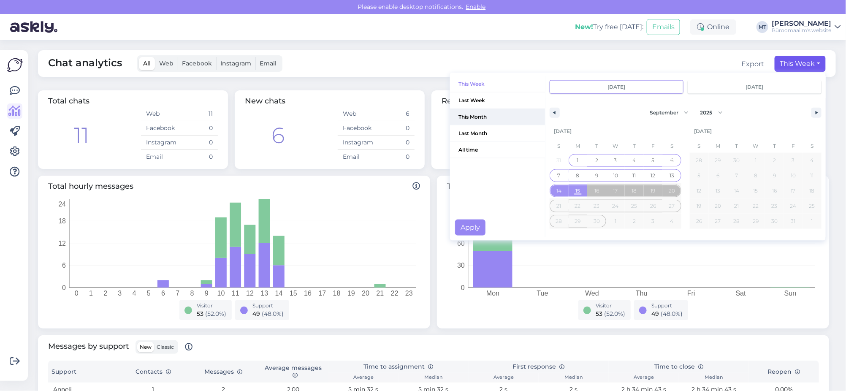
click at [464, 119] on span "This Month" at bounding box center [497, 117] width 95 height 16
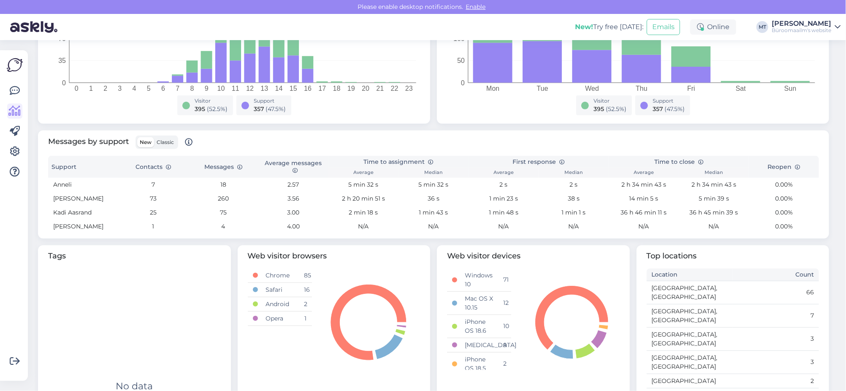
scroll to position [257, 0]
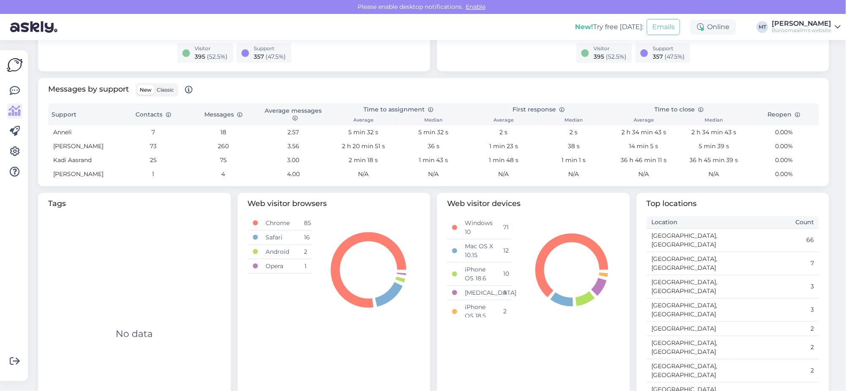
click at [171, 90] on span "Classic" at bounding box center [165, 90] width 17 height 6
click at [154, 85] on input "Classic" at bounding box center [154, 85] width 0 height 0
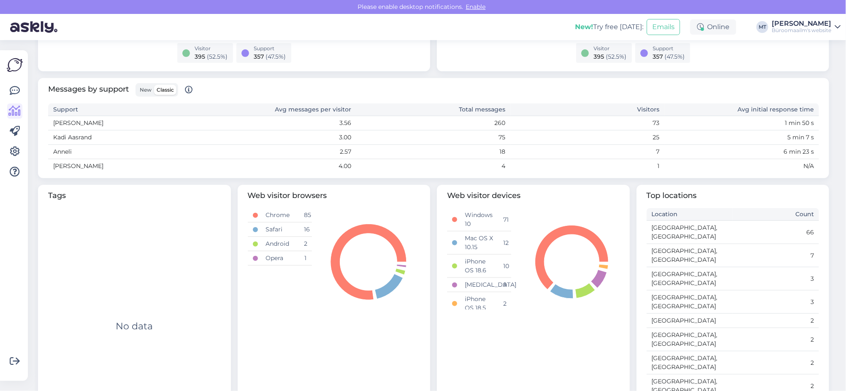
scroll to position [249, 0]
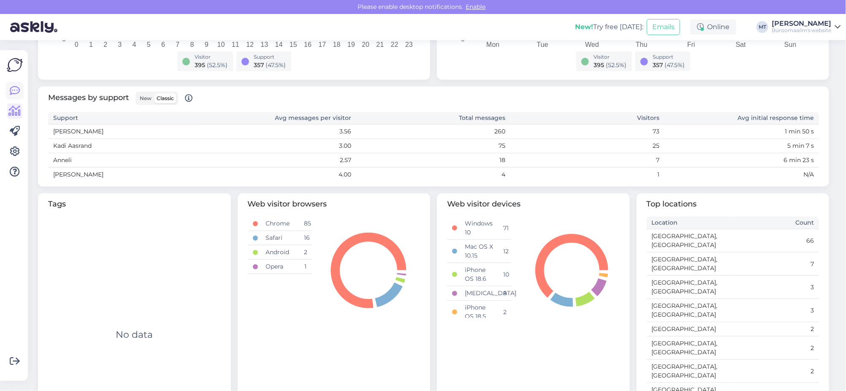
click at [18, 92] on icon at bounding box center [15, 91] width 10 height 10
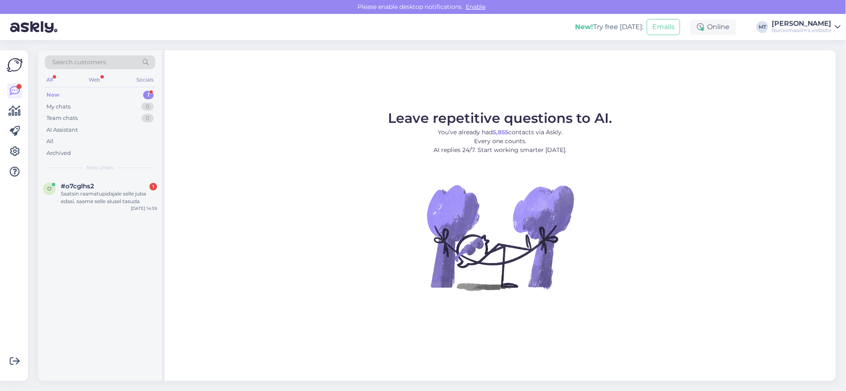
click at [45, 92] on div "New 1" at bounding box center [100, 95] width 111 height 12
click at [76, 194] on div "Saatsin raamatupidajale selle juba edasi, saame selle alusel tasuda" at bounding box center [109, 197] width 96 height 15
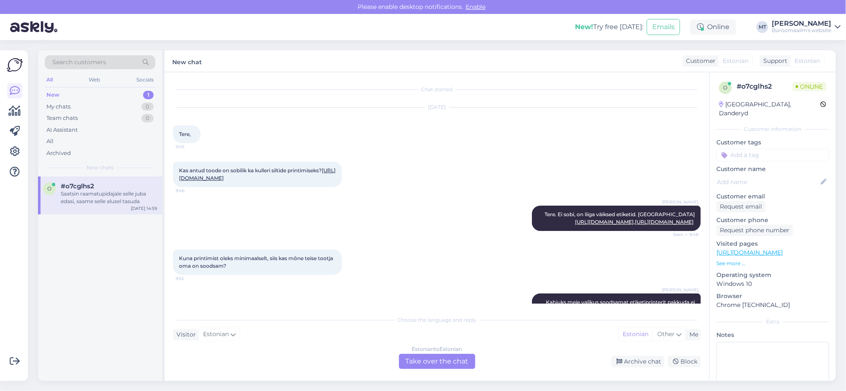
scroll to position [1037, 0]
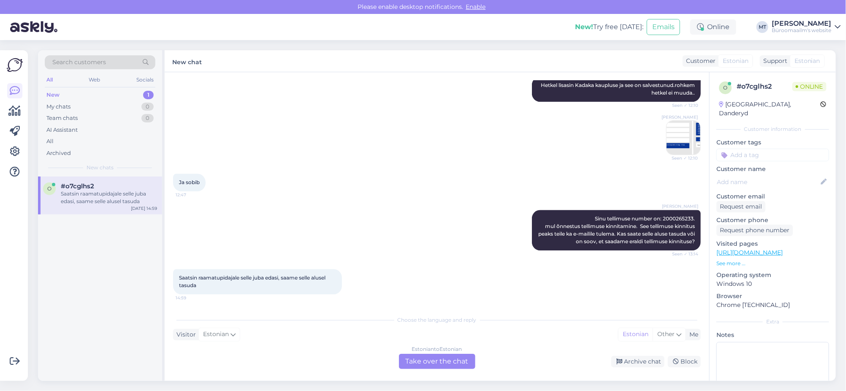
click at [431, 358] on div "Estonian to Estonian Take over the chat" at bounding box center [437, 361] width 76 height 15
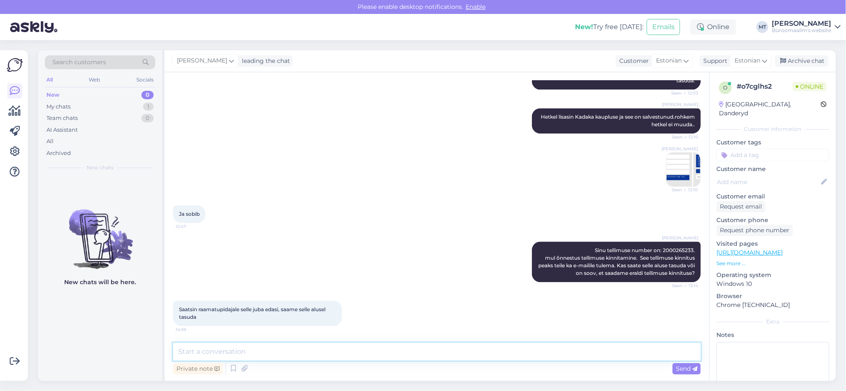
click at [241, 345] on textarea at bounding box center [437, 352] width 528 height 18
type textarea "Aitäh."
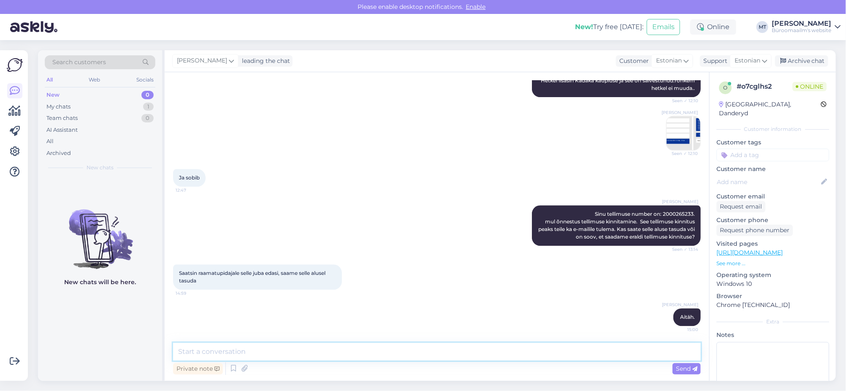
scroll to position [1042, 0]
click at [672, 213] on span "Sinu tellimuse number on: 2000265233. mul õnnestus tellimuse kinnitamine. See t…" at bounding box center [617, 225] width 158 height 29
copy span "2000265233"
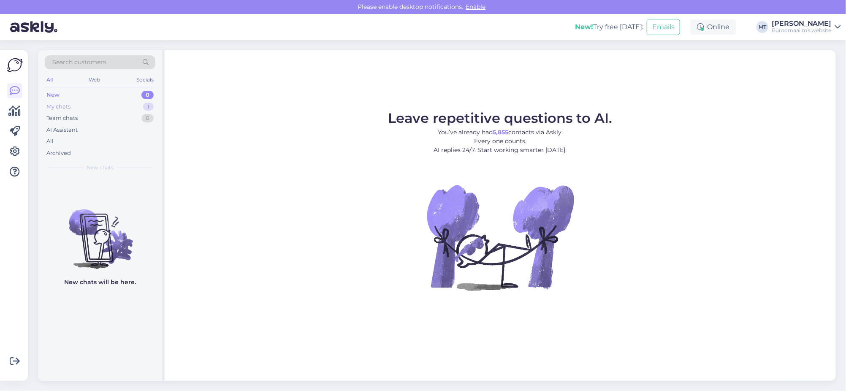
click at [56, 108] on div "My chats" at bounding box center [58, 107] width 24 height 8
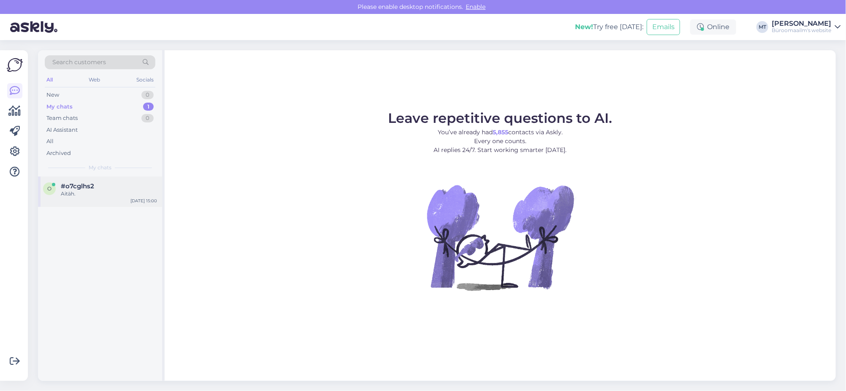
click at [66, 187] on span "#o7cglhs2" at bounding box center [77, 186] width 33 height 8
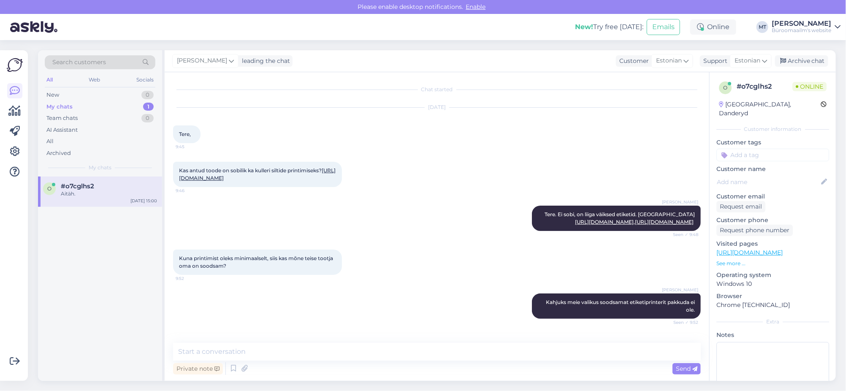
scroll to position [1042, 0]
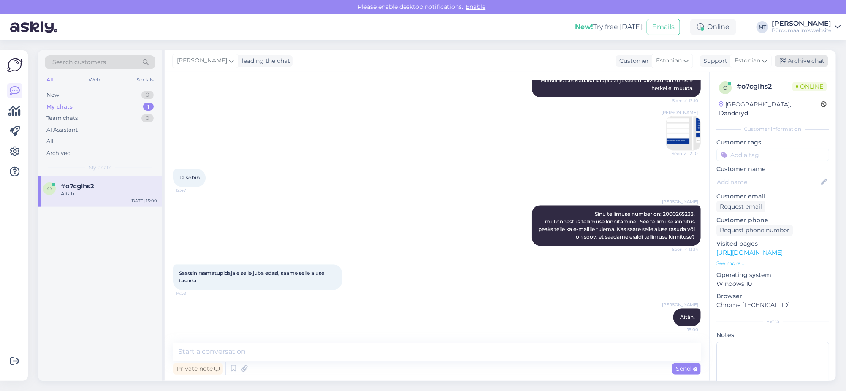
click at [809, 62] on div "Archive chat" at bounding box center [801, 60] width 53 height 11
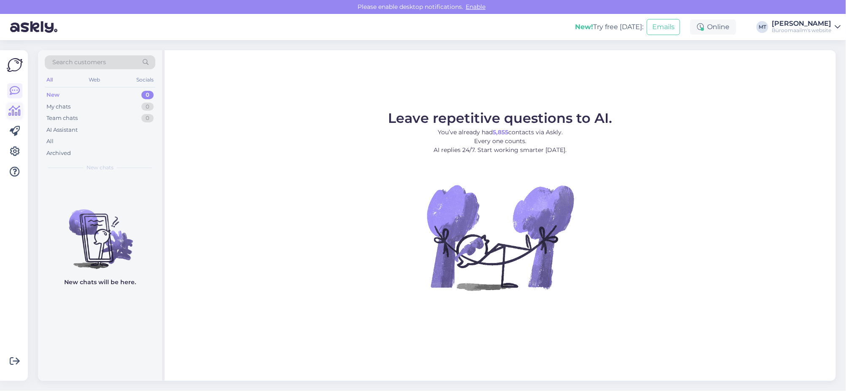
click at [18, 113] on icon at bounding box center [15, 111] width 12 height 10
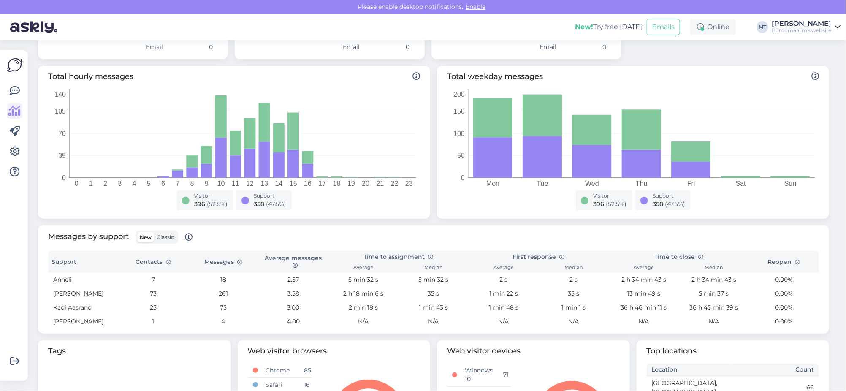
scroll to position [211, 0]
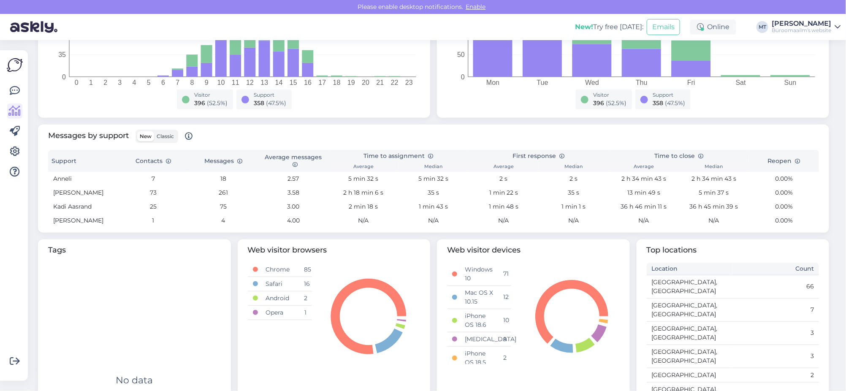
click at [165, 134] on span "Classic" at bounding box center [165, 136] width 17 height 6
click at [154, 131] on input "Classic" at bounding box center [154, 131] width 0 height 0
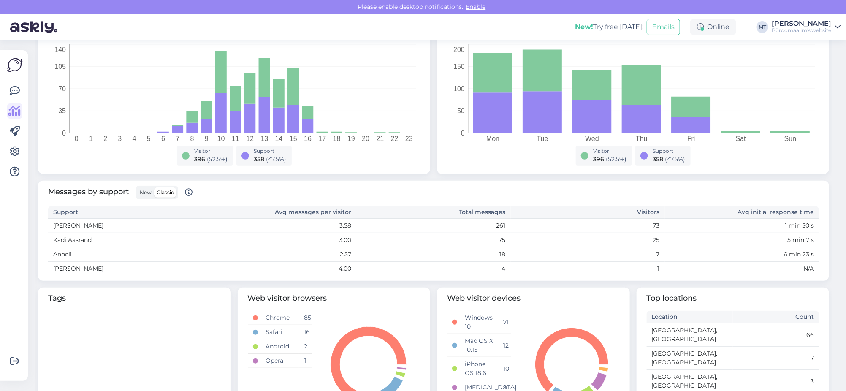
scroll to position [158, 0]
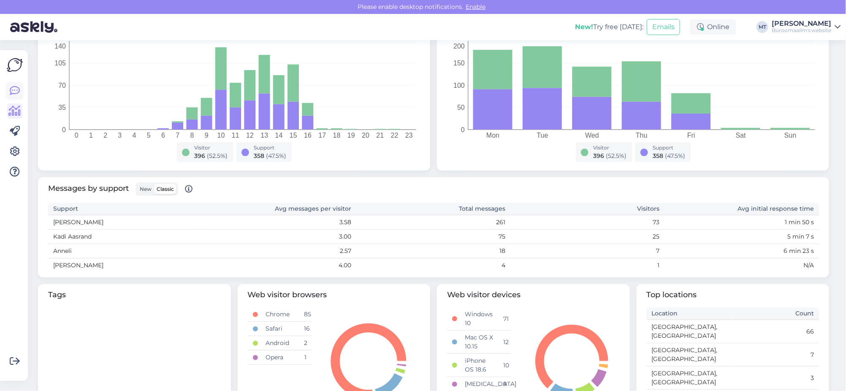
click at [14, 95] on icon at bounding box center [15, 91] width 10 height 10
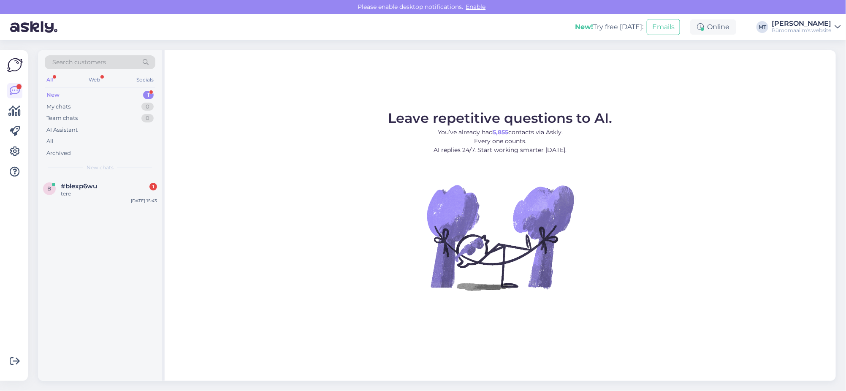
click at [50, 91] on div "New" at bounding box center [52, 95] width 13 height 8
click at [76, 186] on span "#blexp6wu" at bounding box center [79, 186] width 36 height 8
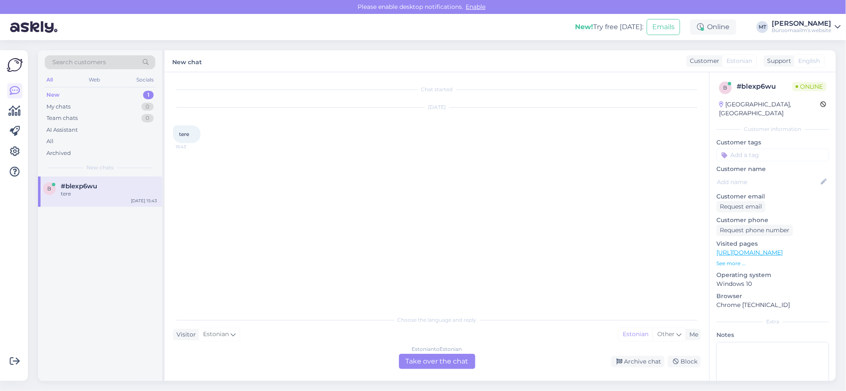
click at [434, 366] on div "Estonian to Estonian Take over the chat" at bounding box center [437, 361] width 76 height 15
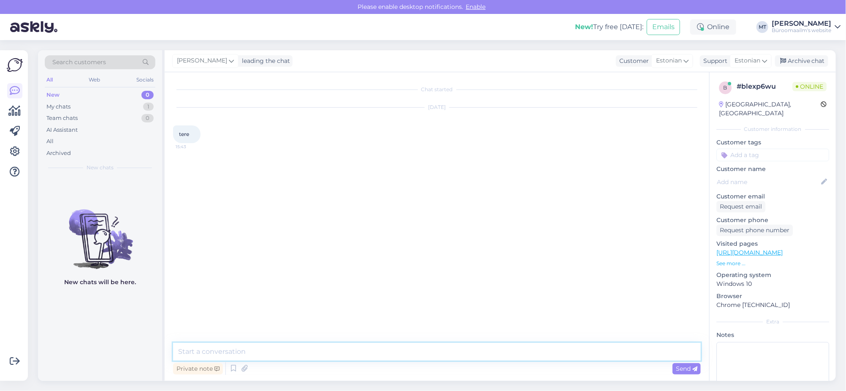
click at [255, 356] on textarea at bounding box center [437, 352] width 528 height 18
type textarea "Tere."
click at [19, 113] on icon at bounding box center [15, 111] width 12 height 10
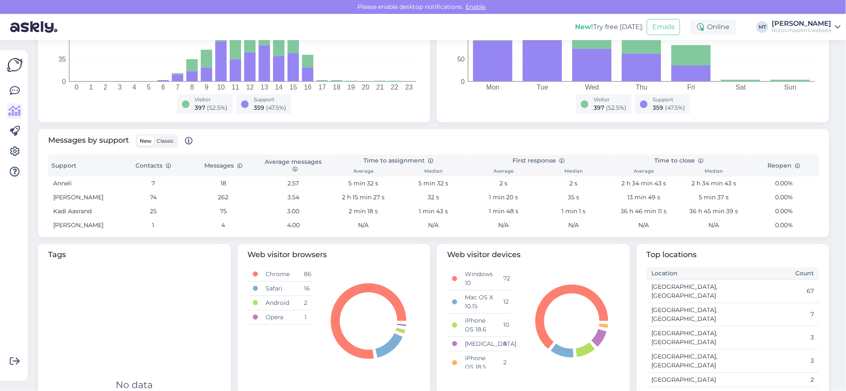
scroll to position [211, 0]
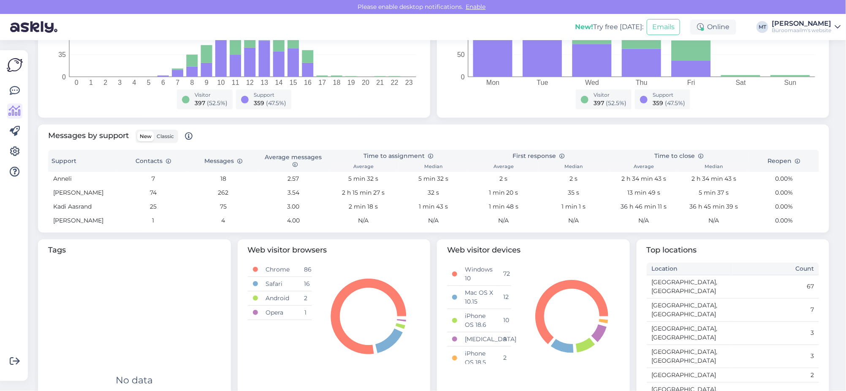
click at [168, 135] on span "Classic" at bounding box center [165, 136] width 17 height 6
click at [154, 131] on input "Classic" at bounding box center [154, 131] width 0 height 0
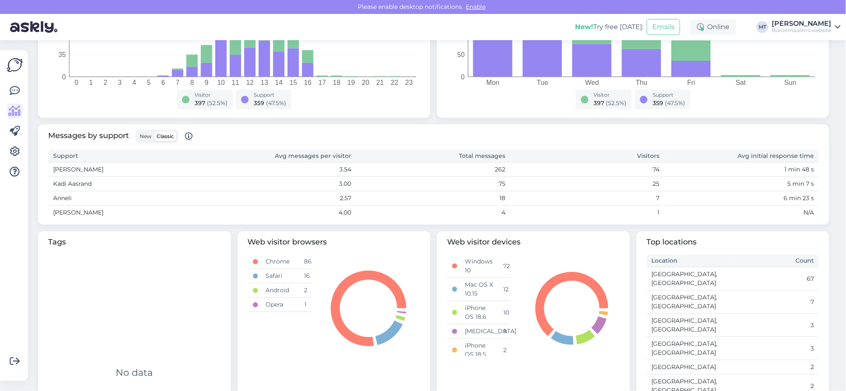
click at [144, 134] on span "New" at bounding box center [146, 136] width 12 height 6
click at [137, 131] on input "New" at bounding box center [137, 131] width 0 height 0
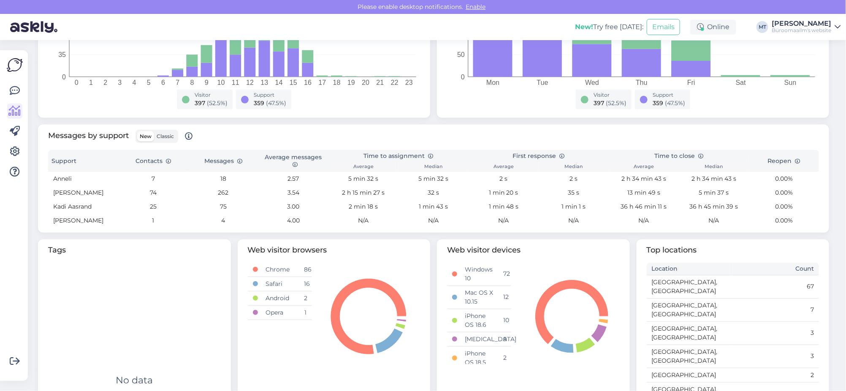
scroll to position [0, 0]
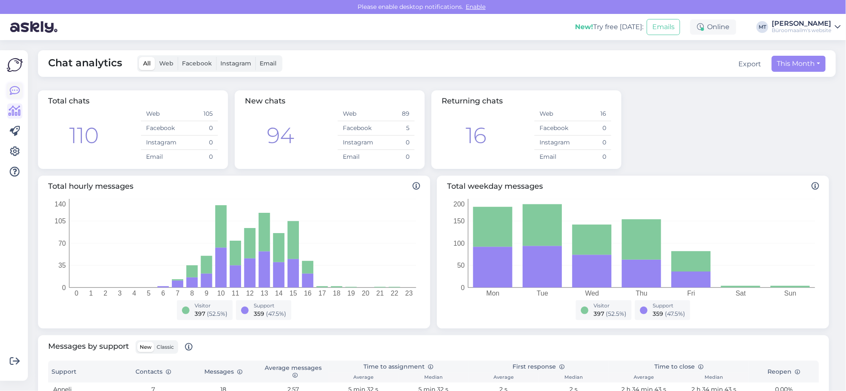
click at [15, 88] on icon at bounding box center [15, 91] width 10 height 10
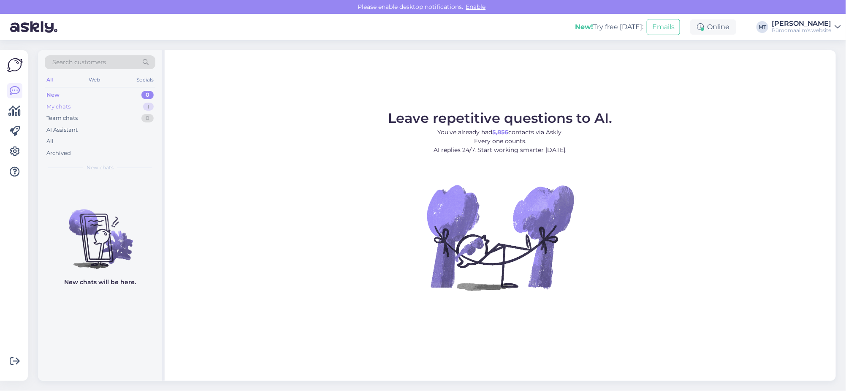
click at [61, 107] on div "My chats" at bounding box center [58, 107] width 24 height 8
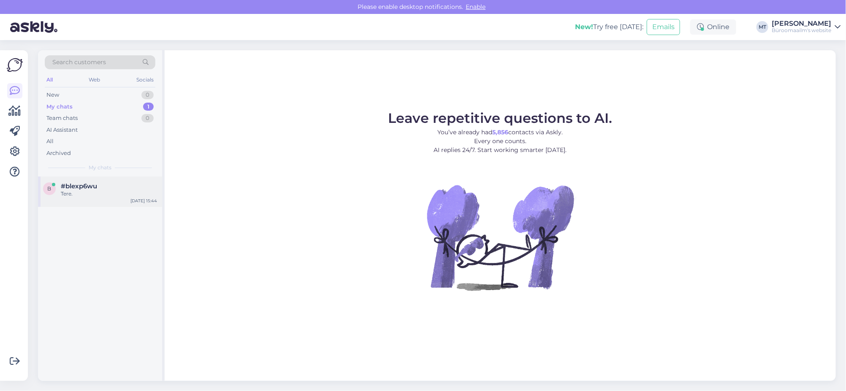
drag, startPoint x: 84, startPoint y: 186, endPoint x: 152, endPoint y: 203, distance: 71.0
click at [84, 186] on span "#blexp6wu" at bounding box center [79, 186] width 36 height 8
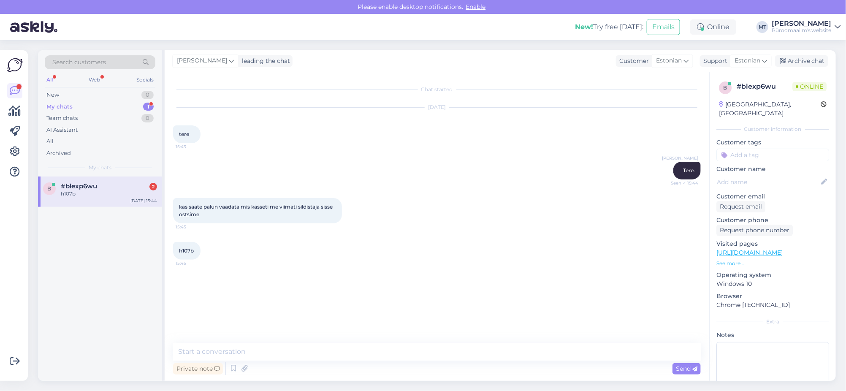
click at [56, 107] on div "My chats" at bounding box center [59, 107] width 26 height 8
click at [70, 189] on span "#blexp6wu" at bounding box center [79, 186] width 36 height 8
click at [252, 346] on textarea at bounding box center [437, 352] width 528 height 18
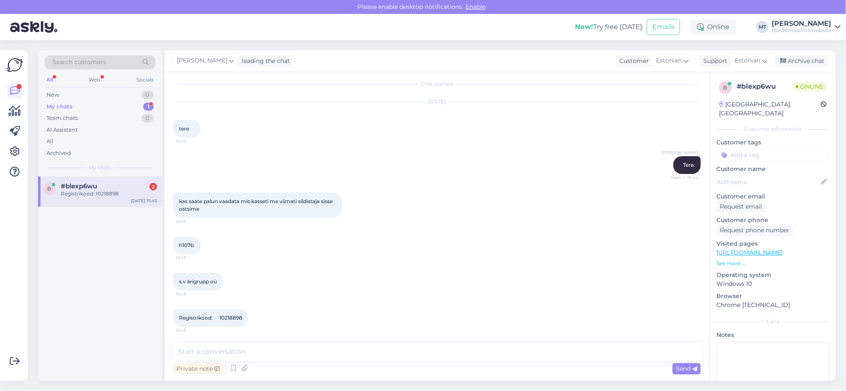
click at [235, 320] on span "Registrikood: 10218898" at bounding box center [210, 318] width 63 height 6
copy div "10218898 15:45"
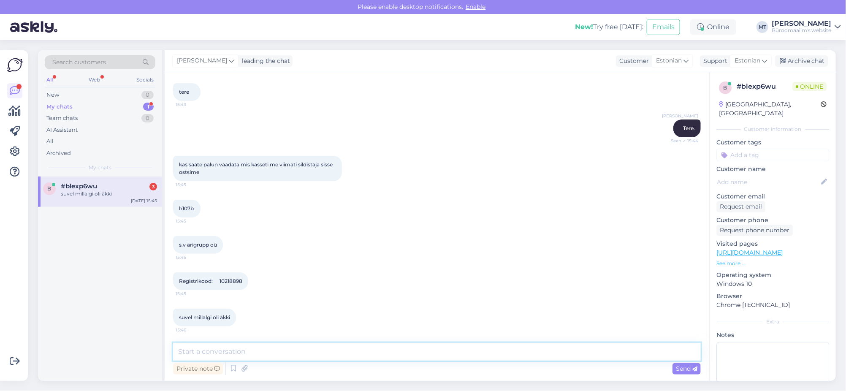
click at [228, 356] on textarea at bounding box center [437, 352] width 528 height 18
paste textarea "K0029728"
paste textarea "Kleepkirjalint Brother TZE-231 valge, must tekst, laius 12mm"
type textarea "Olete ostnud K0029728 Kleepkirjalint Brother TZE-231 valge, must tekst, laius 1…"
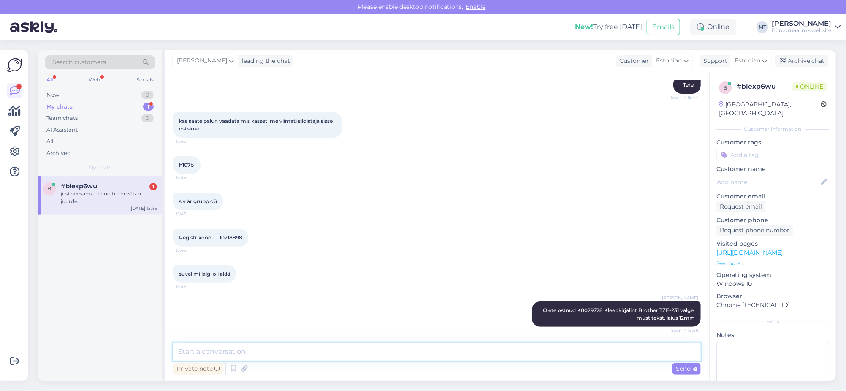
scroll to position [122, 0]
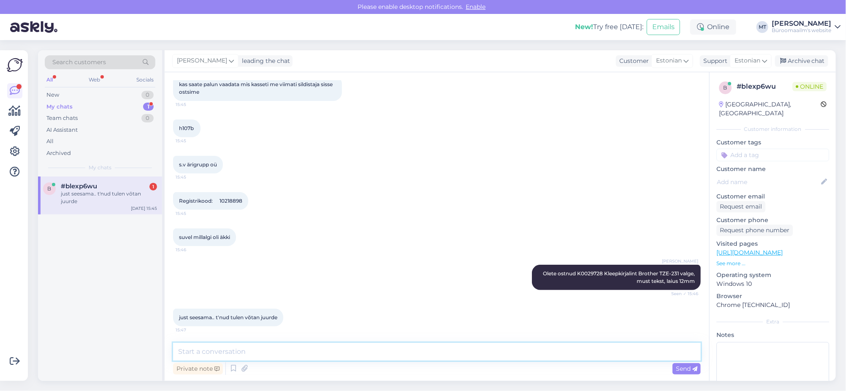
click at [252, 351] on textarea at bounding box center [437, 352] width 528 height 18
type textarea "Aitäh."
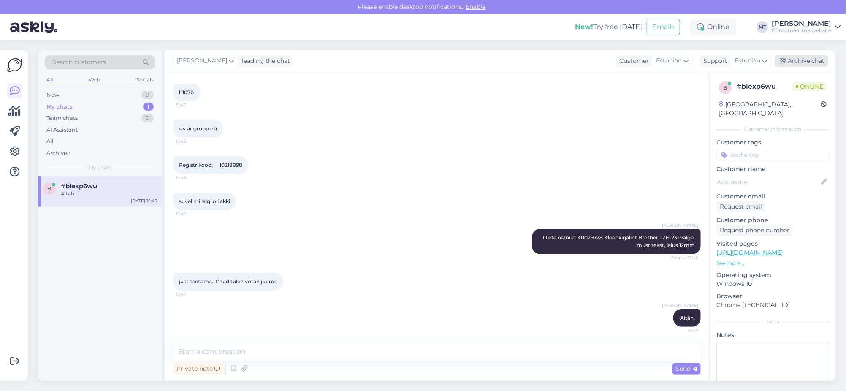
click at [799, 58] on div "Archive chat" at bounding box center [801, 60] width 53 height 11
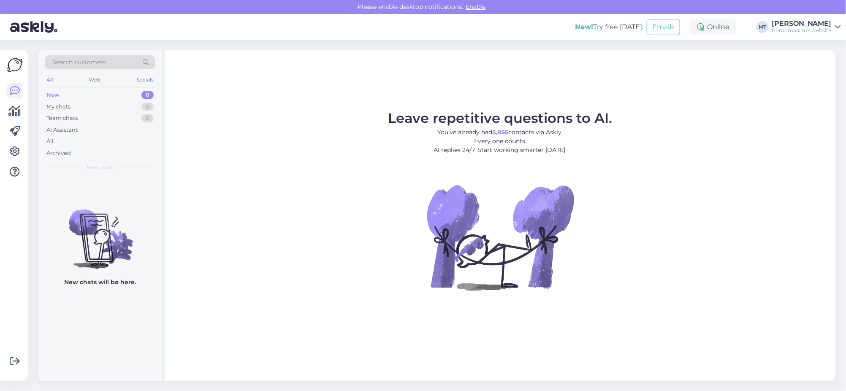
click at [6, 112] on div "Get more Your checklist to get more value from Askly. Close Connect FB and IG m…" at bounding box center [14, 215] width 28 height 331
click at [12, 110] on icon at bounding box center [15, 111] width 12 height 10
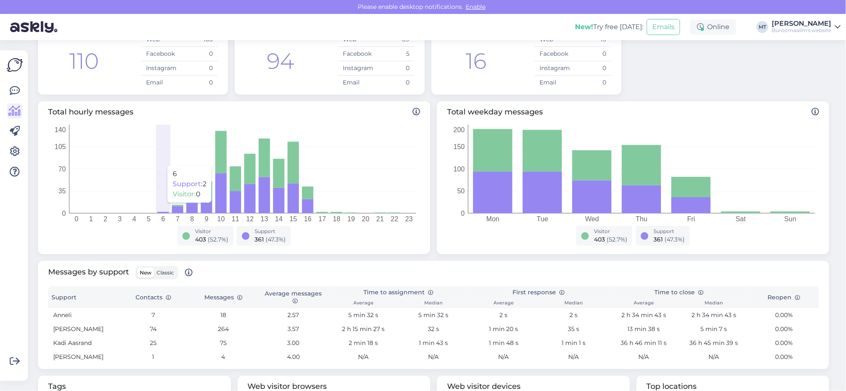
scroll to position [158, 0]
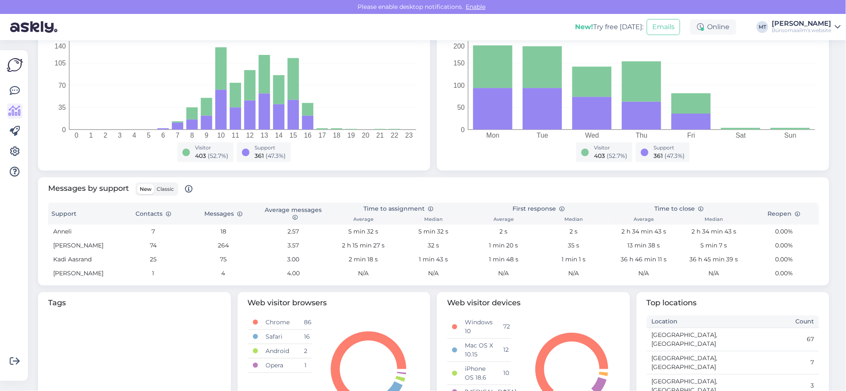
click at [171, 186] on span "Classic" at bounding box center [165, 189] width 17 height 6
click at [154, 184] on input "Classic" at bounding box center [154, 184] width 0 height 0
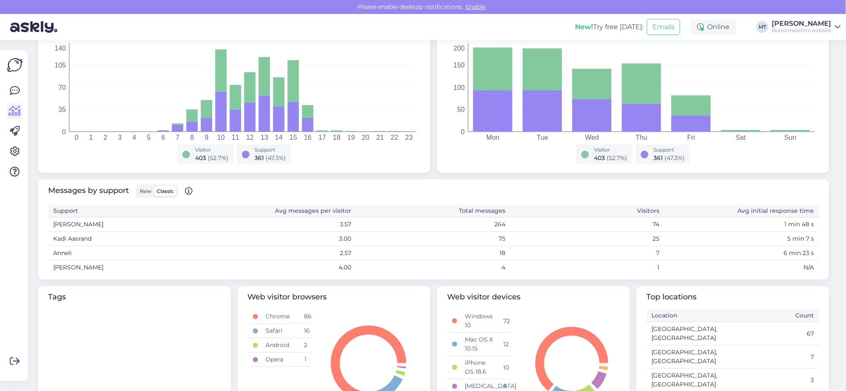
scroll to position [249, 0]
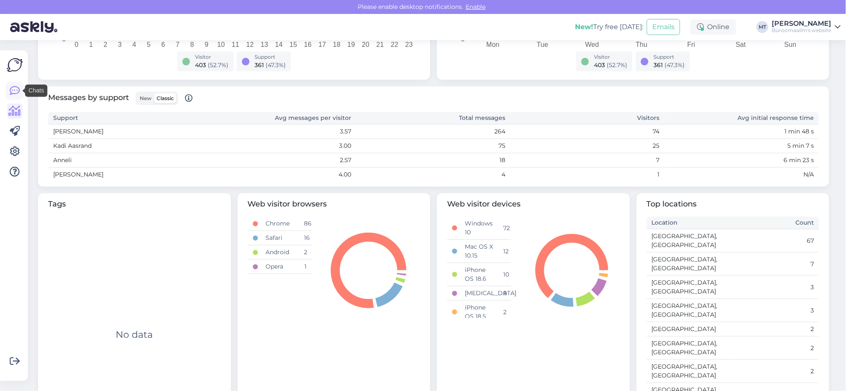
click at [16, 92] on icon at bounding box center [15, 91] width 10 height 10
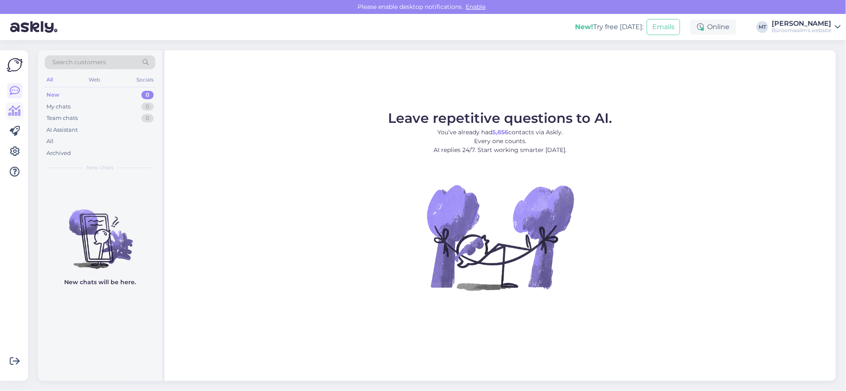
click at [17, 112] on icon at bounding box center [15, 111] width 12 height 10
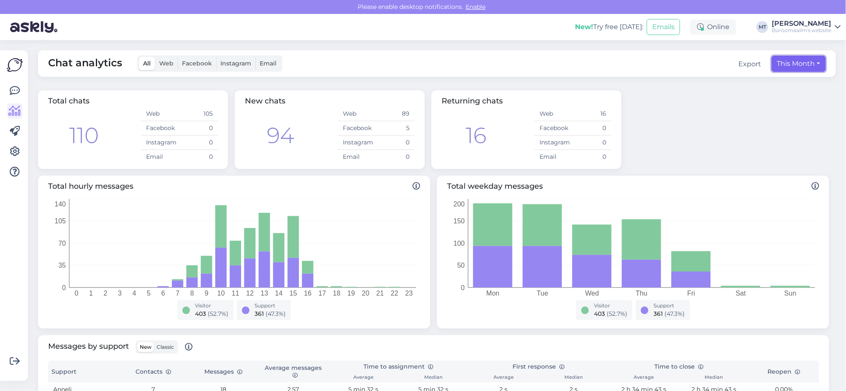
click at [802, 63] on button "This Month" at bounding box center [799, 64] width 54 height 16
select select "8"
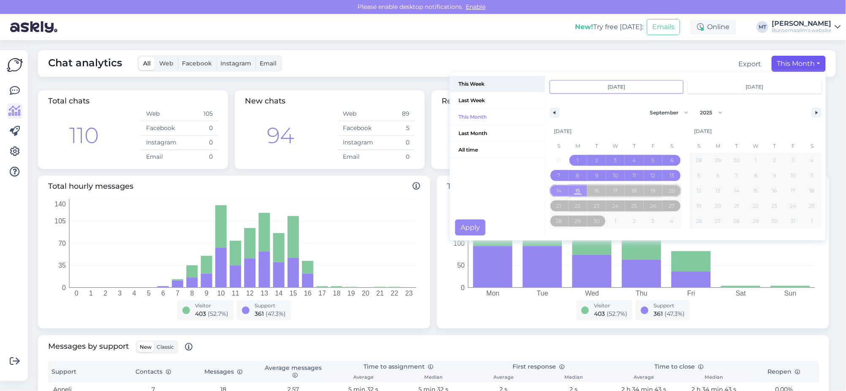
click at [473, 83] on span "This Week" at bounding box center [497, 84] width 95 height 16
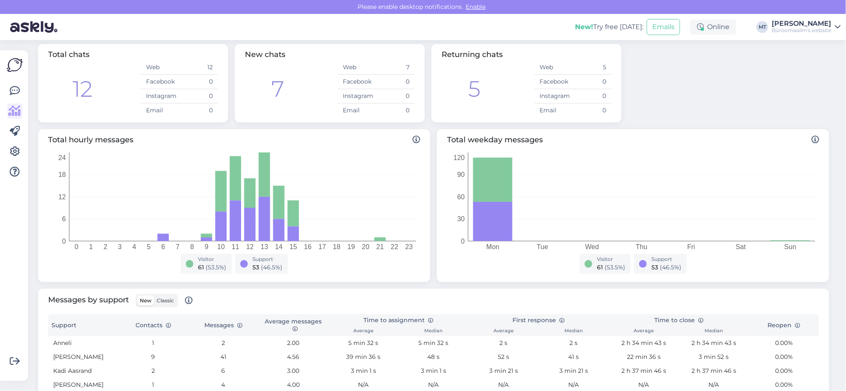
scroll to position [44, 0]
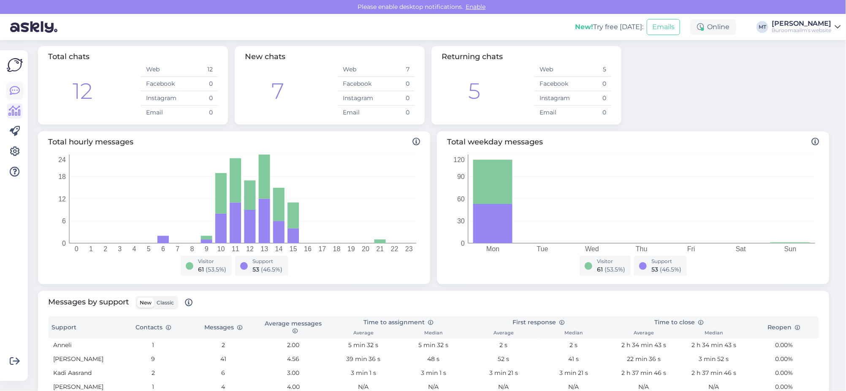
click at [16, 90] on icon at bounding box center [15, 91] width 10 height 10
